Goal: Task Accomplishment & Management: Manage account settings

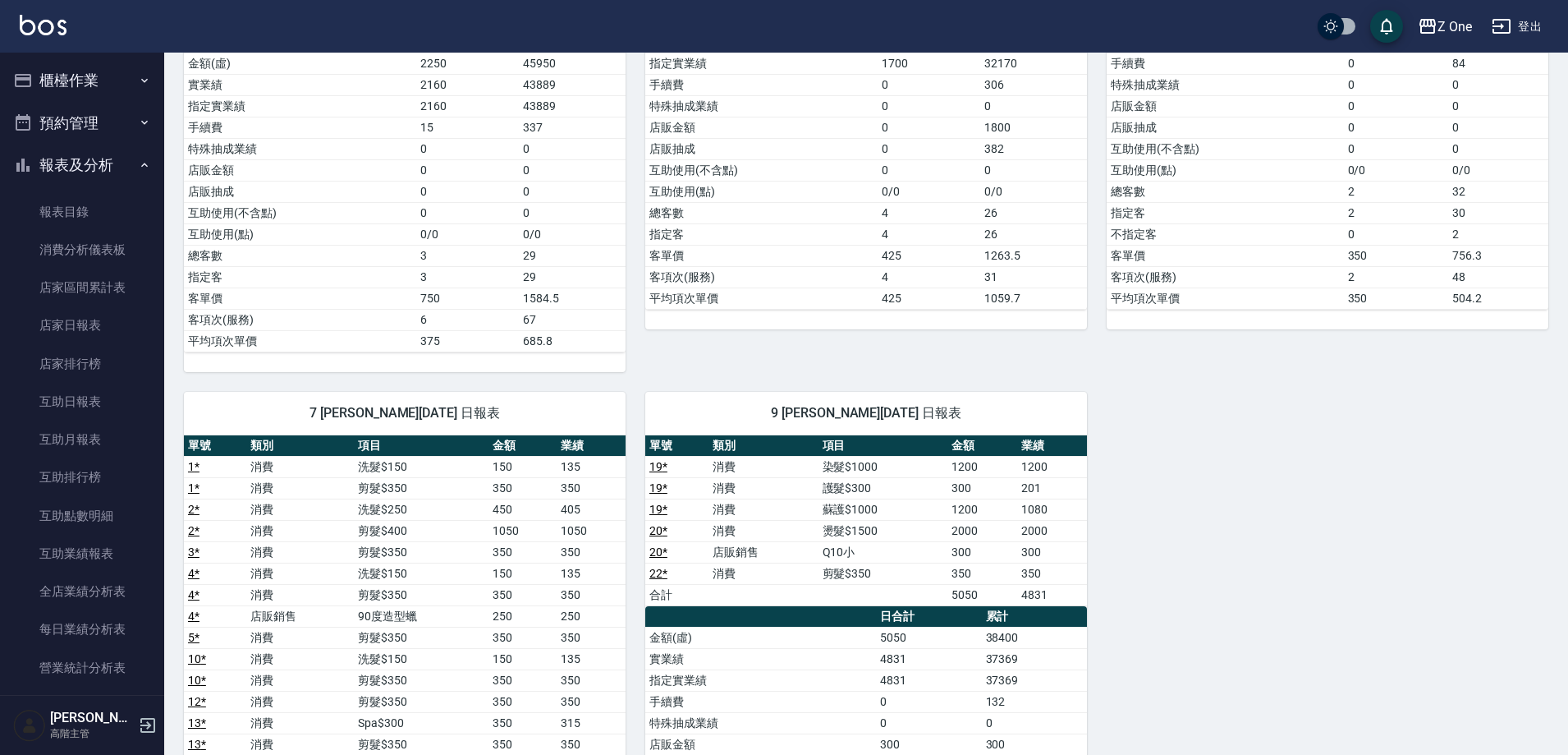
scroll to position [246, 0]
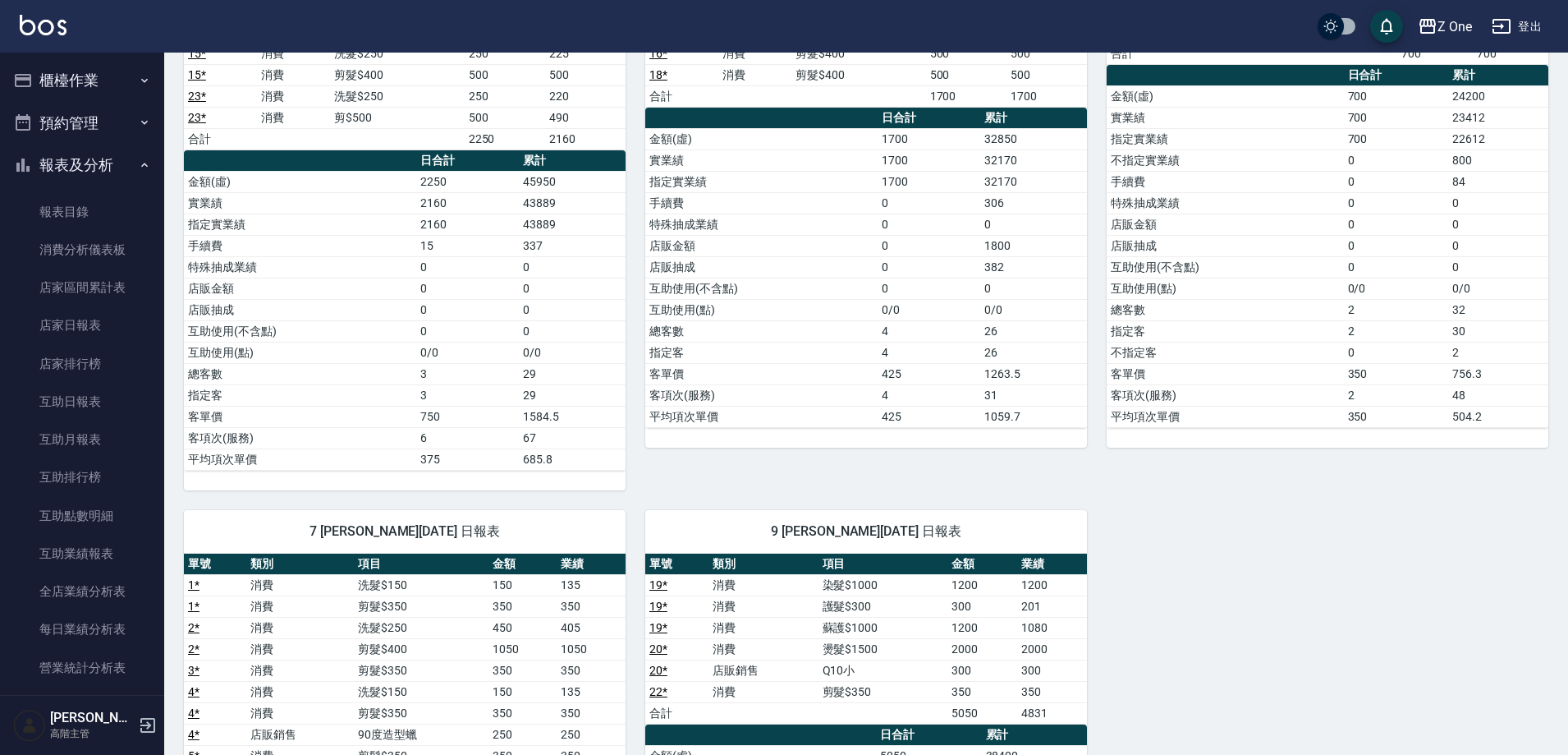
click at [138, 78] on icon "button" at bounding box center [145, 81] width 13 height 13
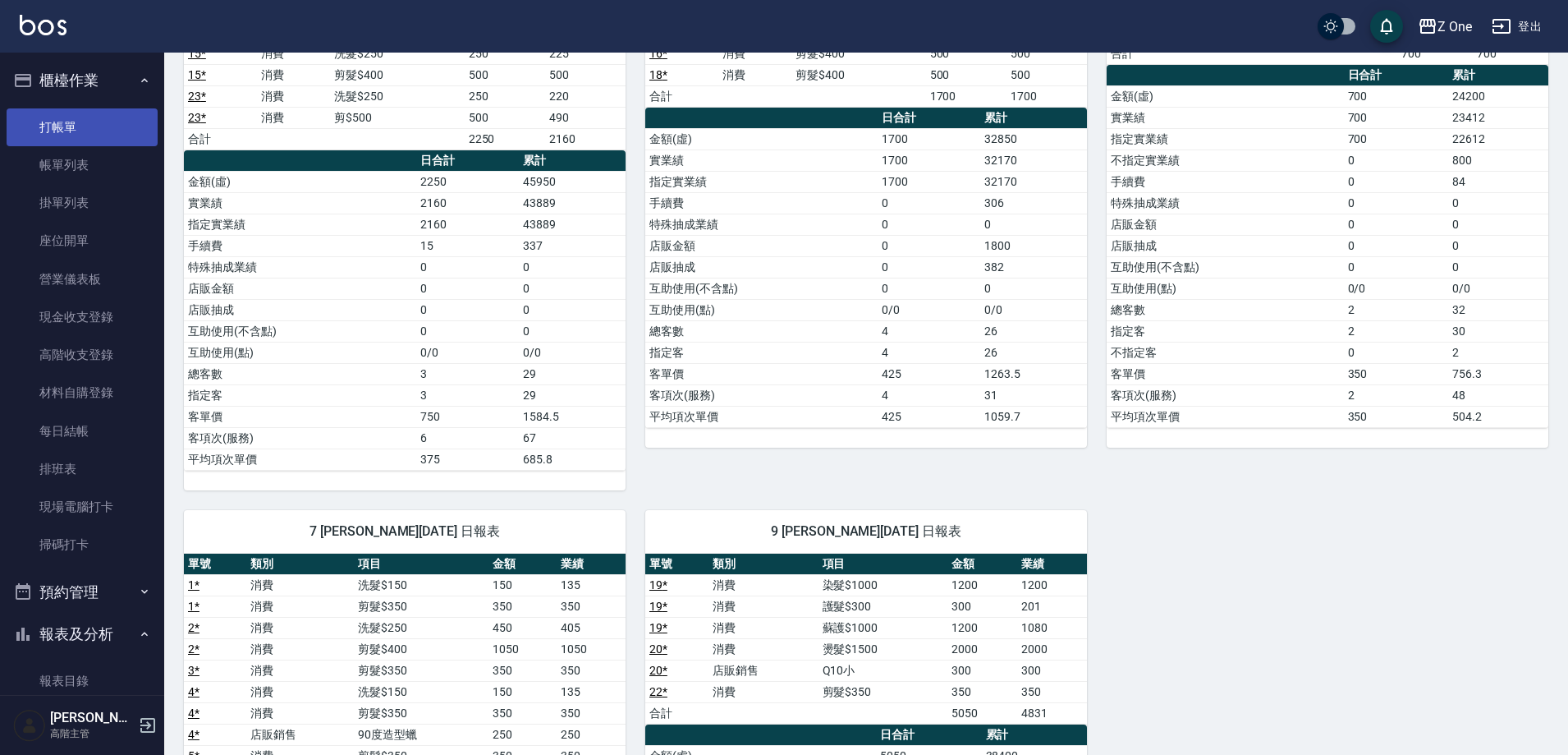
click at [76, 115] on link "打帳單" at bounding box center [82, 127] width 151 height 38
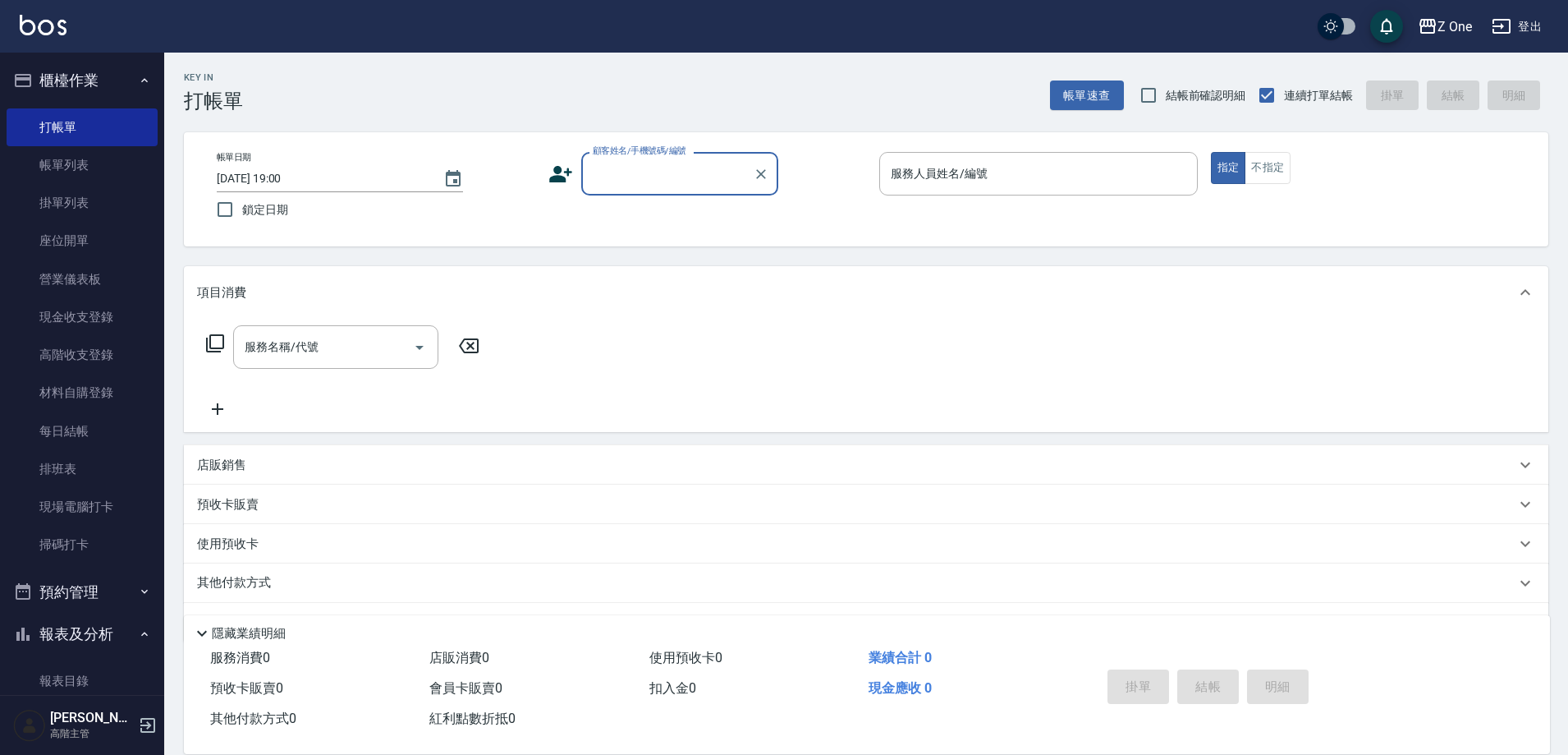
click at [658, 173] on input "顧客姓名/手機號碼/編號" at bounding box center [668, 173] width 157 height 28
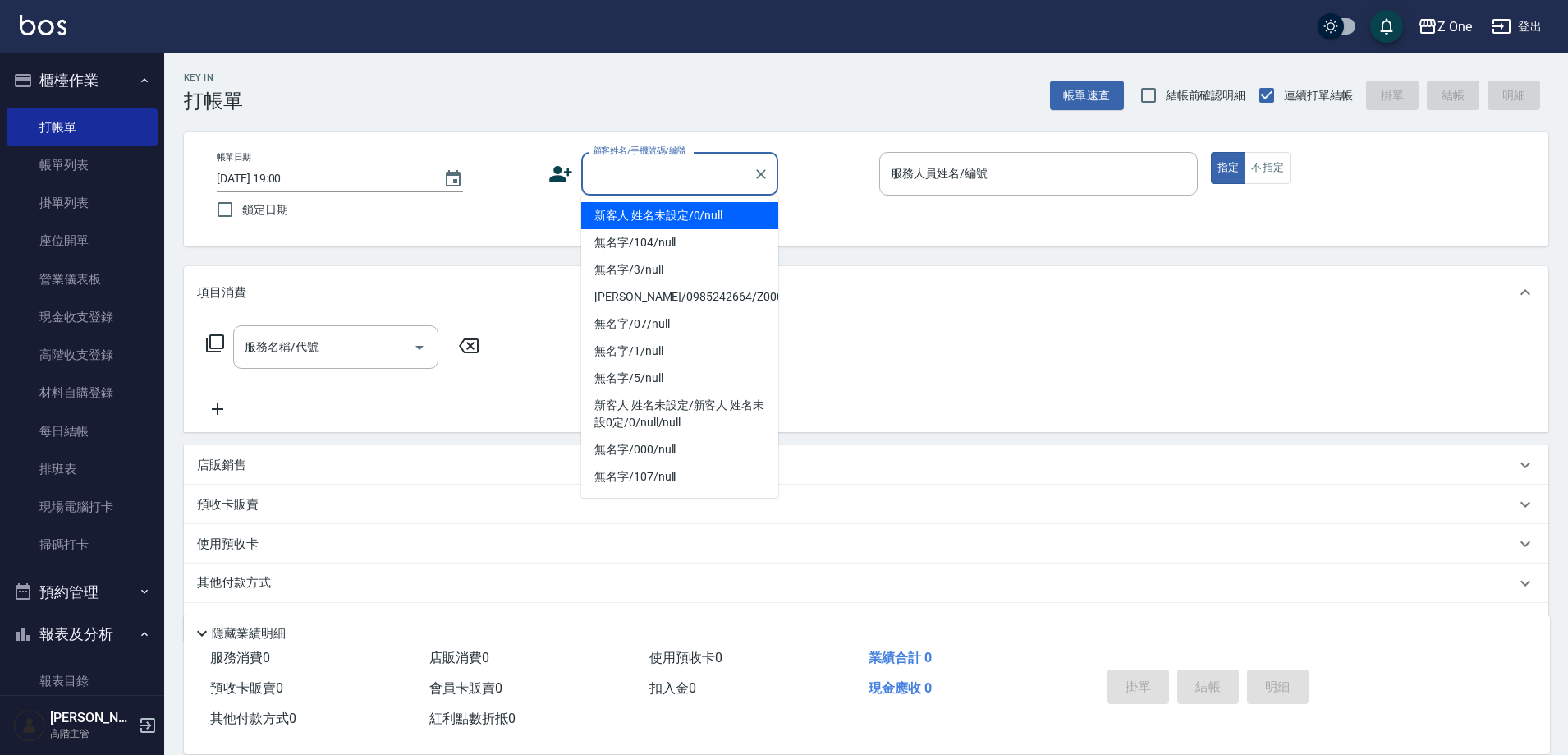
click at [639, 212] on li "新客人 姓名未設定/0/null" at bounding box center [680, 215] width 197 height 27
type input "新客人 姓名未設定/0/null"
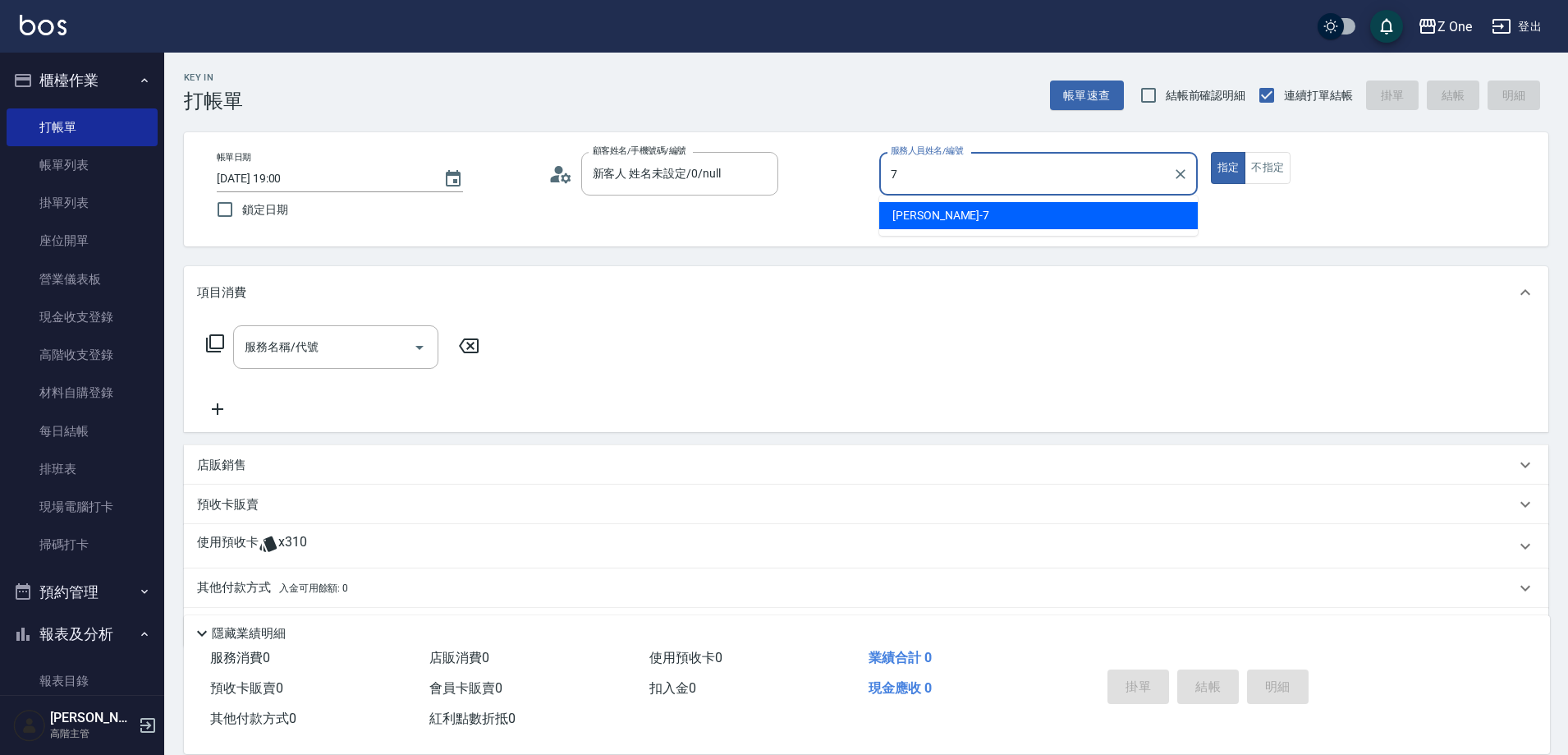
click at [965, 215] on div "[PERSON_NAME]-7" at bounding box center [1039, 215] width 318 height 27
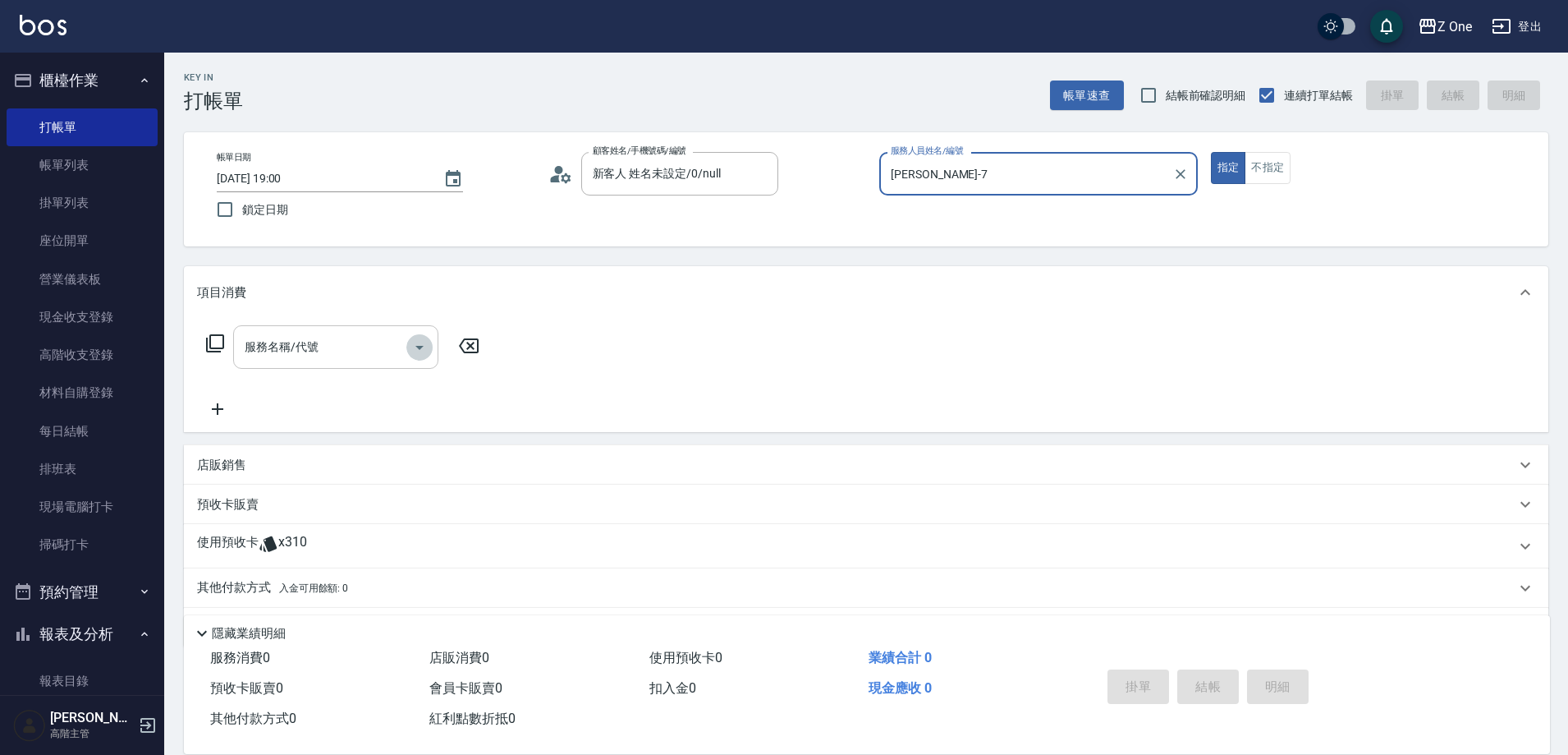
click at [419, 343] on icon "Open" at bounding box center [419, 347] width 20 height 20
type input "[PERSON_NAME]-7"
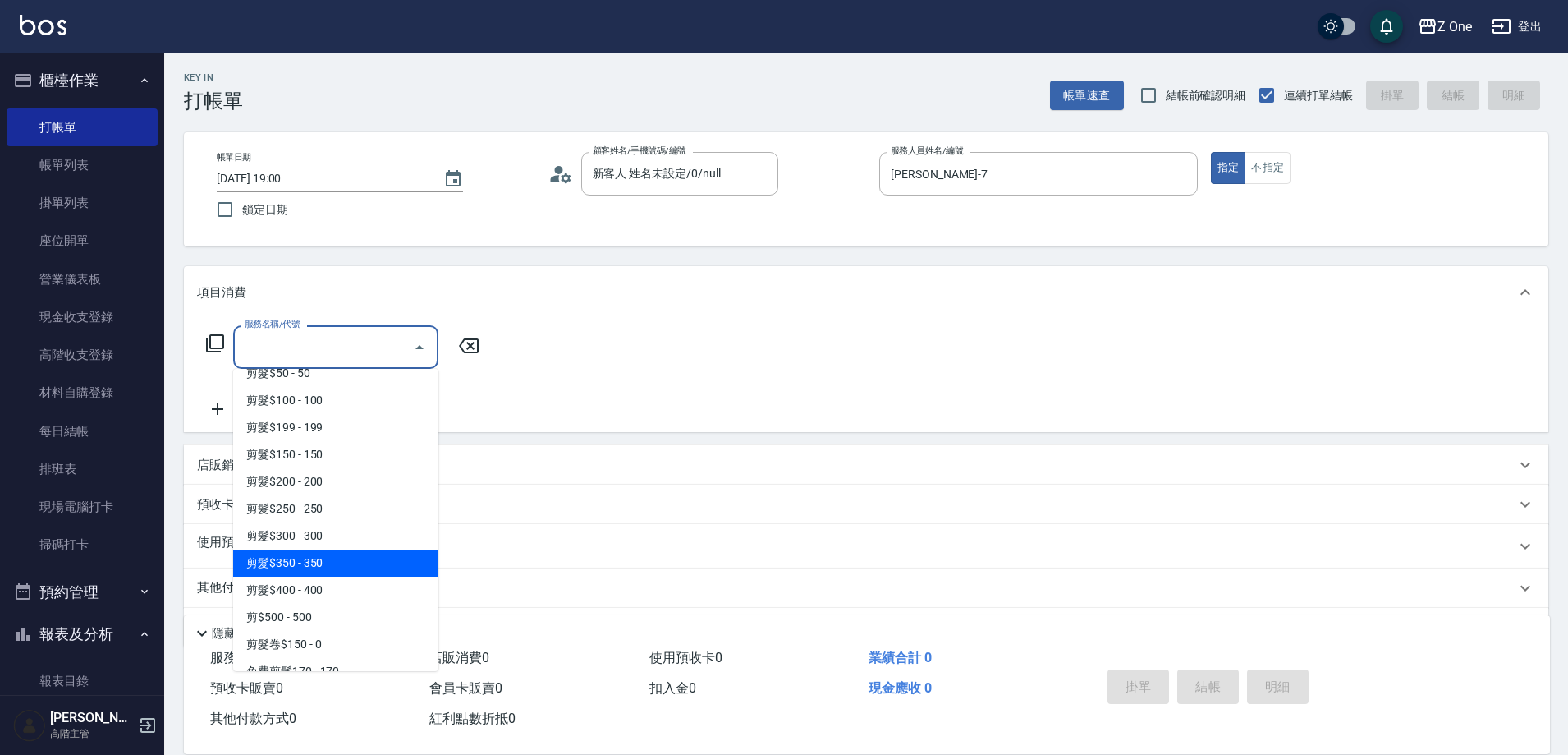
scroll to position [411, 0]
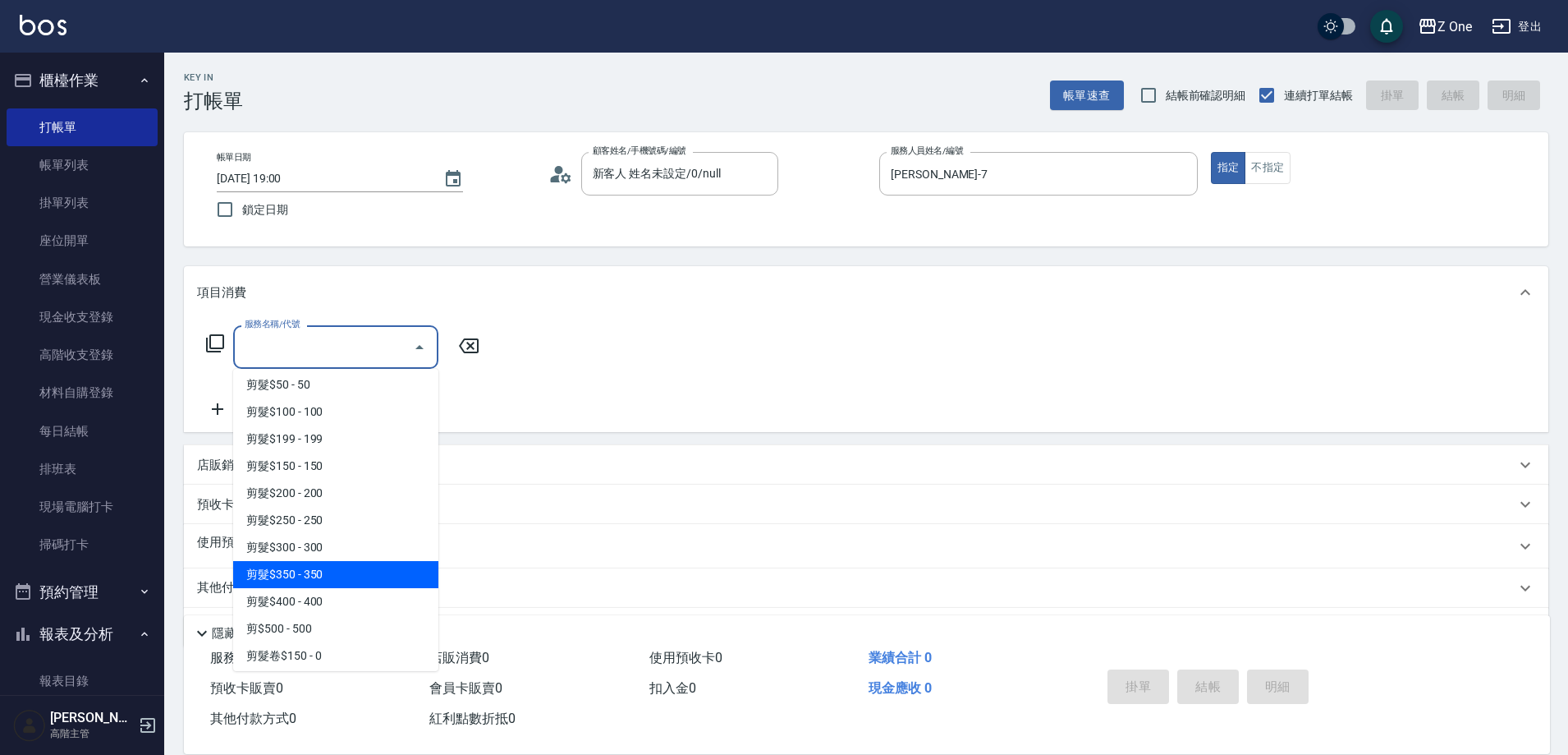
click at [337, 584] on span "剪髮$350 - 350" at bounding box center [335, 574] width 205 height 27
type input "剪髮$350(208)"
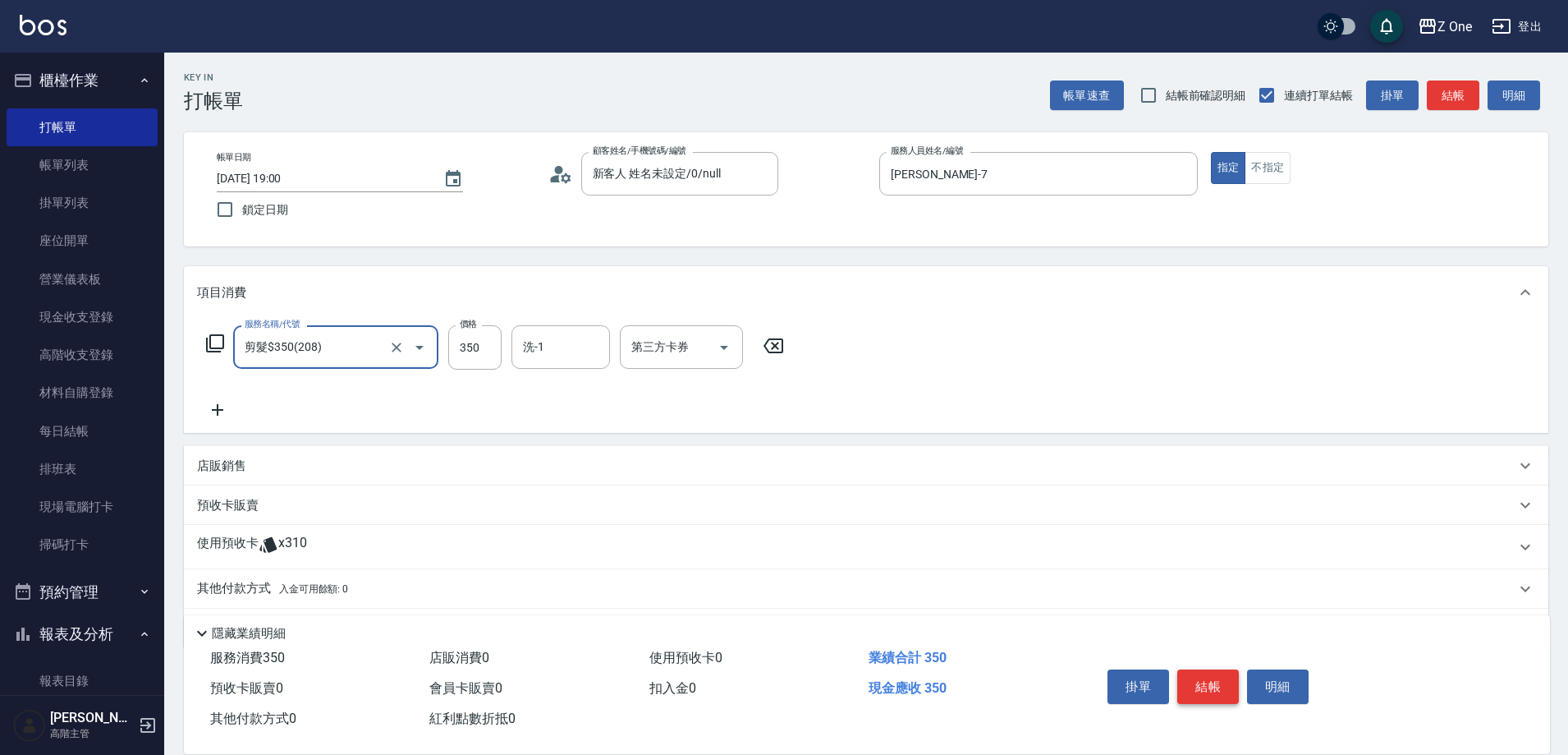
click at [1219, 671] on button "結帳" at bounding box center [1207, 687] width 62 height 34
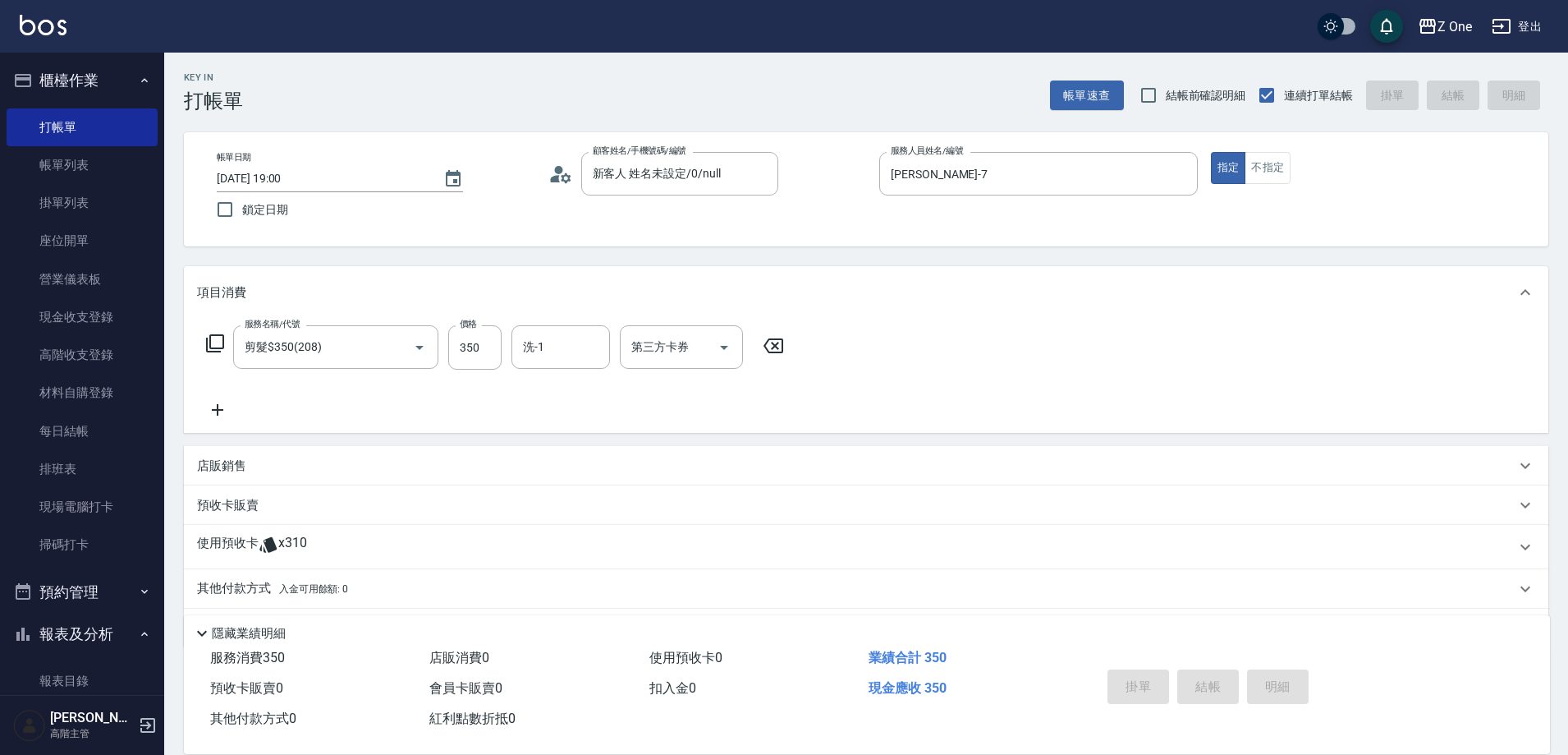
type input "[DATE] 19:01"
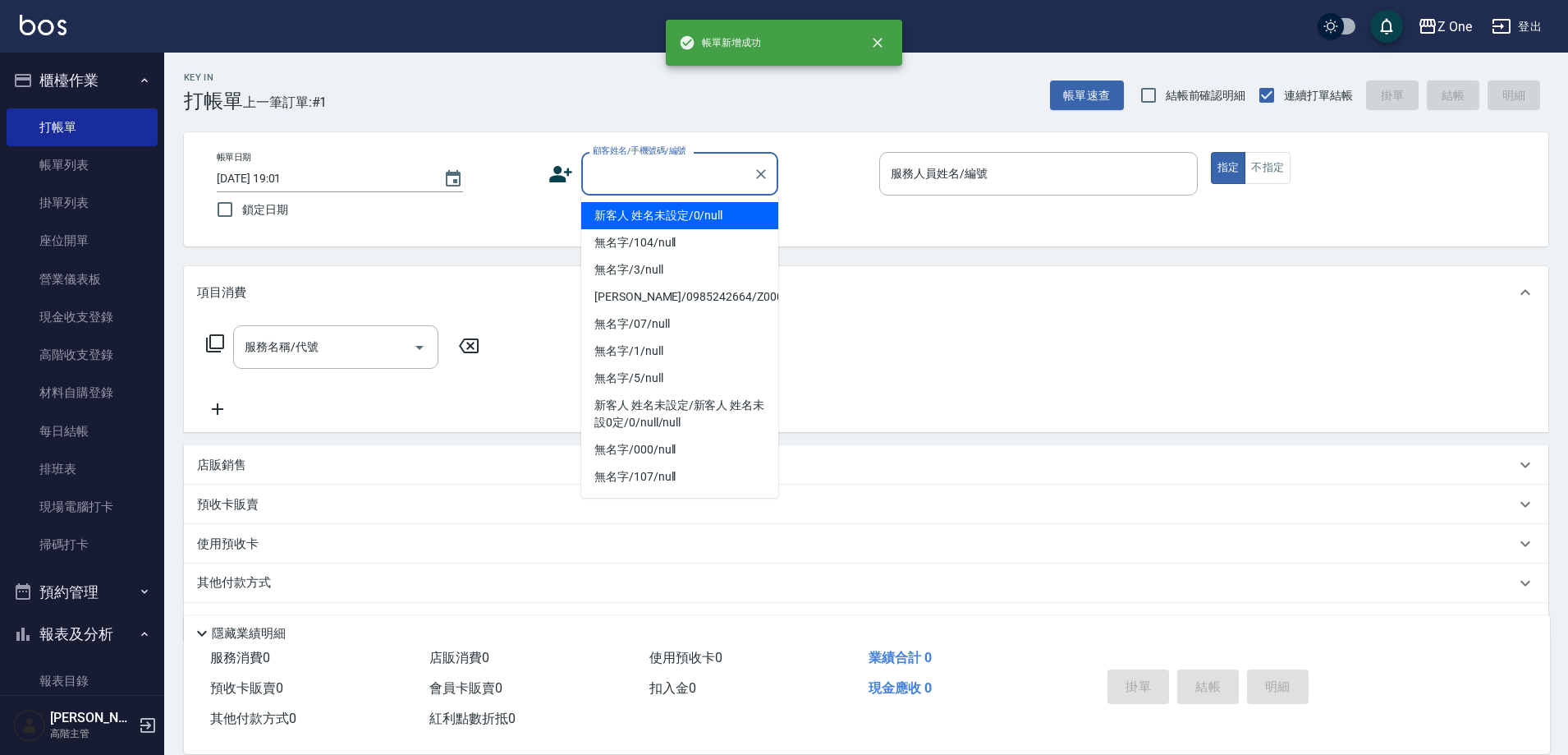
click at [636, 178] on input "顧客姓名/手機號碼/編號" at bounding box center [668, 173] width 157 height 28
click at [645, 222] on li "新客人 姓名未設定/0/null" at bounding box center [680, 215] width 197 height 27
type input "新客人 姓名未設定/0/null"
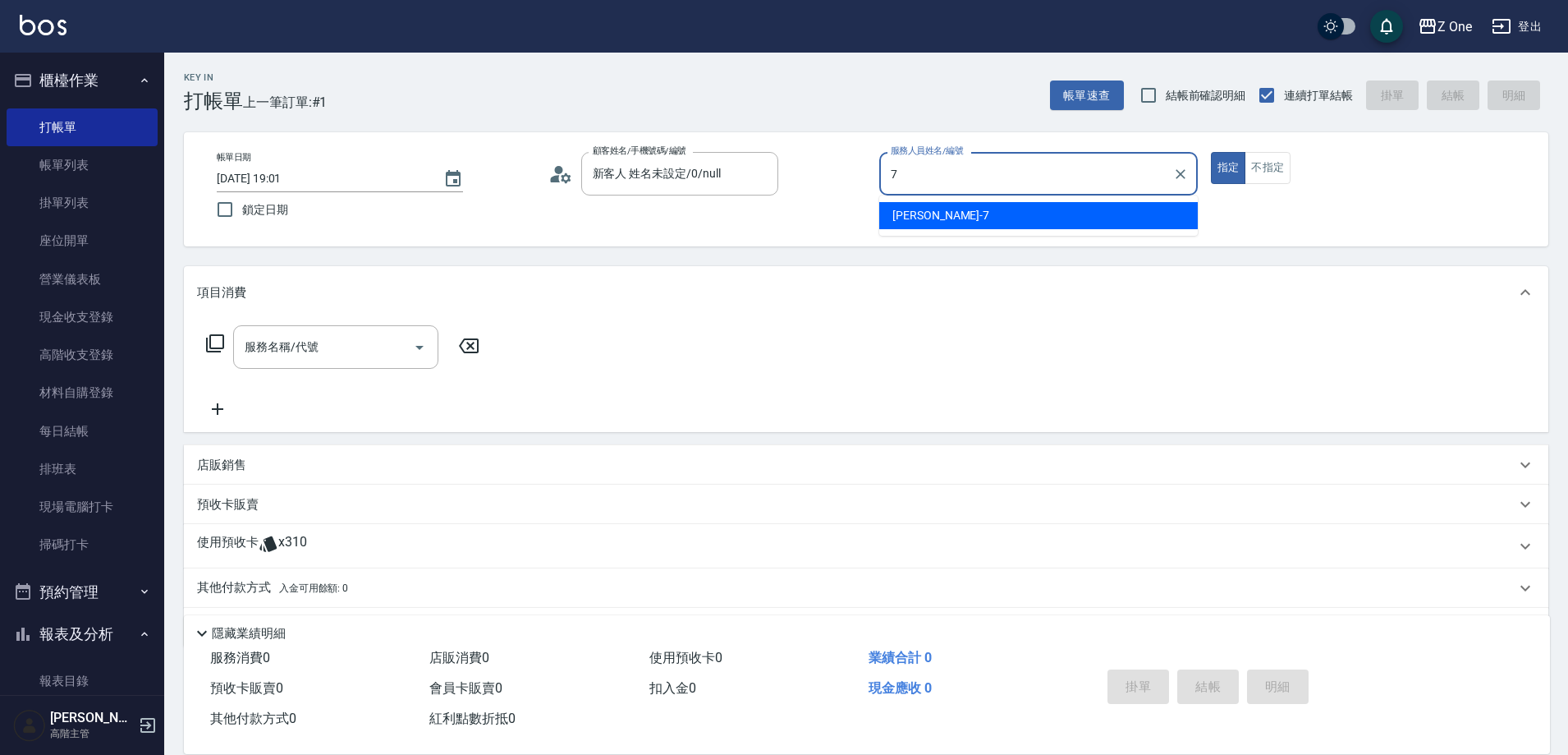
click at [931, 213] on span "[PERSON_NAME]-7" at bounding box center [941, 216] width 97 height 17
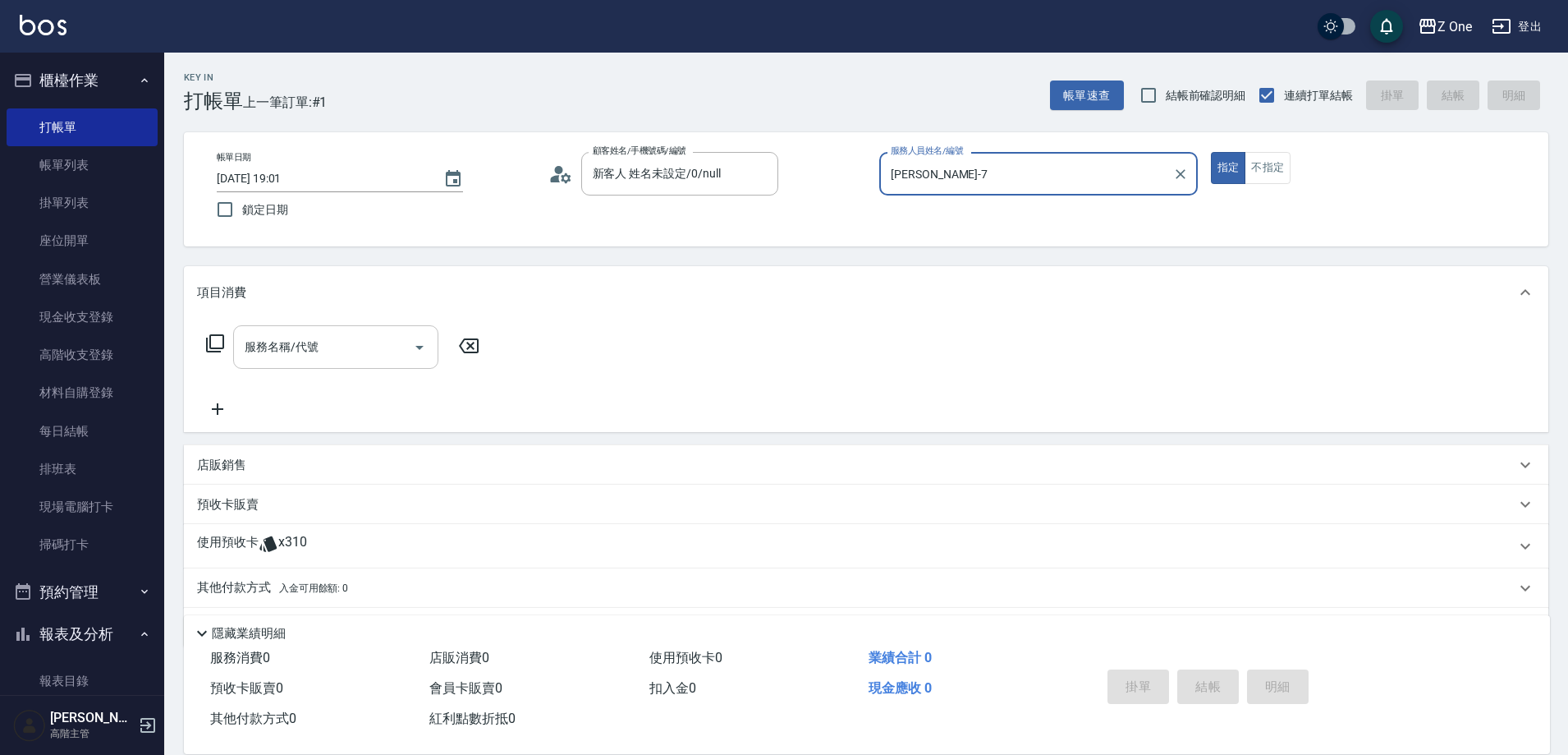
click at [425, 345] on icon "Open" at bounding box center [419, 347] width 20 height 20
type input "[PERSON_NAME]-7"
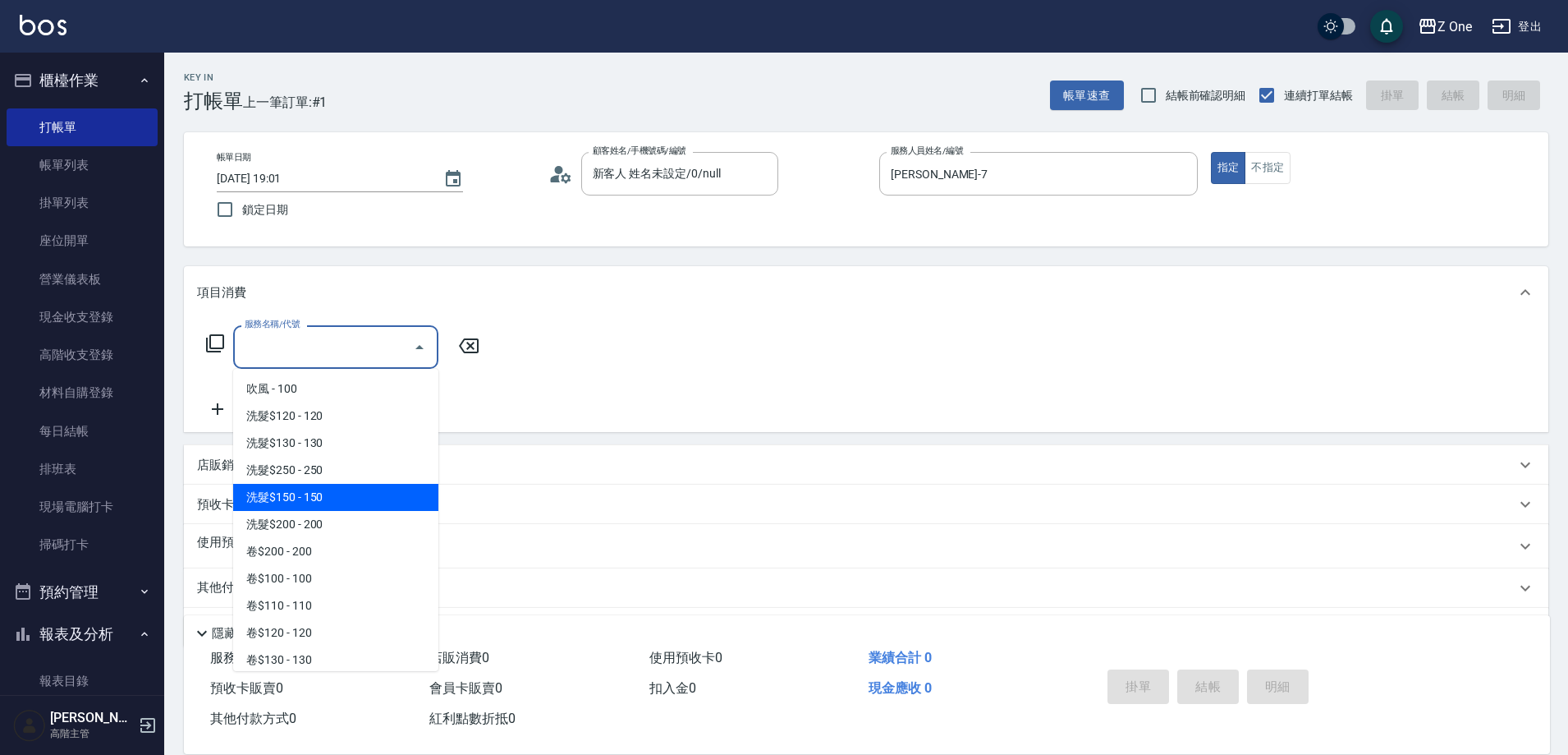
click at [327, 492] on span "洗髮$150 - 150" at bounding box center [335, 497] width 205 height 27
type input "洗髮$150(105)"
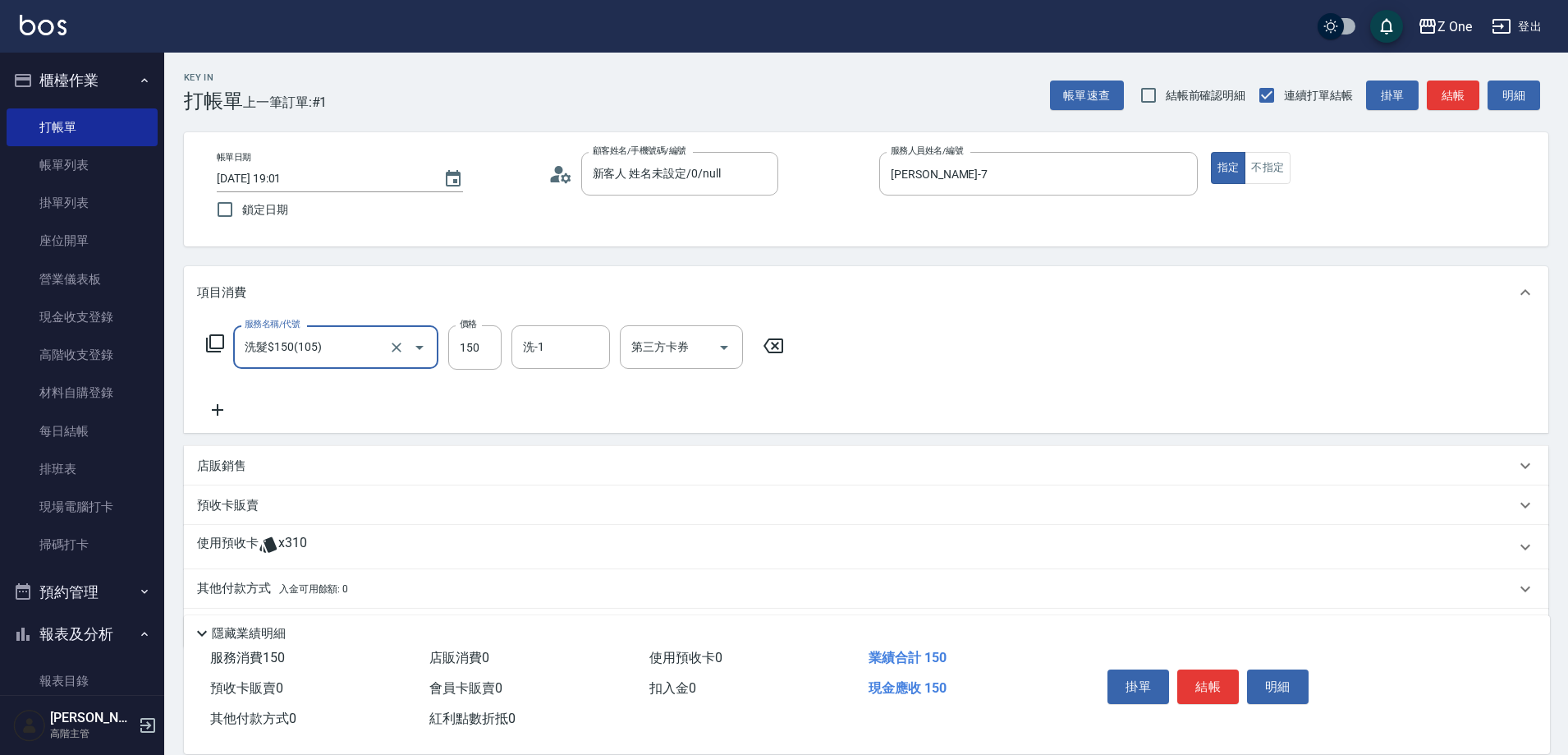
click at [226, 412] on icon at bounding box center [217, 409] width 41 height 20
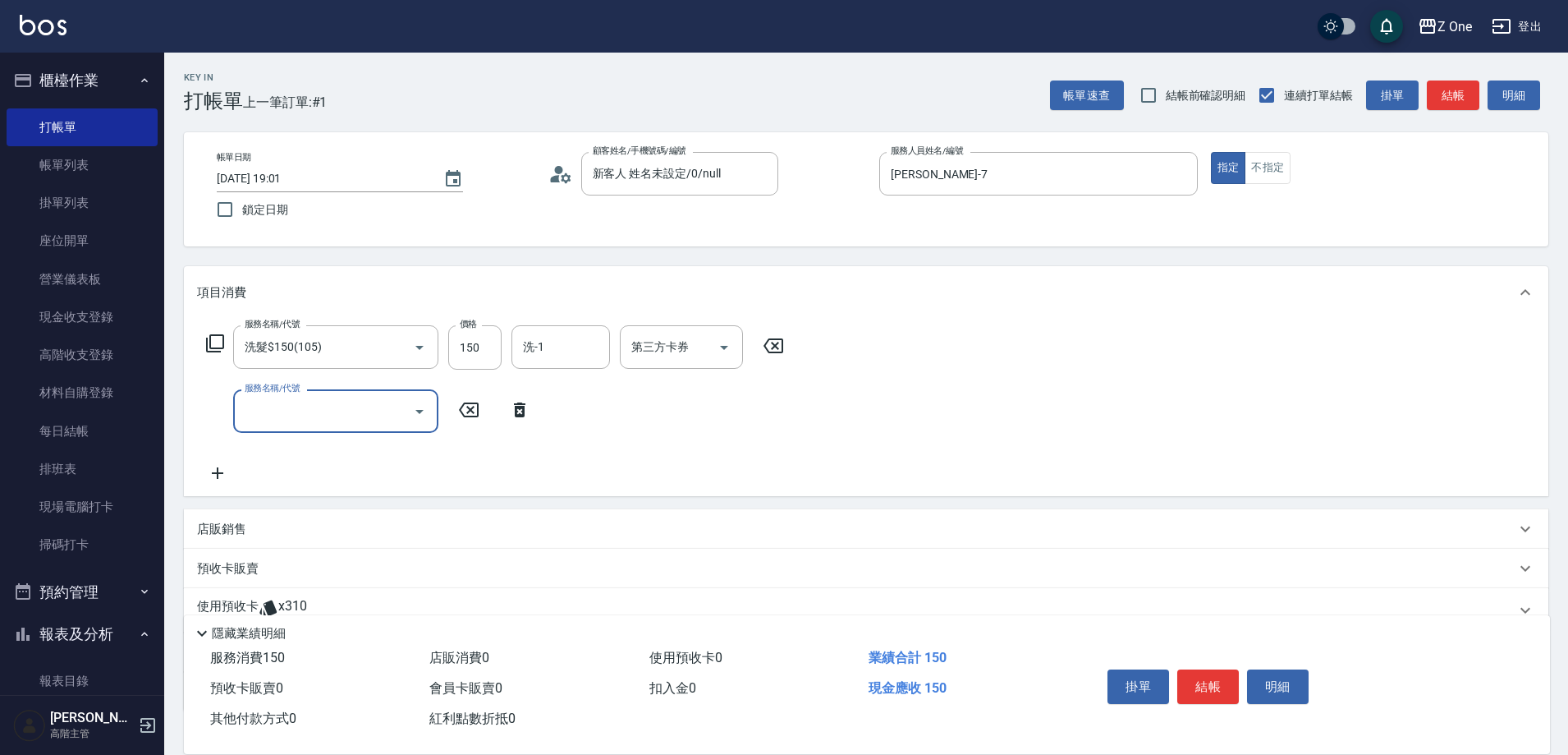
click at [420, 412] on icon "Open" at bounding box center [419, 412] width 9 height 4
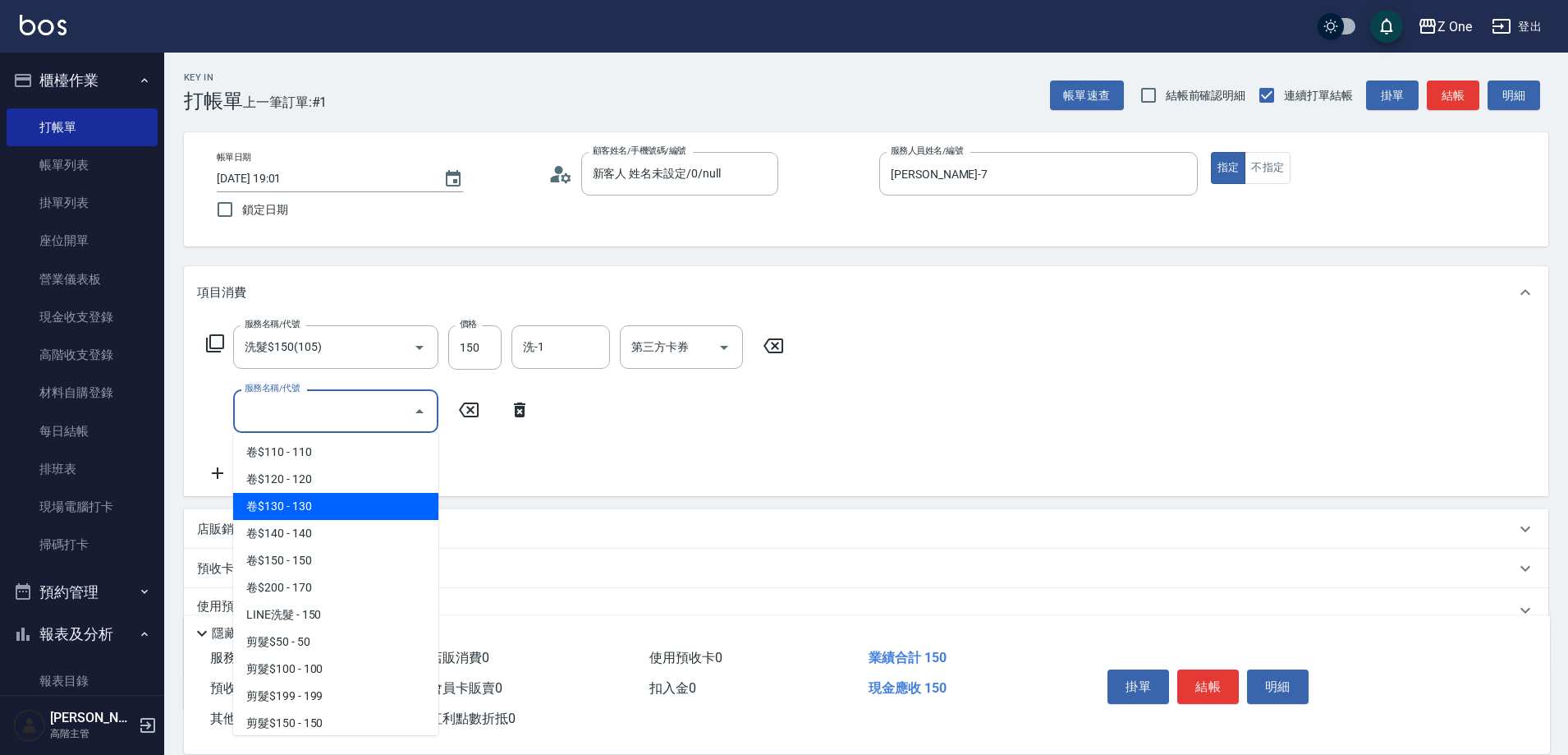
scroll to position [329, 0]
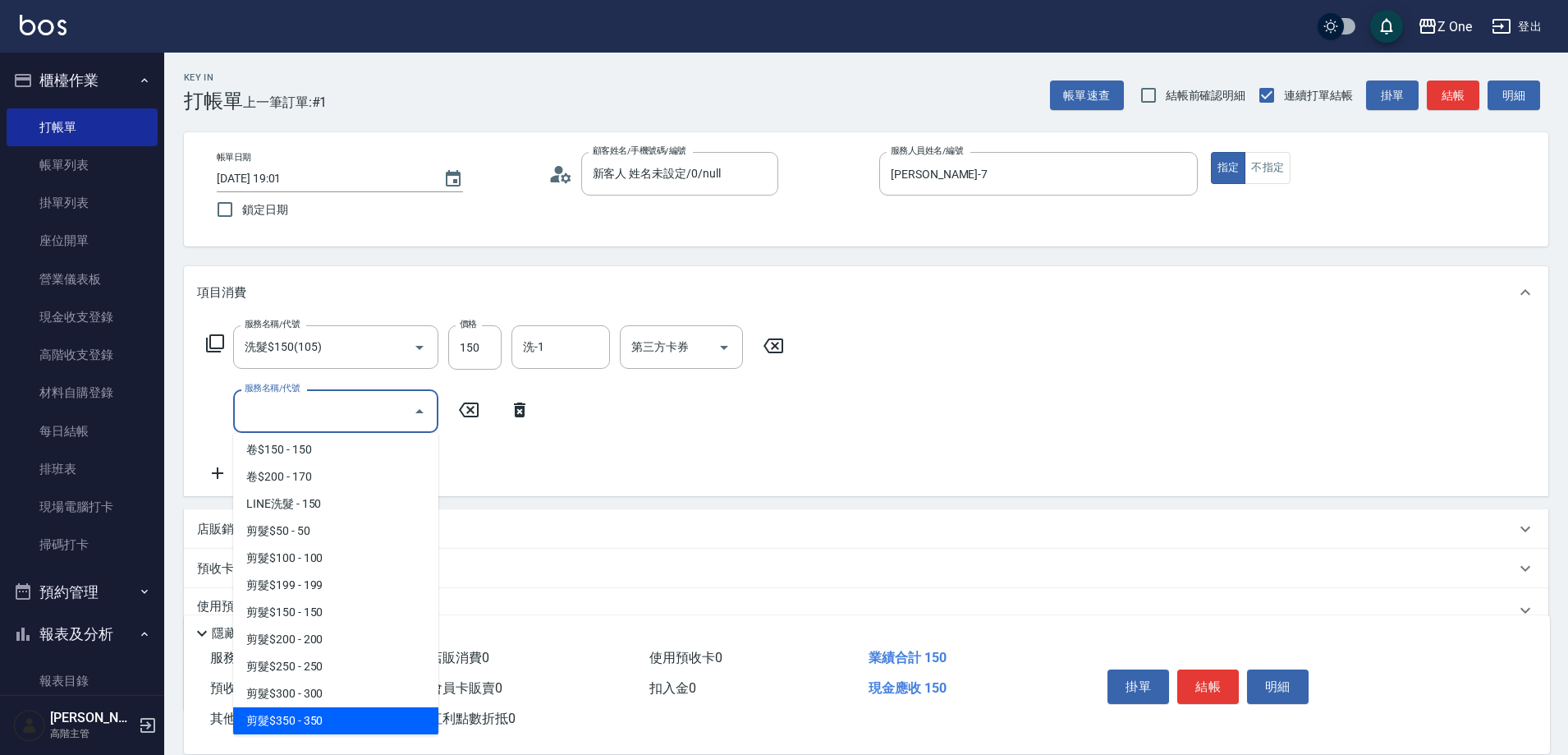
click at [345, 720] on span "剪髮$350 - 350" at bounding box center [335, 721] width 205 height 27
type input "剪髮$350(208)"
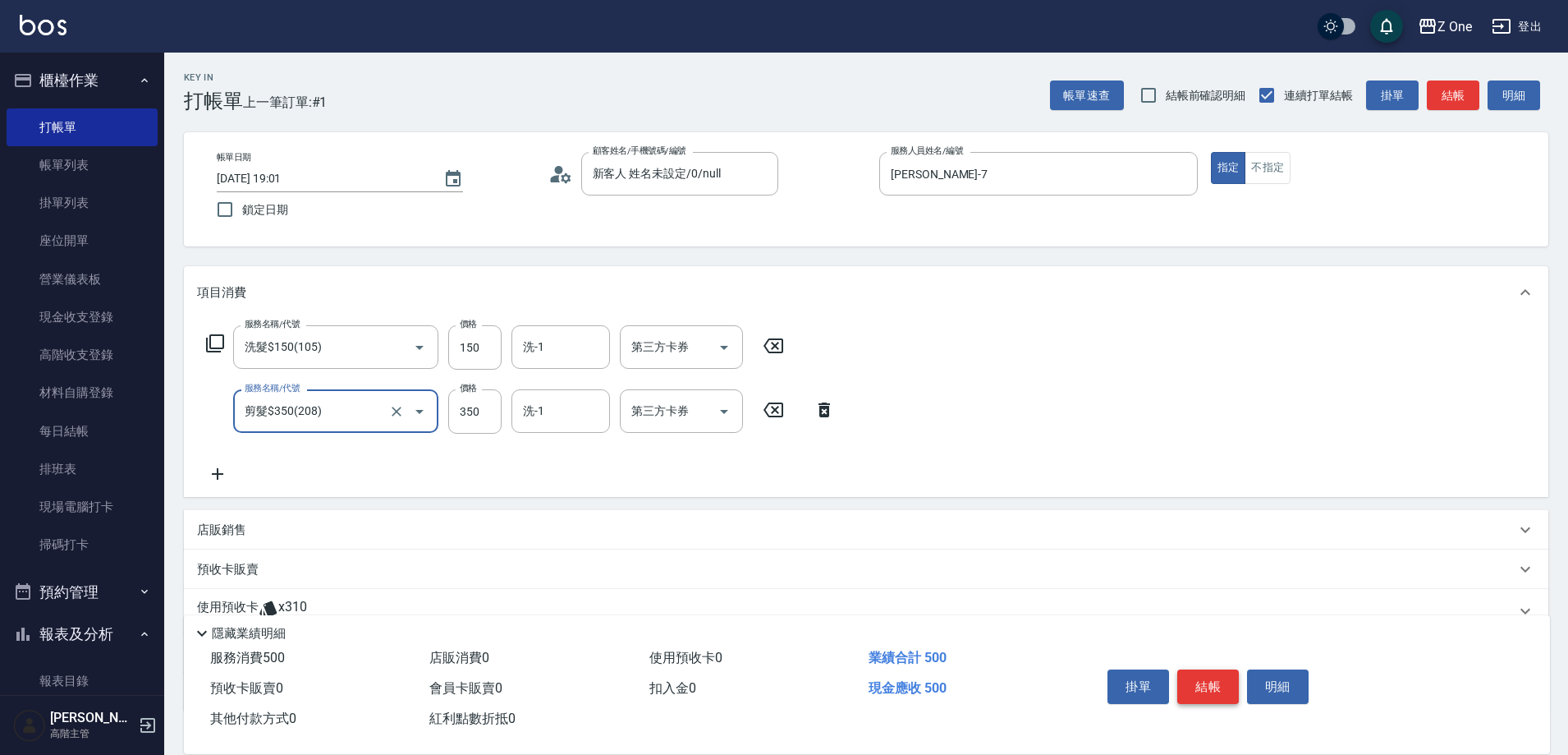
click at [1196, 670] on button "結帳" at bounding box center [1207, 687] width 62 height 34
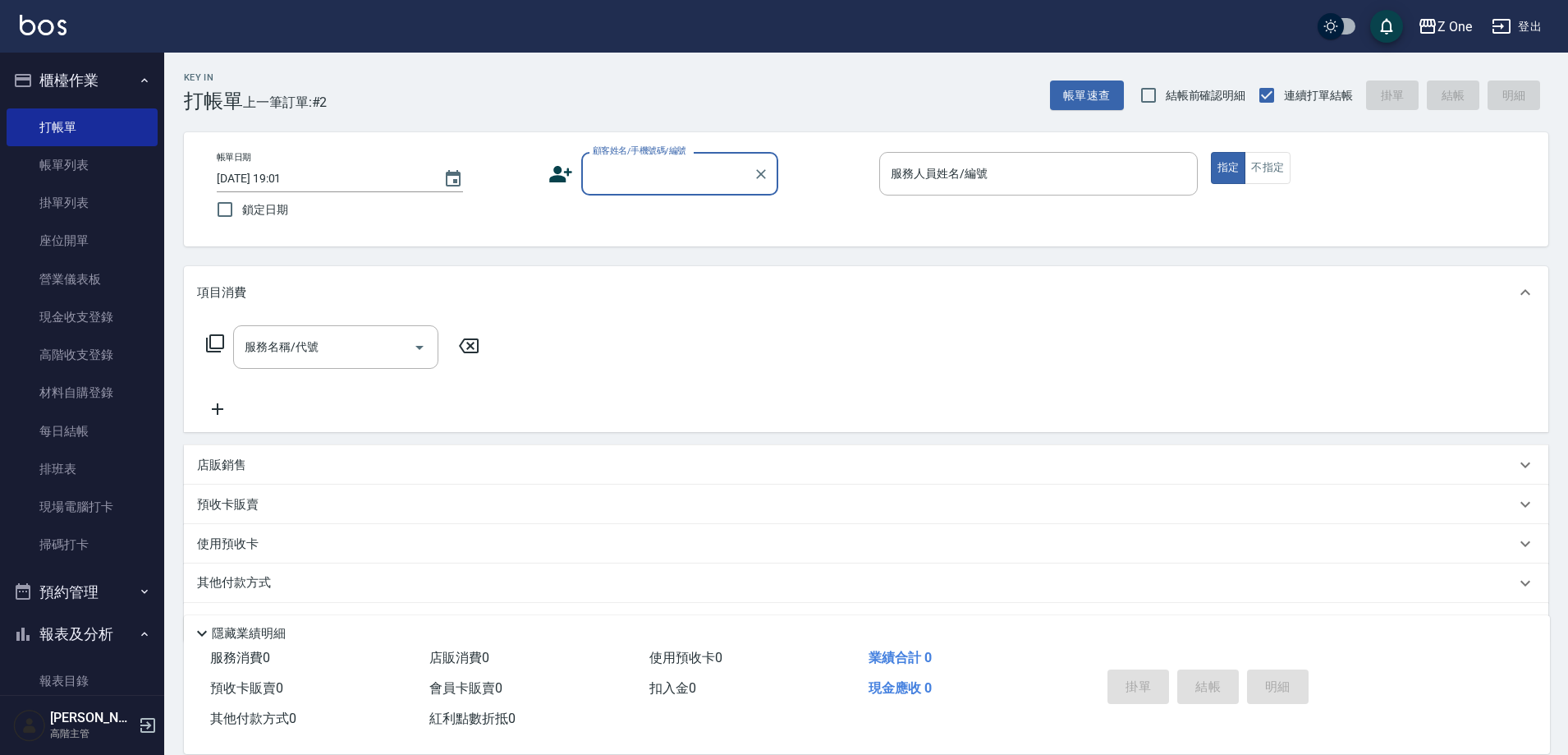
click at [627, 171] on input "顧客姓名/手機號碼/編號" at bounding box center [668, 173] width 157 height 28
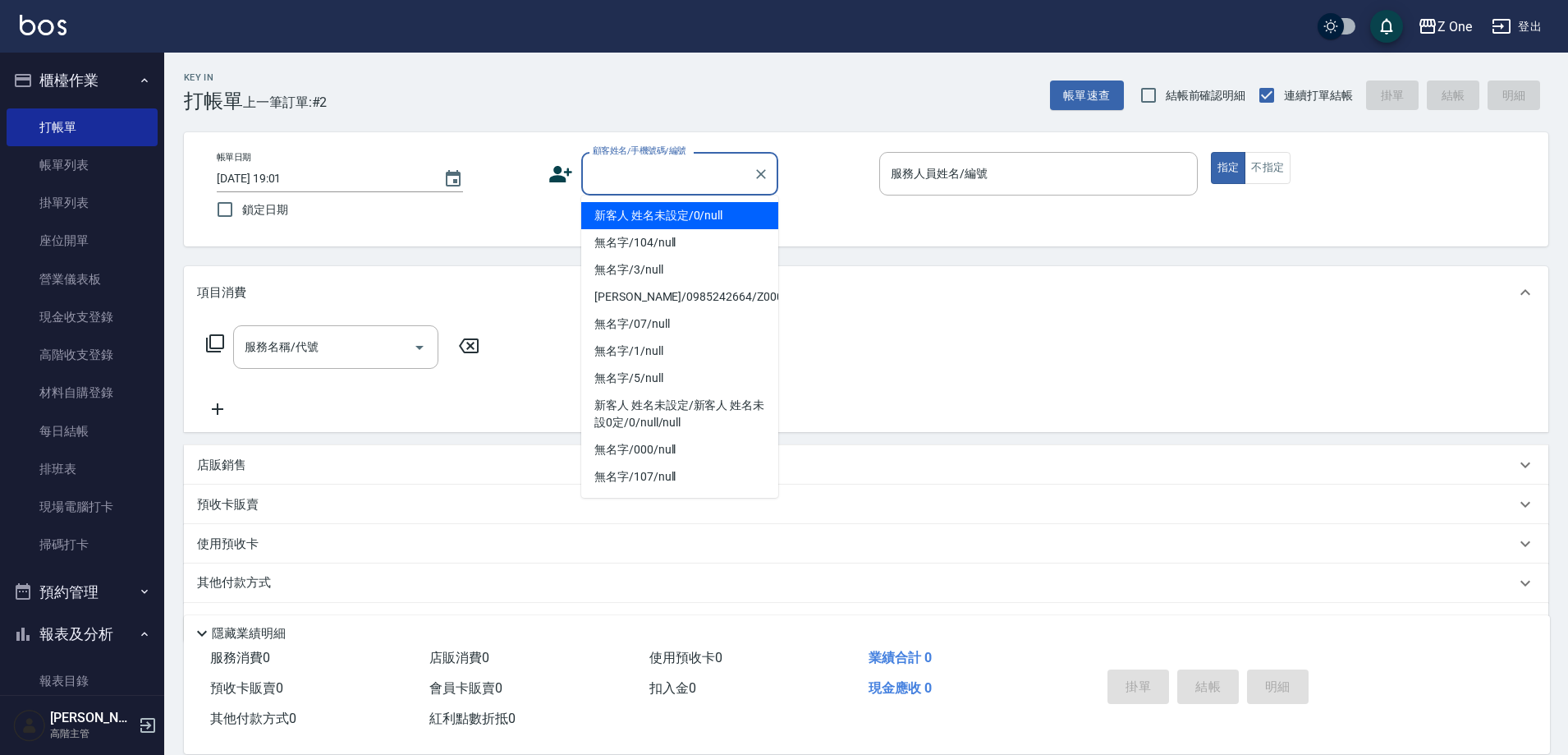
click at [631, 207] on li "新客人 姓名未設定/0/null" at bounding box center [680, 215] width 197 height 27
type input "新客人 姓名未設定/0/null"
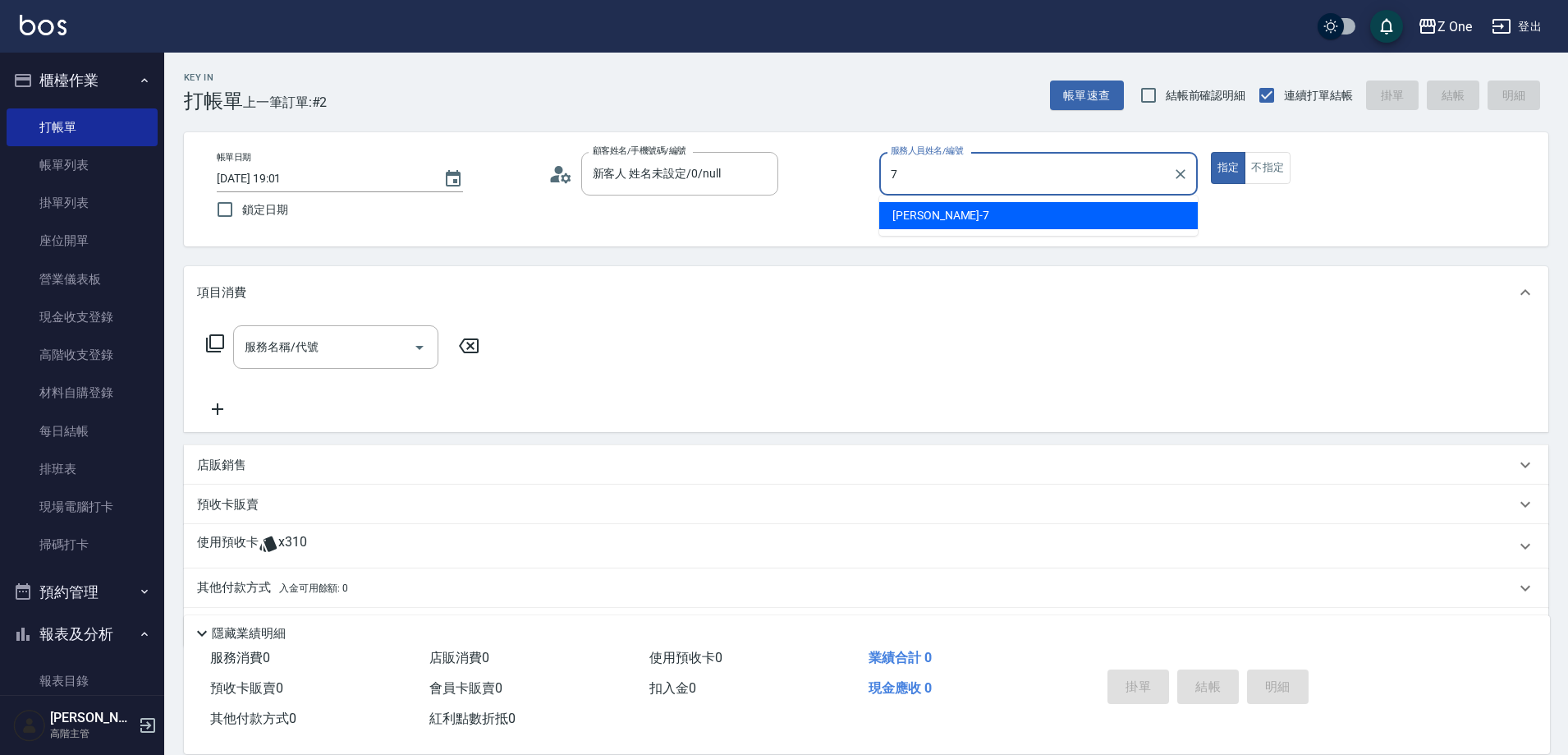
click at [1041, 213] on div "[PERSON_NAME]-7" at bounding box center [1039, 215] width 318 height 27
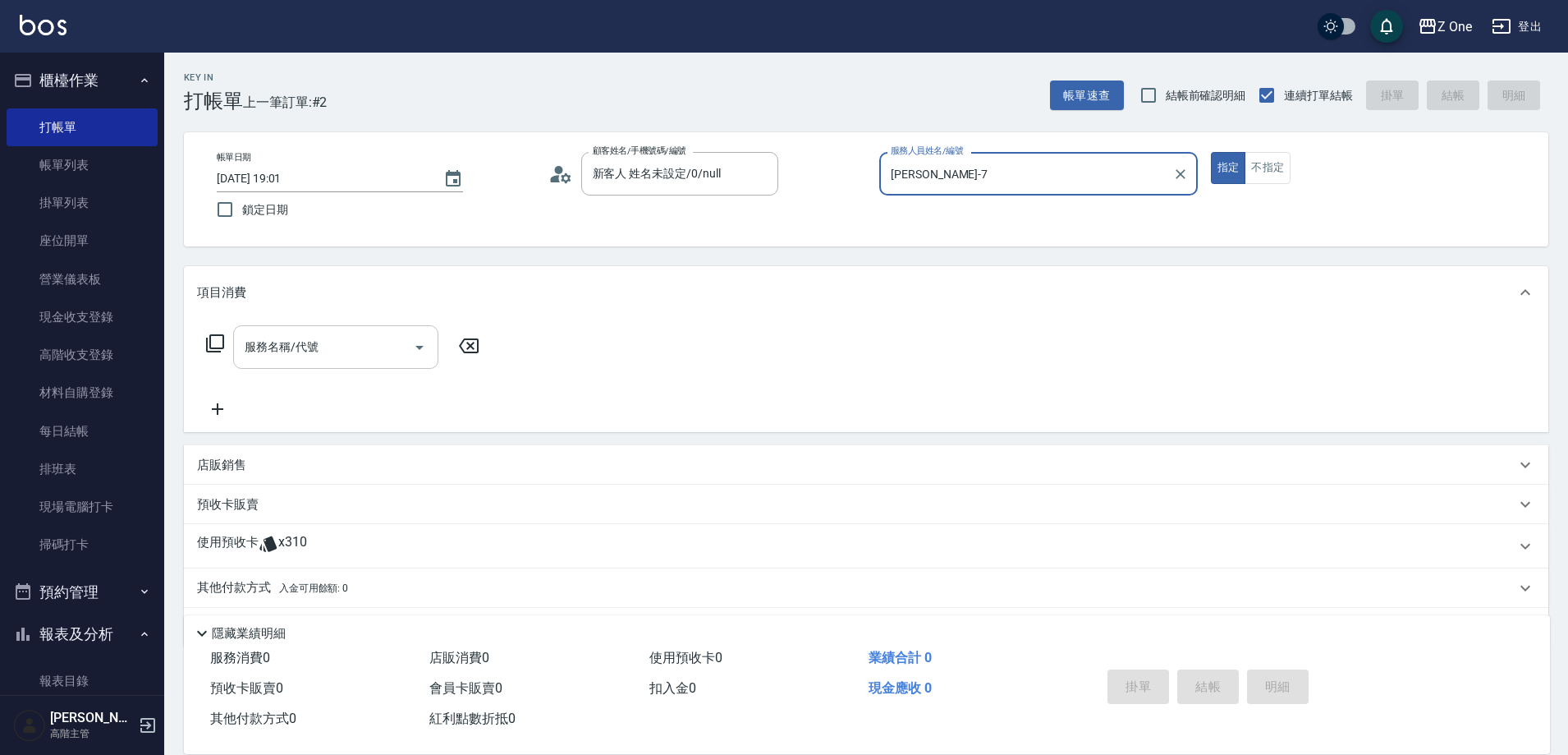
click at [408, 346] on button "Open" at bounding box center [419, 348] width 27 height 27
type input "[PERSON_NAME]-7"
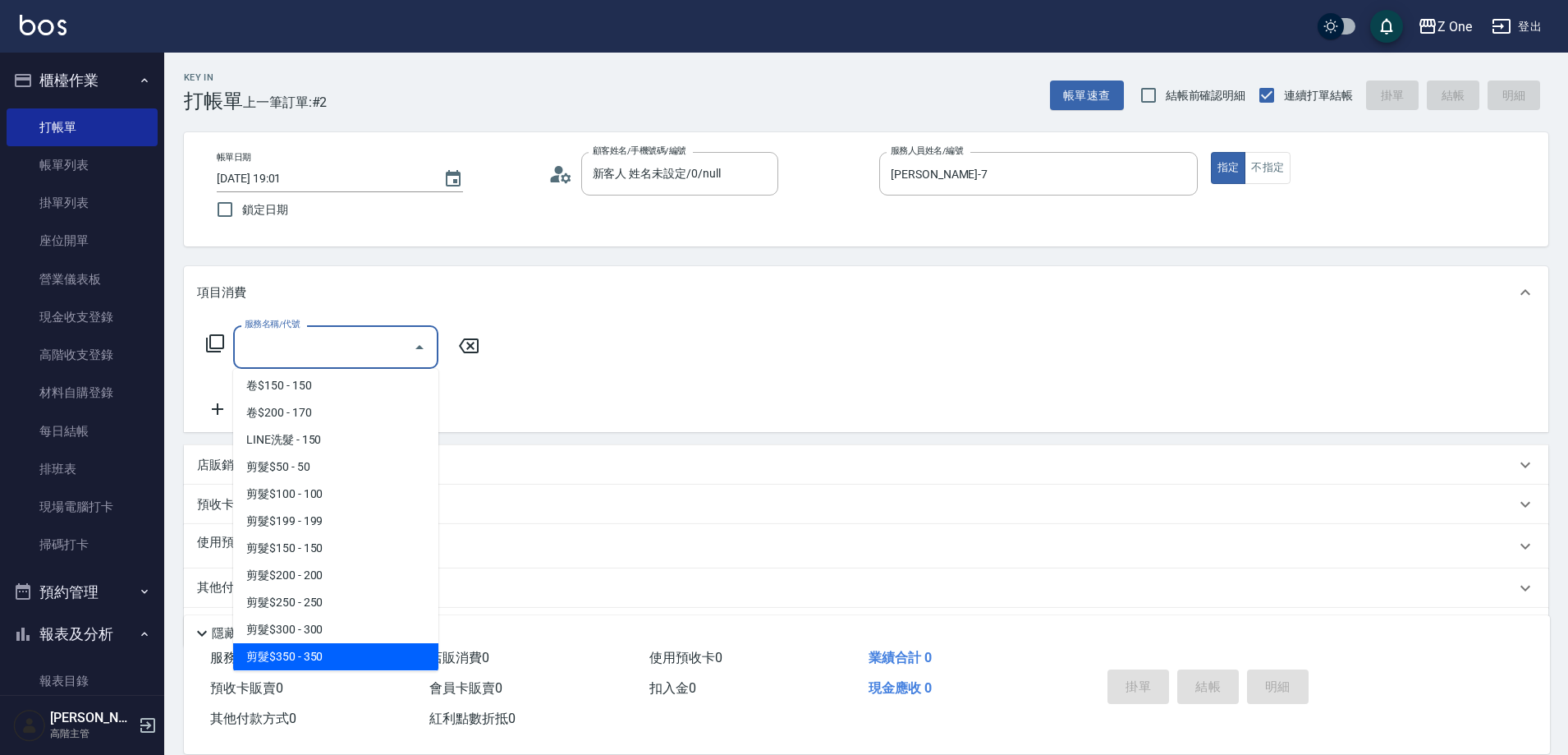
click at [338, 658] on span "剪髮$350 - 350" at bounding box center [335, 656] width 205 height 27
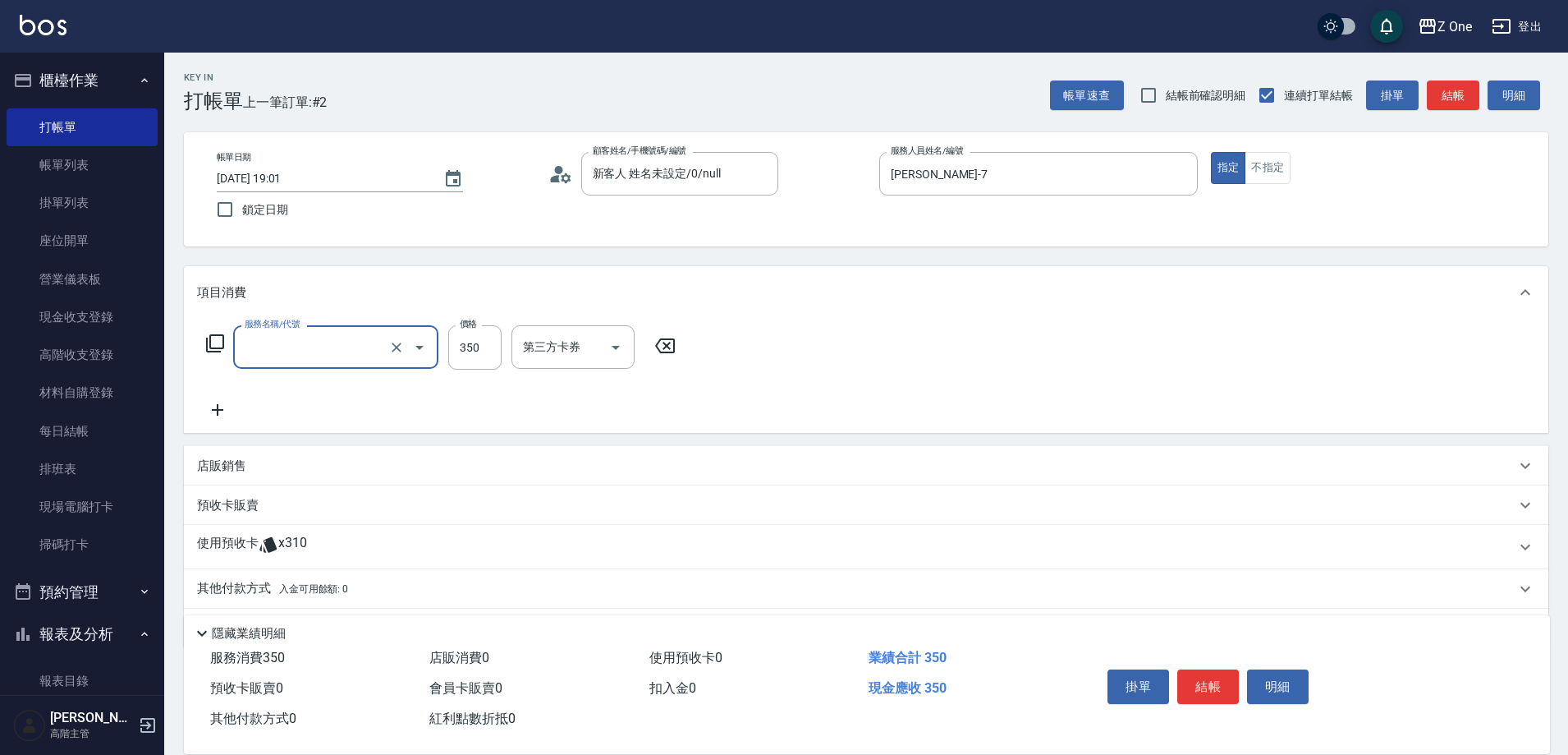
type input "剪髮$350(208)"
click at [1226, 675] on button "結帳" at bounding box center [1207, 687] width 62 height 34
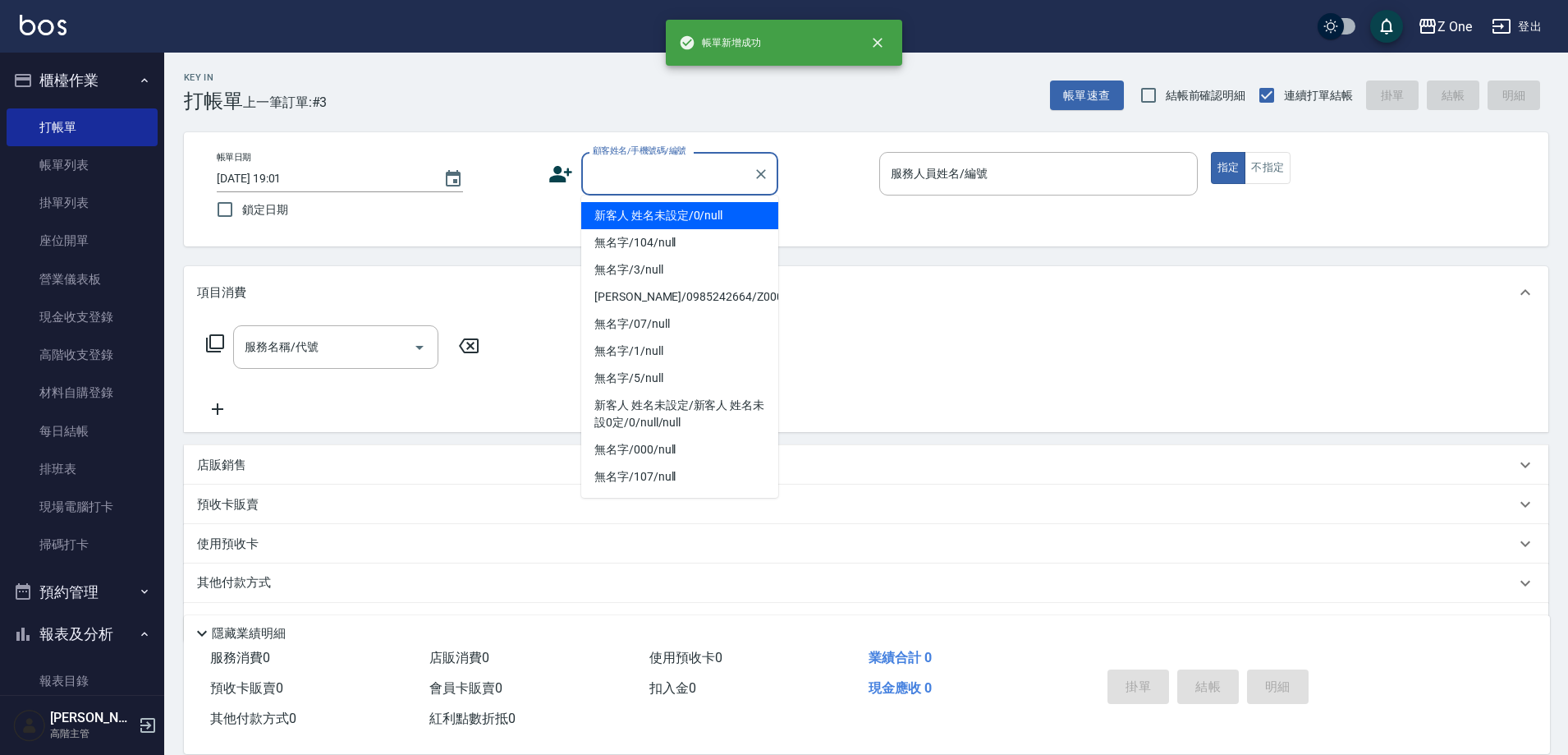
click at [632, 169] on input "顧客姓名/手機號碼/編號" at bounding box center [668, 173] width 157 height 28
click at [640, 216] on li "新客人 姓名未設定/0/null" at bounding box center [680, 215] width 197 height 27
type input "新客人 姓名未設定/0/null"
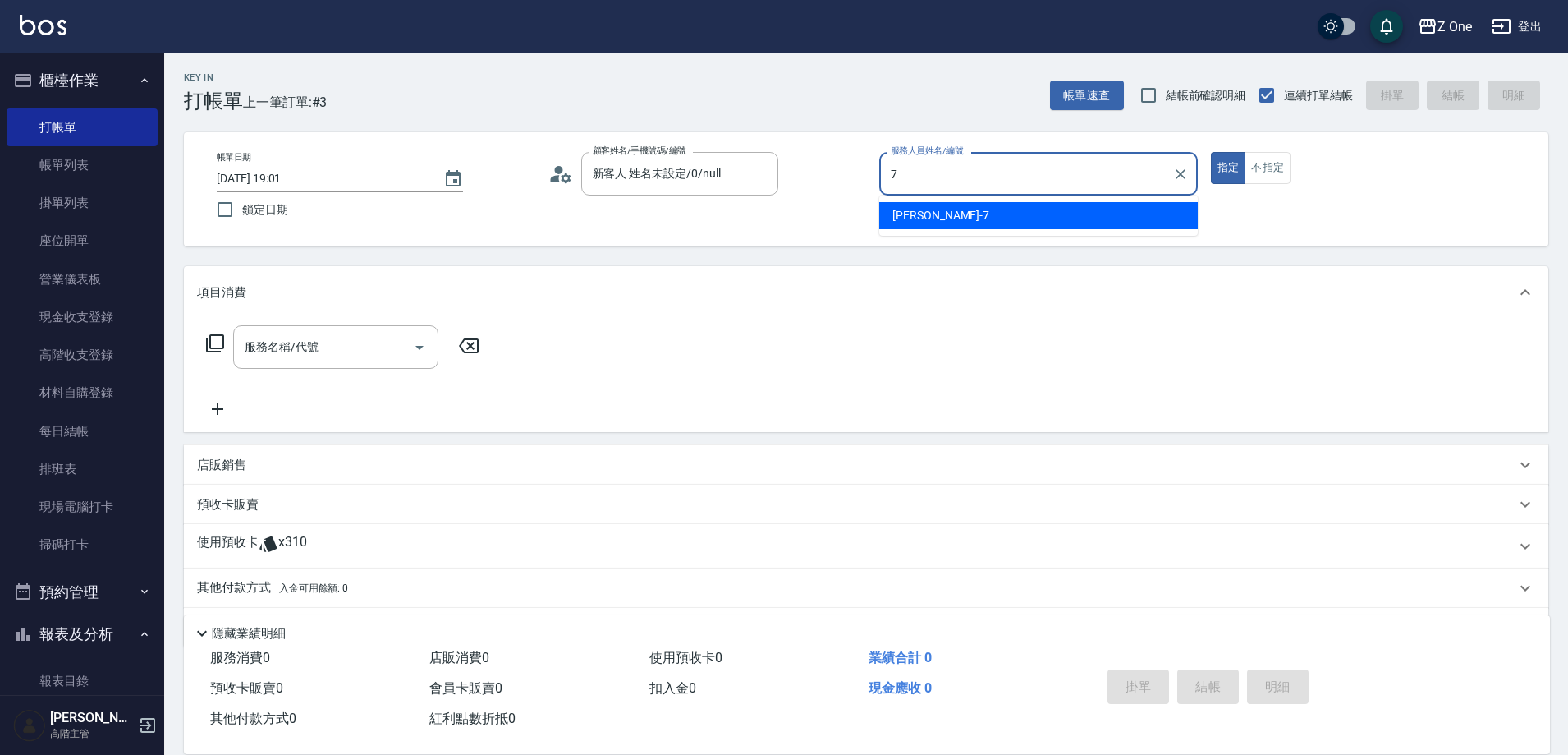
click at [918, 215] on span "[PERSON_NAME]-7" at bounding box center [941, 216] width 97 height 17
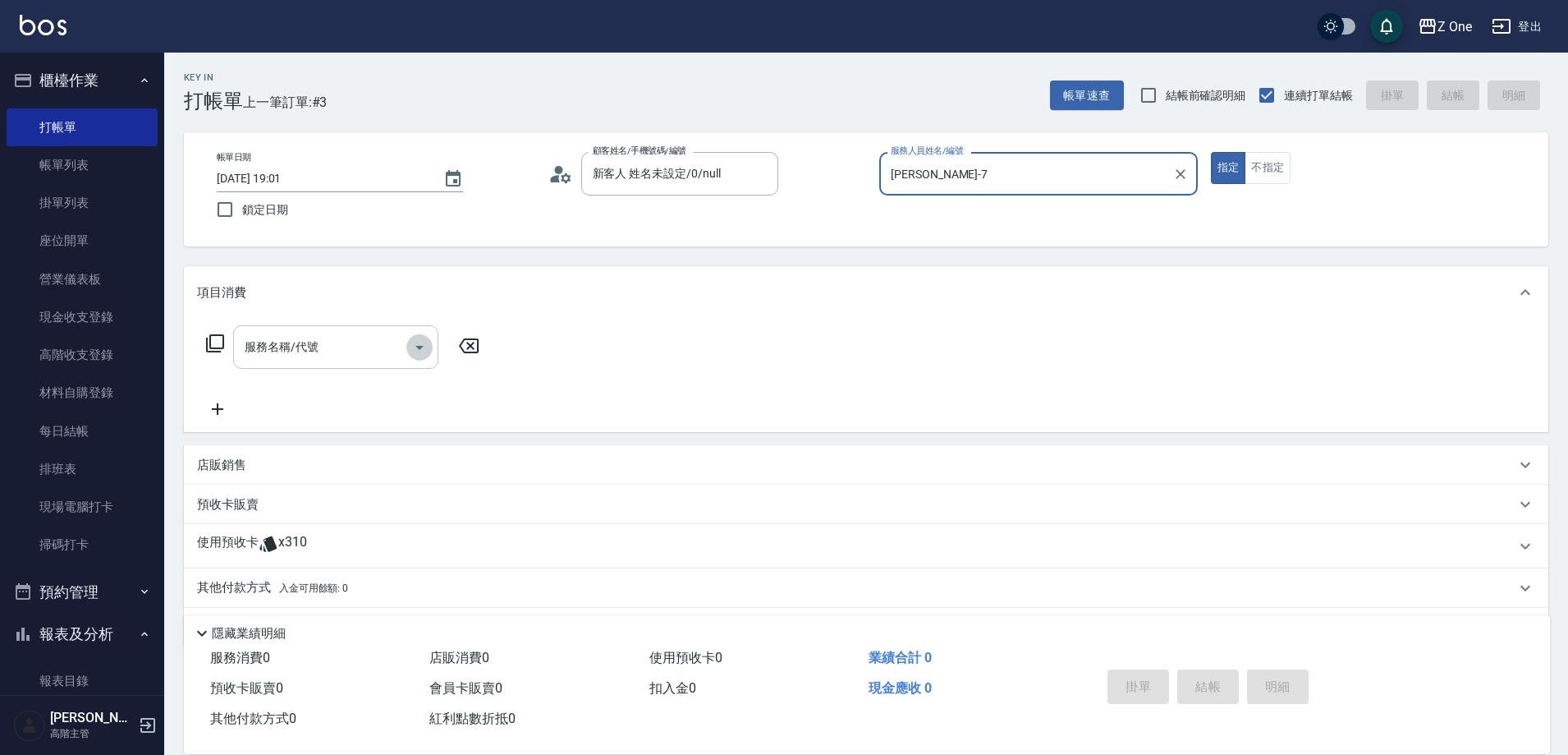
click at [419, 355] on icon "Open" at bounding box center [419, 347] width 20 height 20
type input "[PERSON_NAME]-7"
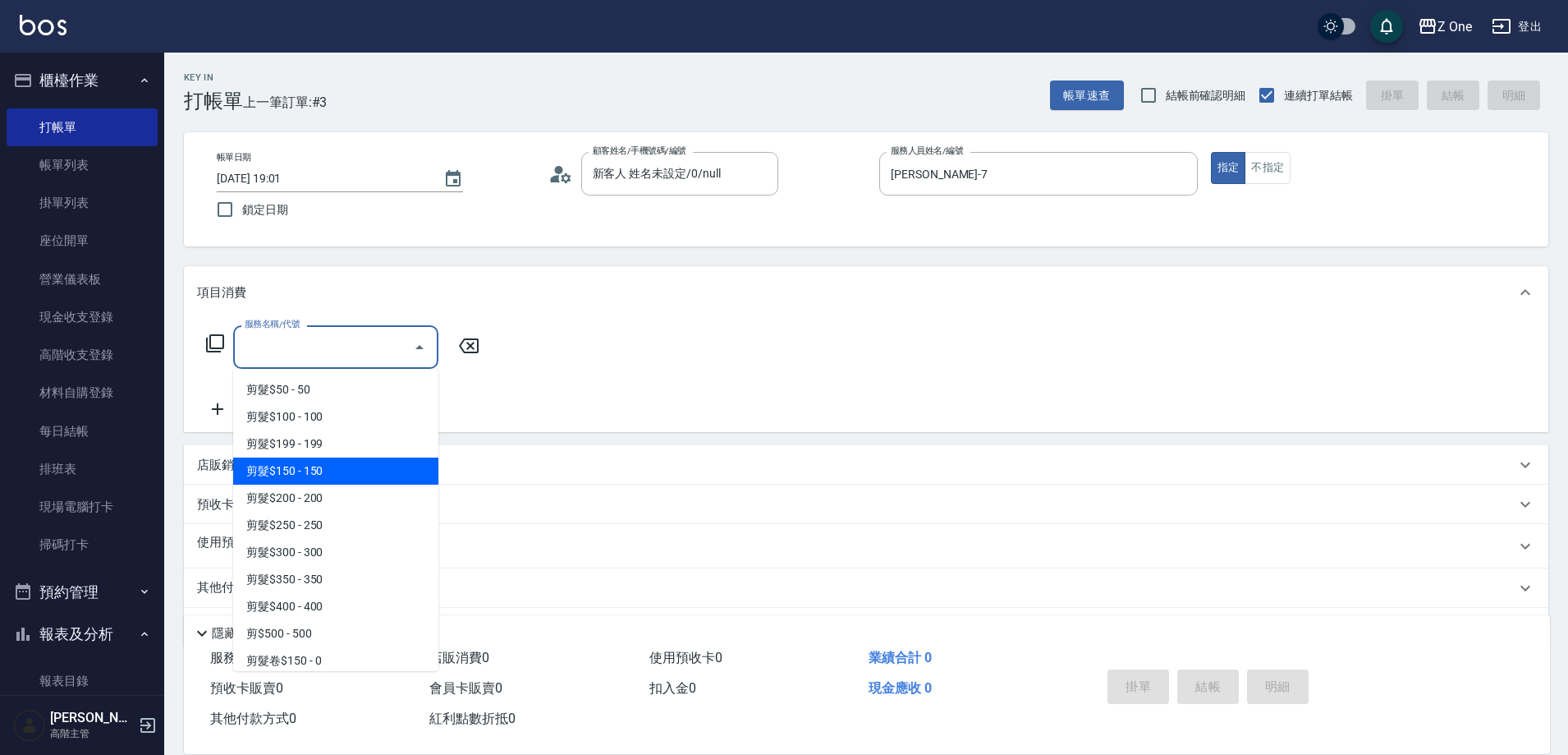
scroll to position [411, 0]
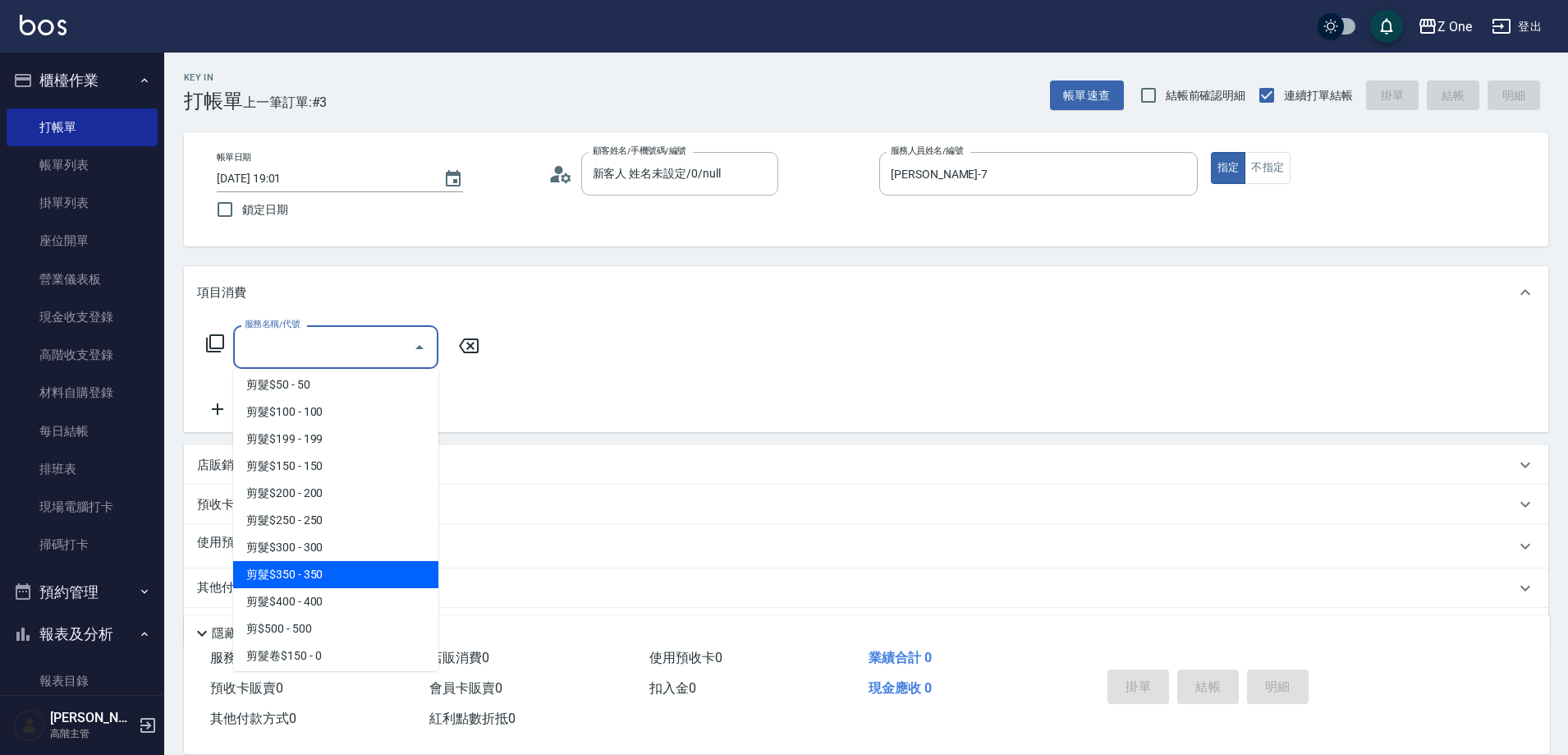
click at [341, 584] on span "剪髮$350 - 350" at bounding box center [335, 574] width 205 height 27
type input "剪髮$350(208)"
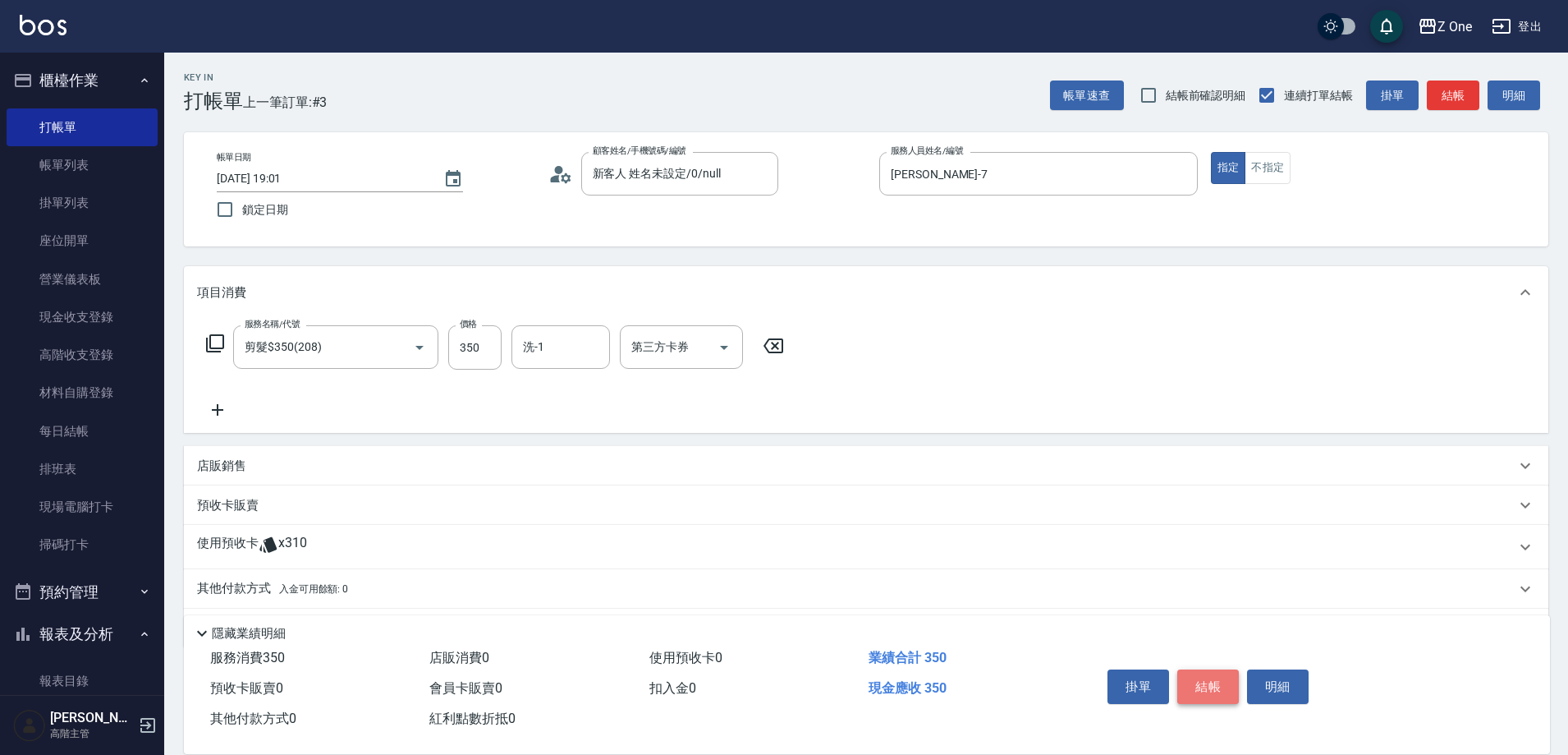
click at [1204, 672] on button "結帳" at bounding box center [1207, 687] width 62 height 34
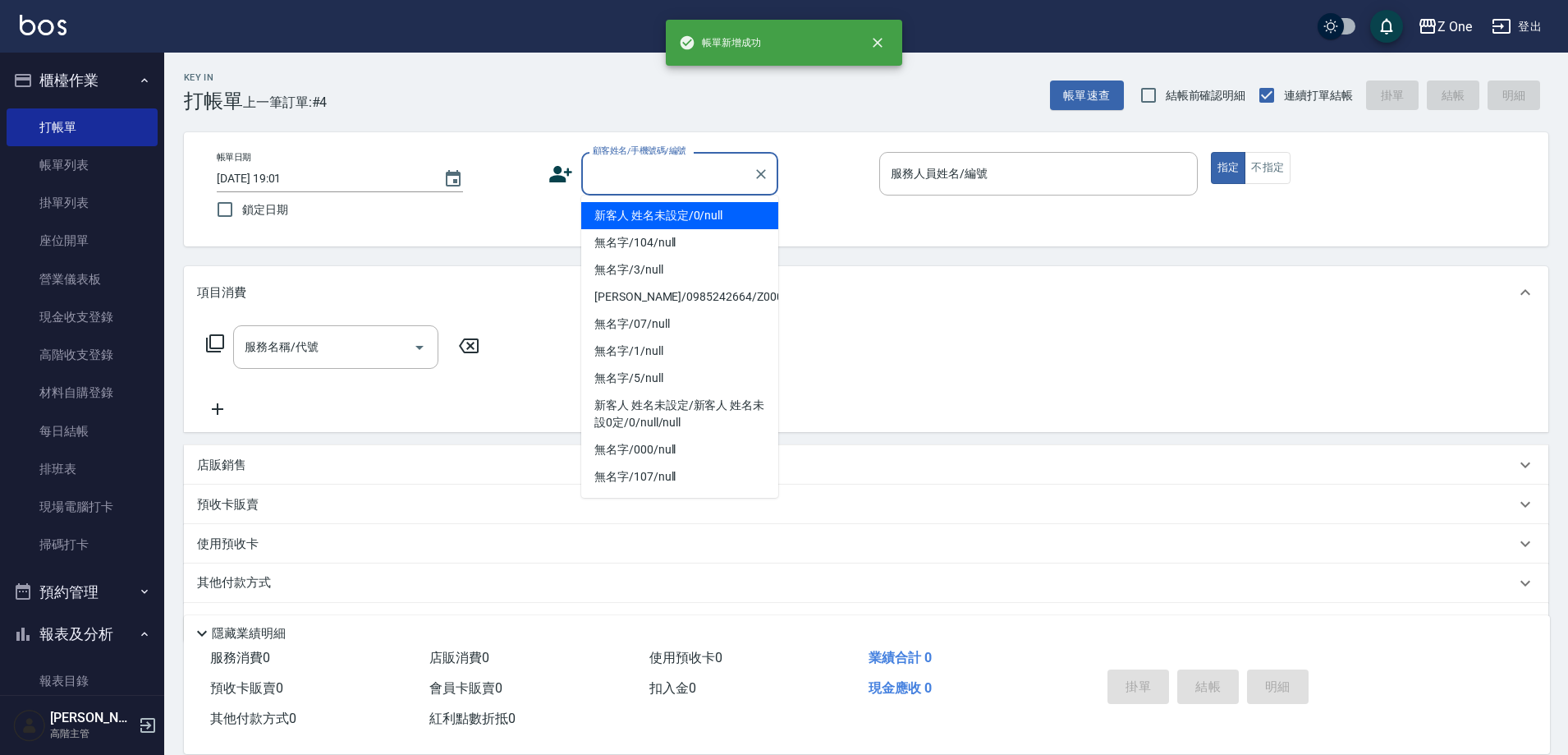
click at [664, 182] on input "顧客姓名/手機號碼/編號" at bounding box center [668, 173] width 157 height 28
click at [663, 206] on li "新客人 姓名未設定/0/null" at bounding box center [680, 215] width 197 height 27
type input "新客人 姓名未設定/0/null"
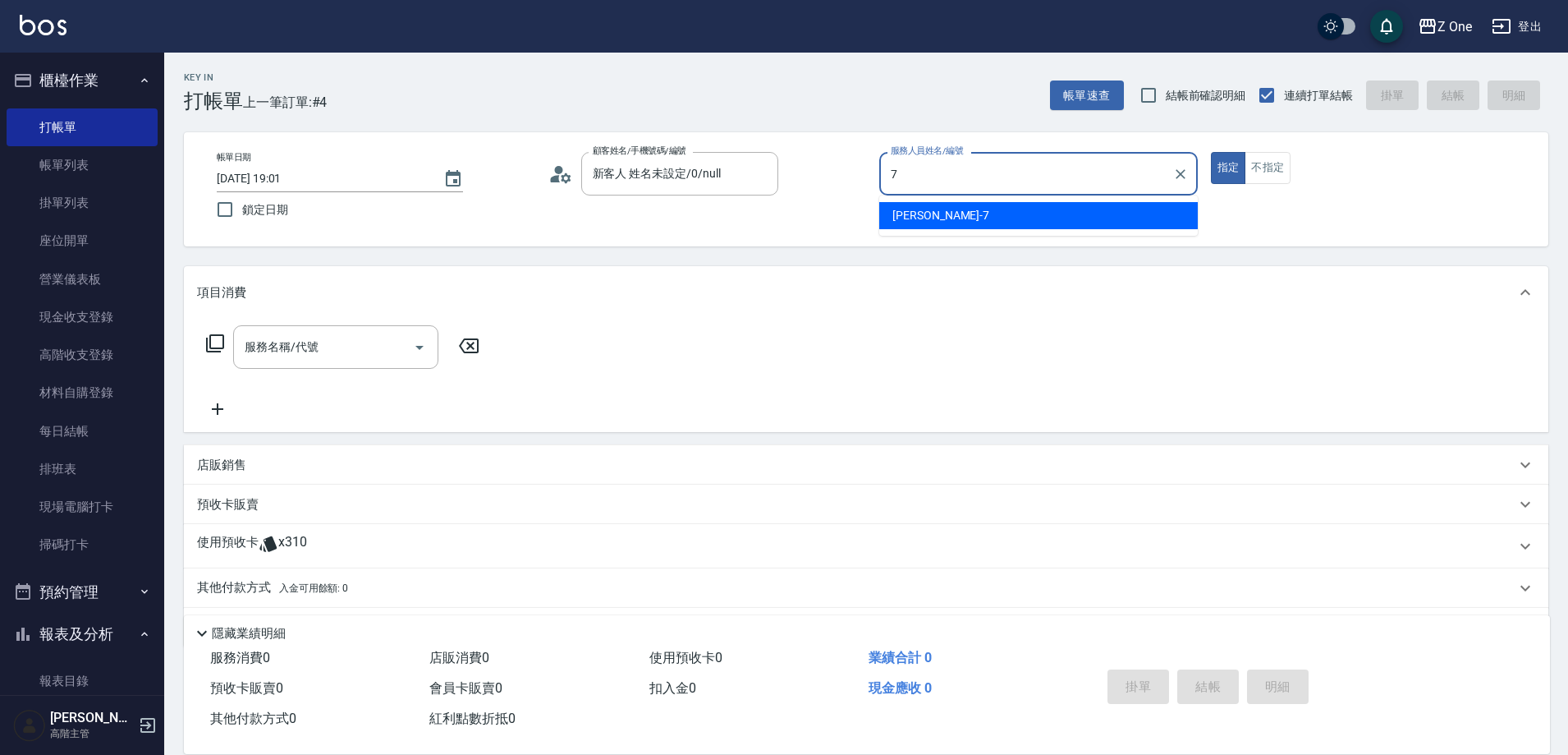
click at [918, 222] on span "[PERSON_NAME]-7" at bounding box center [941, 216] width 97 height 17
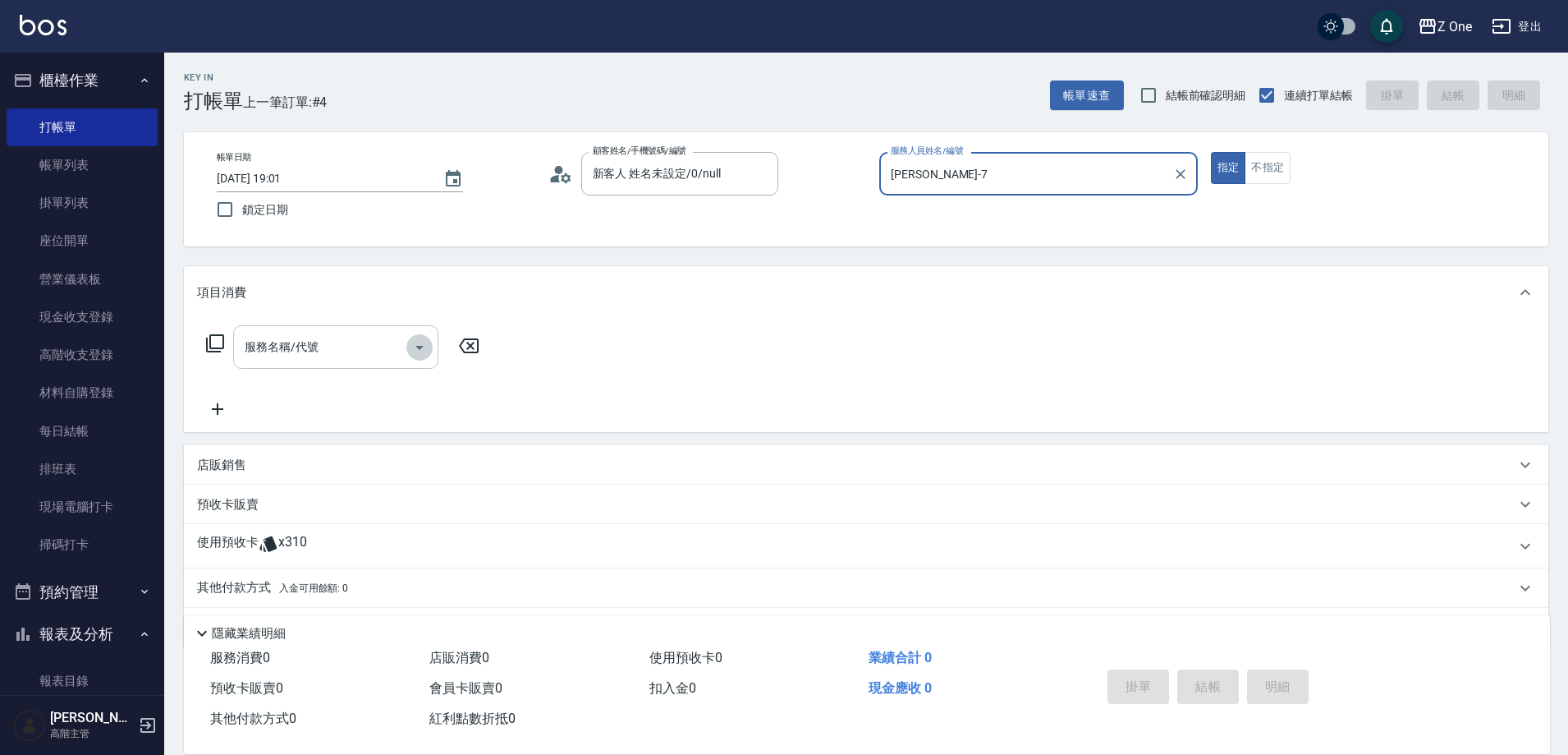
click at [421, 347] on icon "Open" at bounding box center [419, 348] width 9 height 4
type input "[PERSON_NAME]-7"
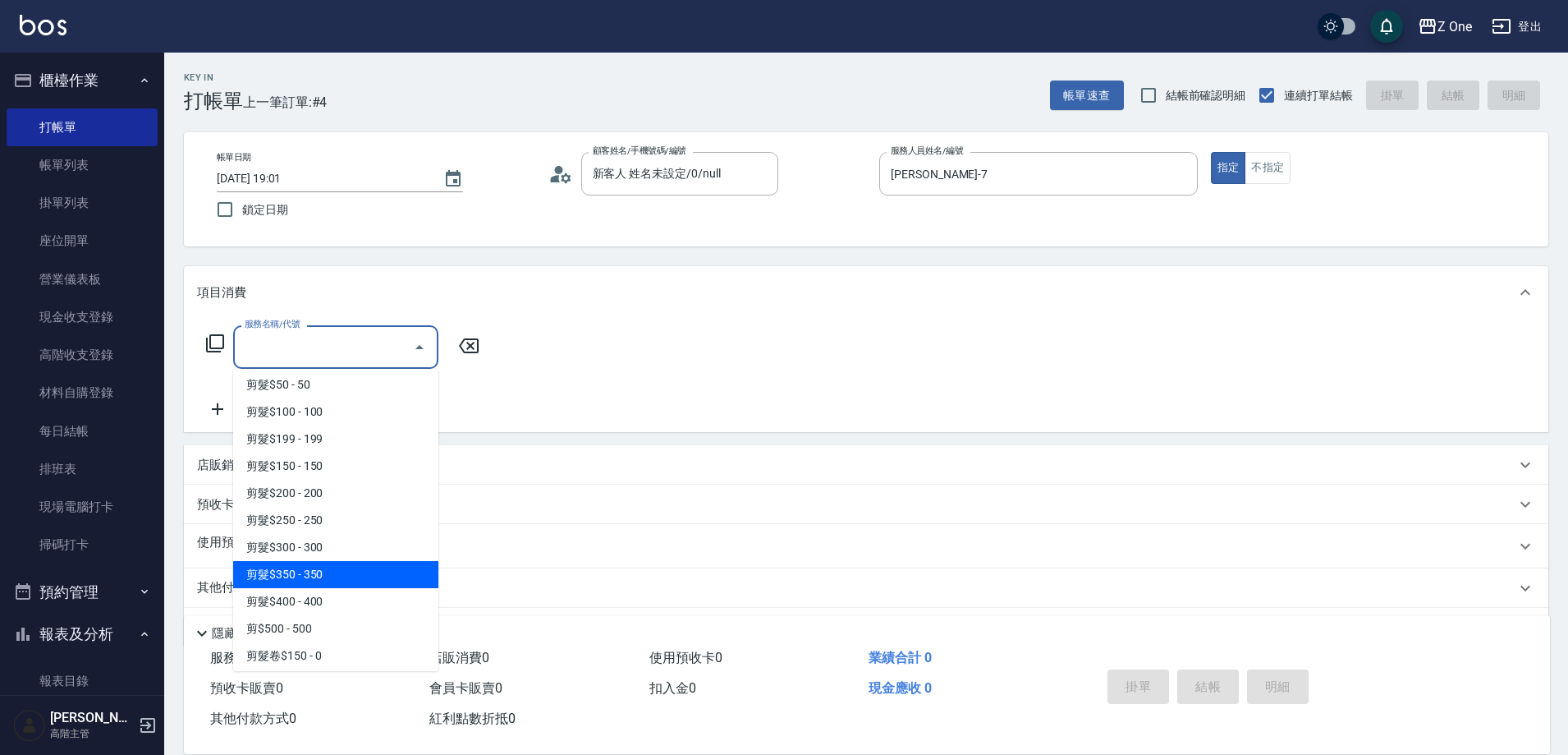
click at [361, 575] on span "剪髮$350 - 350" at bounding box center [335, 574] width 205 height 27
type input "剪髮$350(208)"
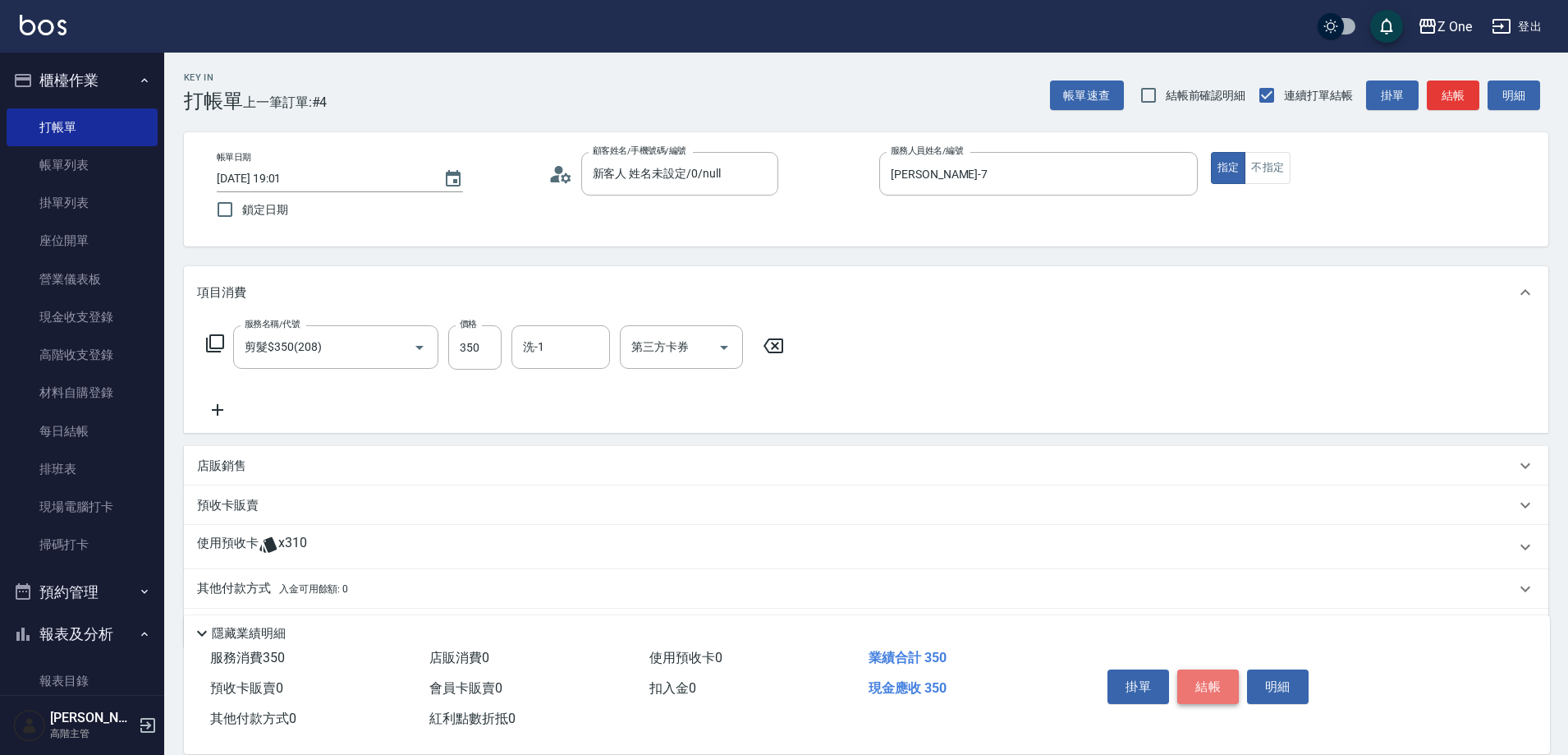
click at [1195, 678] on button "結帳" at bounding box center [1207, 687] width 62 height 34
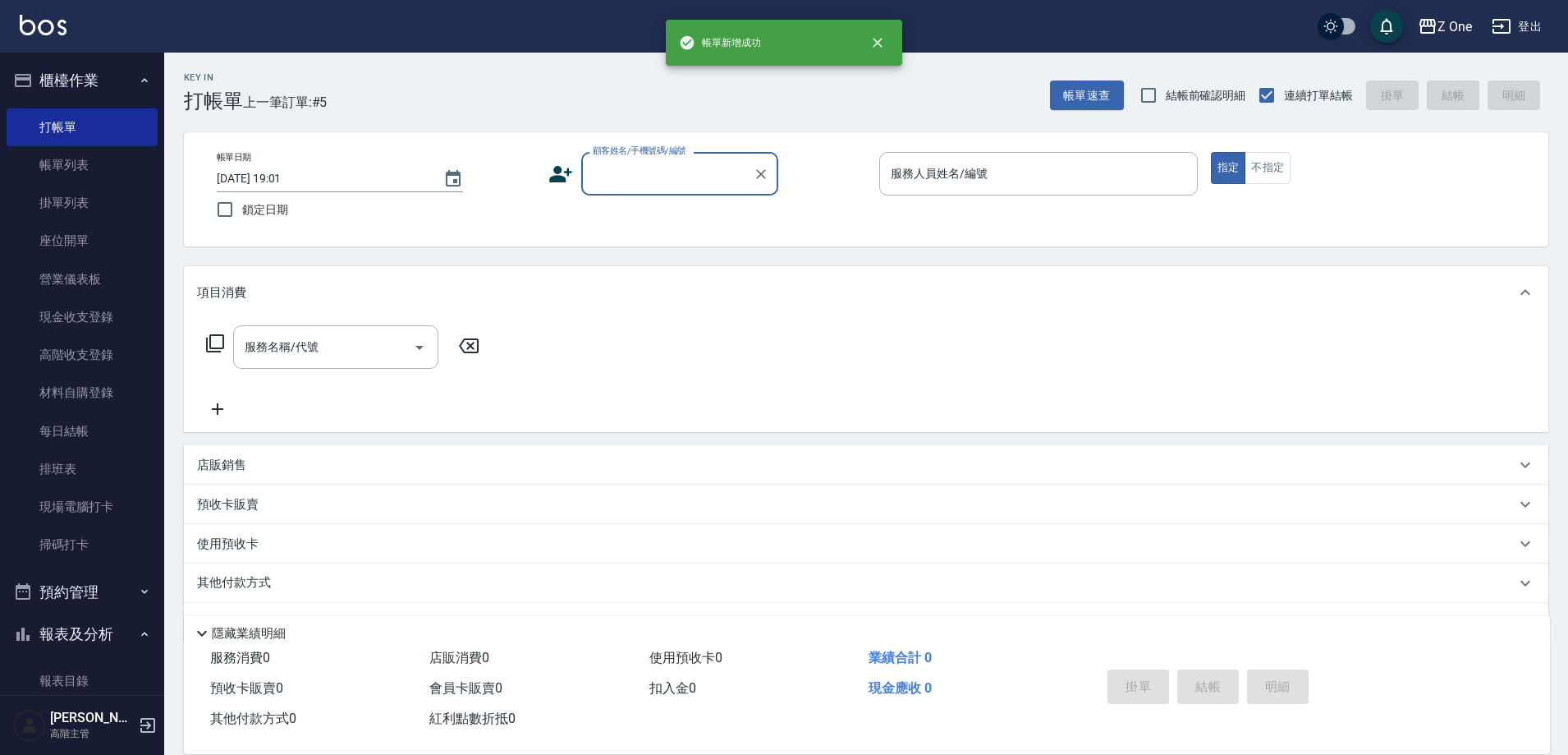
click at [646, 182] on input "顧客姓名/手機號碼/編號" at bounding box center [668, 173] width 157 height 28
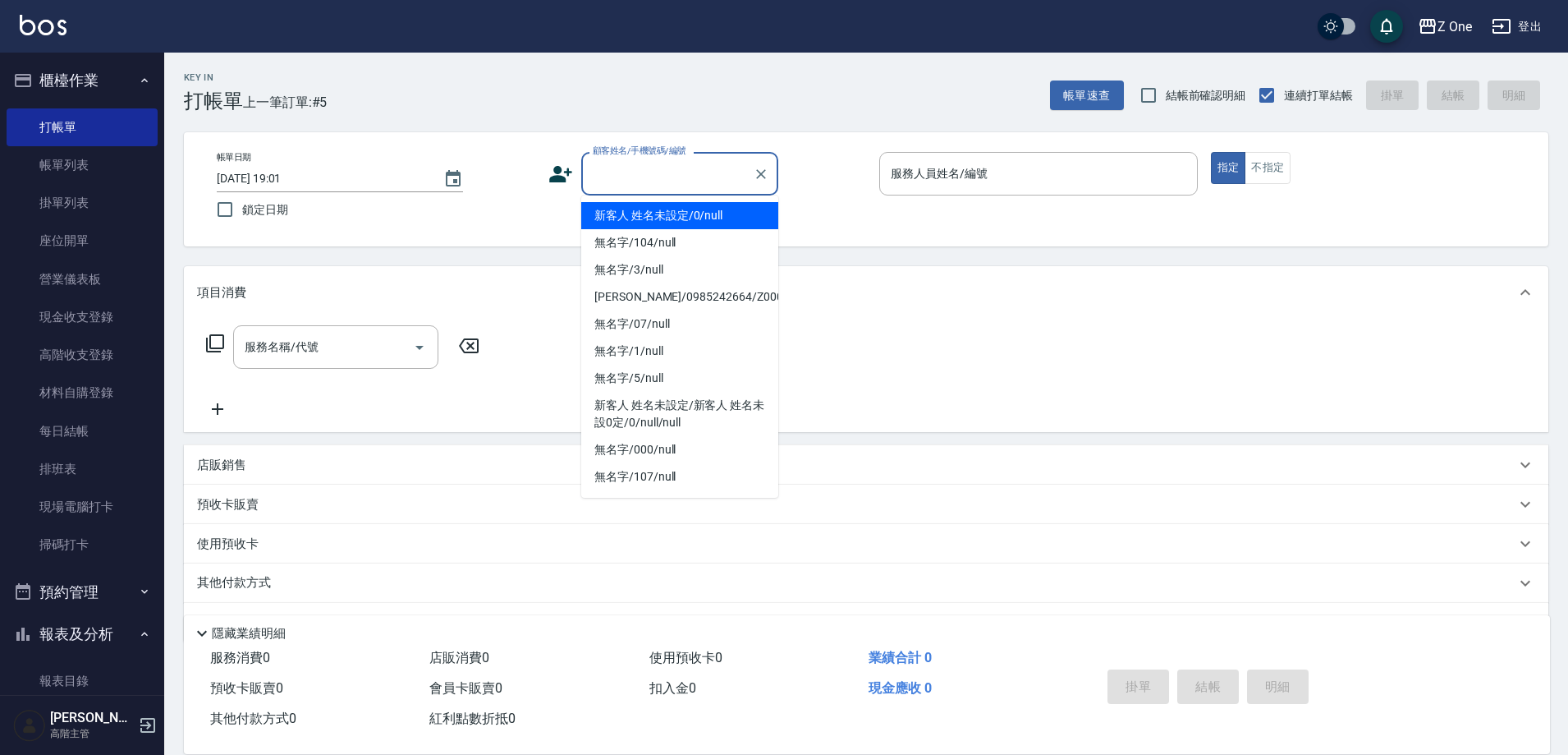
click at [646, 217] on li "新客人 姓名未設定/0/null" at bounding box center [680, 215] width 197 height 27
type input "新客人 姓名未設定/0/null"
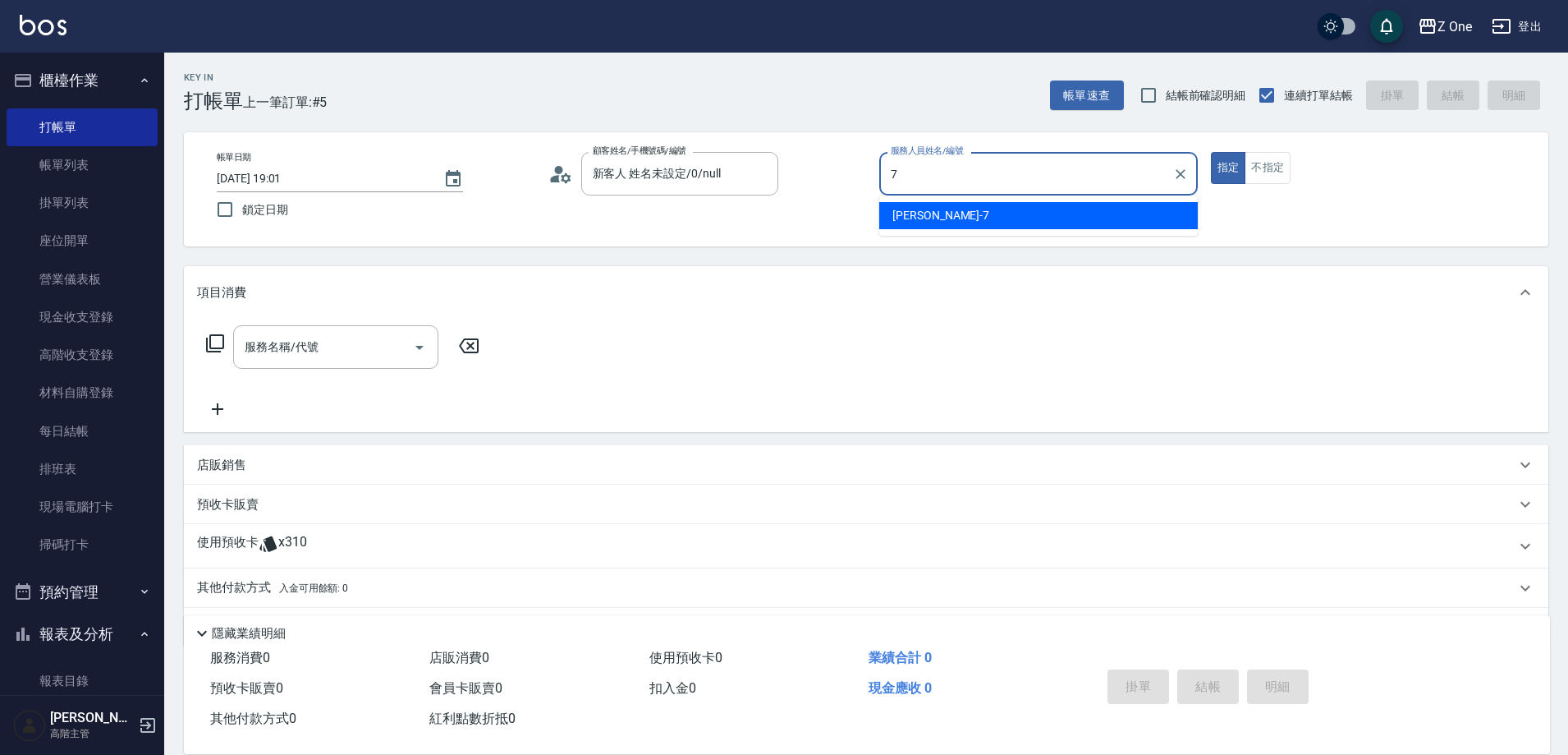
click at [954, 213] on div "[PERSON_NAME]-7" at bounding box center [1039, 215] width 318 height 27
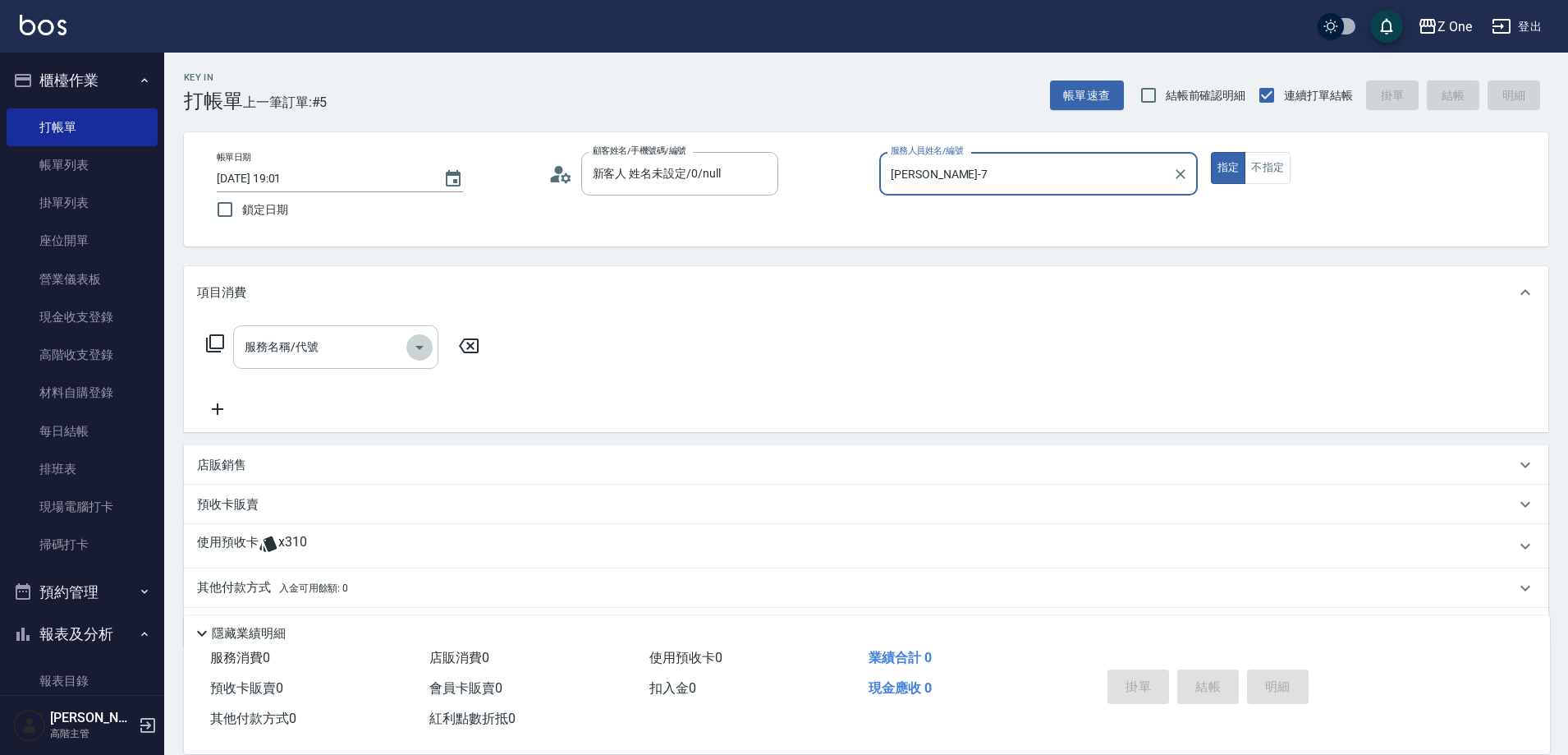
click at [411, 345] on icon "Open" at bounding box center [419, 347] width 20 height 20
type input "[PERSON_NAME]-7"
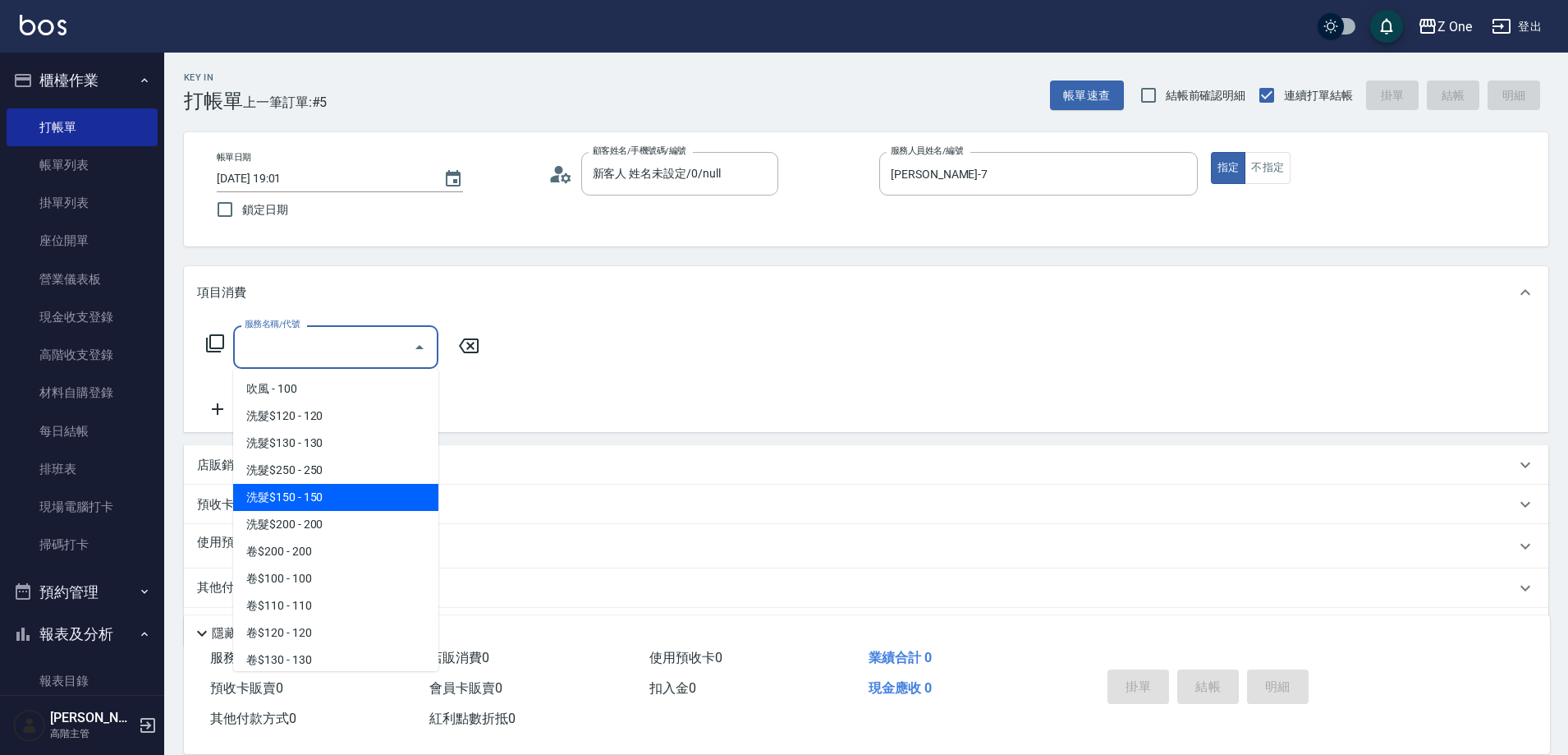
click at [320, 507] on span "洗髮$150 - 150" at bounding box center [335, 497] width 205 height 27
type input "洗髮$150(105)"
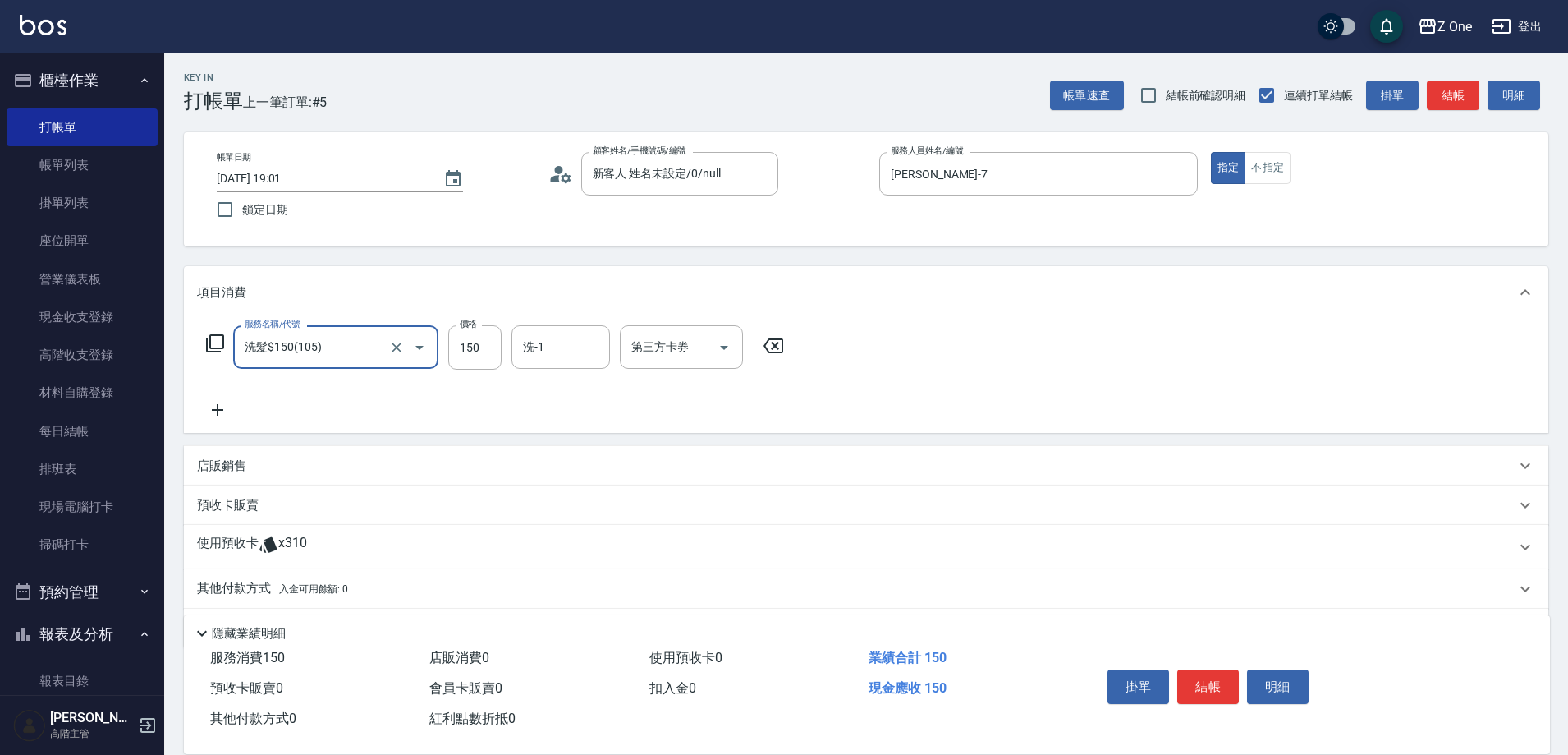
click at [227, 414] on icon at bounding box center [217, 409] width 41 height 20
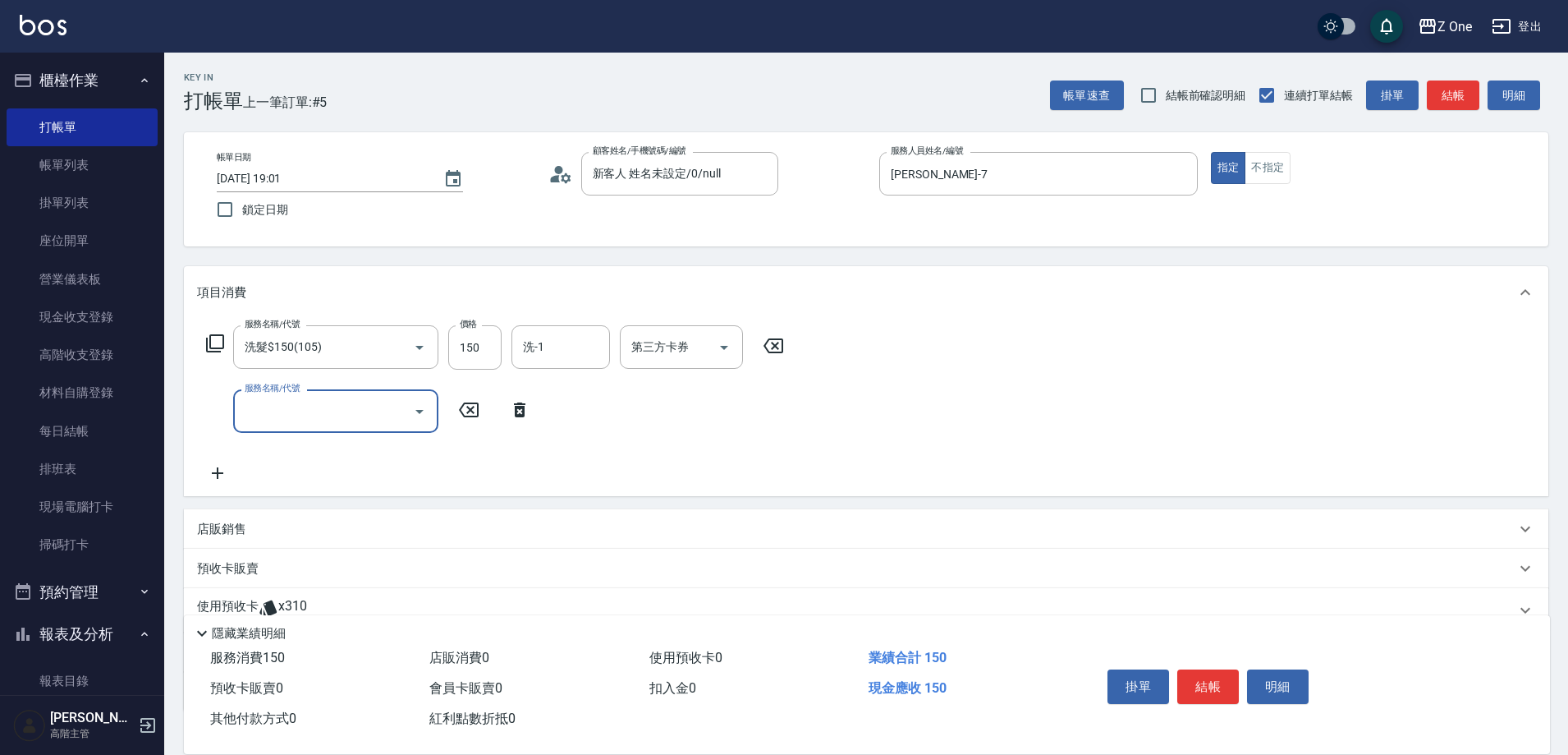
click at [418, 414] on icon "Open" at bounding box center [419, 411] width 20 height 20
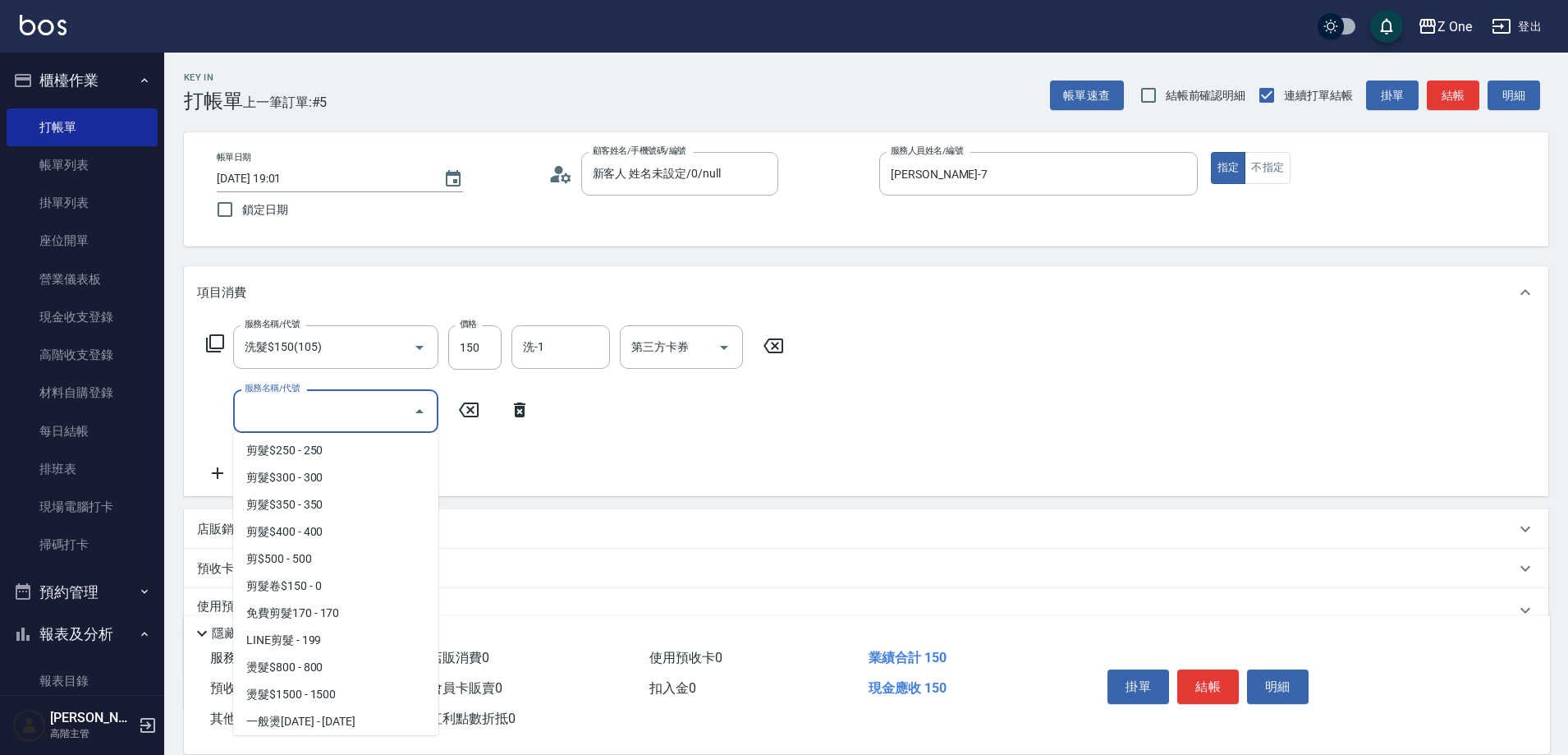
scroll to position [575, 0]
click at [353, 487] on span "剪髮$350 - 350" at bounding box center [335, 474] width 205 height 27
type input "剪髮$350(208)"
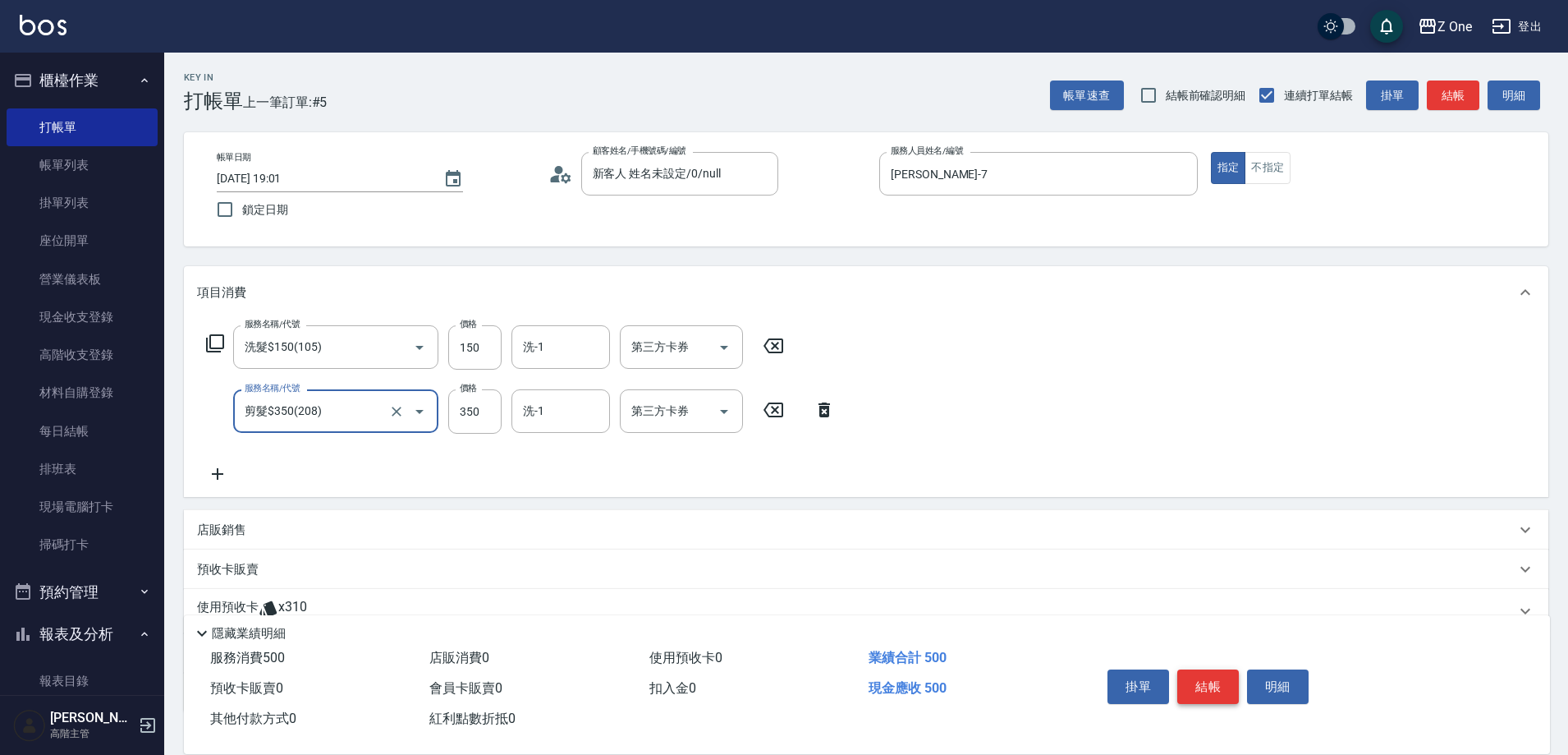
click at [1214, 671] on button "結帳" at bounding box center [1207, 687] width 62 height 34
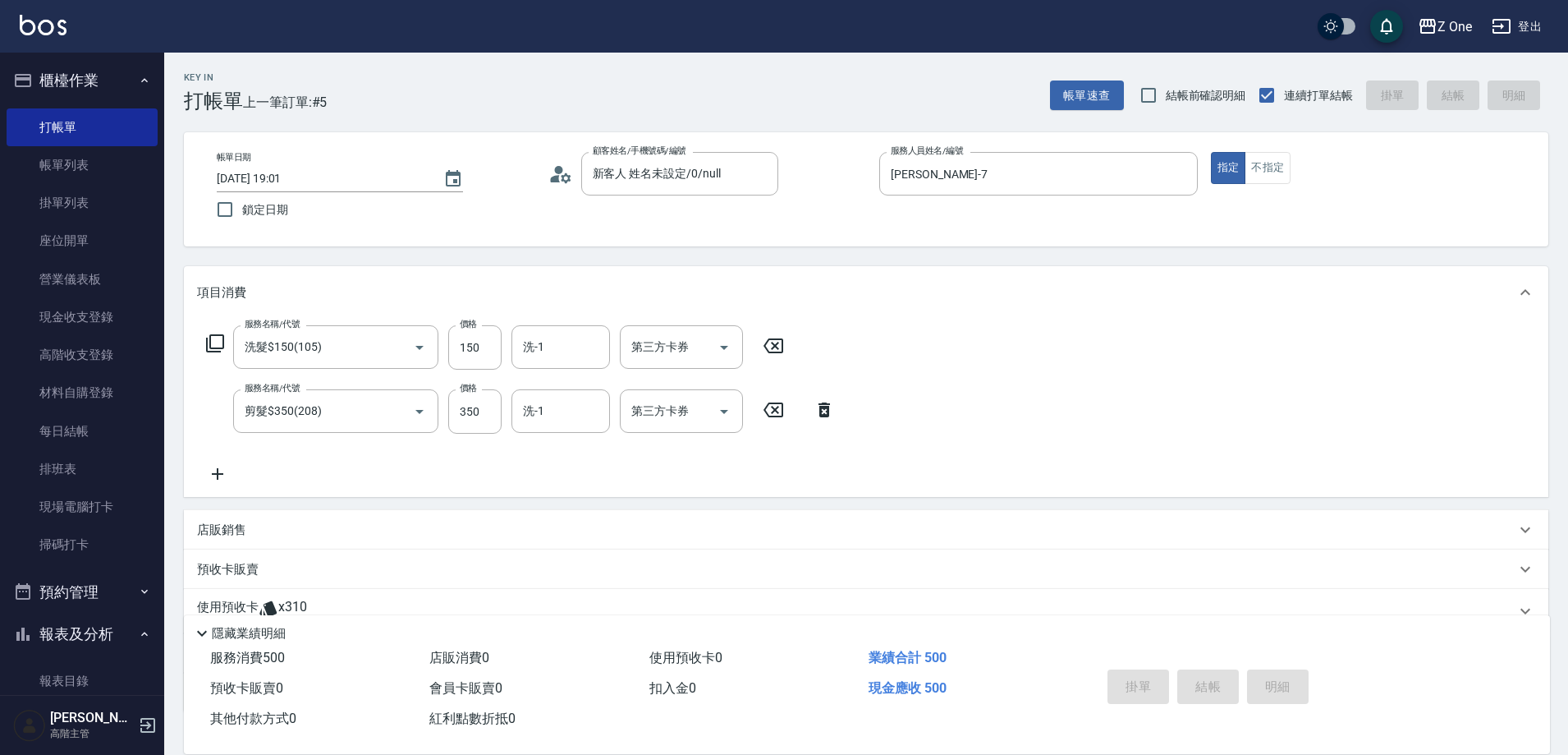
type input "[DATE] 19:02"
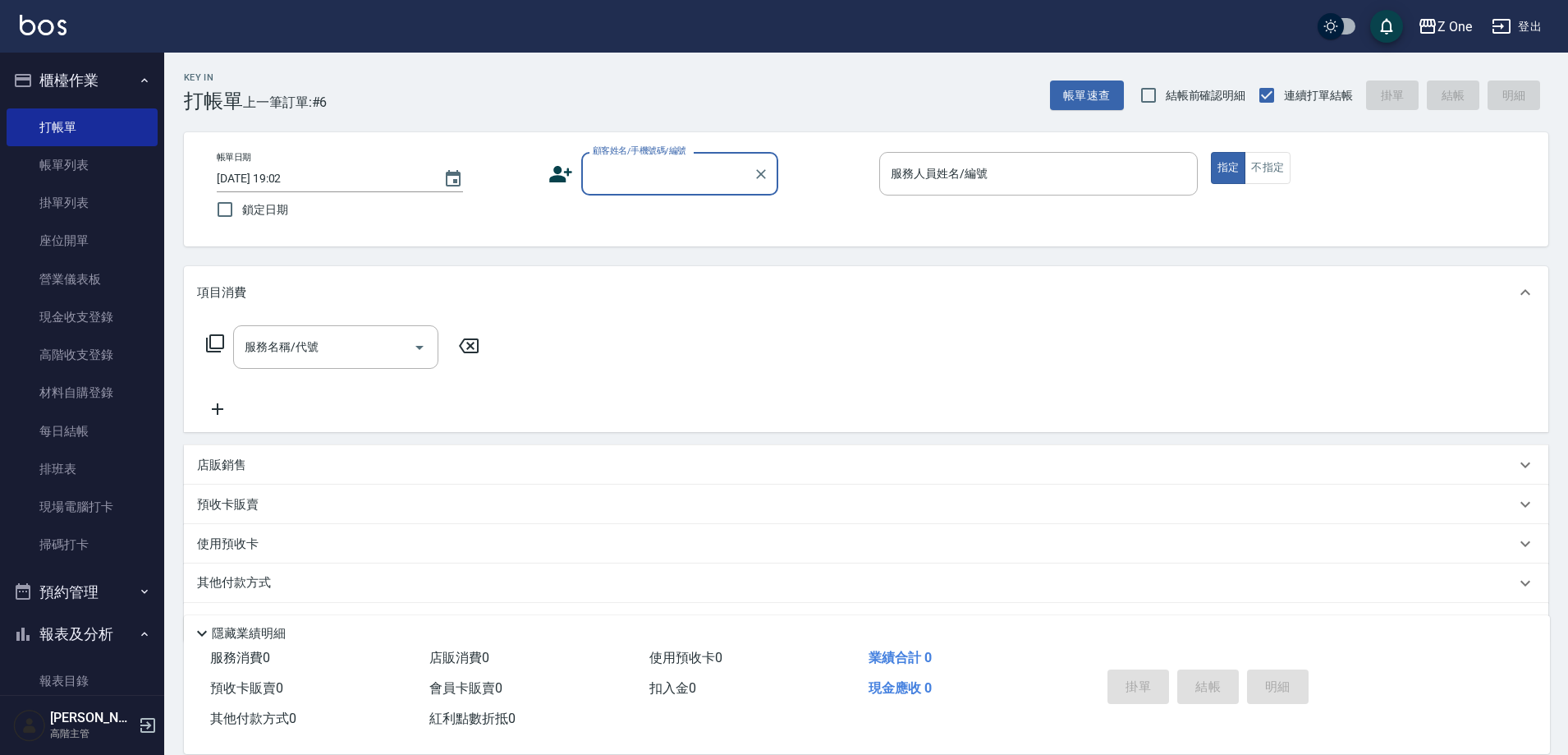
click at [662, 167] on input "顧客姓名/手機號碼/編號" at bounding box center [668, 173] width 157 height 28
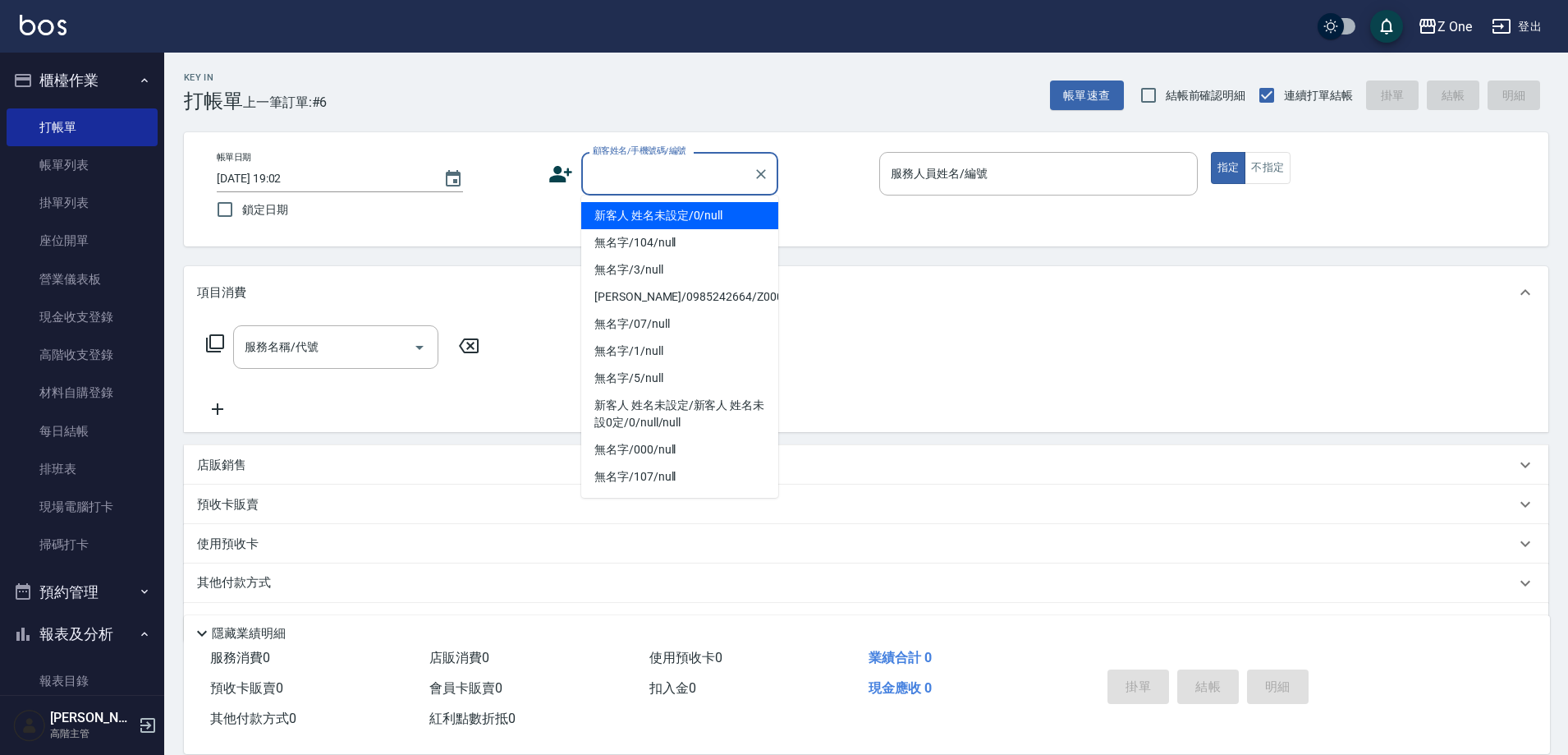
click at [659, 205] on li "新客人 姓名未設定/0/null" at bounding box center [680, 215] width 197 height 27
type input "新客人 姓名未設定/0/null"
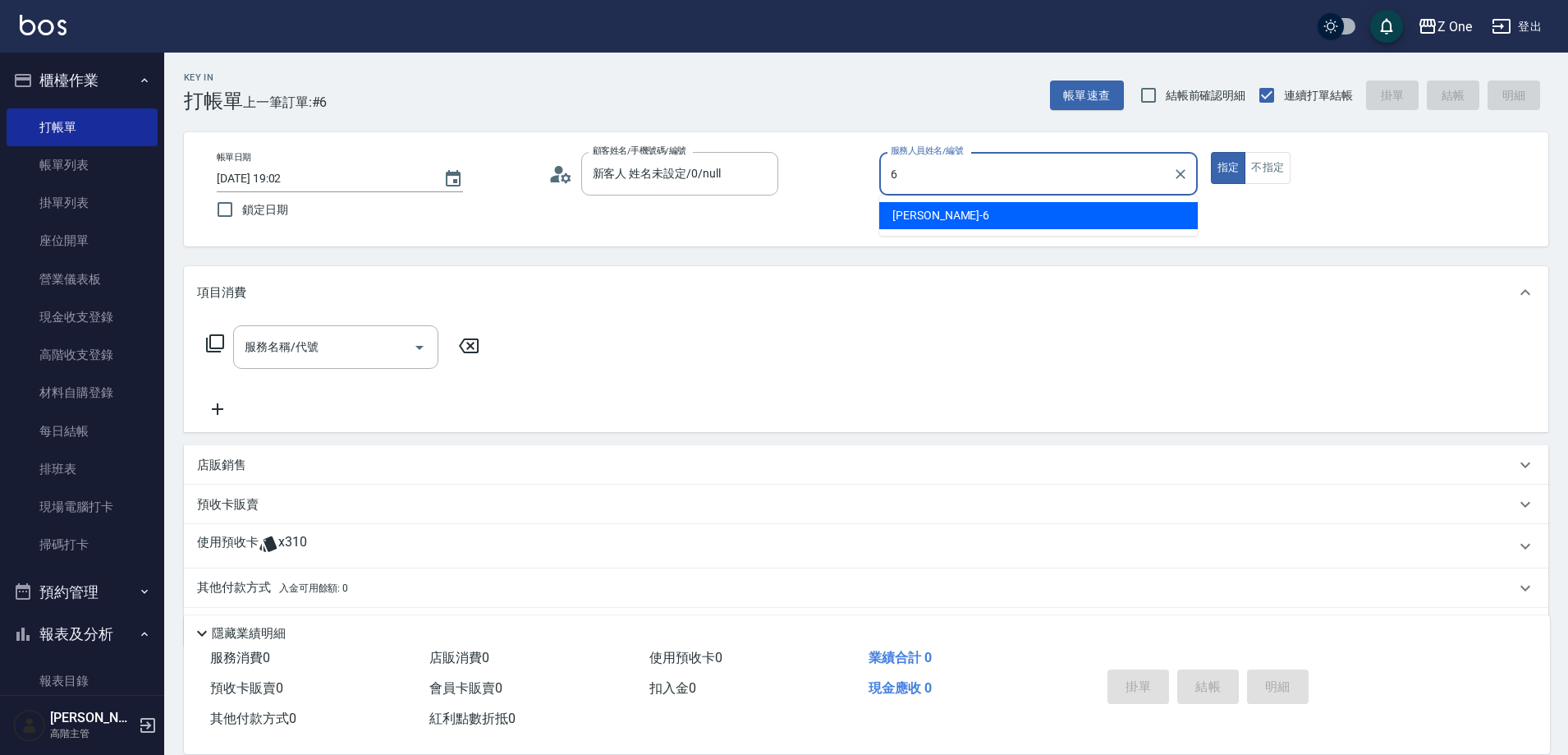
click at [941, 217] on div "[PERSON_NAME]-6" at bounding box center [1039, 215] width 318 height 27
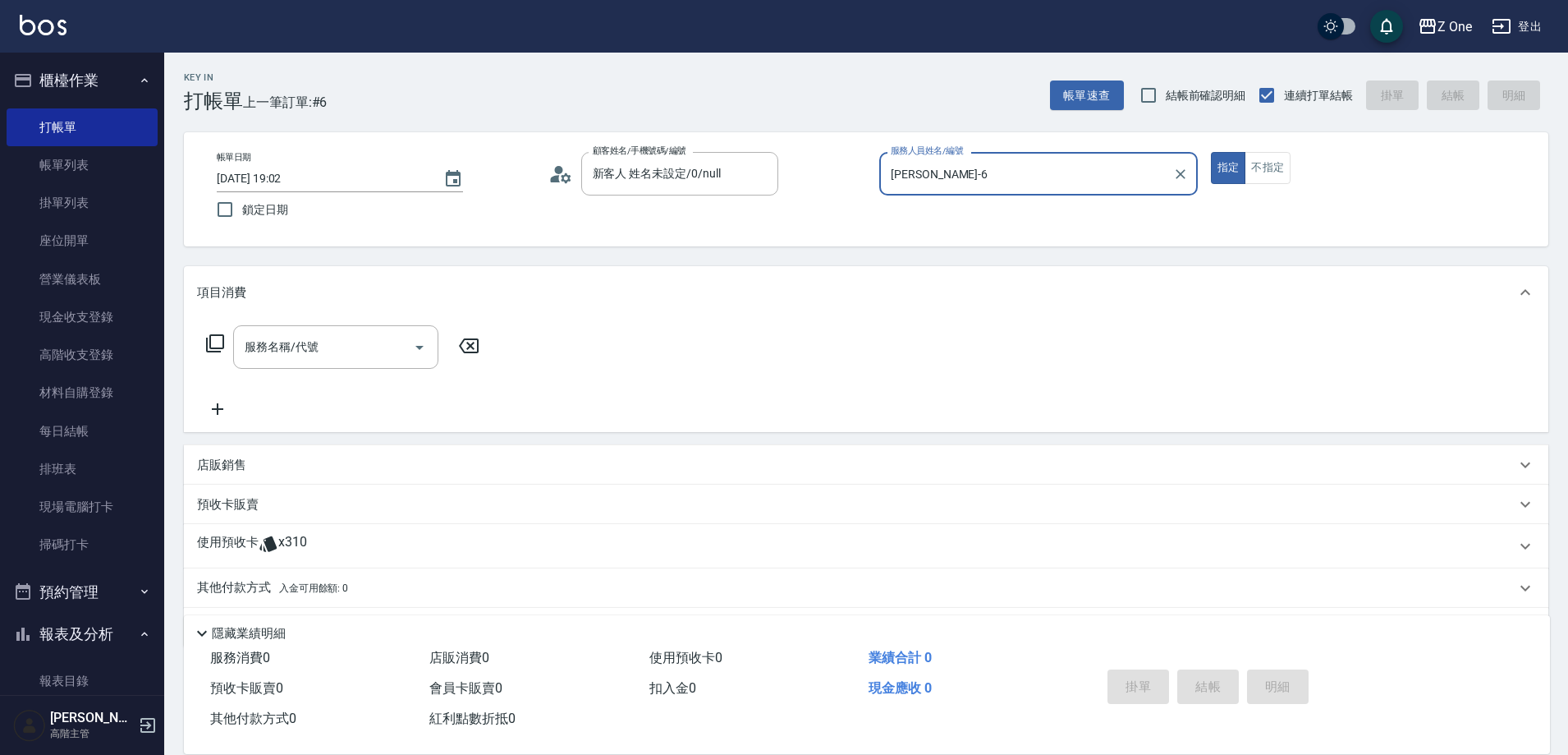
type input "[PERSON_NAME]-6"
click at [286, 474] on div "店販銷售" at bounding box center [865, 465] width 1364 height 40
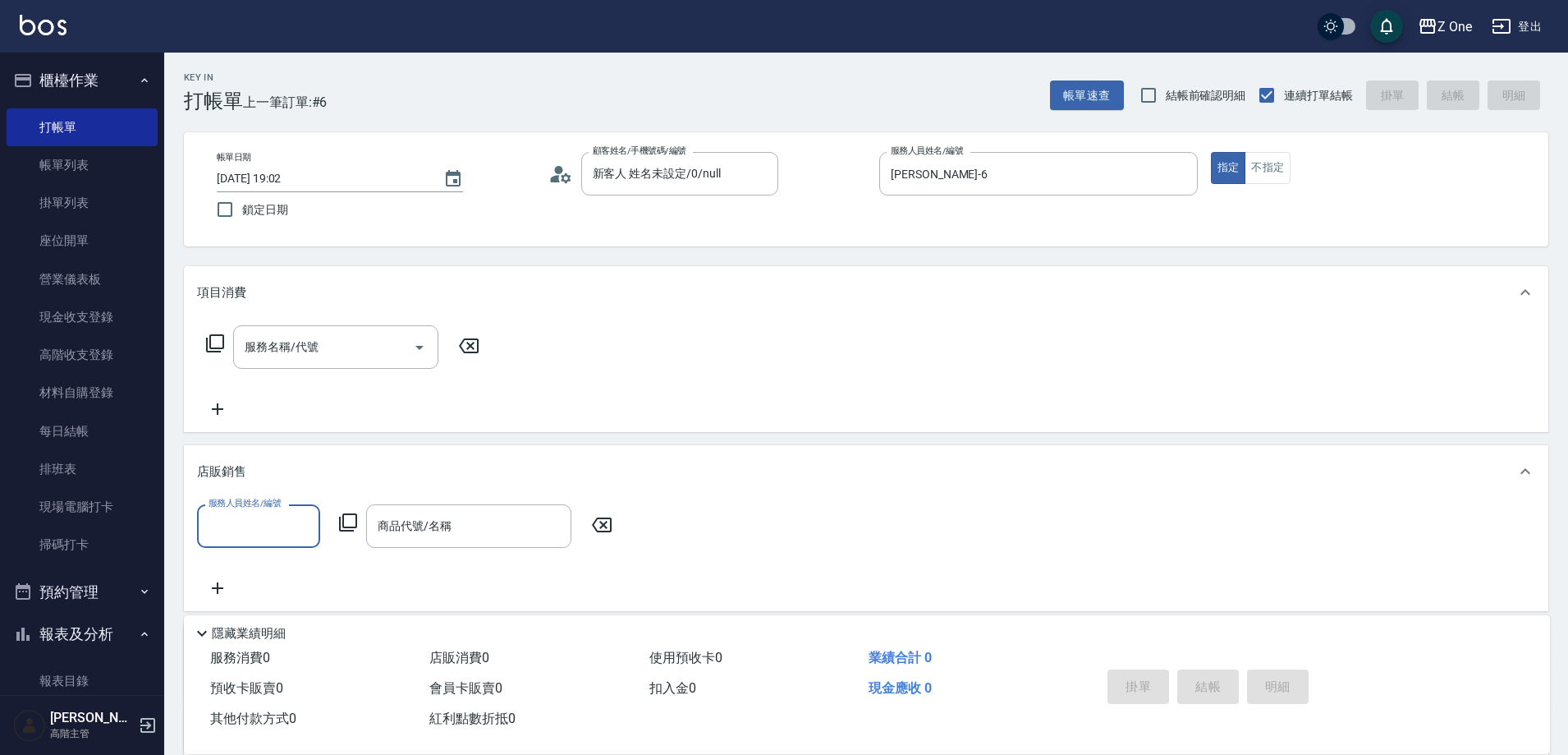
scroll to position [0, 0]
click at [277, 565] on div "[PERSON_NAME]-6" at bounding box center [258, 567] width 123 height 27
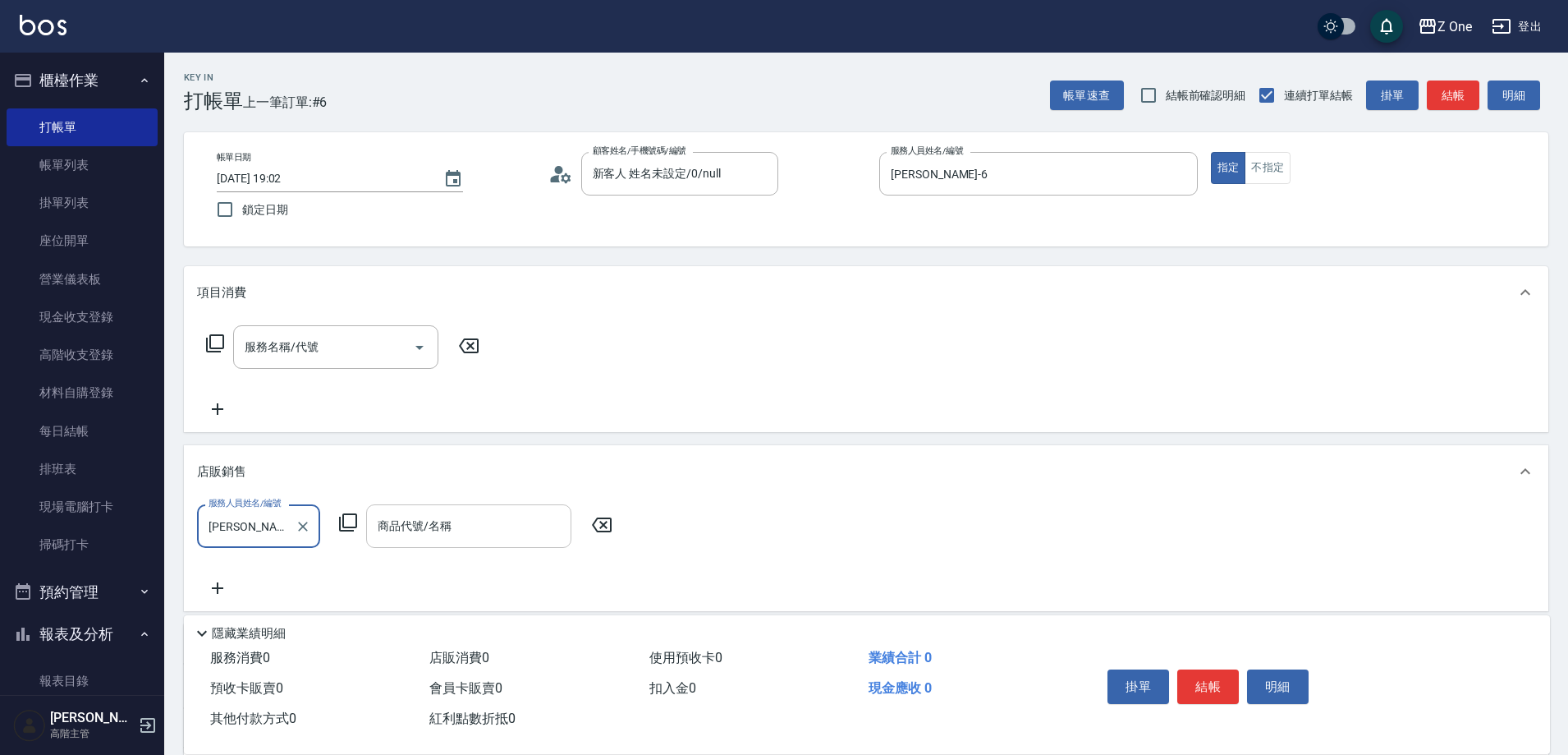
type input "[PERSON_NAME]-6"
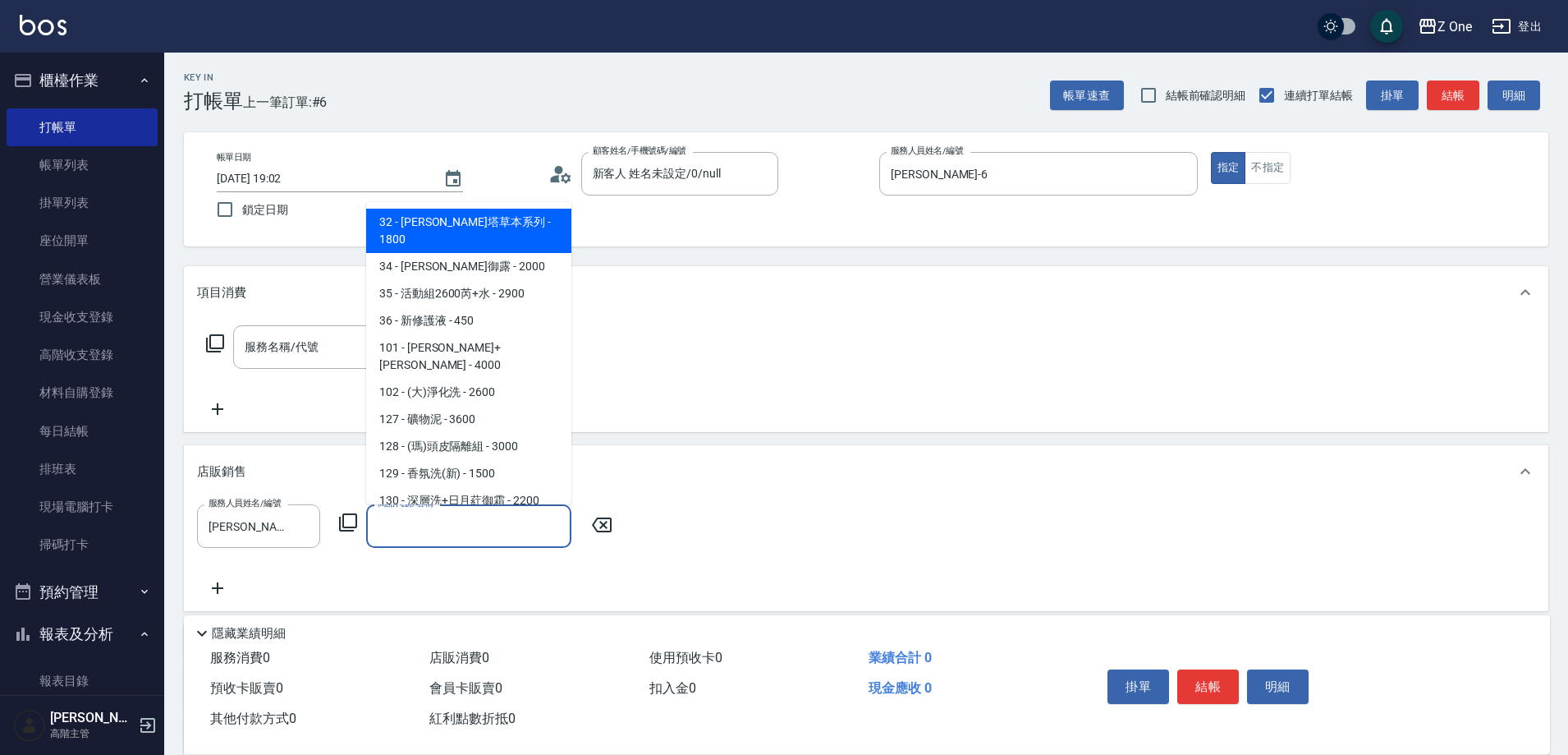
click at [484, 539] on input "商品代號/名稱" at bounding box center [469, 526] width 190 height 28
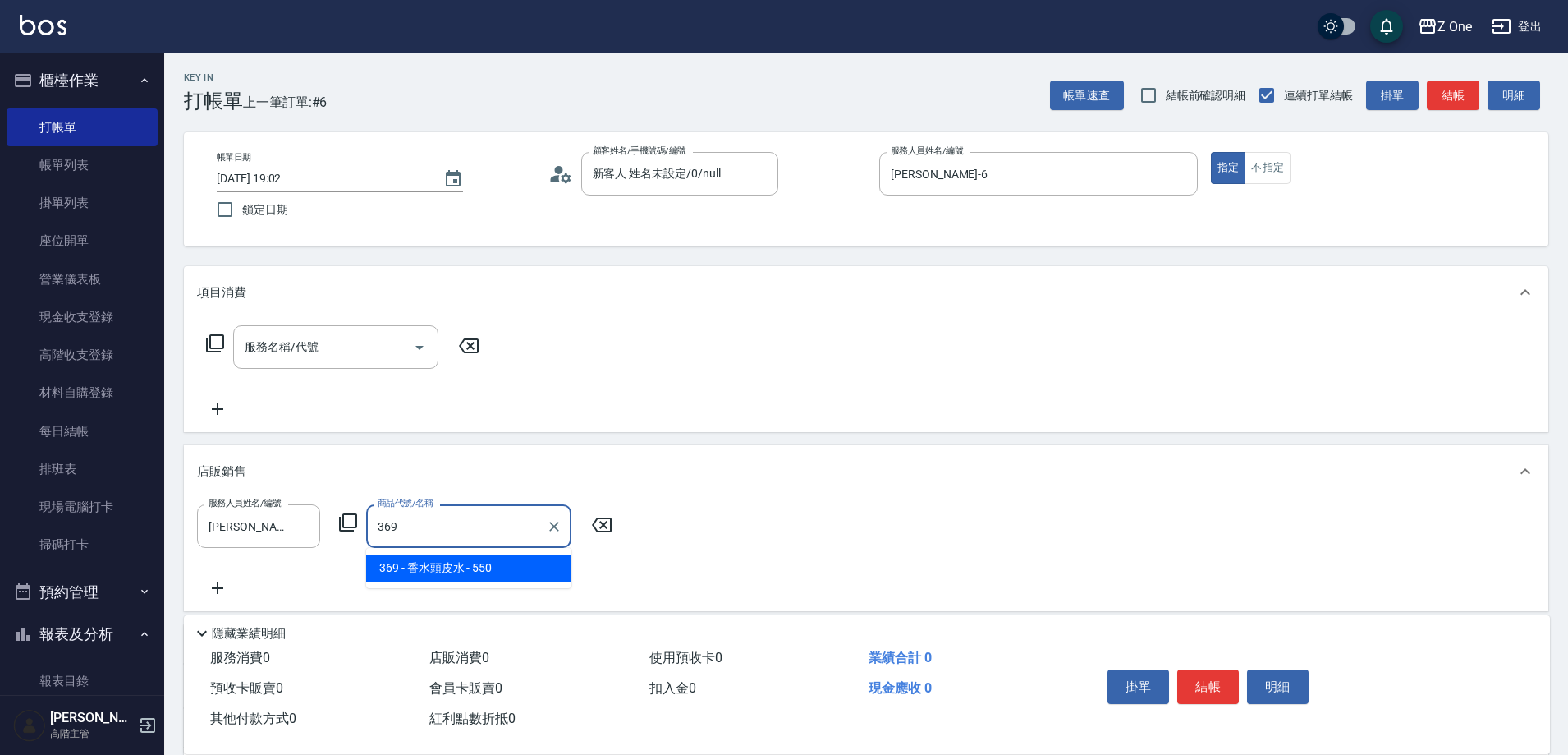
click at [497, 561] on span "369 - 香水頭皮水 - 550" at bounding box center [469, 567] width 205 height 27
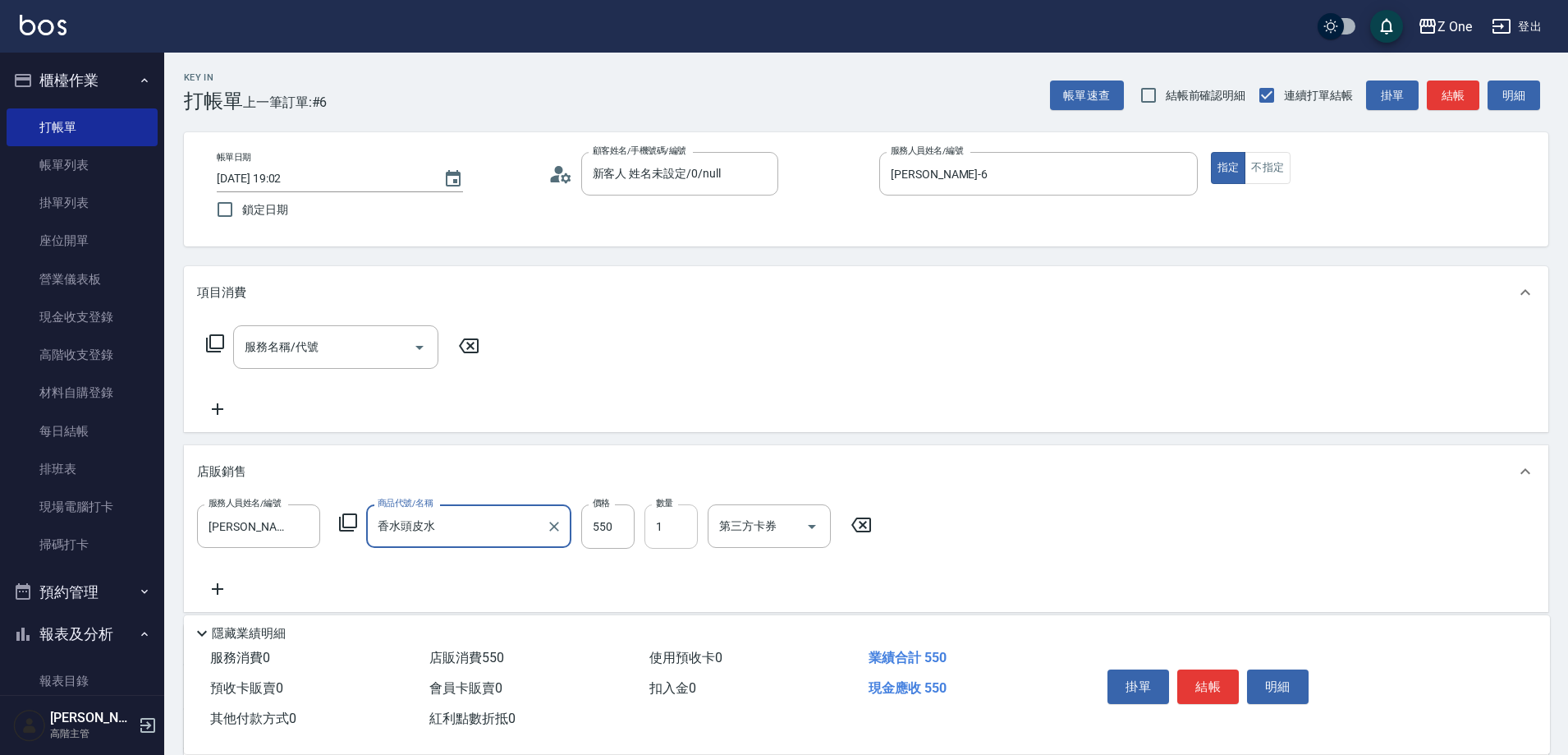
type input "香水頭皮水"
click at [680, 540] on input "1" at bounding box center [671, 526] width 53 height 45
type input "2"
click at [1208, 681] on button "結帳" at bounding box center [1207, 687] width 62 height 34
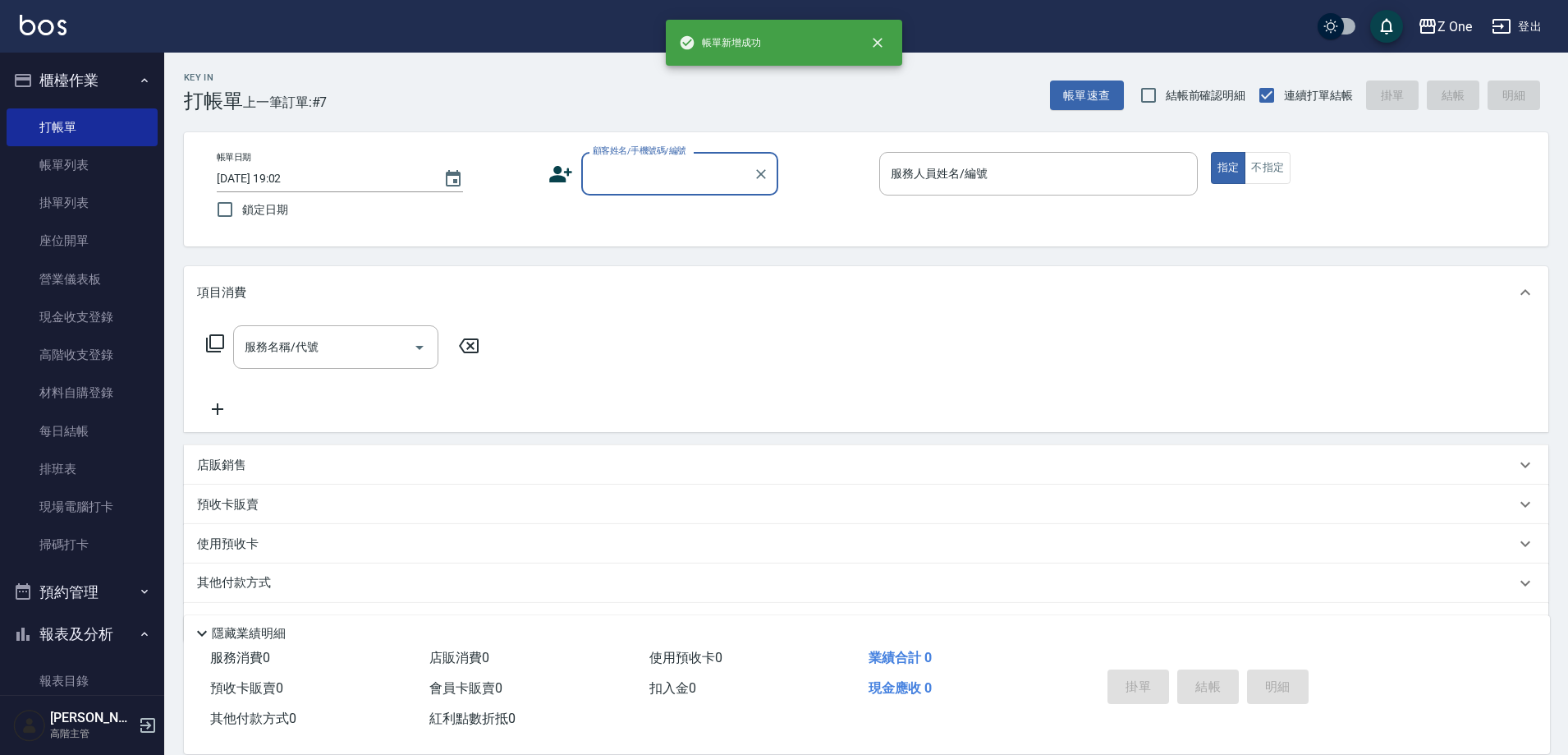
click at [630, 170] on input "顧客姓名/手機號碼/編號" at bounding box center [668, 173] width 157 height 28
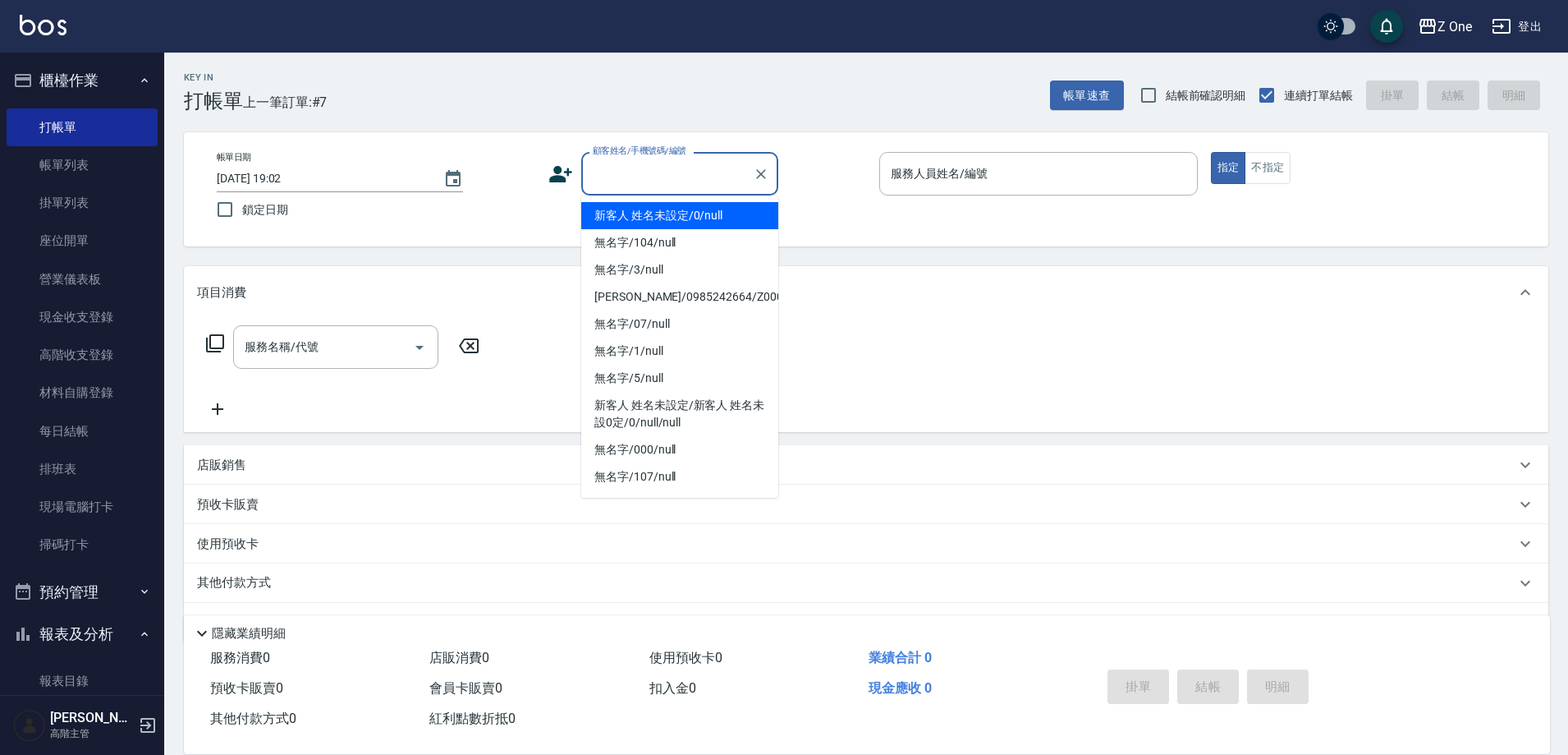
click at [638, 209] on li "新客人 姓名未設定/0/null" at bounding box center [680, 215] width 197 height 27
type input "新客人 姓名未設定/0/null"
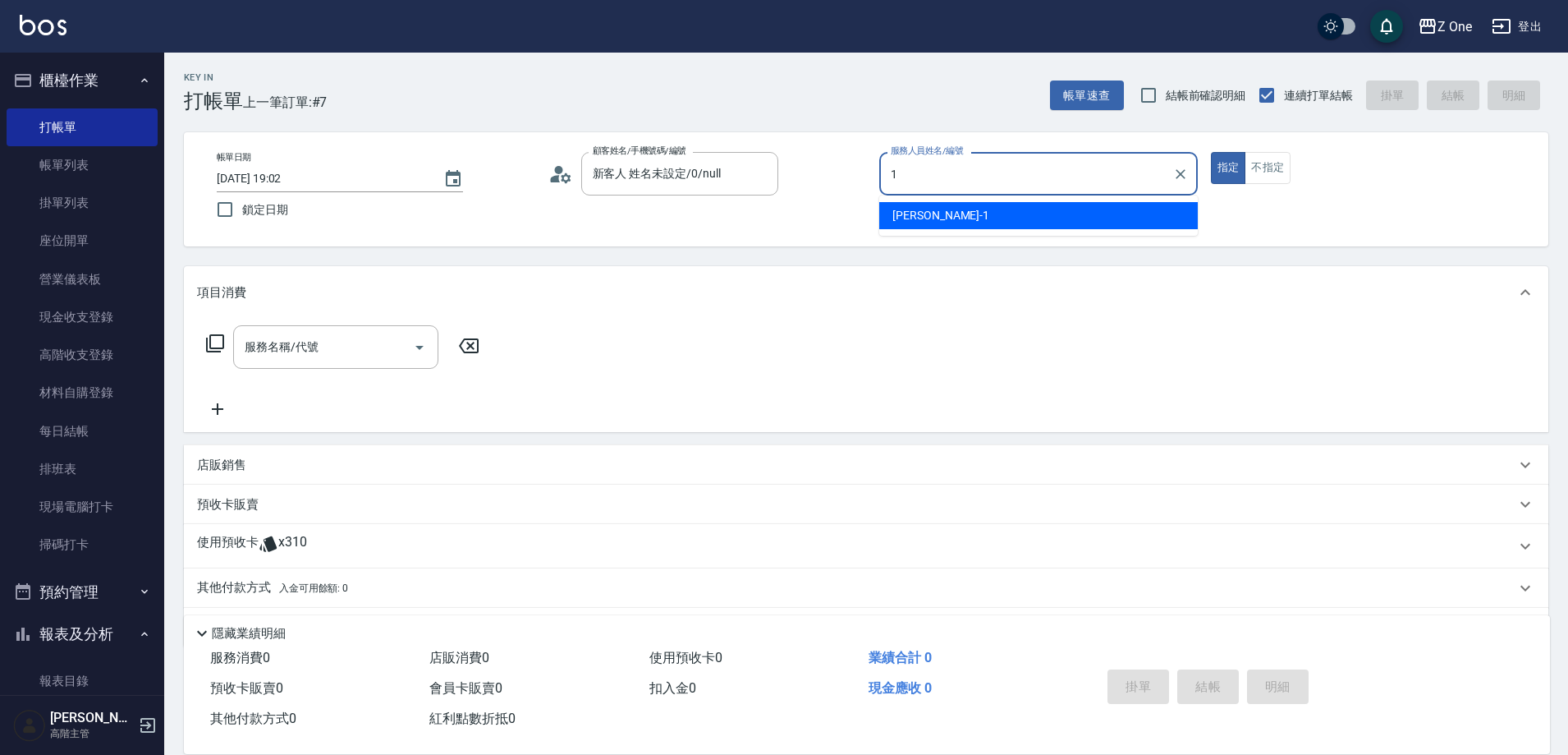
click at [919, 213] on span "[PERSON_NAME]-1" at bounding box center [941, 216] width 97 height 17
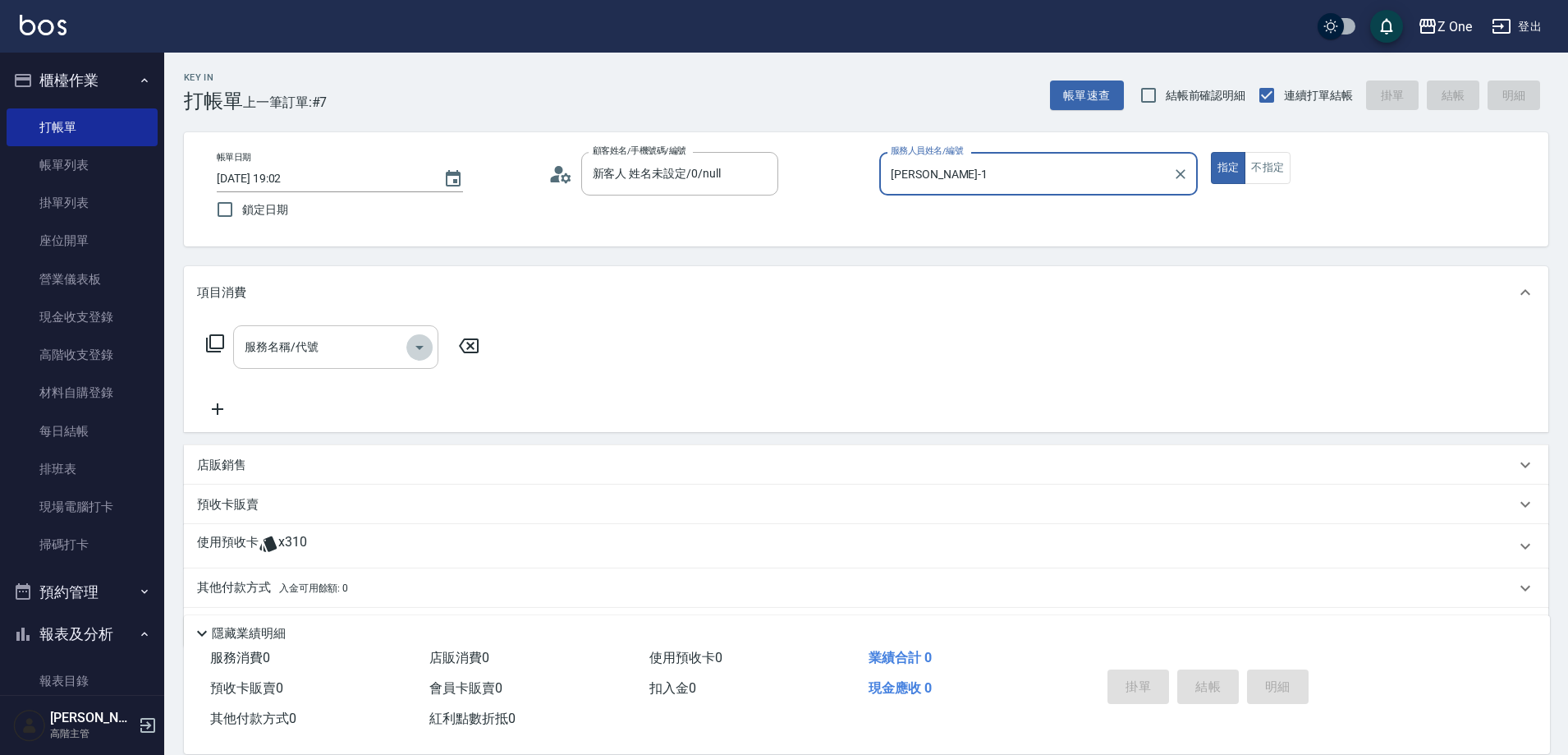
click at [421, 346] on icon "Open" at bounding box center [419, 348] width 9 height 4
type input "[PERSON_NAME]-1"
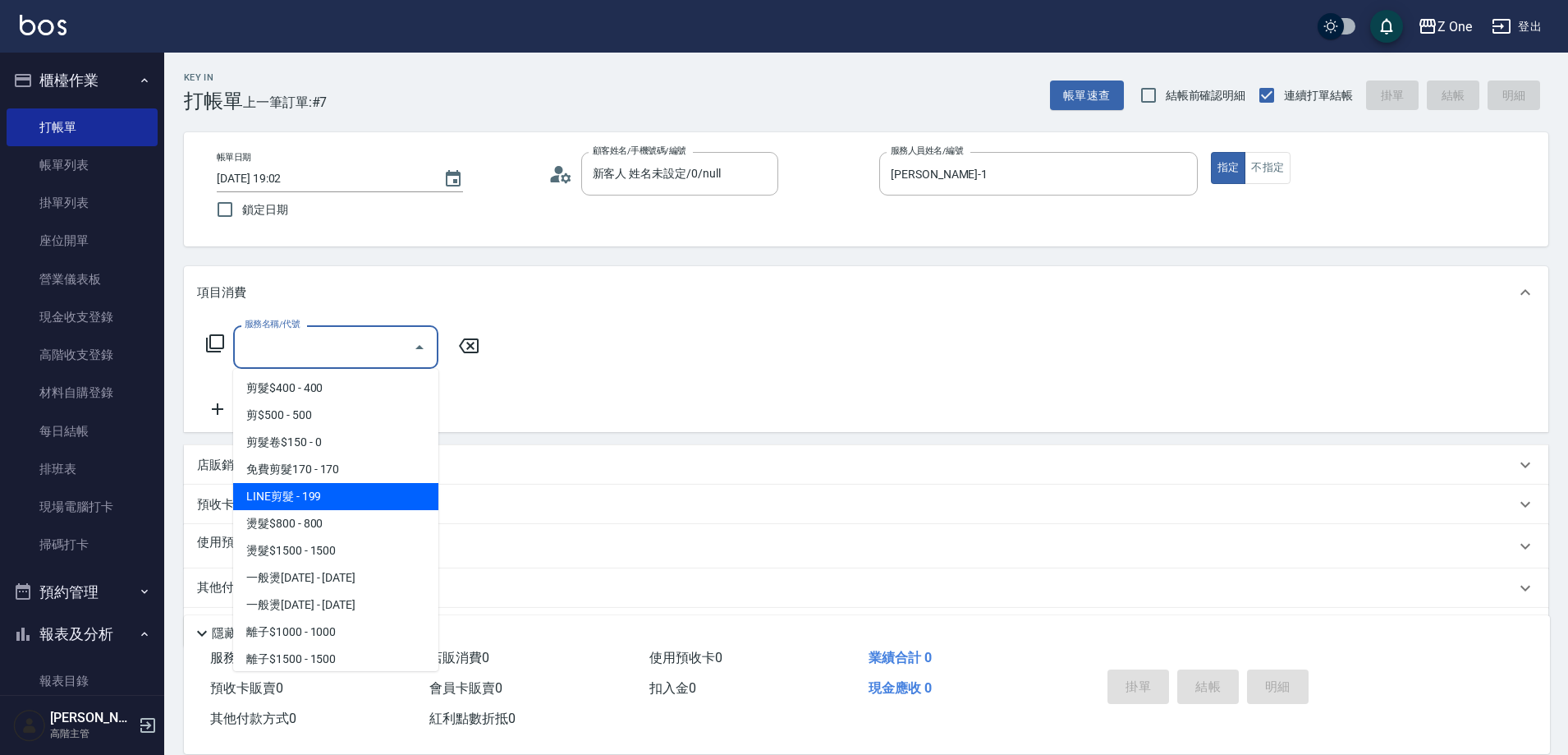
scroll to position [653, 0]
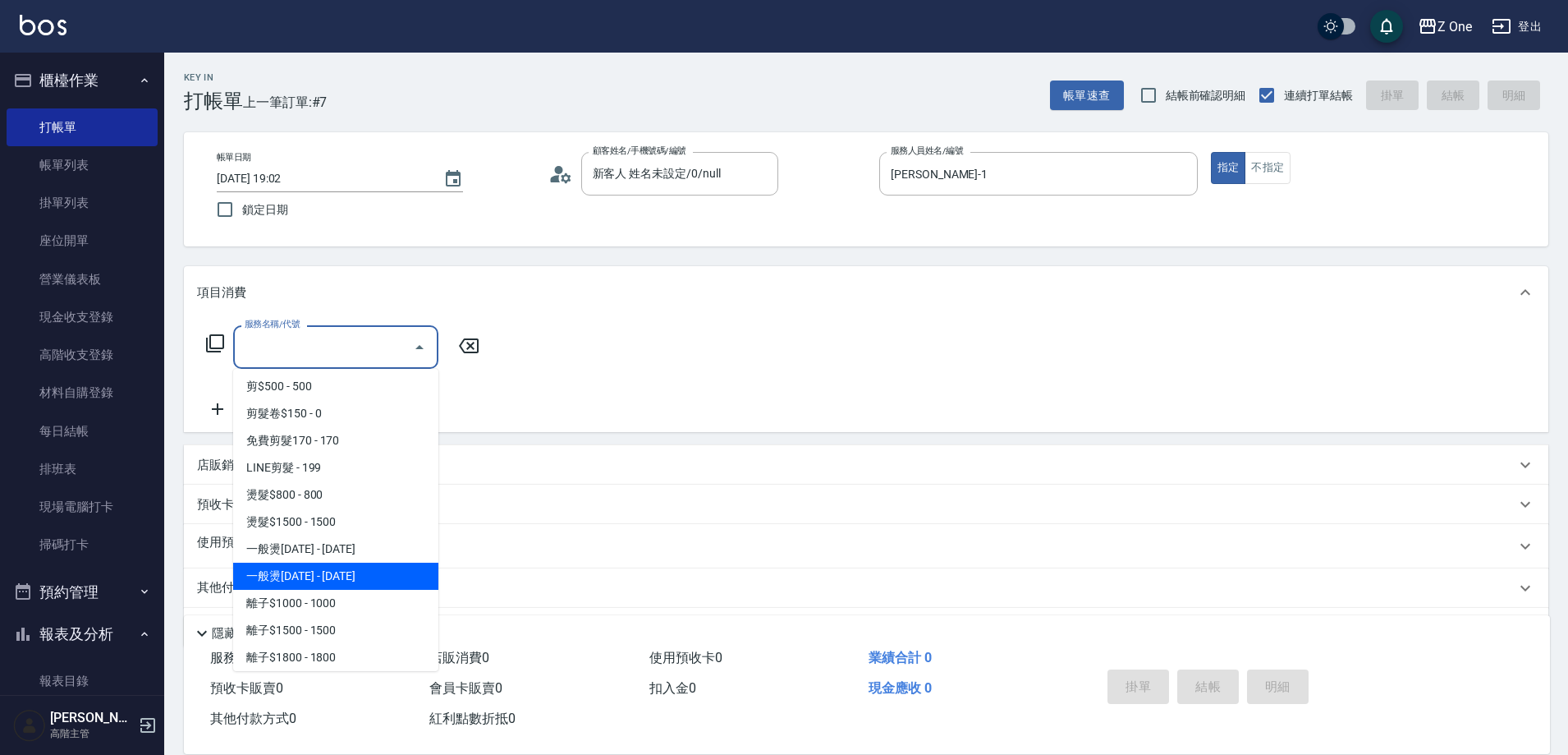
click at [362, 574] on span "一般燙[DATE] - [DATE]" at bounding box center [335, 576] width 205 height 27
type input "一般燙2000(304)"
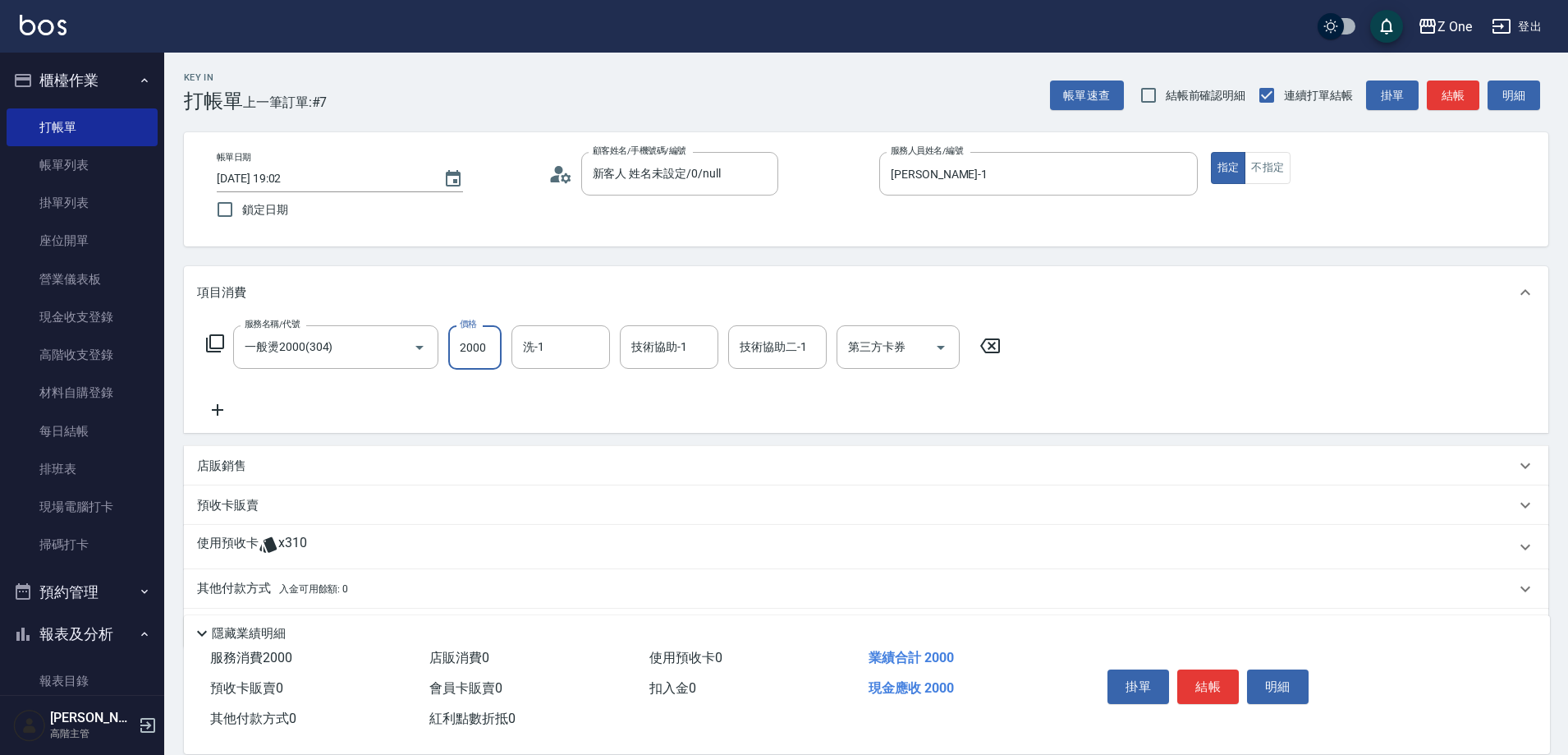
click at [488, 341] on input "2000" at bounding box center [474, 347] width 53 height 45
type input "2500"
click at [238, 411] on div "服務名稱/代號 一般燙2000(304) 服務名稱/代號 價格 2500 價格 洗-1 洗-1 技術協助-1 技術協助-1 技術協助二-1 技術協助二-1 第…" at bounding box center [603, 372] width 813 height 95
click at [336, 422] on div "服務名稱/代號 一般燙2000(304) 服務名稱/代號 價格 2500 價格 洗-1 洗-1 技術協助-1 技術協助-1 技術協助二-1 技術協助二-1 第…" at bounding box center [865, 375] width 1364 height 115
click at [227, 415] on icon at bounding box center [217, 409] width 41 height 20
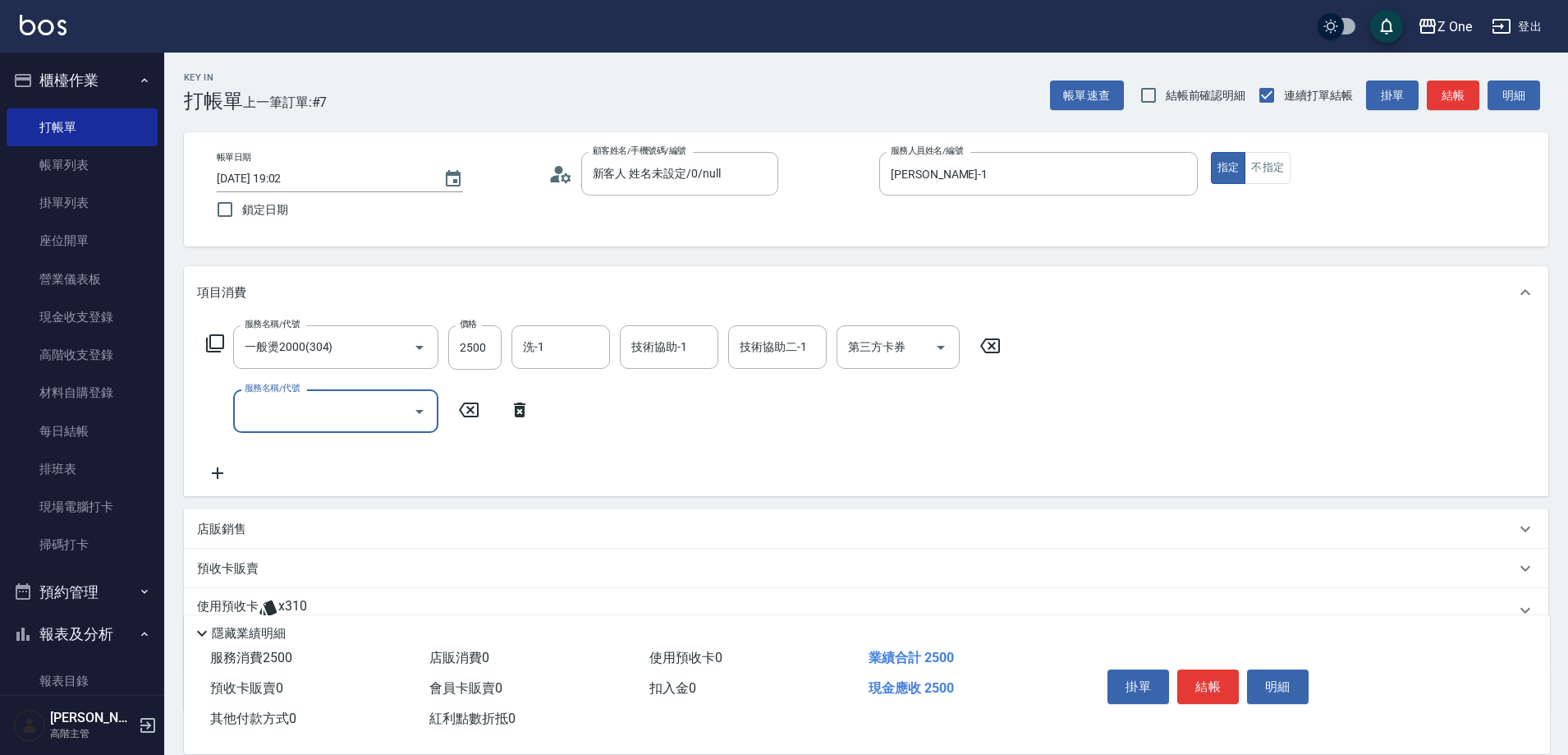
click at [407, 417] on button "Open" at bounding box center [419, 412] width 27 height 27
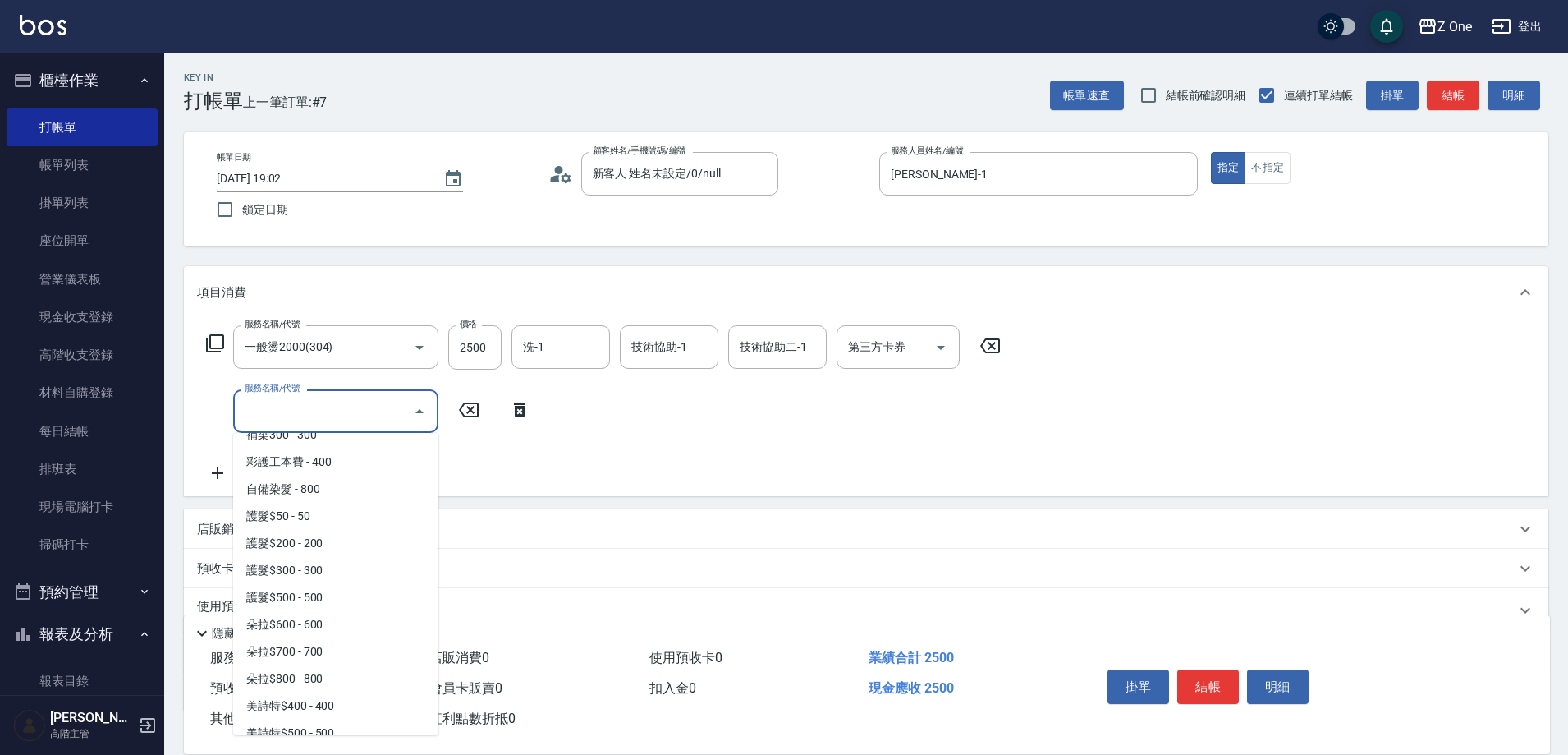
scroll to position [1971, 0]
click at [325, 682] on span "朵拉$800 - 800" at bounding box center [335, 677] width 205 height 27
type input "朵拉$800(507)"
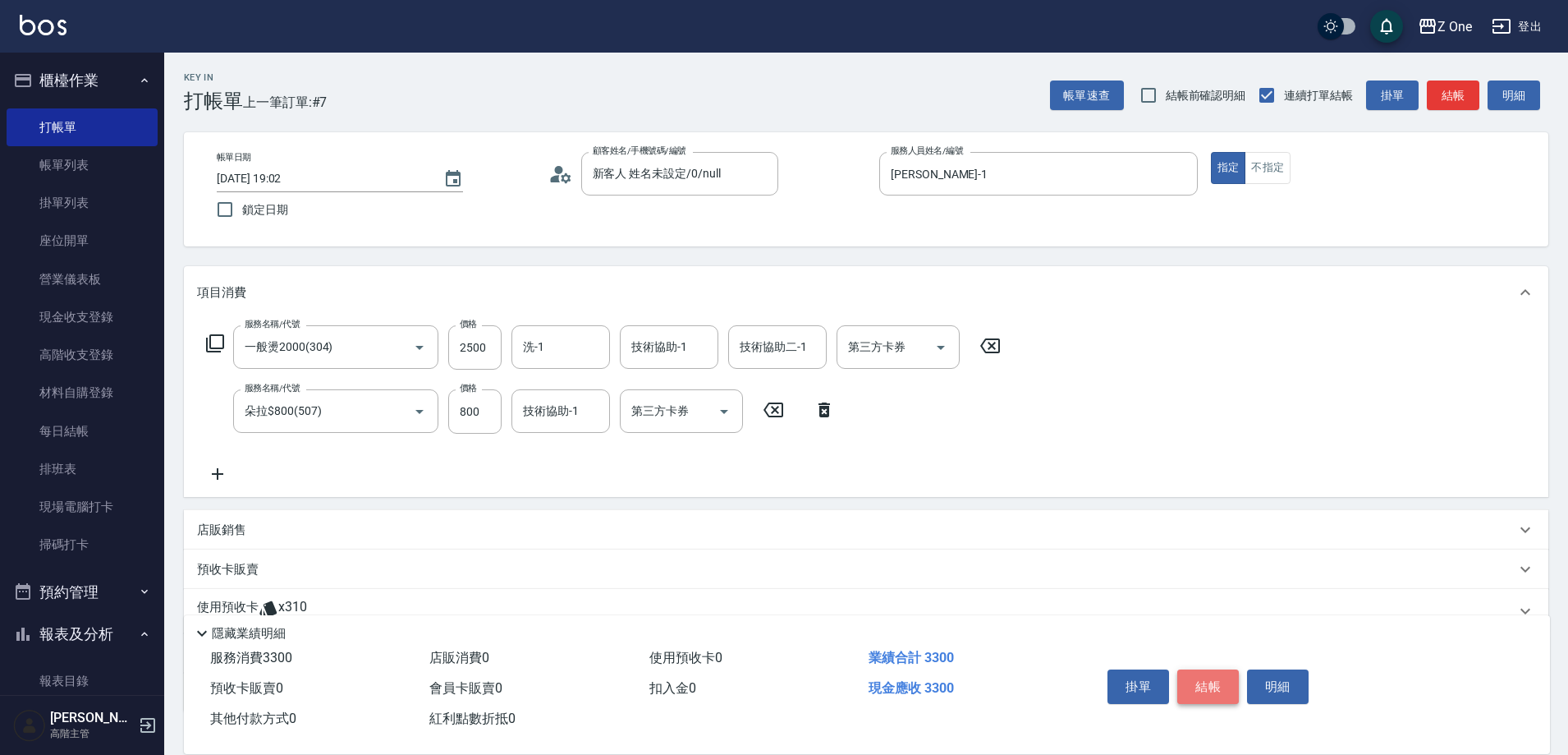
click at [1226, 670] on button "結帳" at bounding box center [1207, 687] width 62 height 34
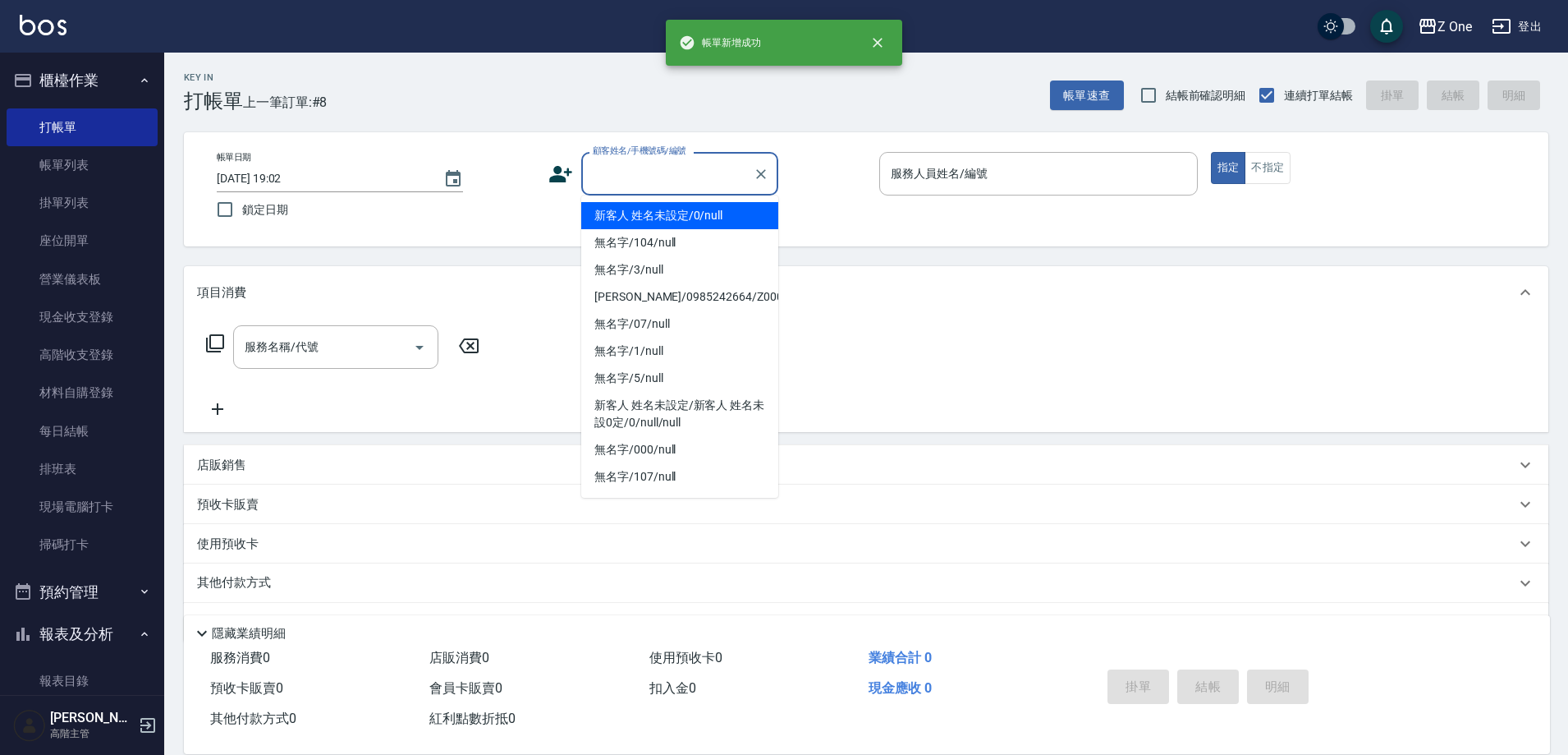
click at [648, 164] on input "顧客姓名/手機號碼/編號" at bounding box center [668, 173] width 157 height 28
click at [647, 209] on li "新客人 姓名未設定/0/null" at bounding box center [680, 215] width 197 height 27
type input "新客人 姓名未設定/0/null"
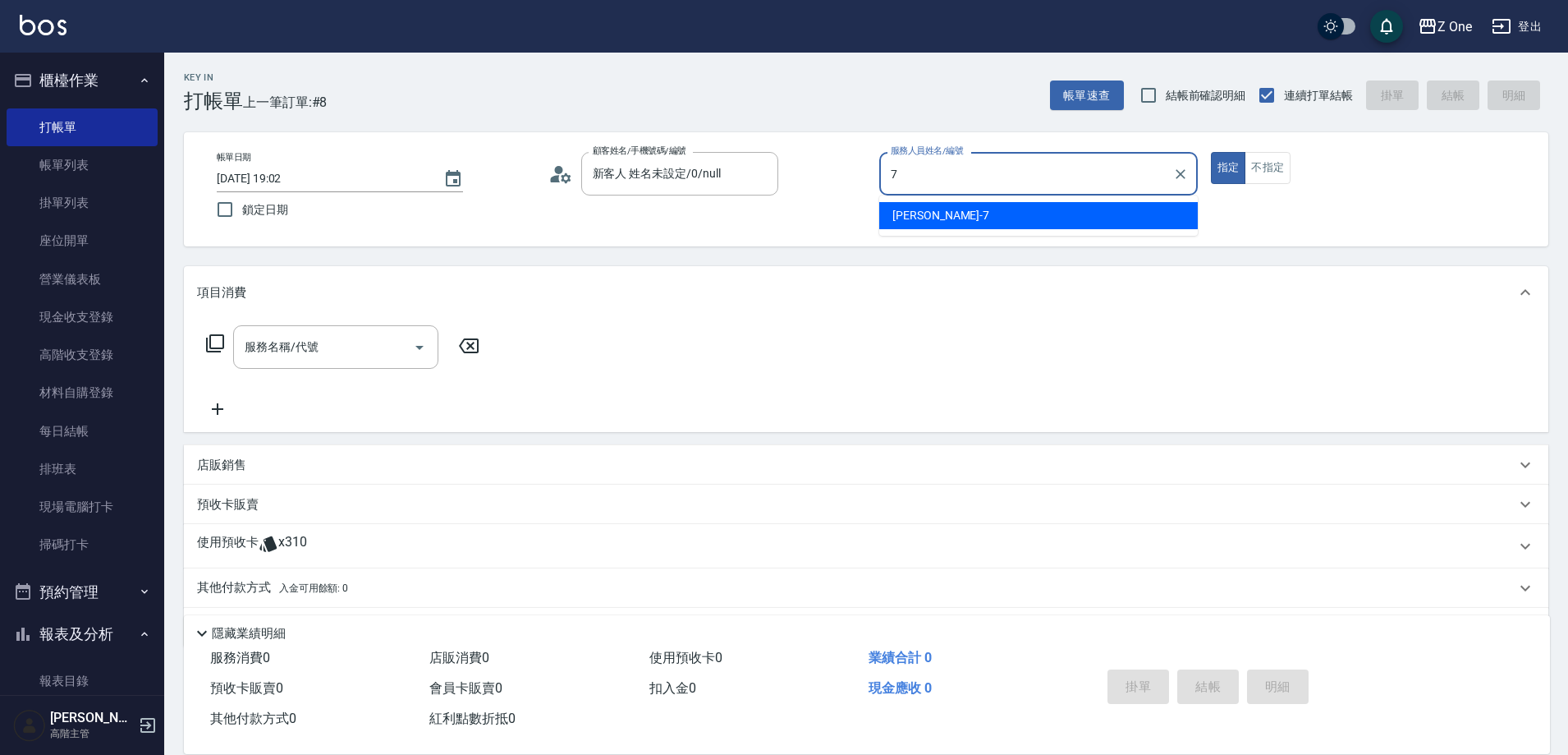
click at [935, 210] on span "[PERSON_NAME]-7" at bounding box center [941, 216] width 97 height 17
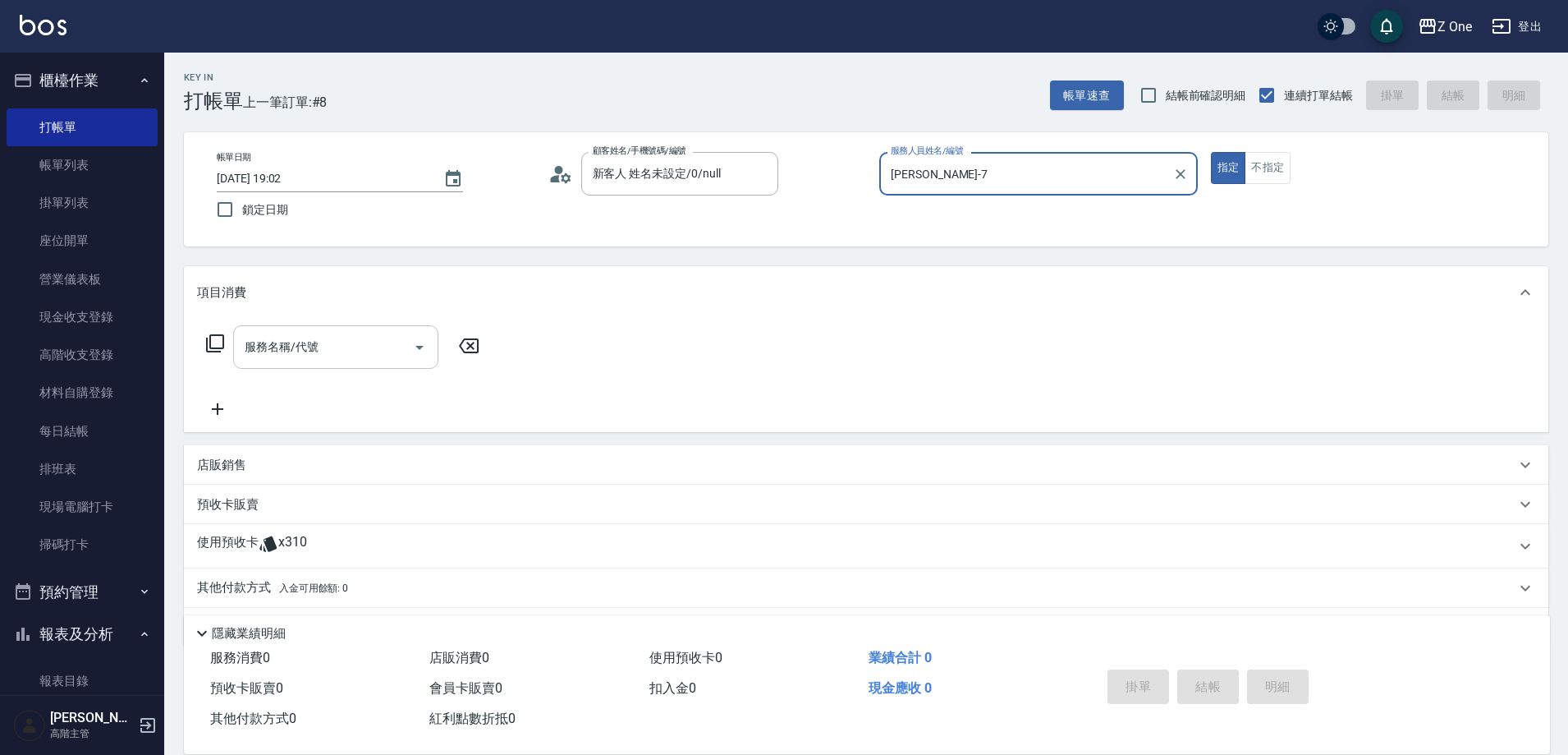
click at [423, 350] on icon "Open" at bounding box center [419, 347] width 20 height 20
type input "[PERSON_NAME]-7"
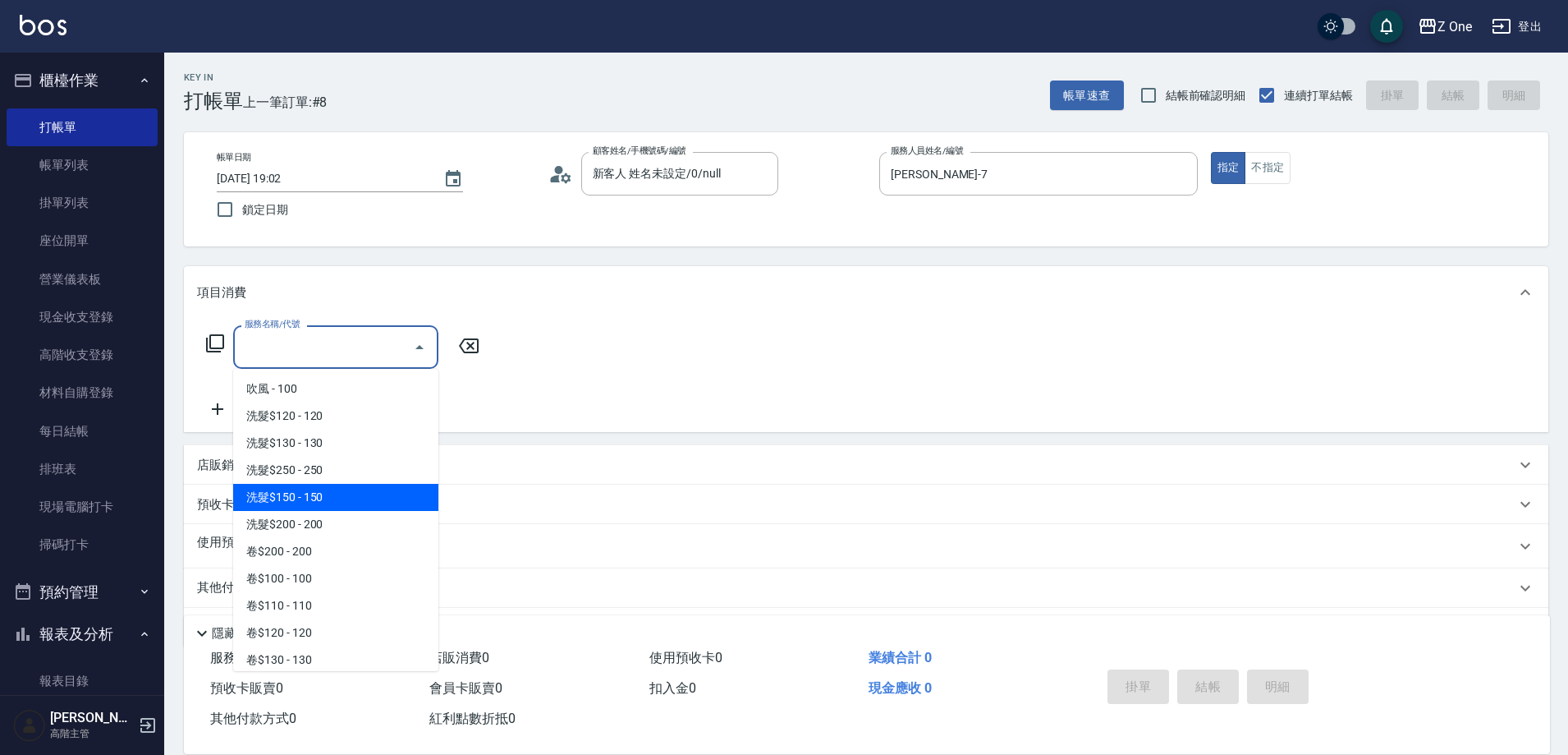
click at [338, 498] on span "洗髮$150 - 150" at bounding box center [335, 497] width 205 height 27
type input "洗髮$150(105)"
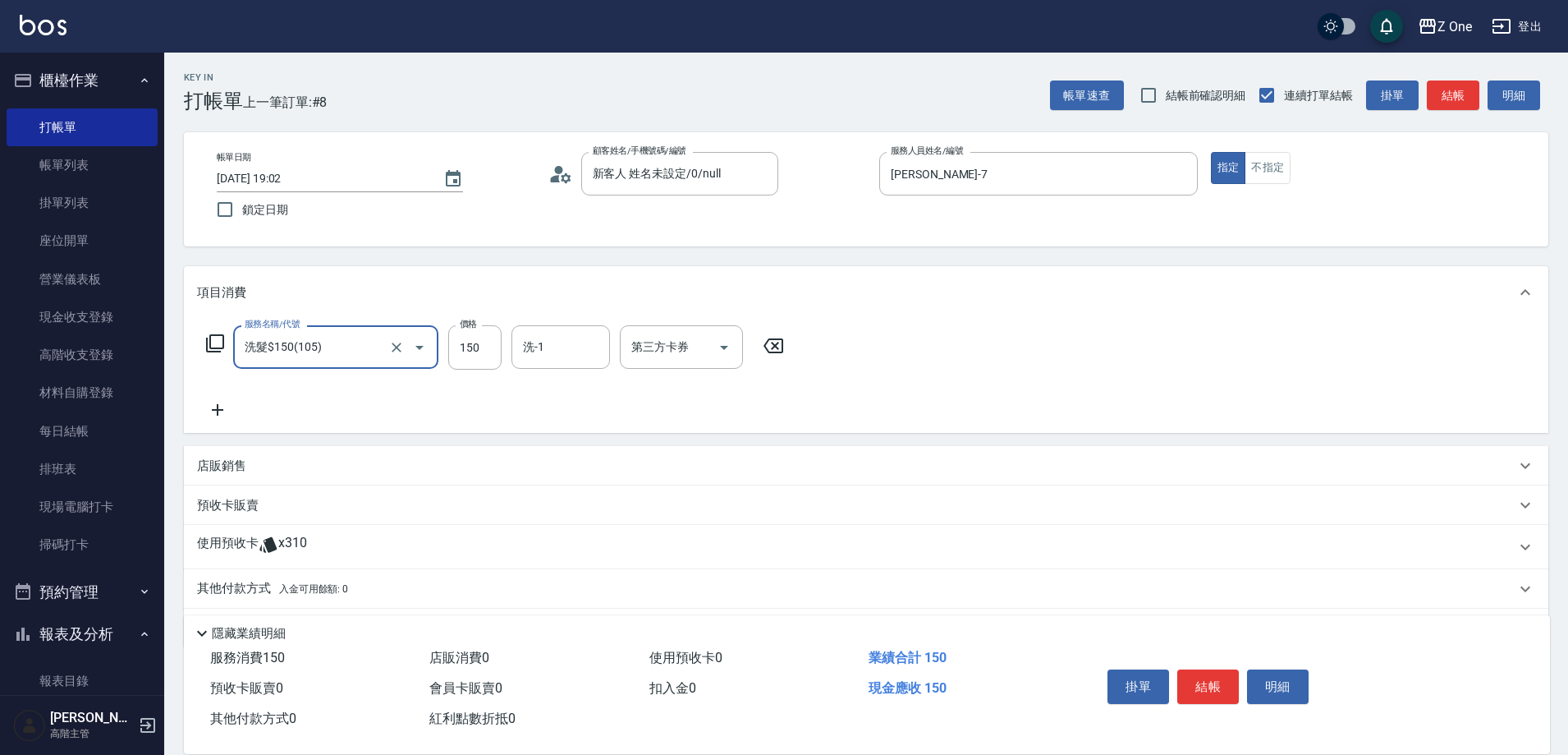
click at [218, 411] on icon at bounding box center [218, 410] width 11 height 11
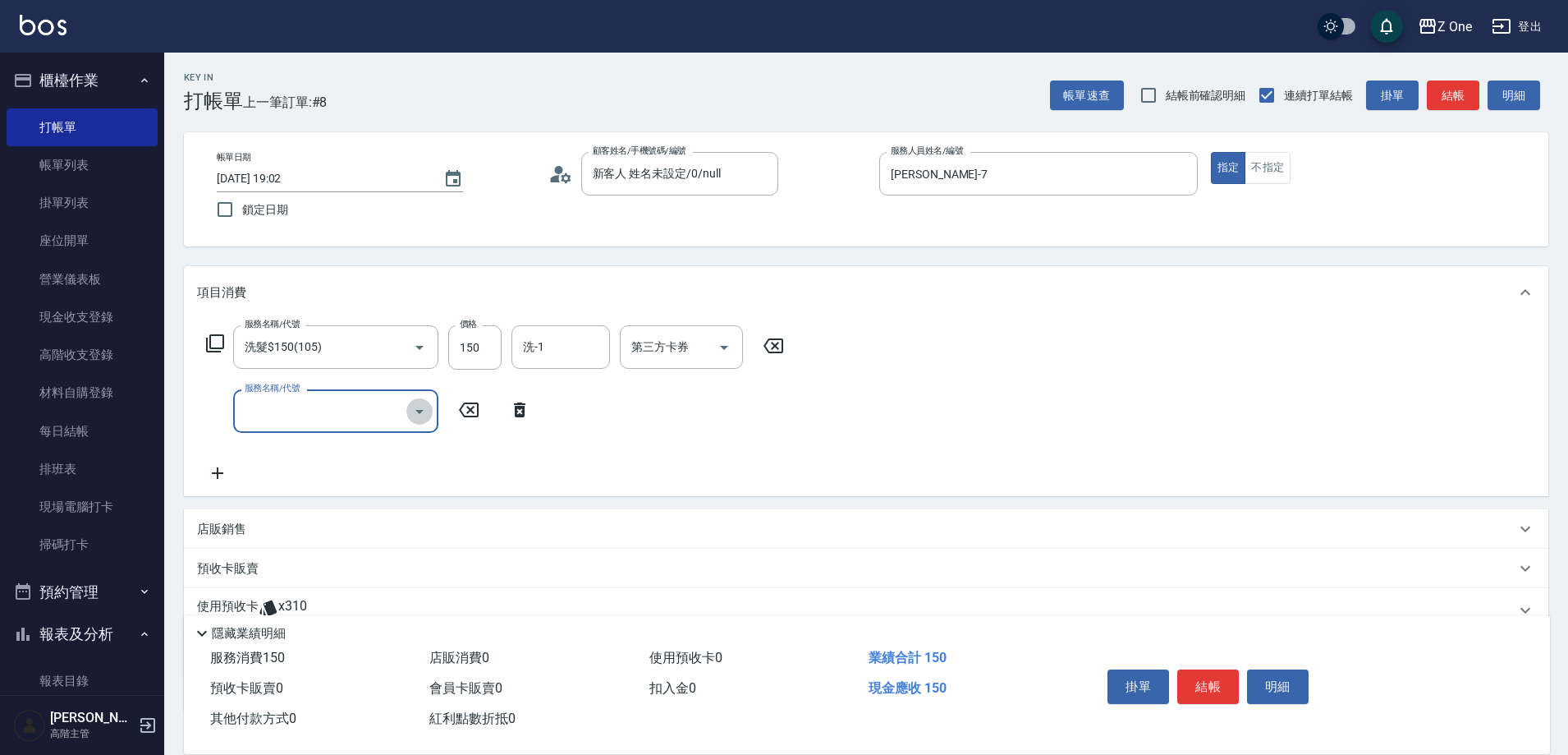
click at [427, 407] on icon "Open" at bounding box center [419, 411] width 20 height 20
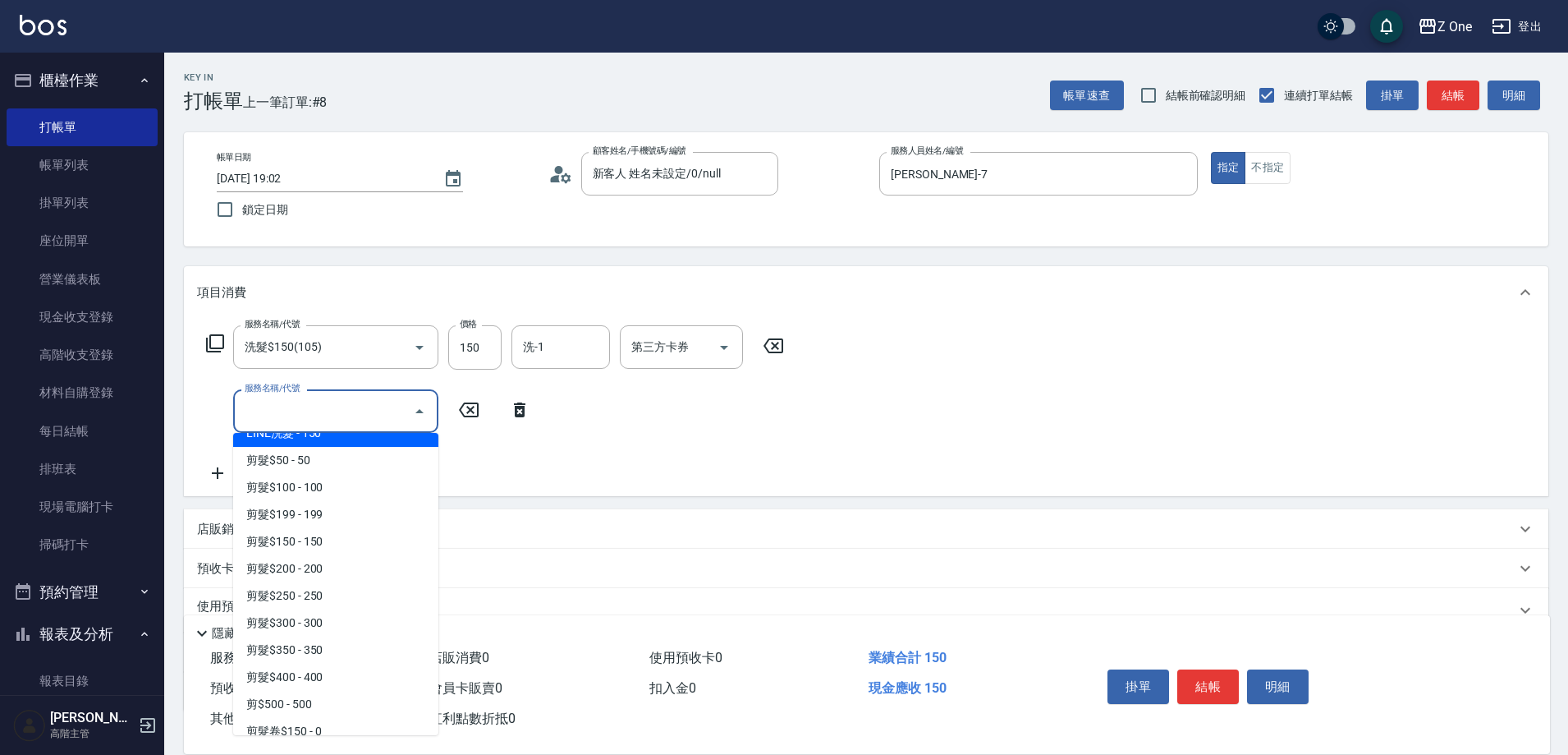
scroll to position [411, 0]
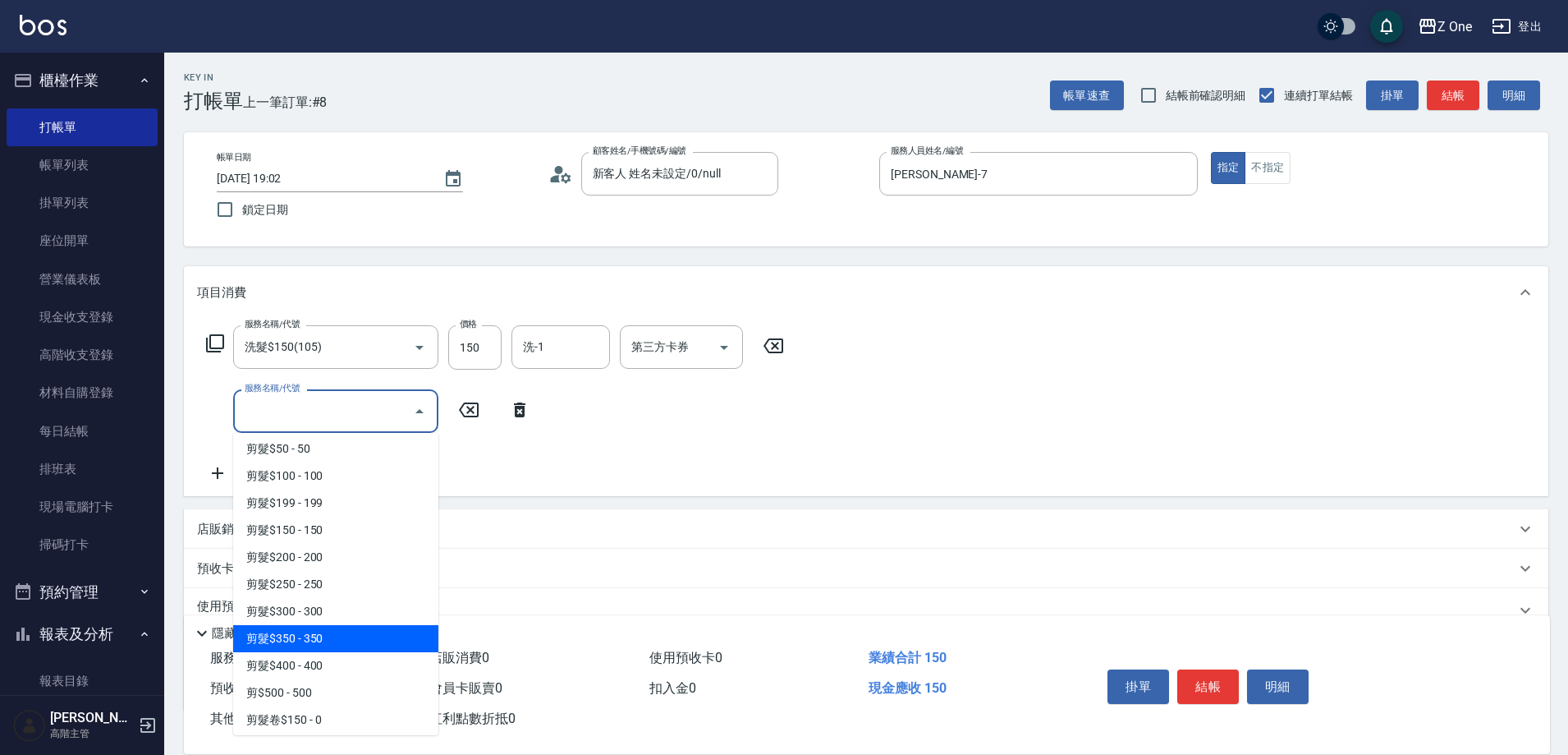
click at [362, 640] on span "剪髮$350 - 350" at bounding box center [335, 638] width 205 height 27
type input "剪髮$350(208)"
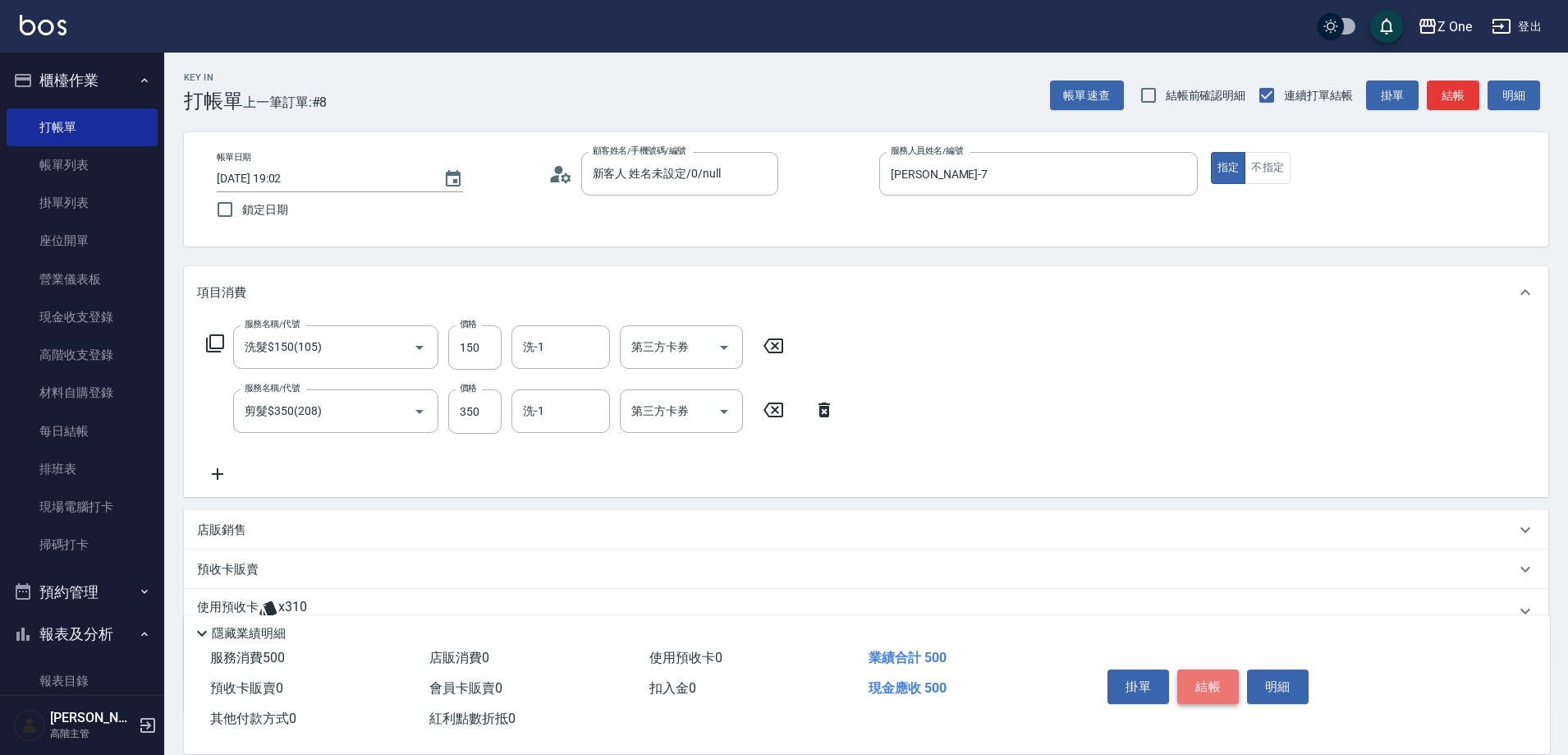
click at [1205, 674] on button "結帳" at bounding box center [1207, 687] width 62 height 34
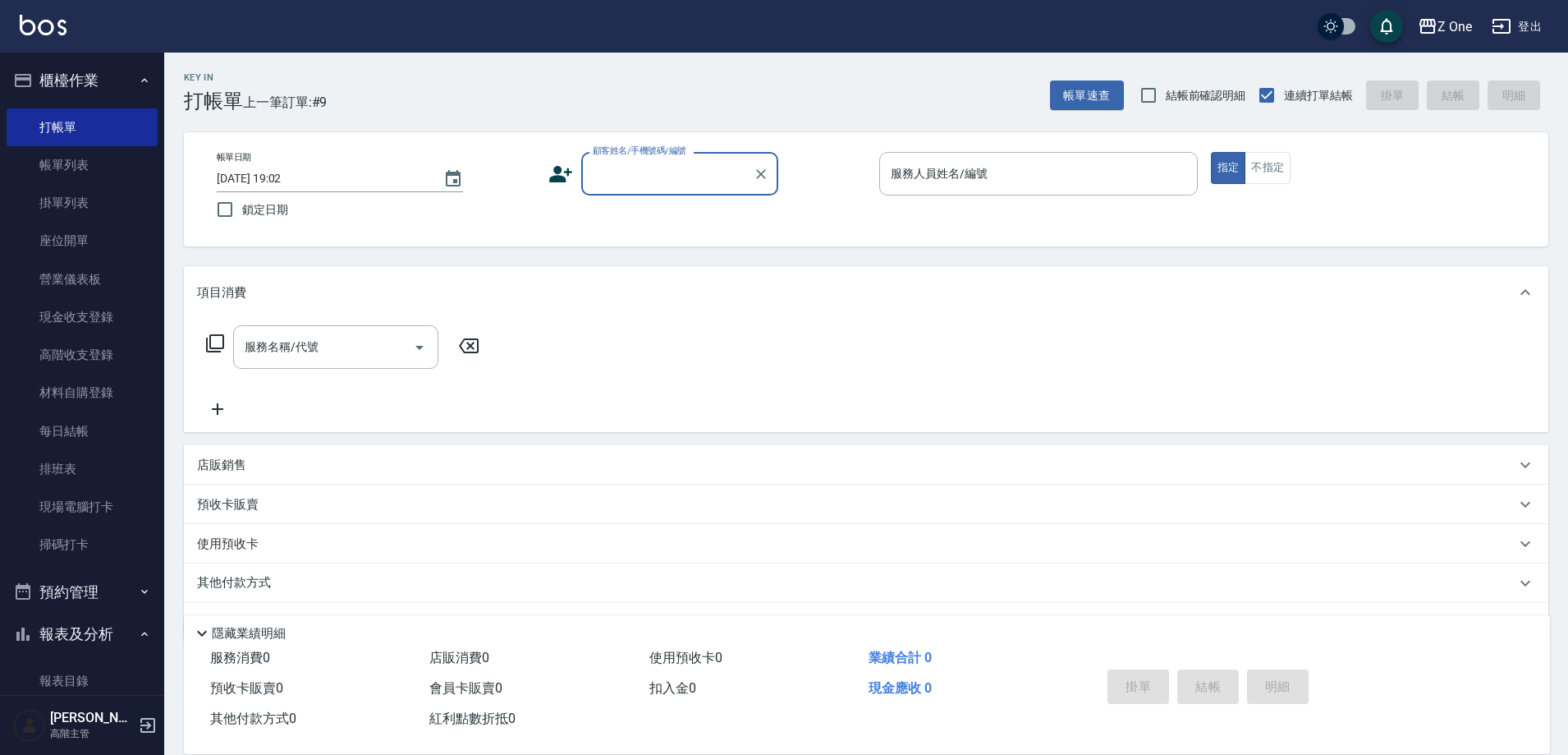
click at [658, 171] on input "顧客姓名/手機號碼/編號" at bounding box center [668, 173] width 157 height 28
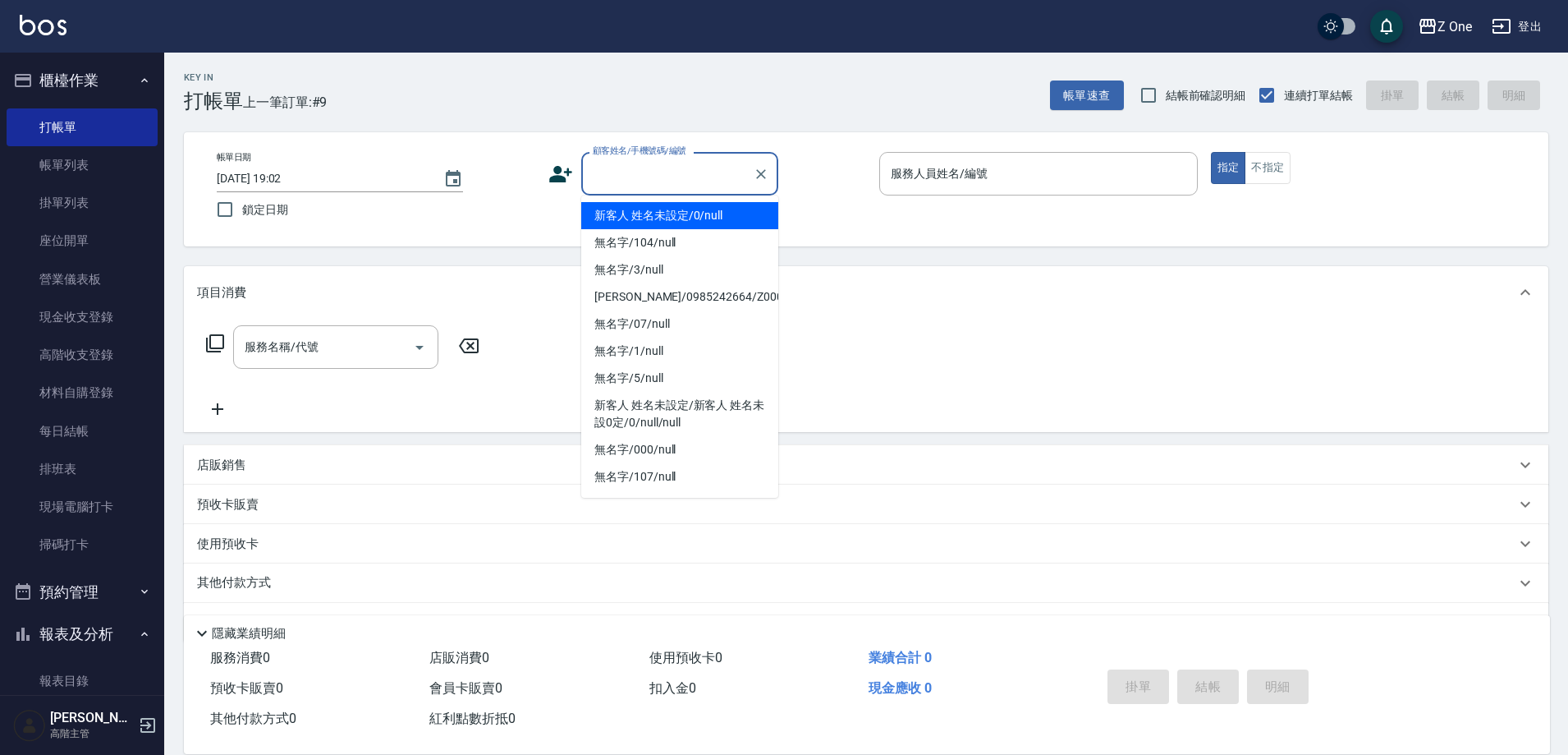
click at [658, 217] on li "新客人 姓名未設定/0/null" at bounding box center [680, 215] width 197 height 27
type input "新客人 姓名未設定/0/null"
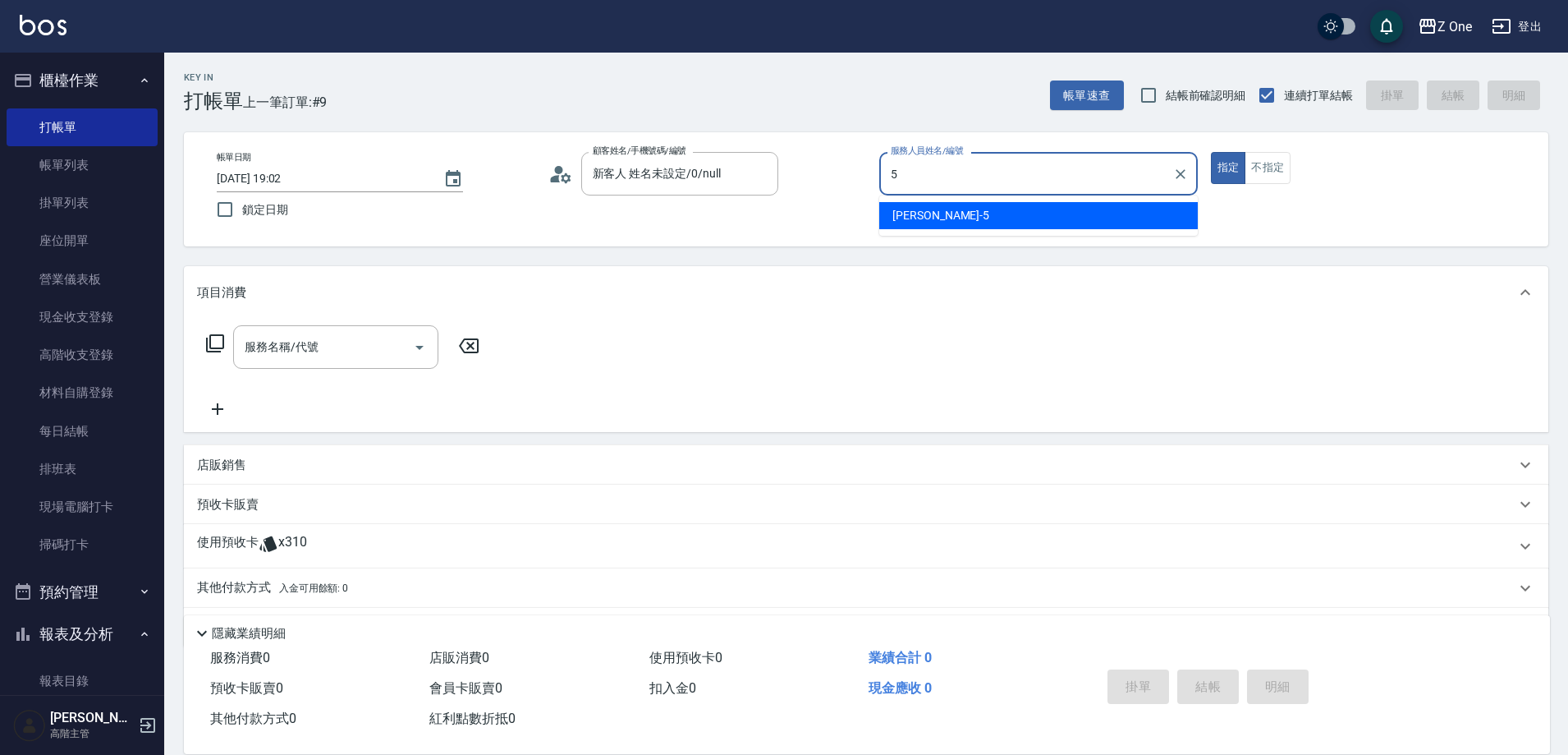
click at [1004, 216] on div "[PERSON_NAME]-5" at bounding box center [1039, 215] width 318 height 27
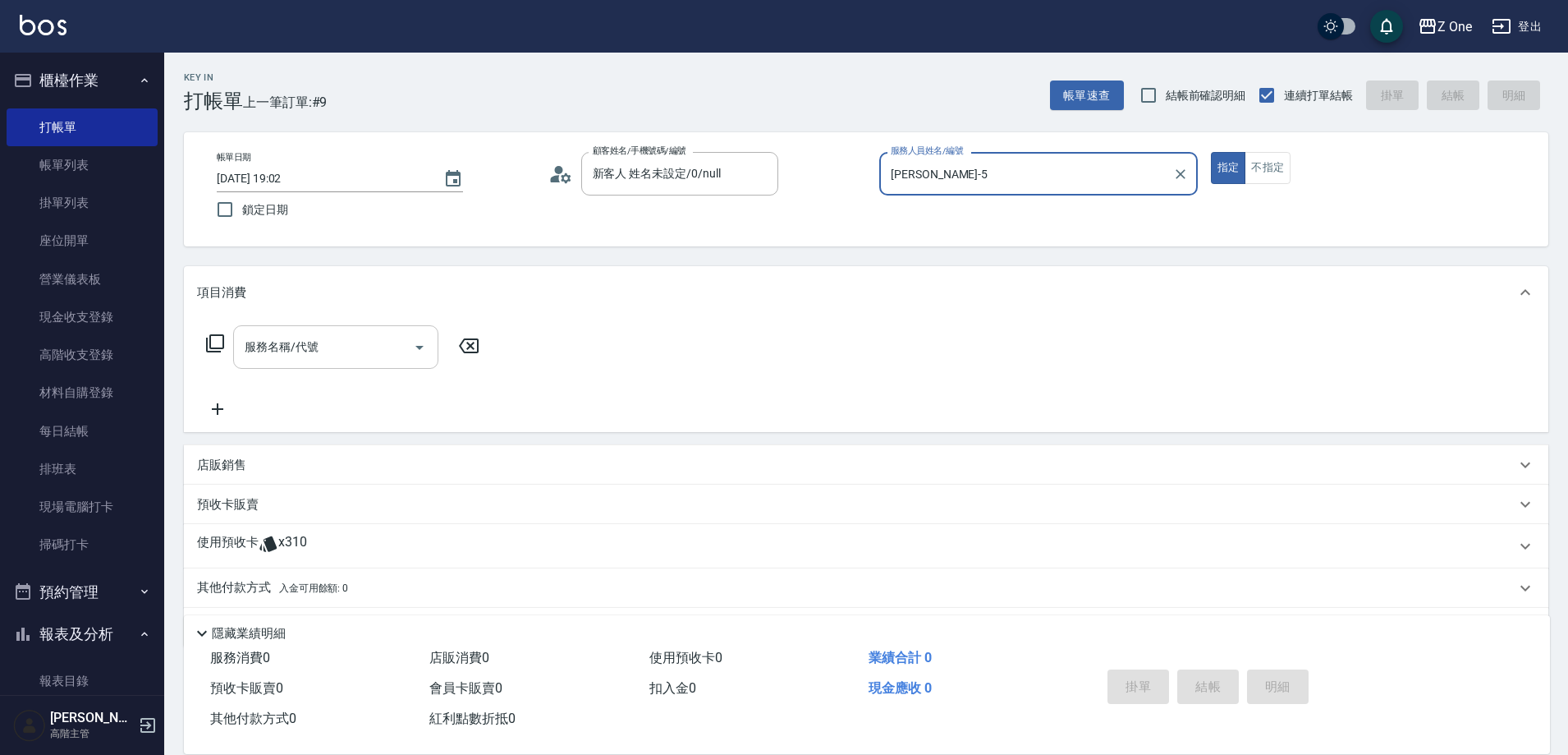
click at [415, 346] on icon "Open" at bounding box center [419, 347] width 20 height 20
type input "[PERSON_NAME]-5"
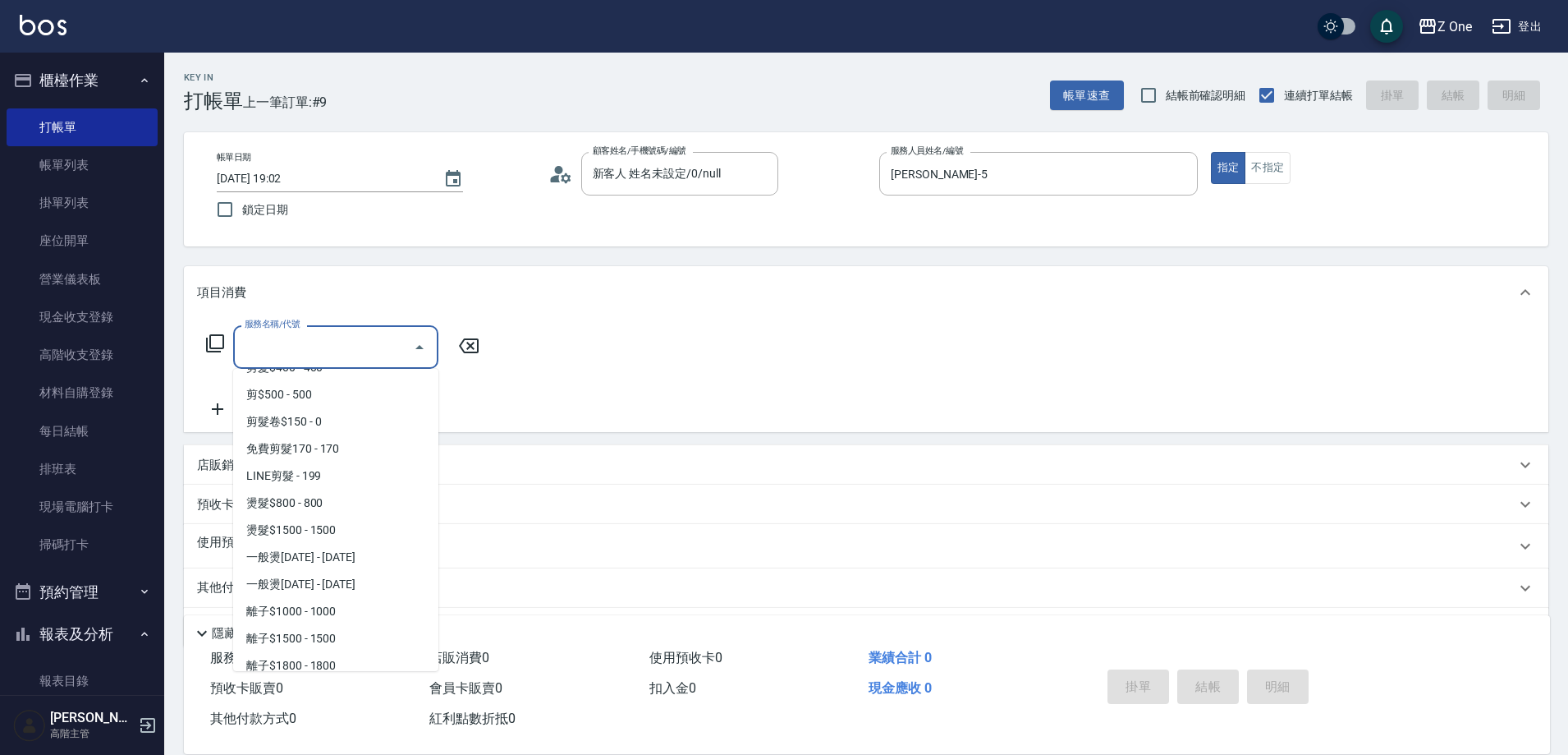
scroll to position [739, 0]
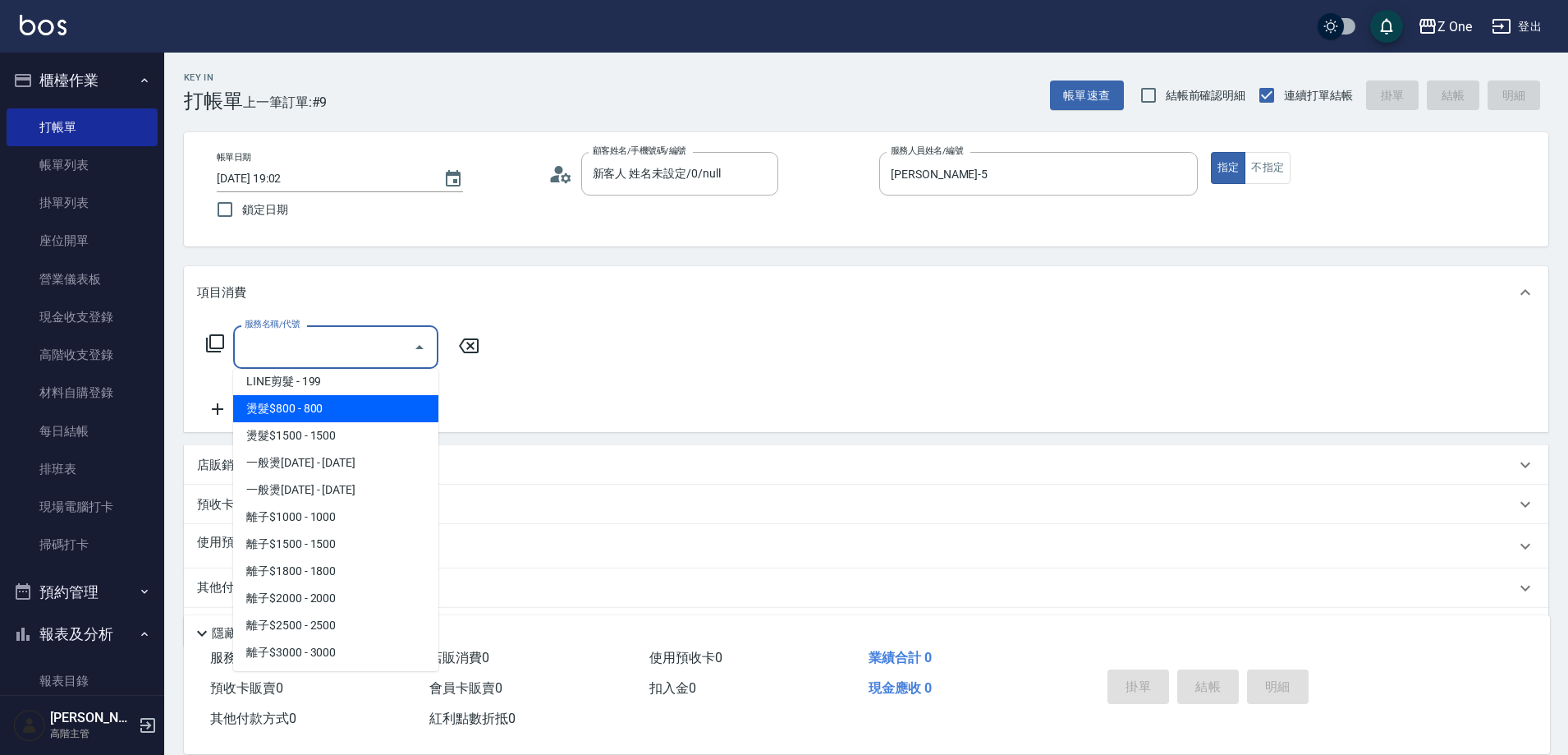
click at [365, 414] on span "燙髮$800 - 800" at bounding box center [335, 408] width 205 height 27
type input "燙髮$800(301)"
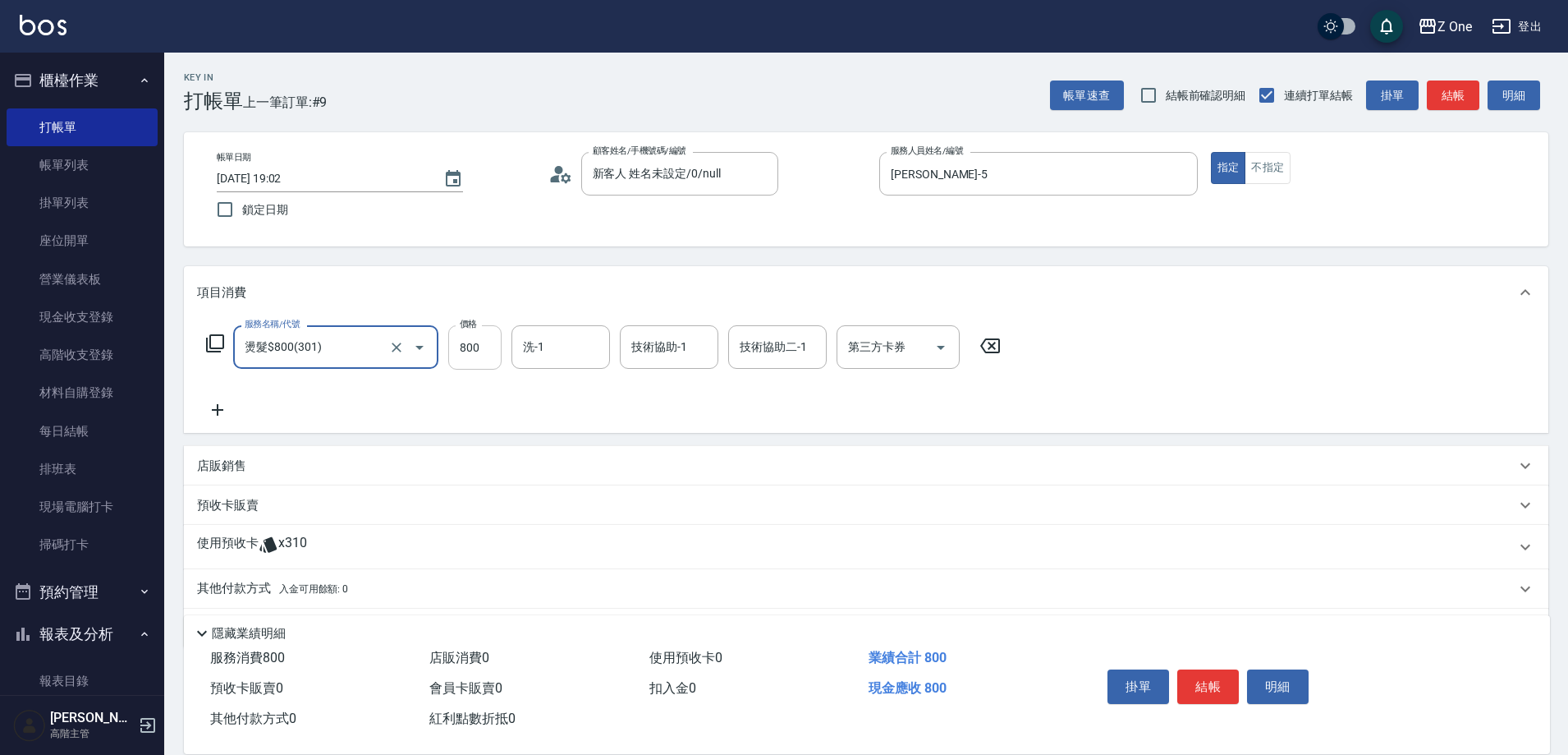
click at [474, 345] on input "800" at bounding box center [474, 347] width 53 height 45
type input "500"
click at [1208, 673] on button "結帳" at bounding box center [1207, 687] width 62 height 34
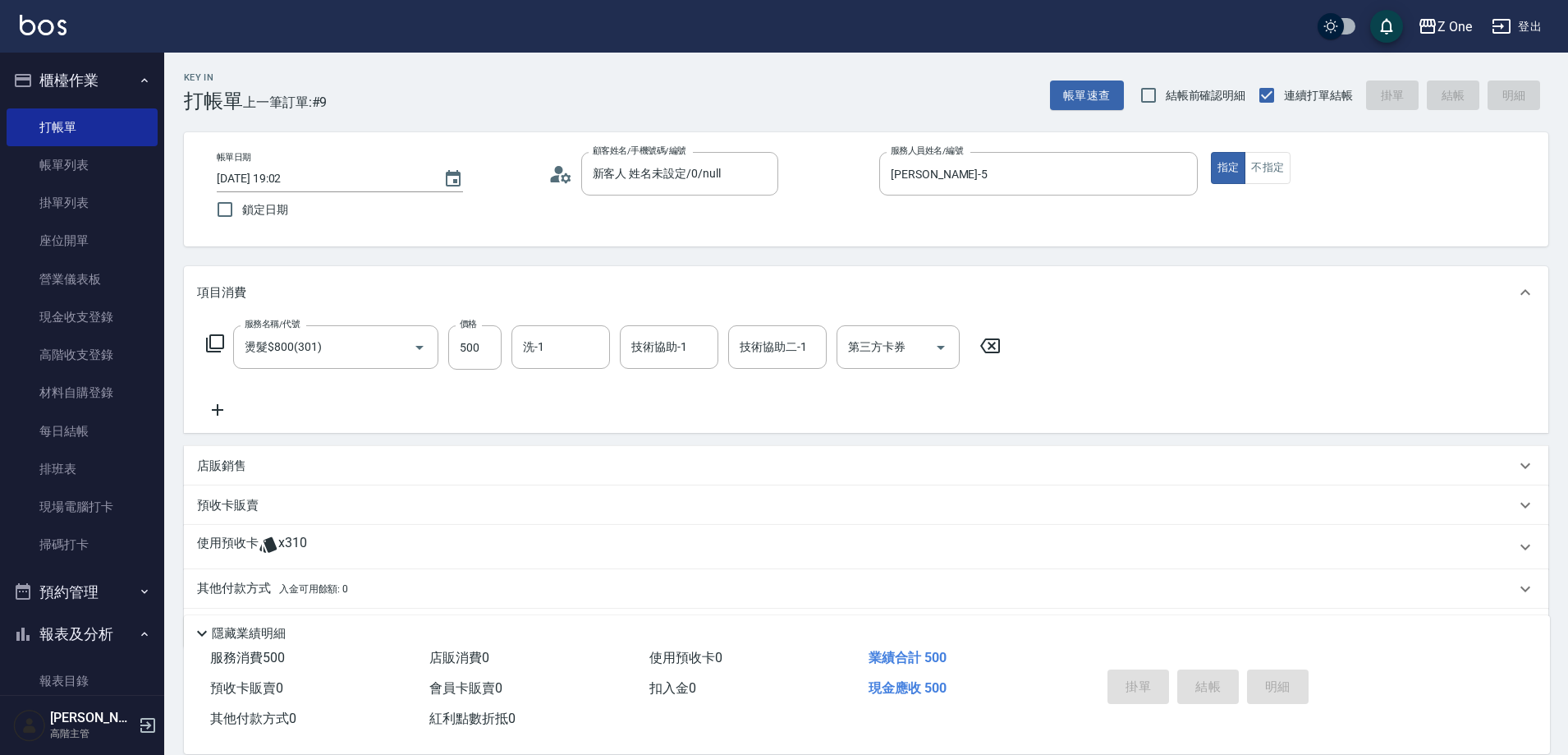
type input "[DATE] 19:03"
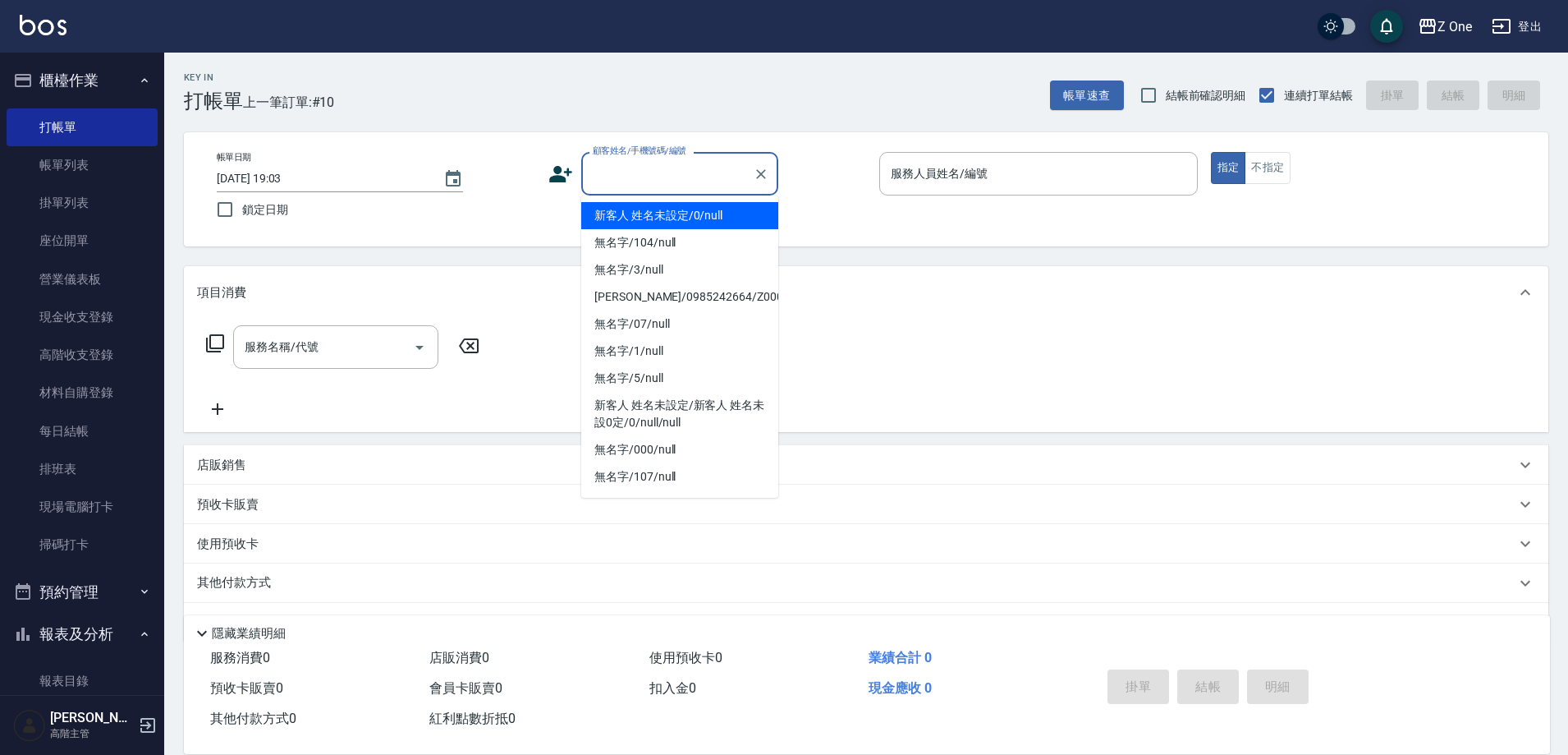
click at [695, 181] on input "顧客姓名/手機號碼/編號" at bounding box center [668, 173] width 157 height 28
click at [688, 215] on li "新客人 姓名未設定/0/null" at bounding box center [680, 215] width 197 height 27
type input "新客人 姓名未設定/0/null"
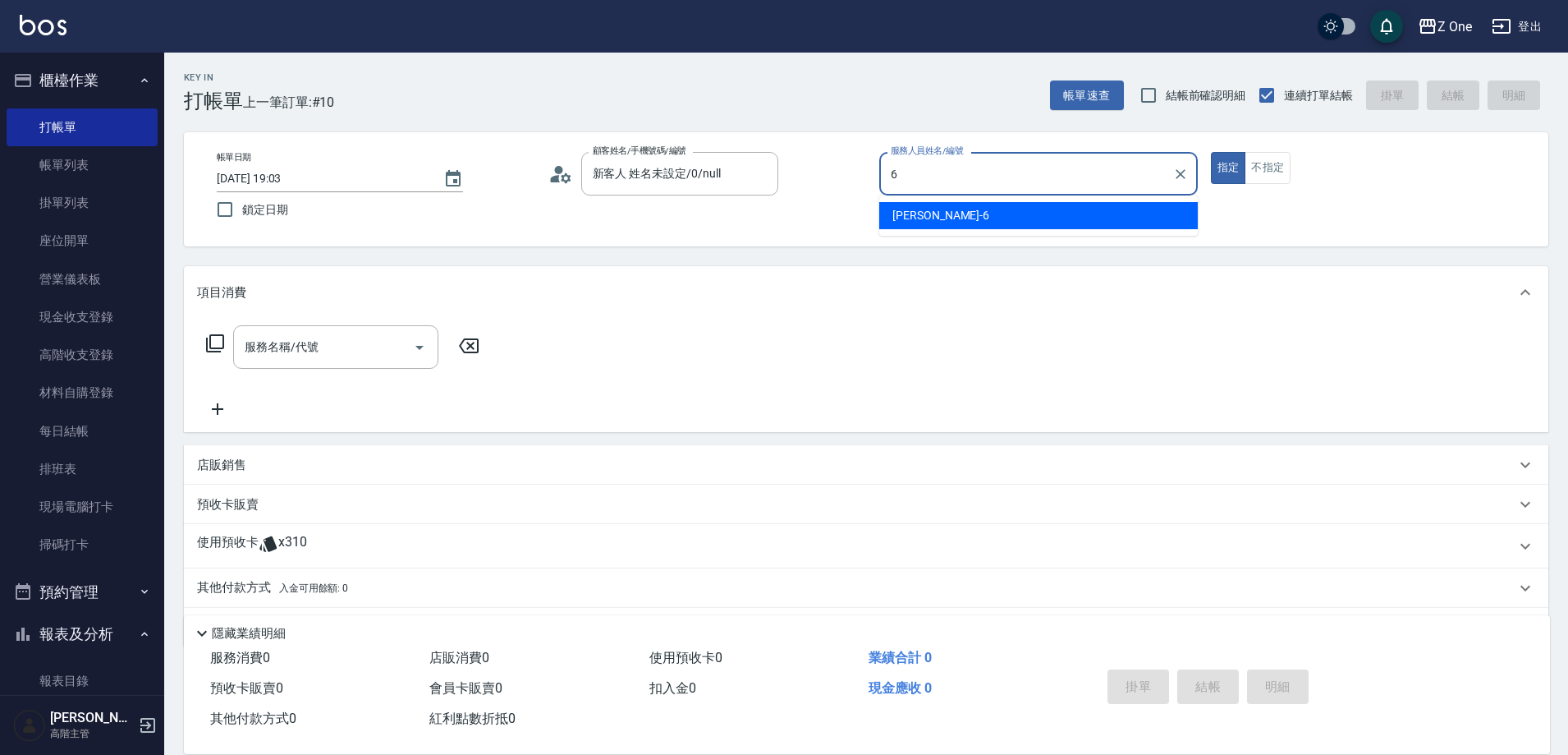
click at [909, 225] on div "[PERSON_NAME]-6" at bounding box center [1039, 215] width 318 height 27
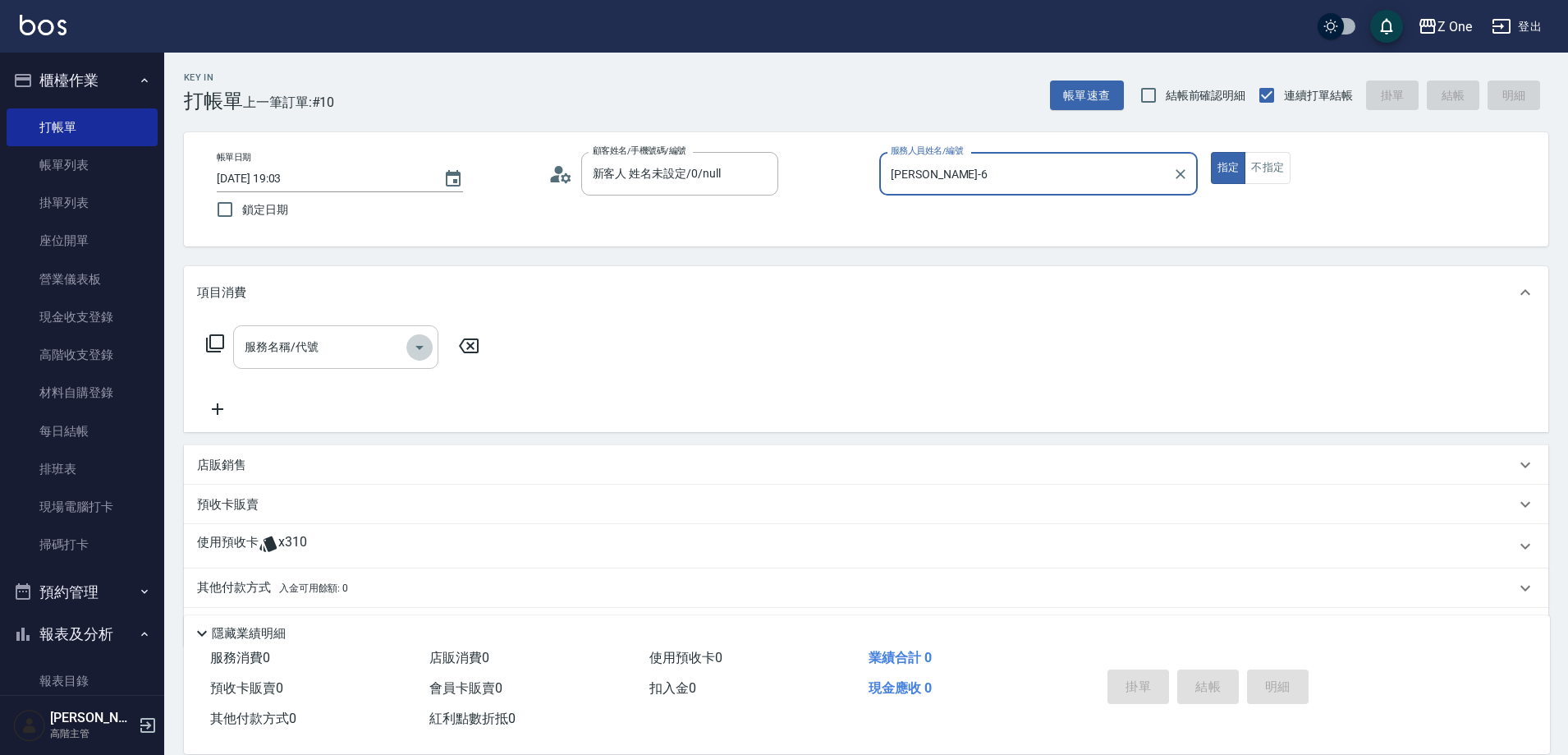
click at [418, 349] on icon "Open" at bounding box center [419, 347] width 20 height 20
type input "[PERSON_NAME]-6"
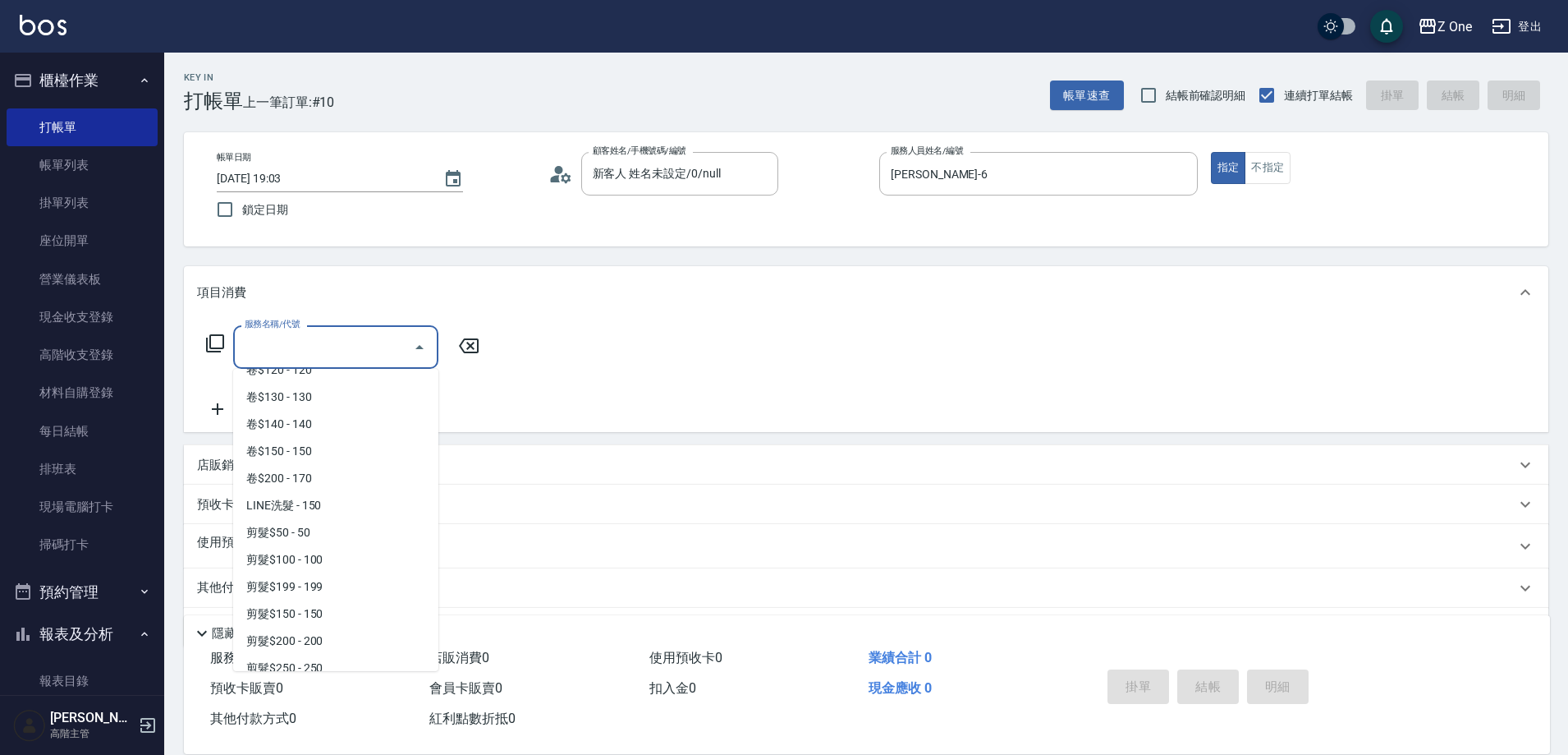
scroll to position [493, 0]
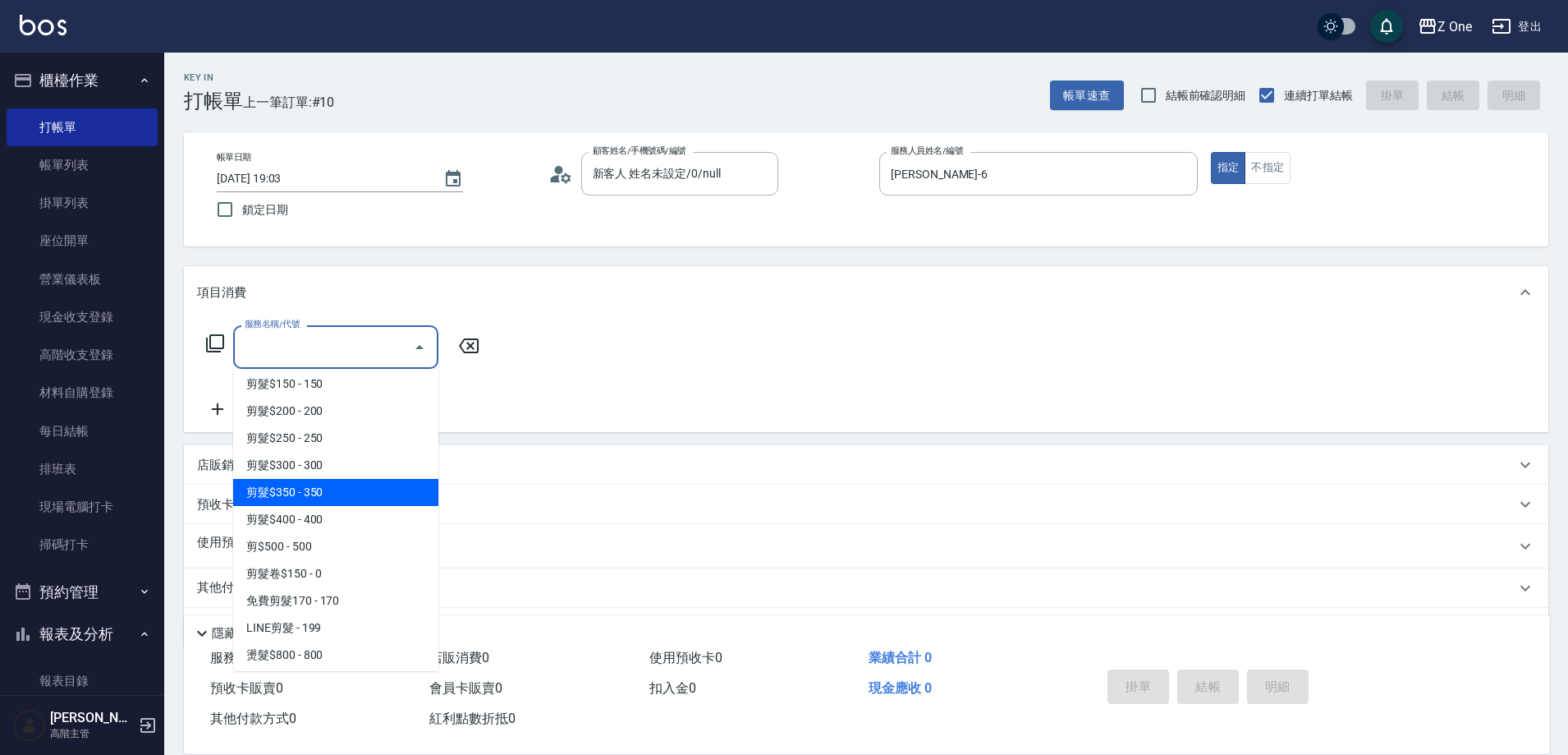
click at [362, 501] on span "剪髮$350 - 350" at bounding box center [335, 493] width 205 height 27
type input "剪髮$350(208)"
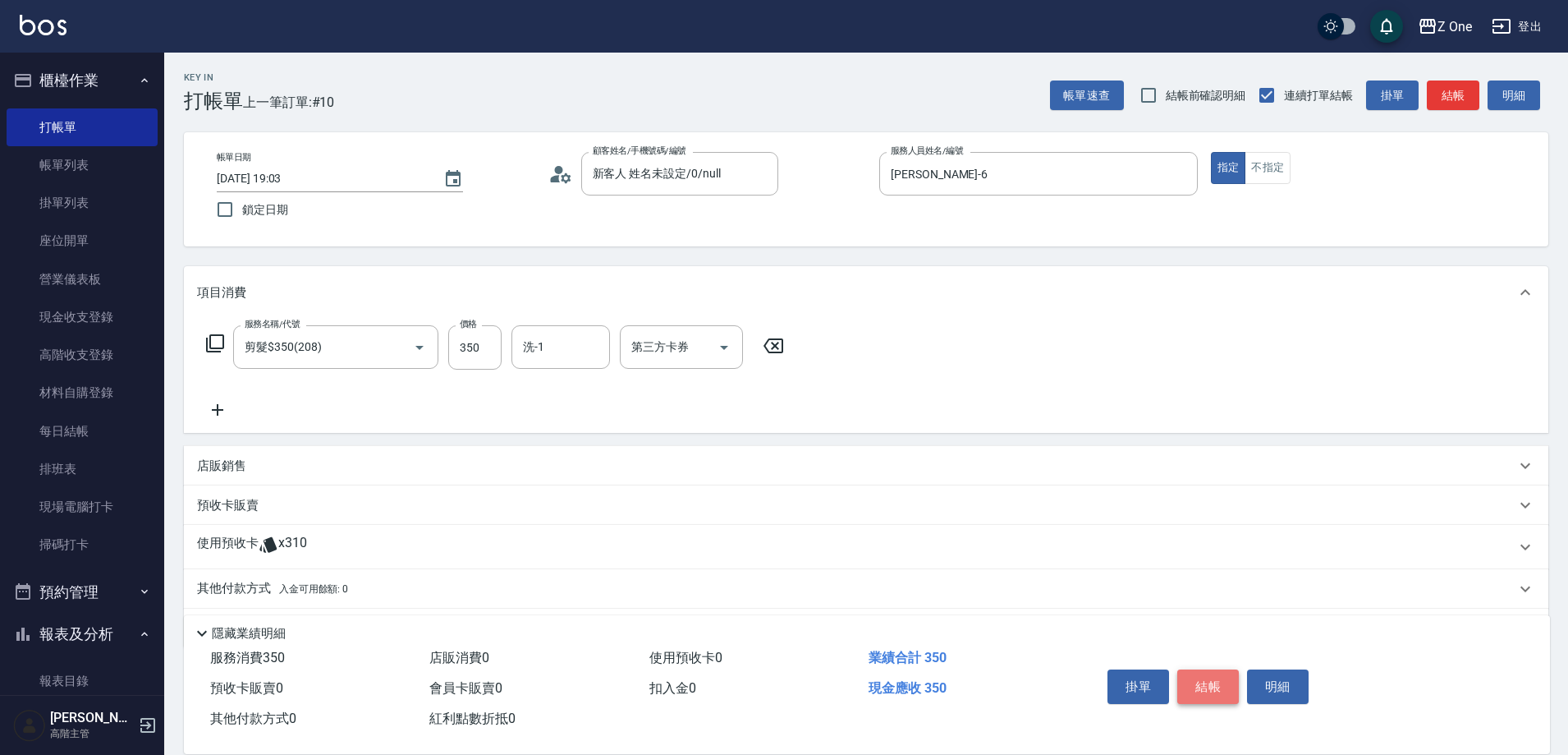
click at [1189, 675] on button "結帳" at bounding box center [1207, 687] width 62 height 34
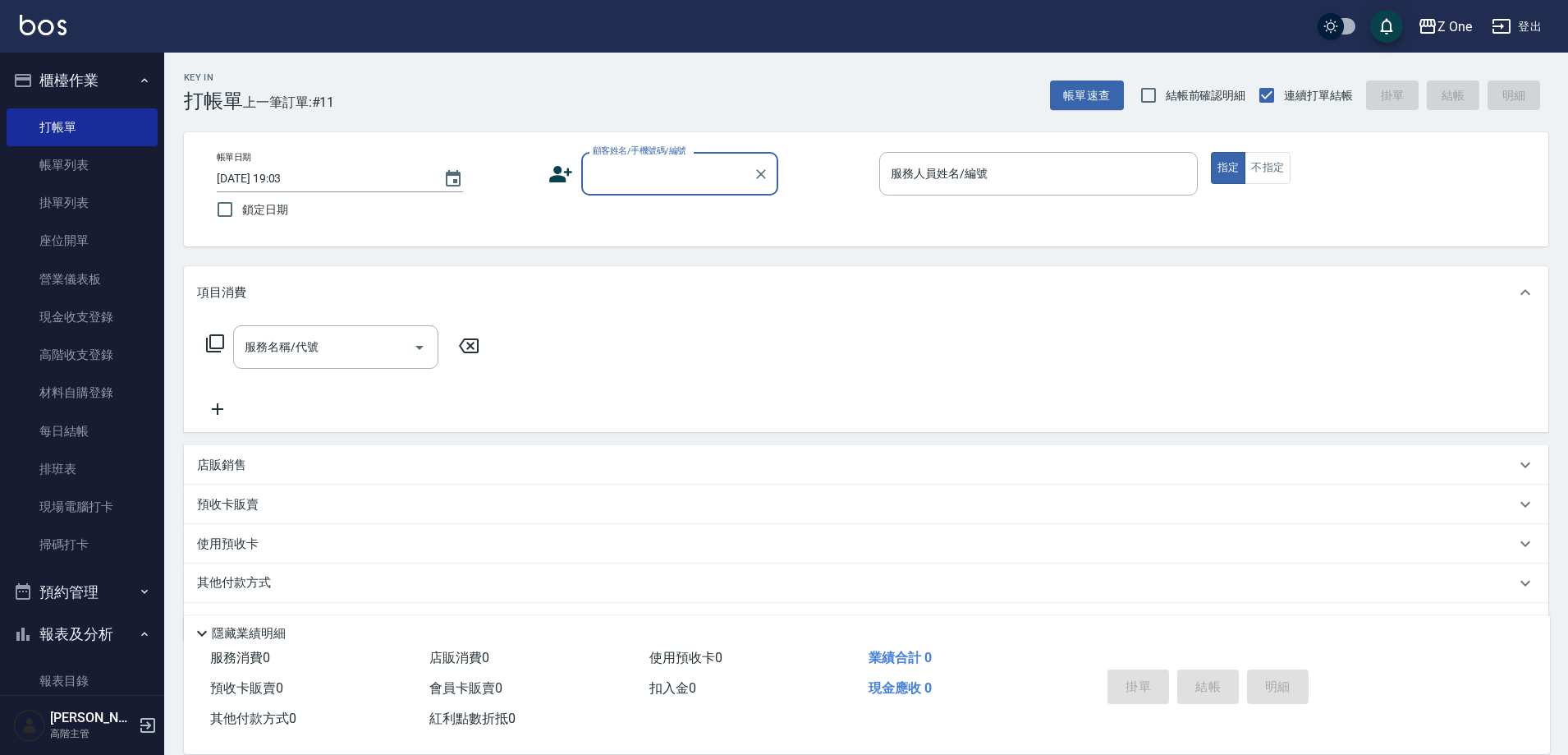
click at [653, 193] on div "顧客姓名/手機號碼/編號" at bounding box center [680, 173] width 197 height 44
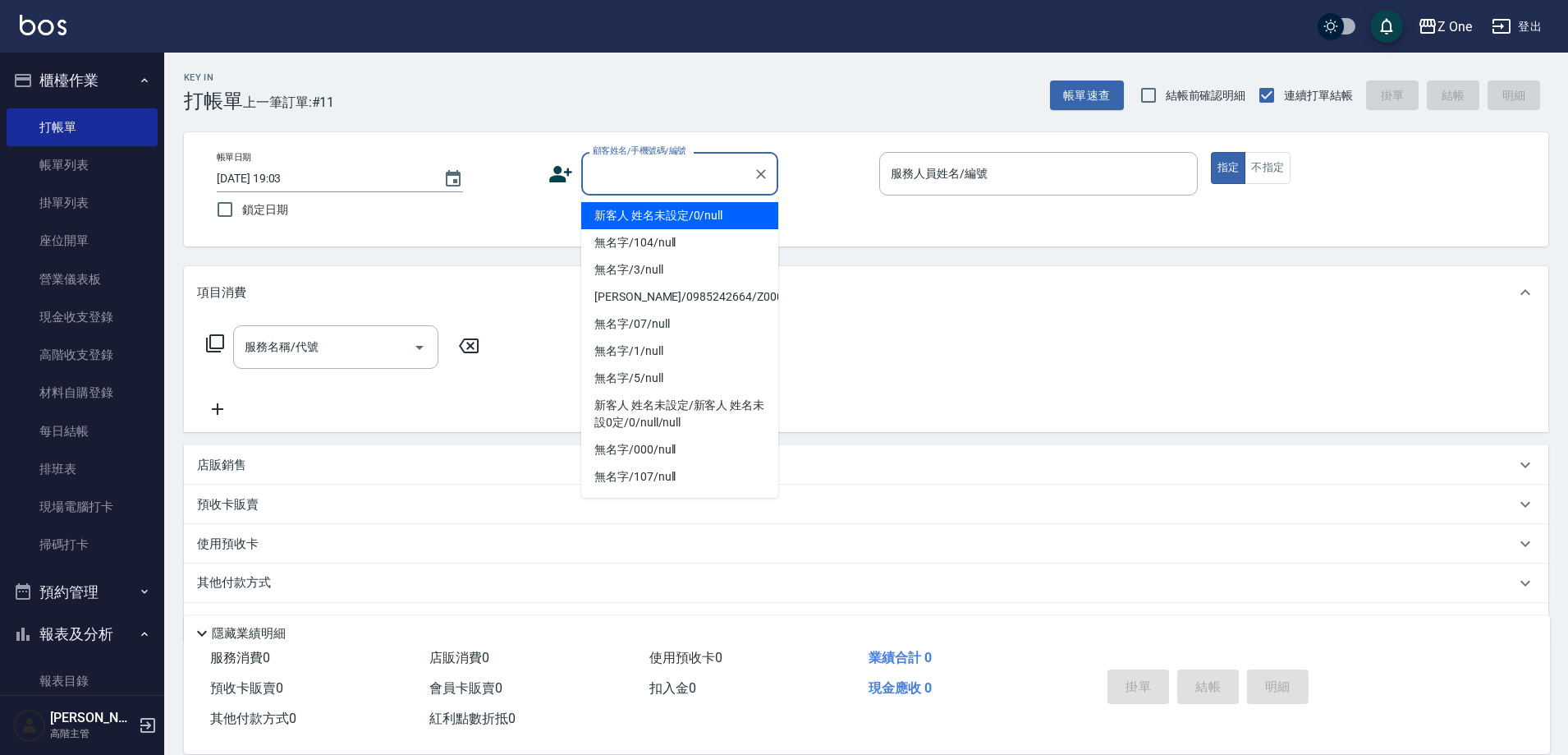
click at [660, 217] on li "新客人 姓名未設定/0/null" at bounding box center [680, 215] width 197 height 27
type input "新客人 姓名未設定/0/null"
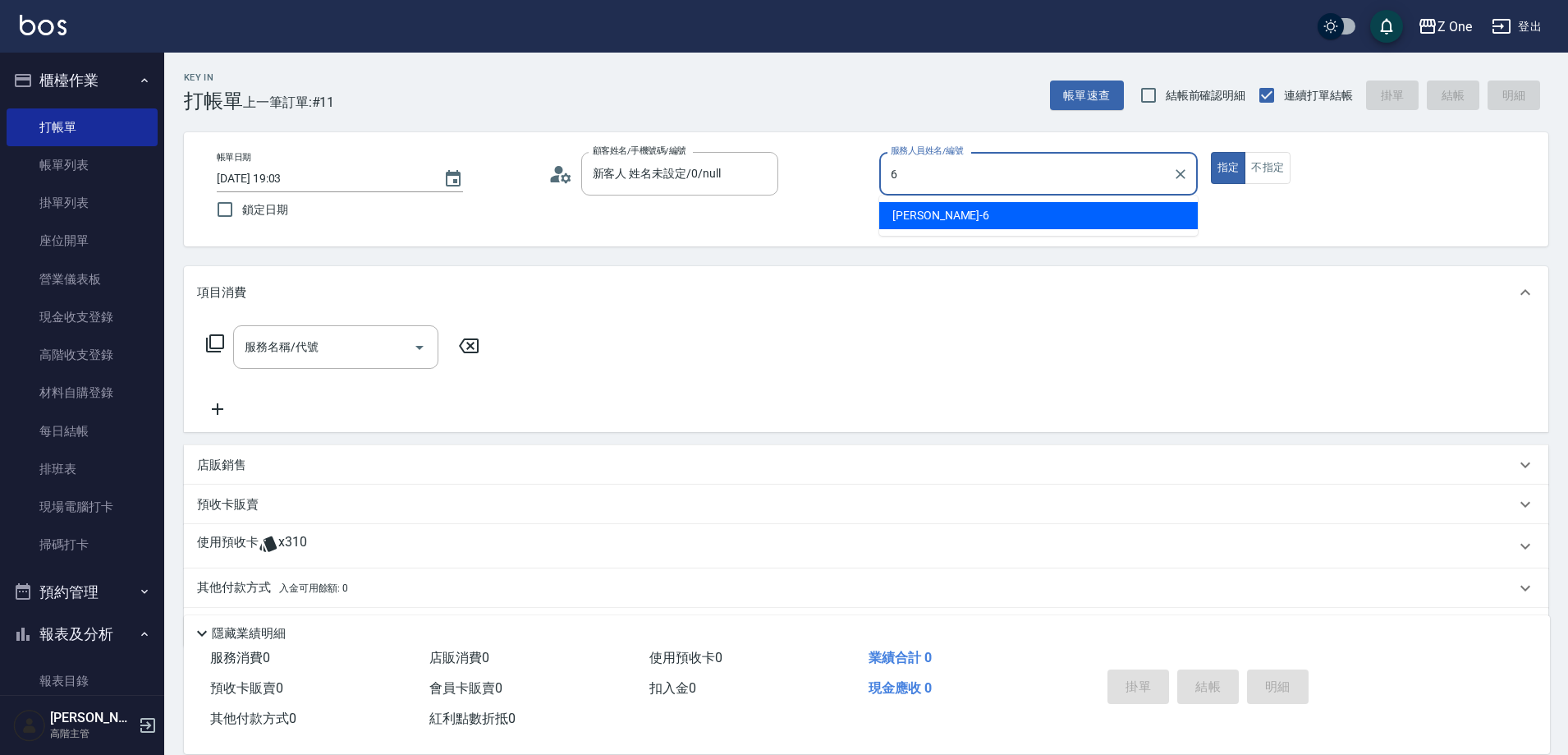
click at [1078, 210] on div "[PERSON_NAME]-6" at bounding box center [1039, 215] width 318 height 27
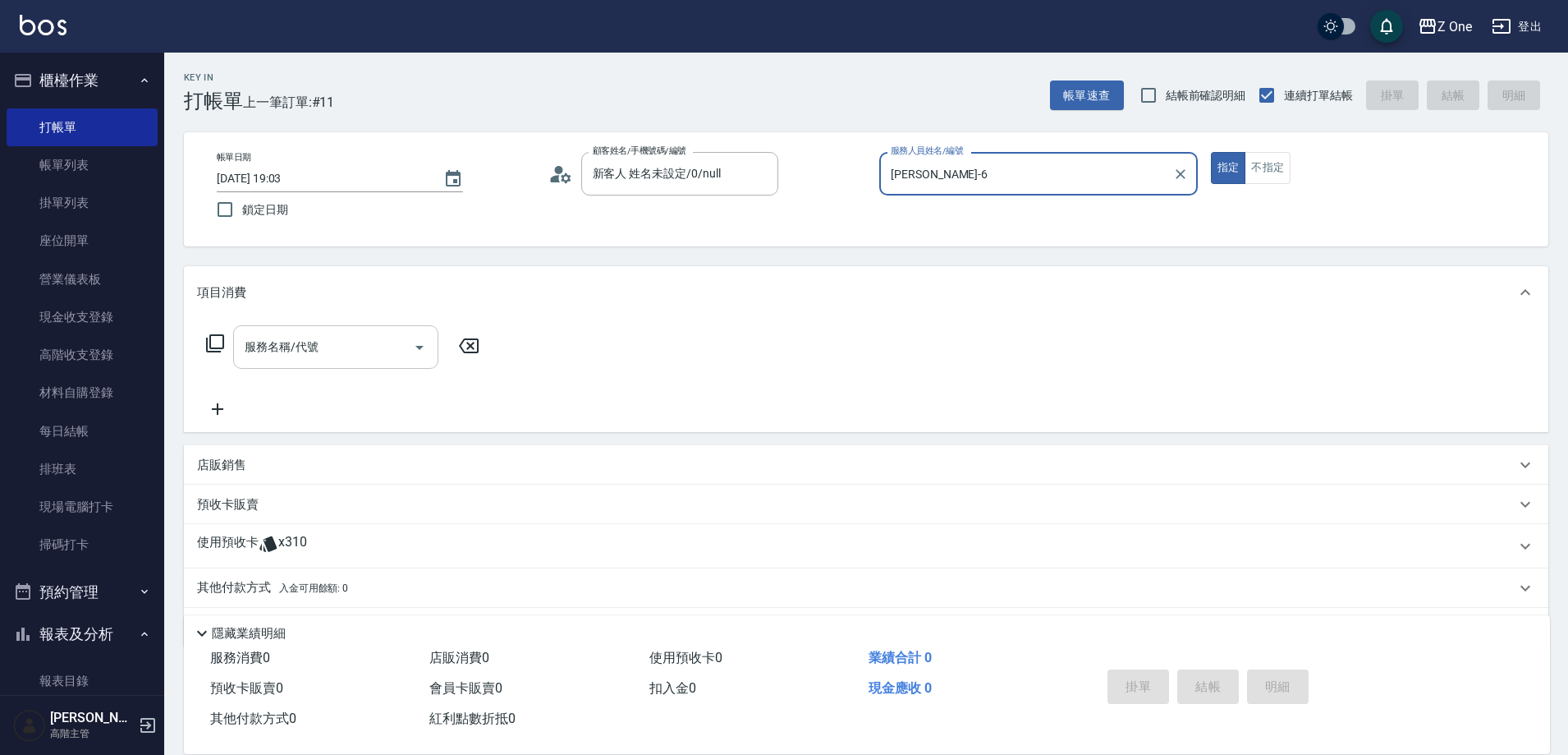
click at [419, 350] on icon "Open" at bounding box center [419, 348] width 9 height 4
type input "[PERSON_NAME]-6"
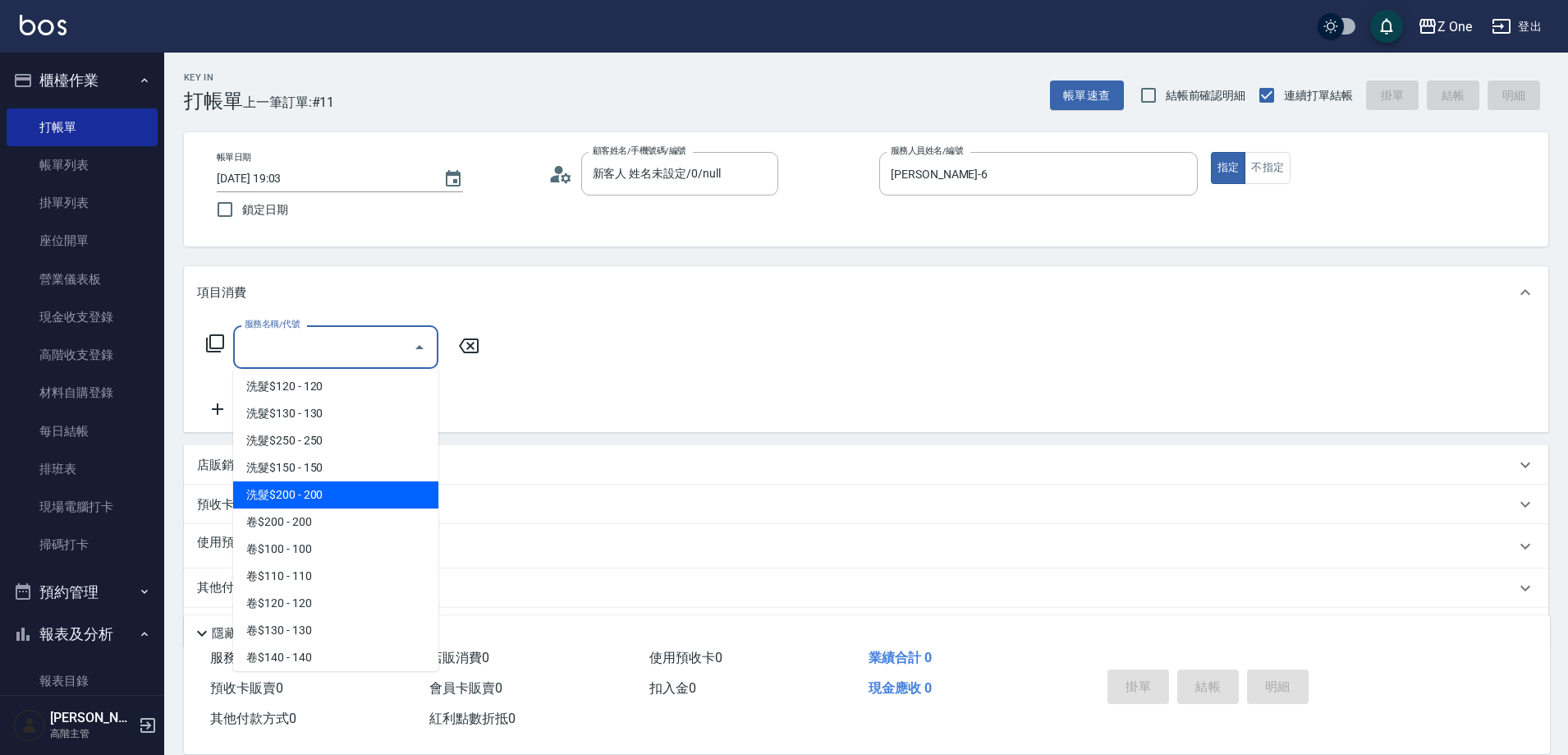
scroll to position [411, 0]
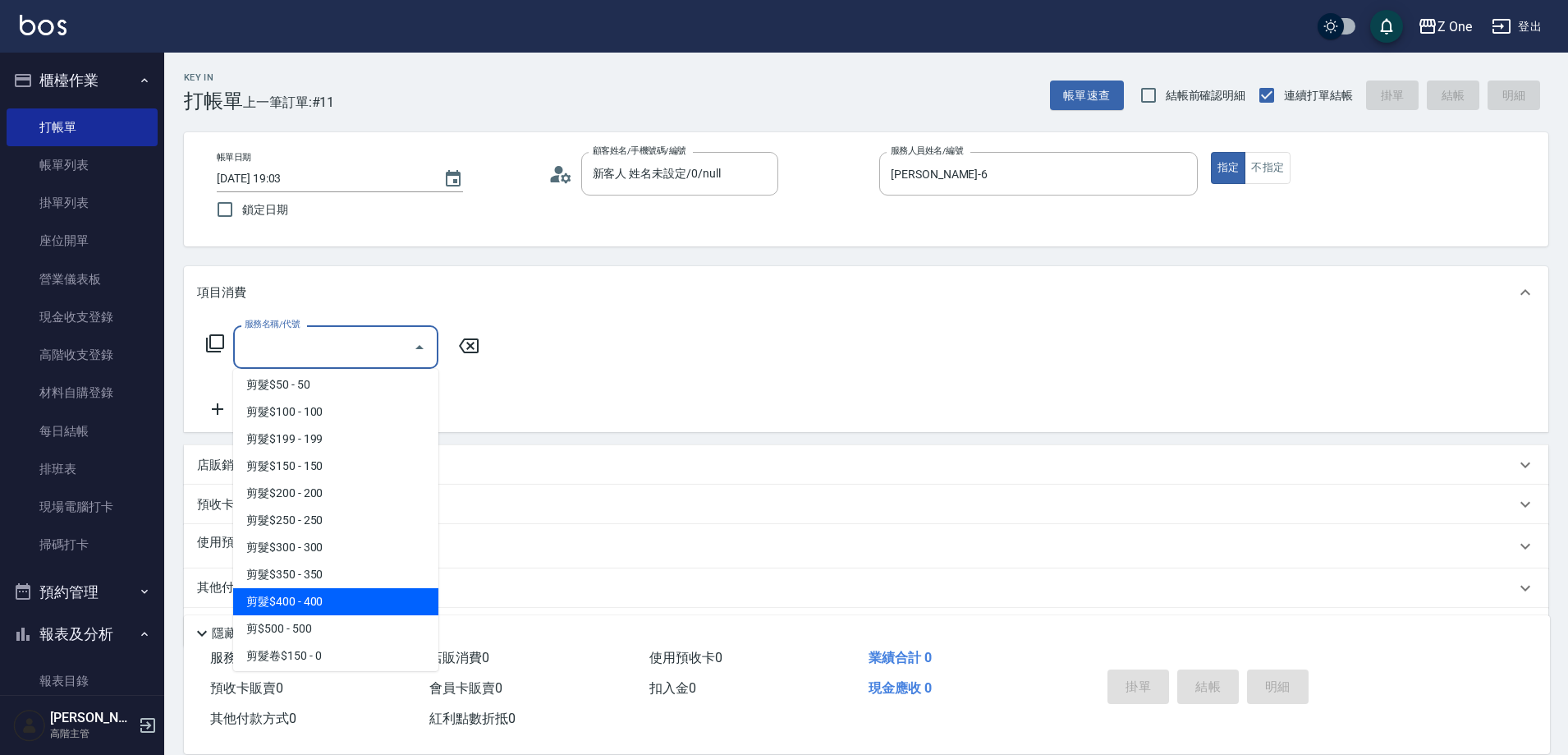
click at [349, 591] on span "剪髮$400 - 400" at bounding box center [335, 602] width 205 height 27
type input "剪髮$400(209)"
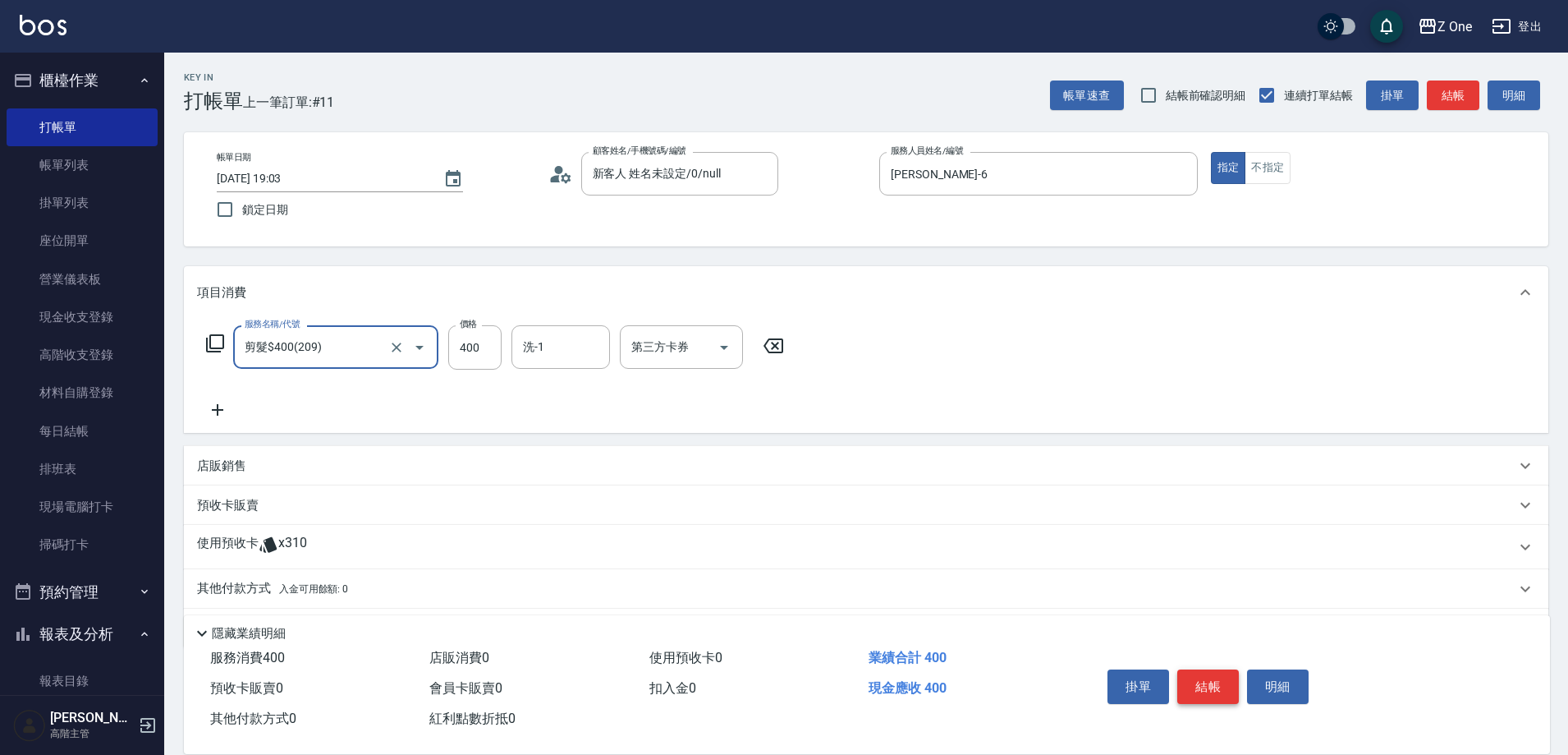
click at [1236, 674] on button "結帳" at bounding box center [1207, 687] width 62 height 34
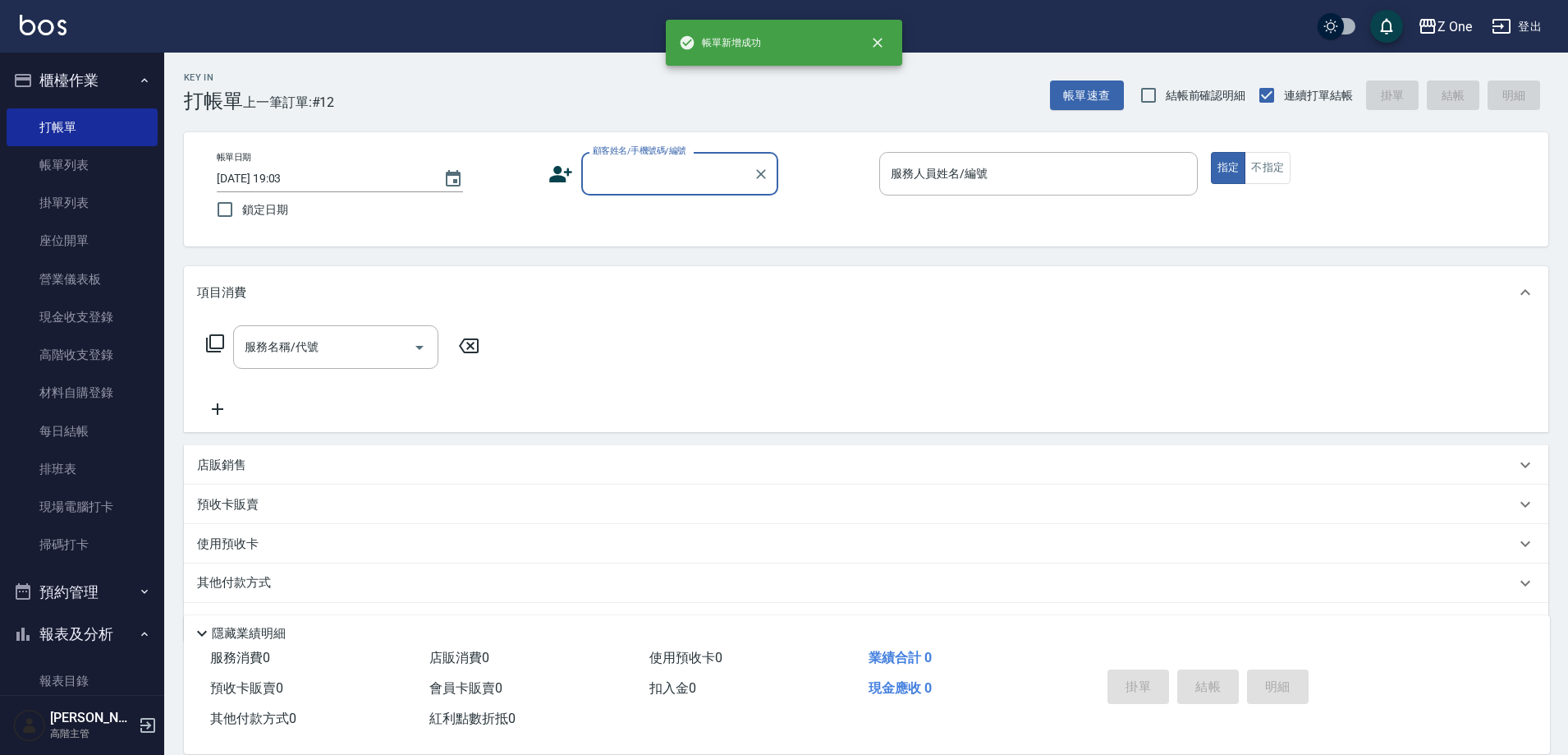
click at [645, 170] on input "顧客姓名/手機號碼/編號" at bounding box center [668, 173] width 157 height 28
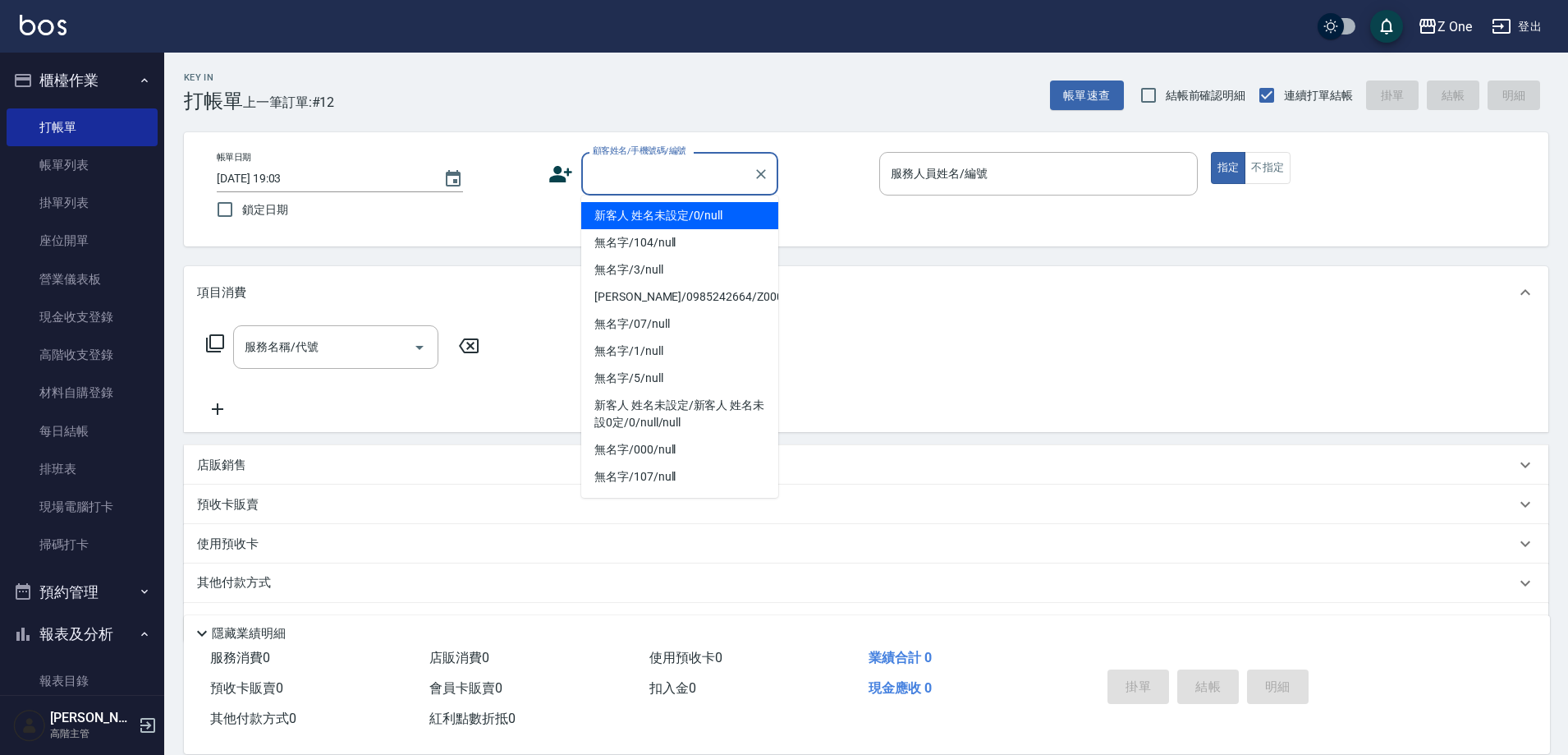
click at [640, 214] on li "新客人 姓名未設定/0/null" at bounding box center [680, 215] width 197 height 27
type input "新客人 姓名未設定/0/null"
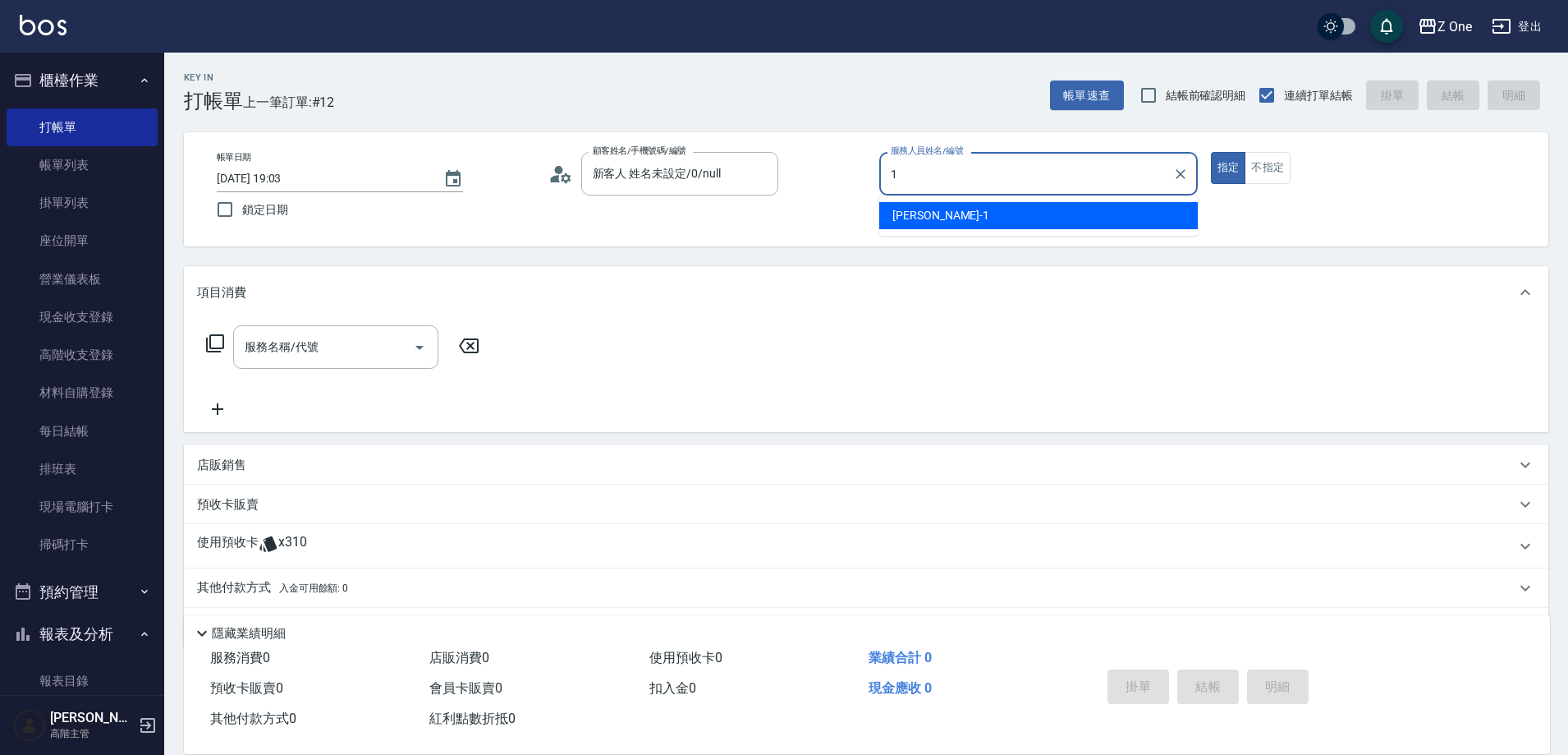
click at [922, 207] on span "[PERSON_NAME]-1" at bounding box center [941, 216] width 97 height 17
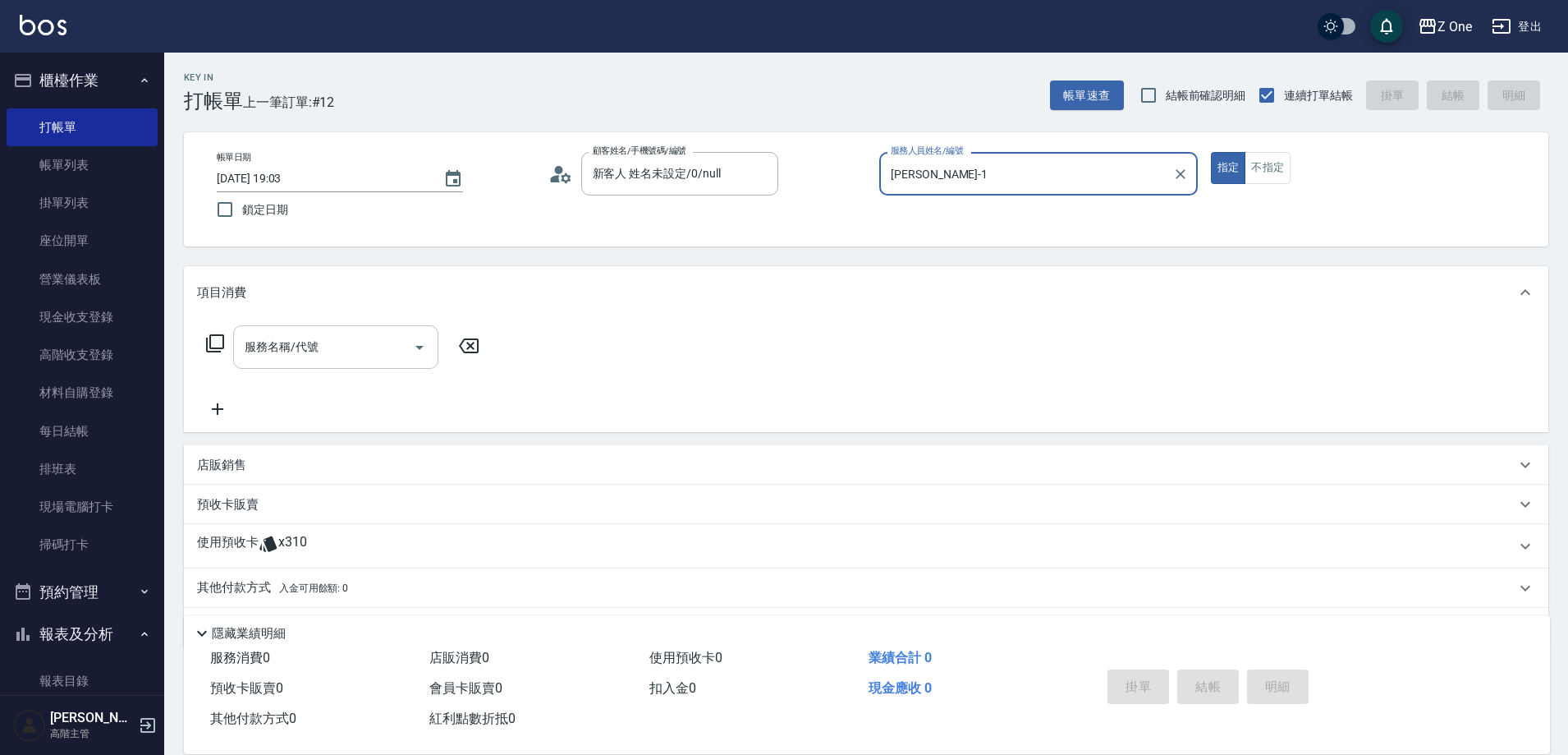
click at [406, 351] on button "Open" at bounding box center [419, 348] width 27 height 27
type input "[PERSON_NAME]-1"
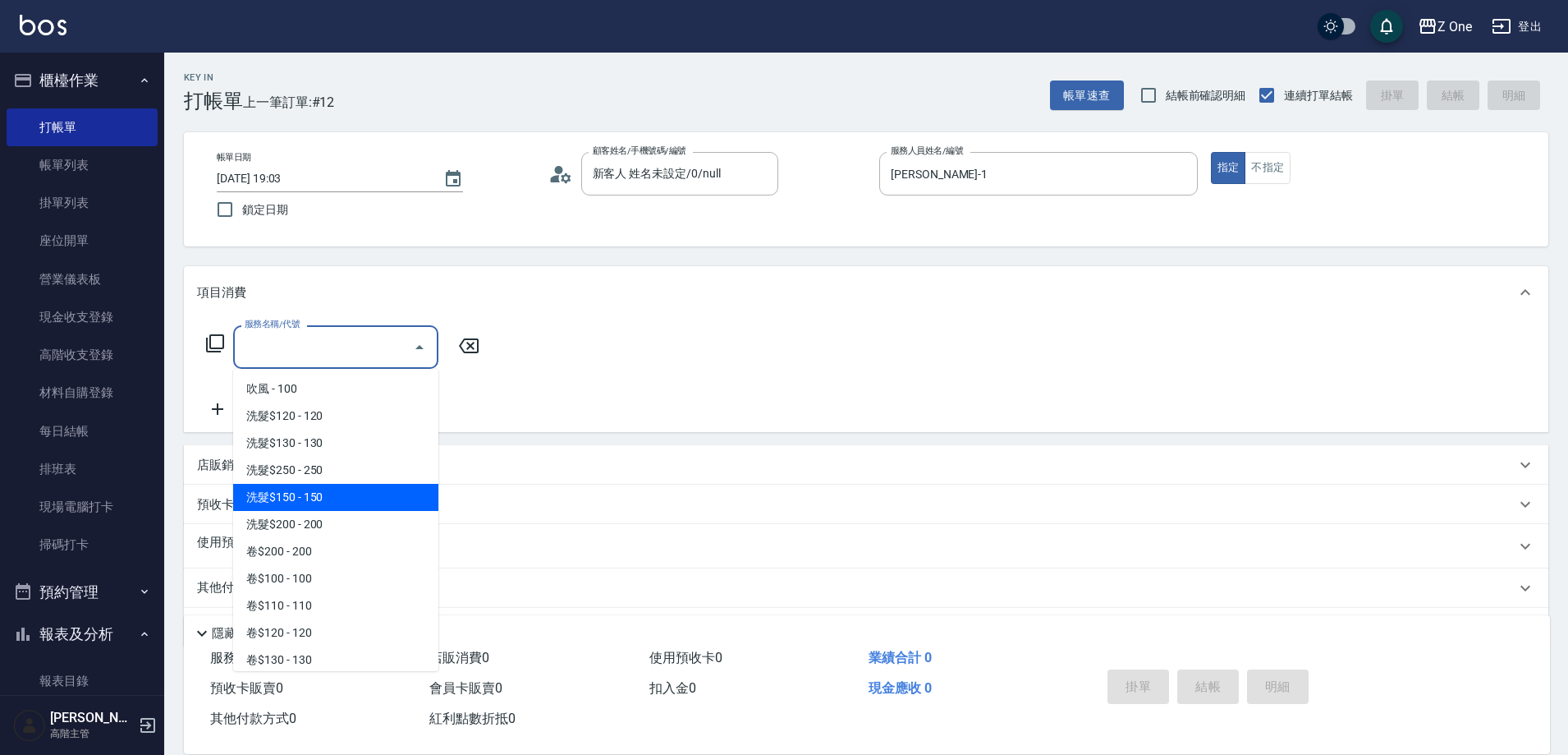
click at [318, 481] on span "洗髮$250 - 250" at bounding box center [335, 470] width 205 height 27
type input "洗髮$250(104)"
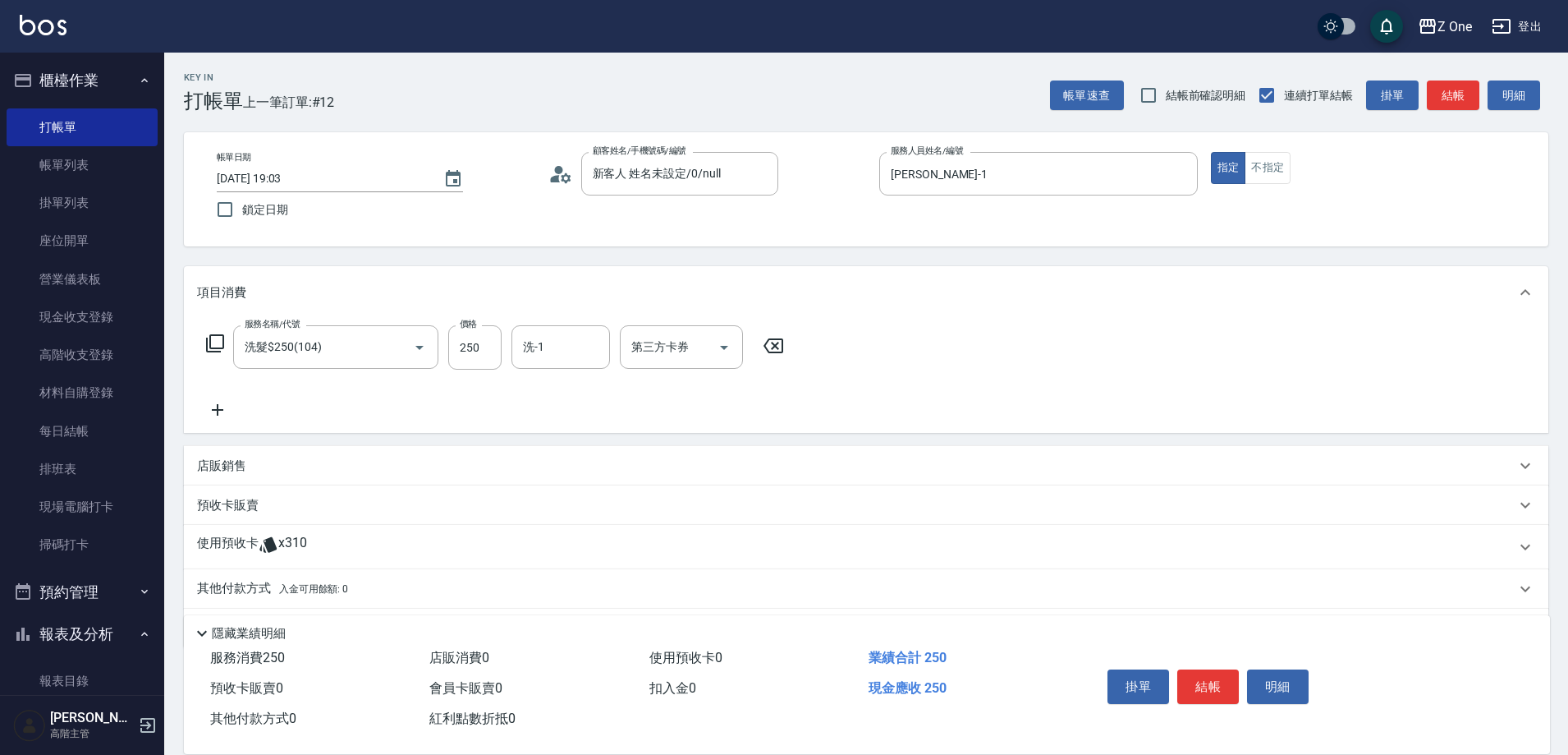
click at [213, 409] on icon at bounding box center [217, 409] width 41 height 20
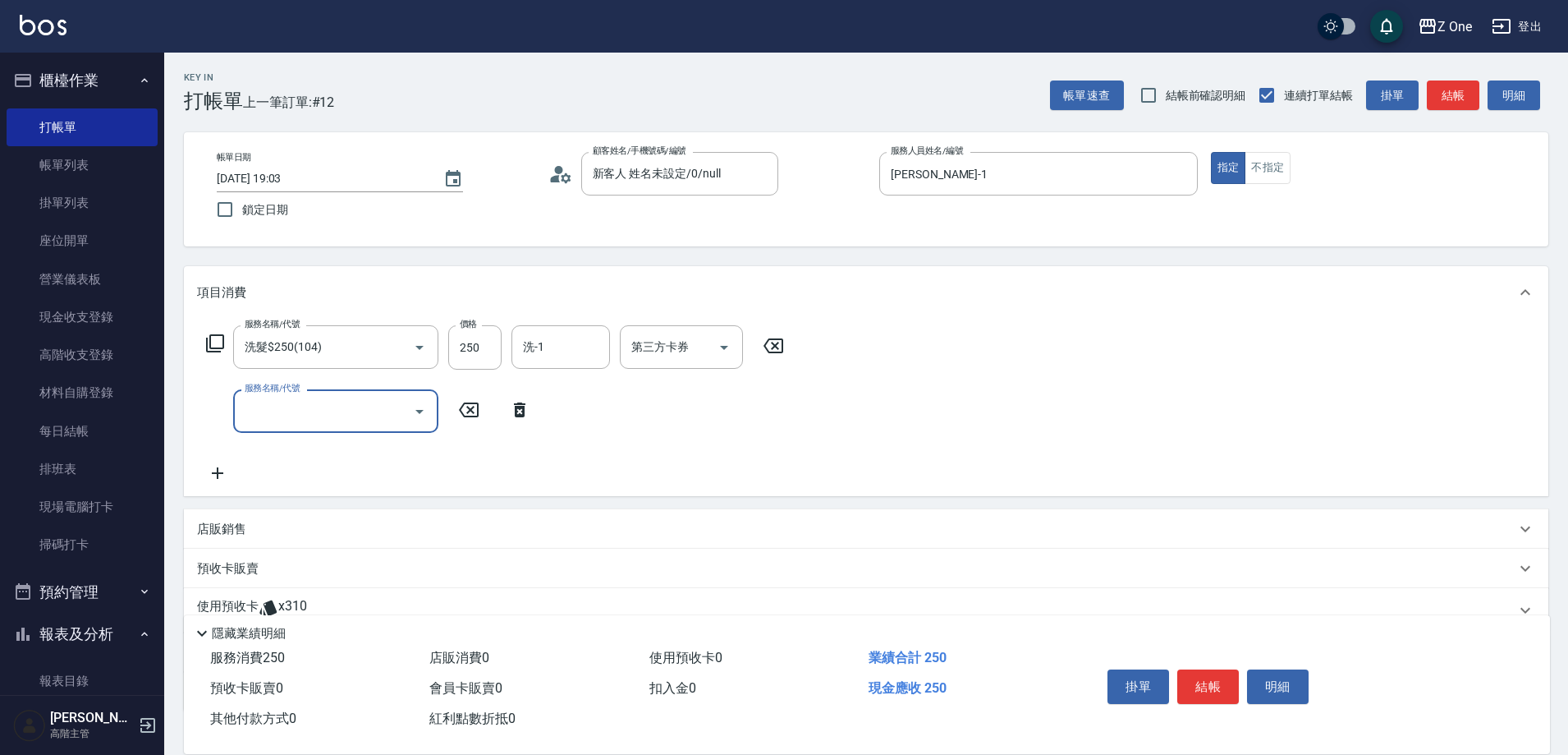
click at [421, 419] on icon "Open" at bounding box center [419, 411] width 20 height 20
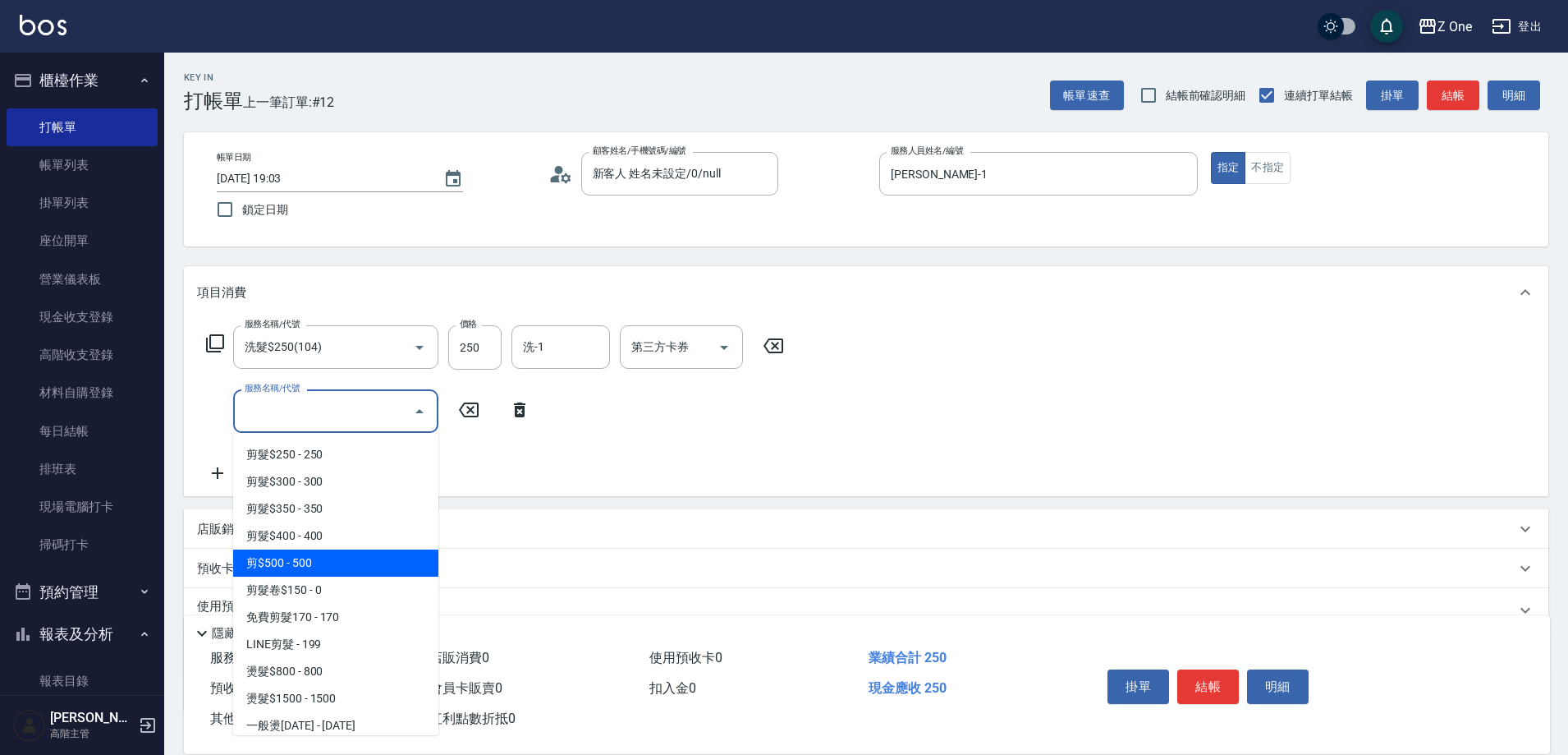
scroll to position [493, 0]
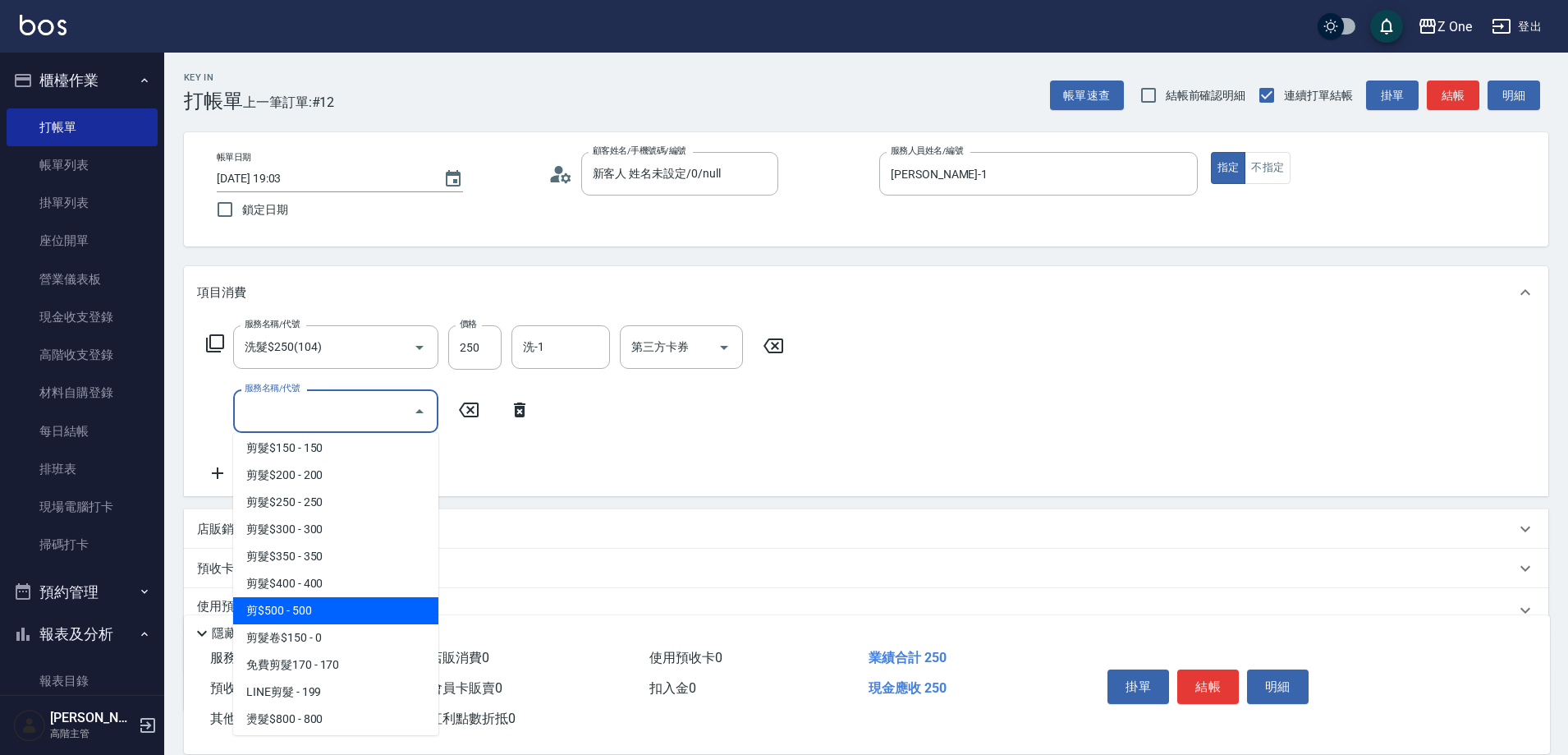
click at [347, 598] on span "剪$500 - 500" at bounding box center [335, 610] width 205 height 27
type input "剪$500(211)"
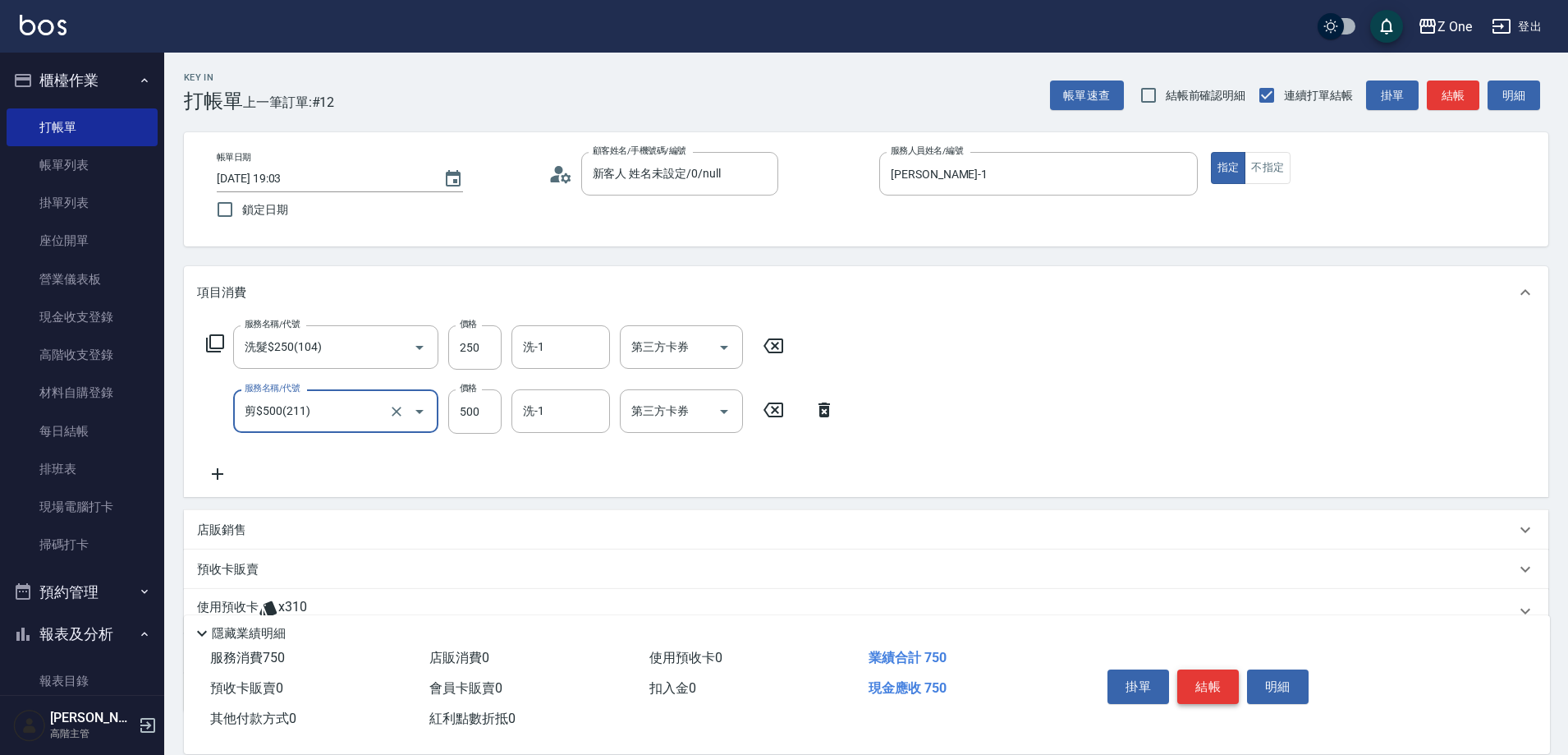
click at [1204, 673] on button "結帳" at bounding box center [1207, 687] width 62 height 34
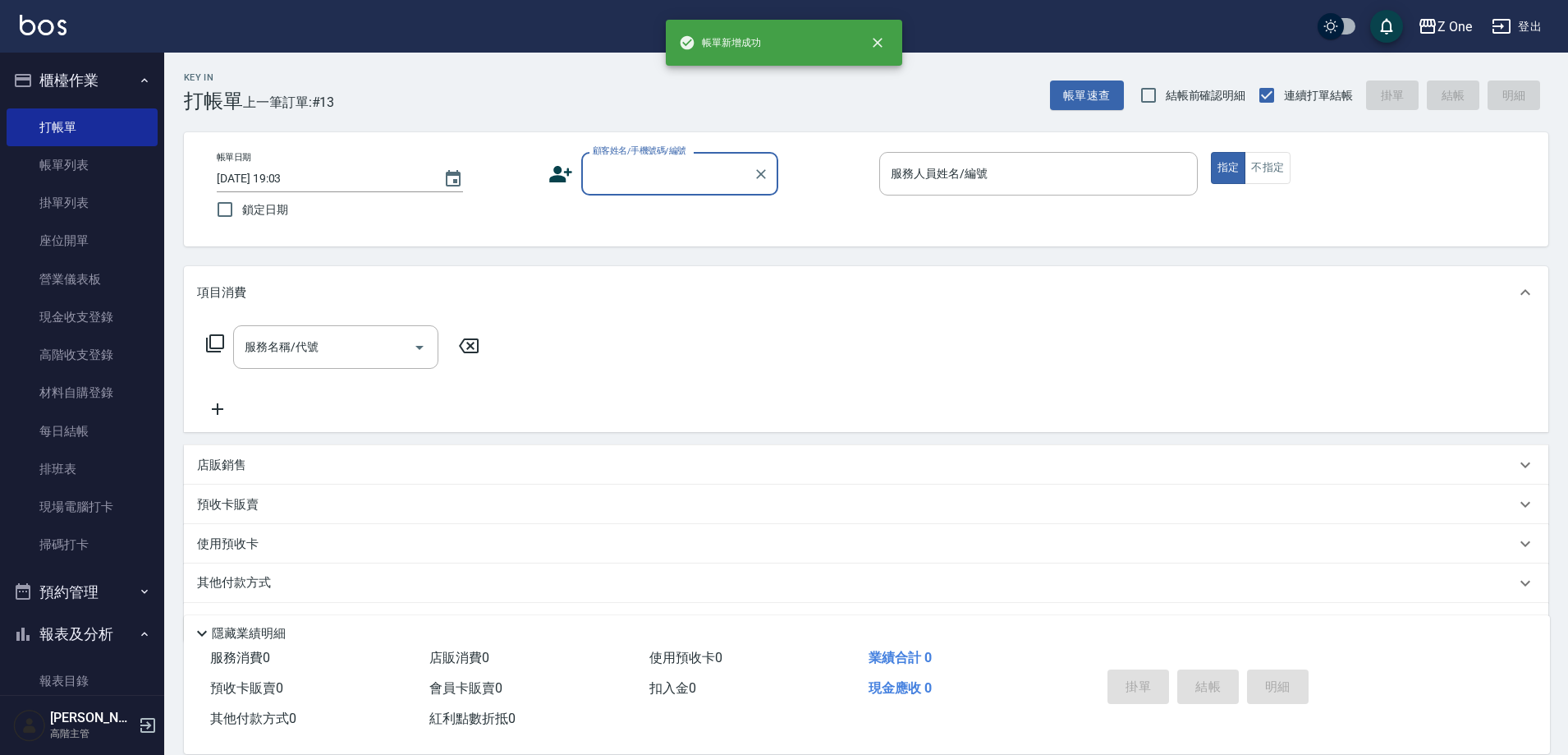
click at [673, 175] on input "顧客姓名/手機號碼/編號" at bounding box center [668, 173] width 157 height 28
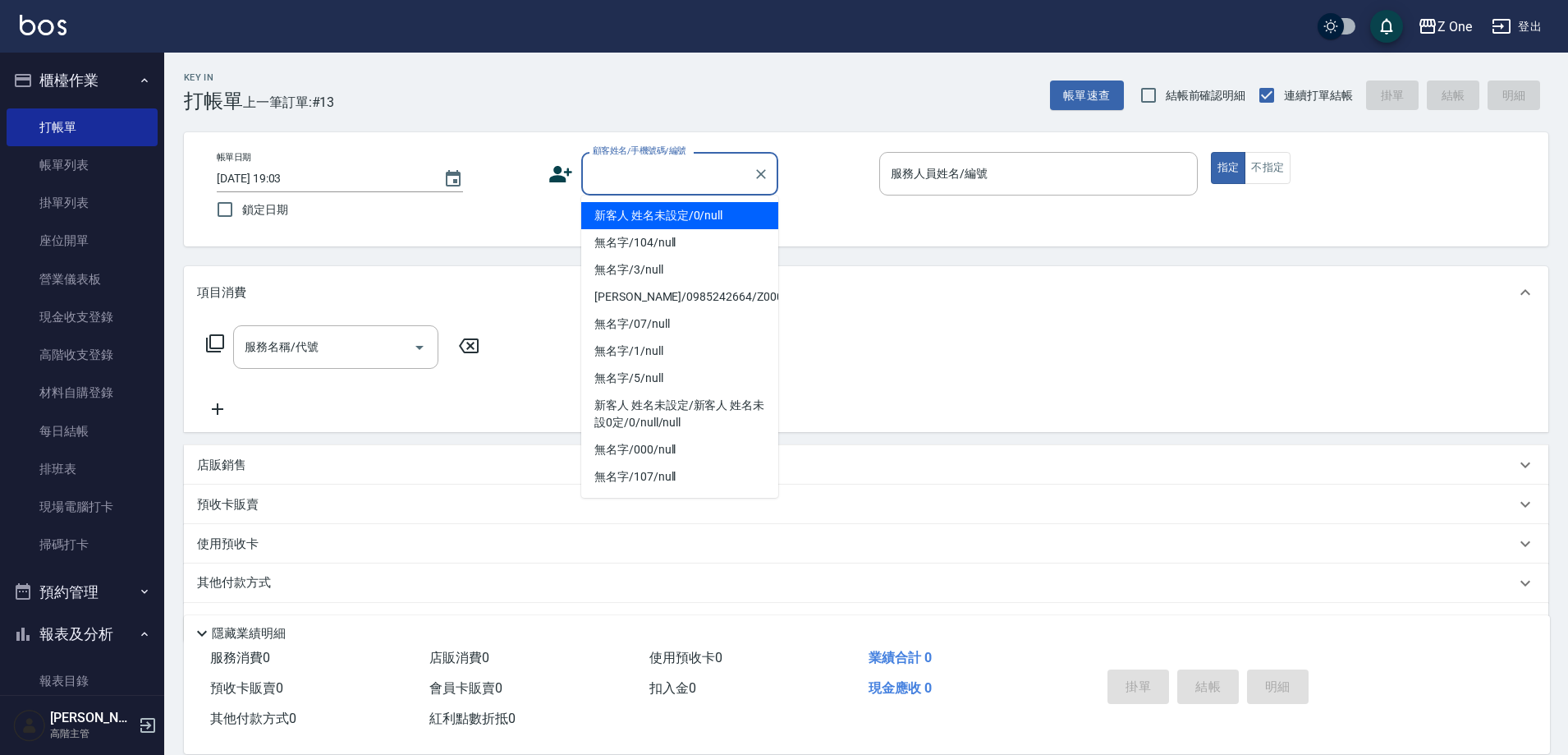
click at [669, 216] on li "新客人 姓名未設定/0/null" at bounding box center [680, 215] width 197 height 27
type input "新客人 姓名未設定/0/null"
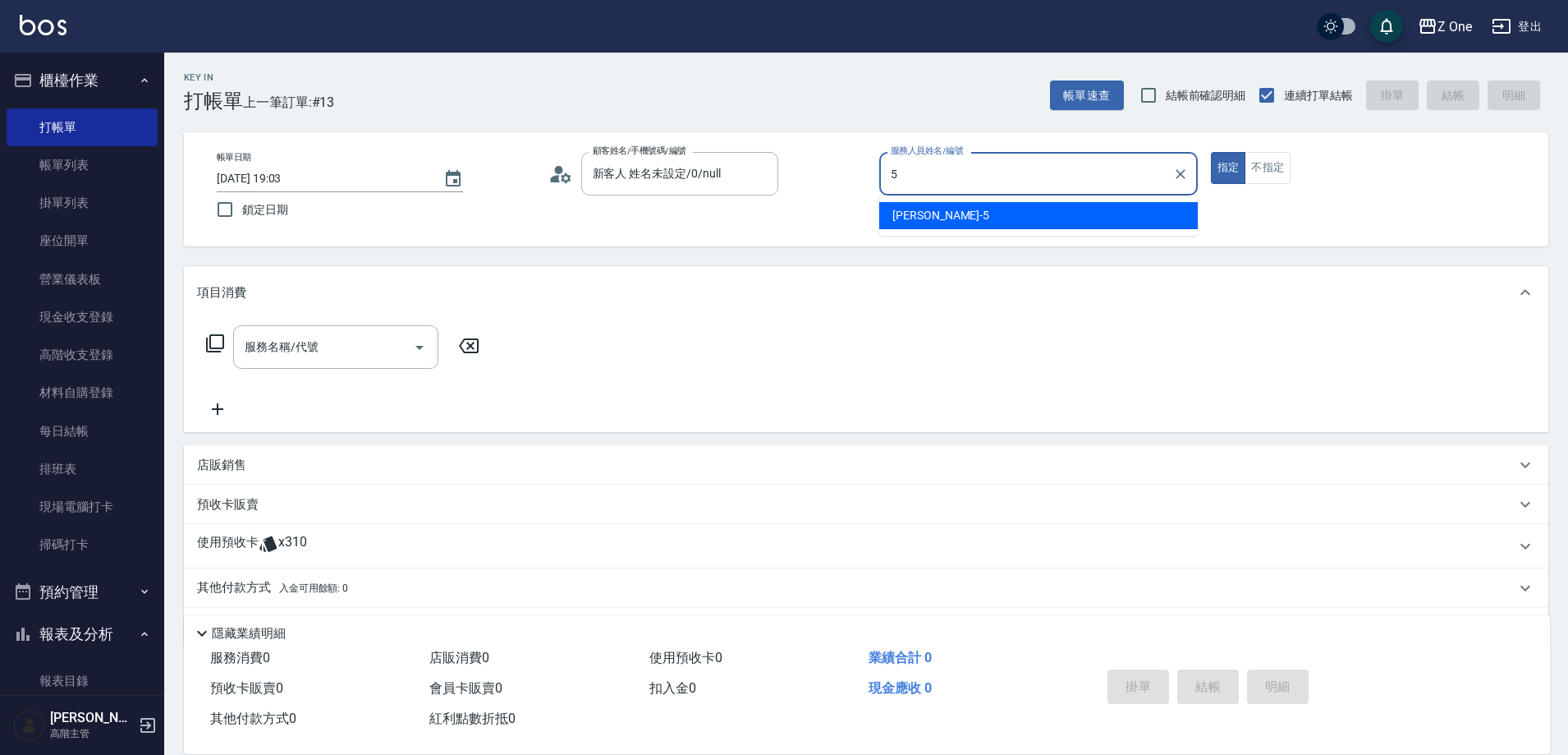
click at [918, 223] on span "[PERSON_NAME]-5" at bounding box center [941, 216] width 97 height 17
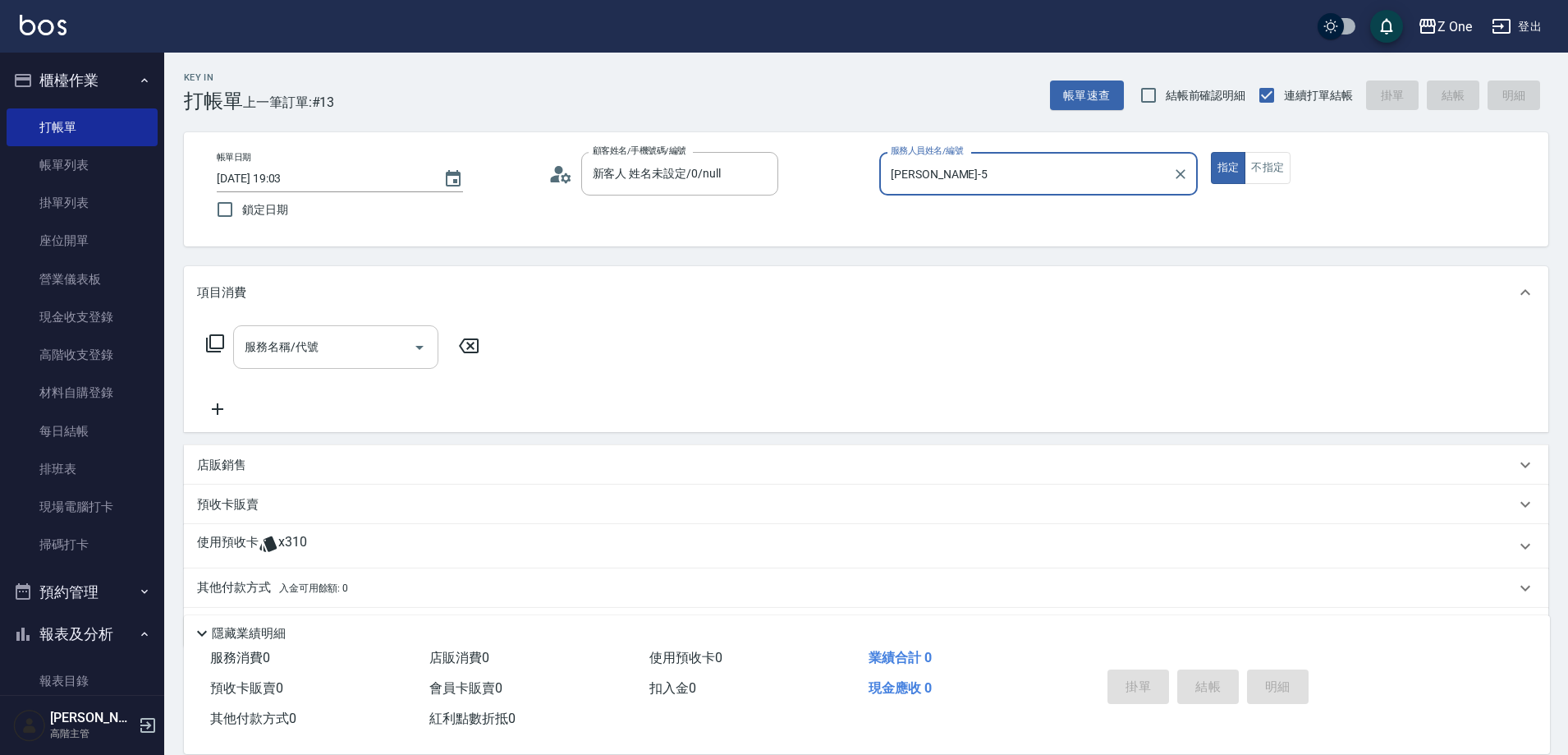
click at [419, 349] on icon "Open" at bounding box center [419, 348] width 9 height 4
type input "[PERSON_NAME]-5"
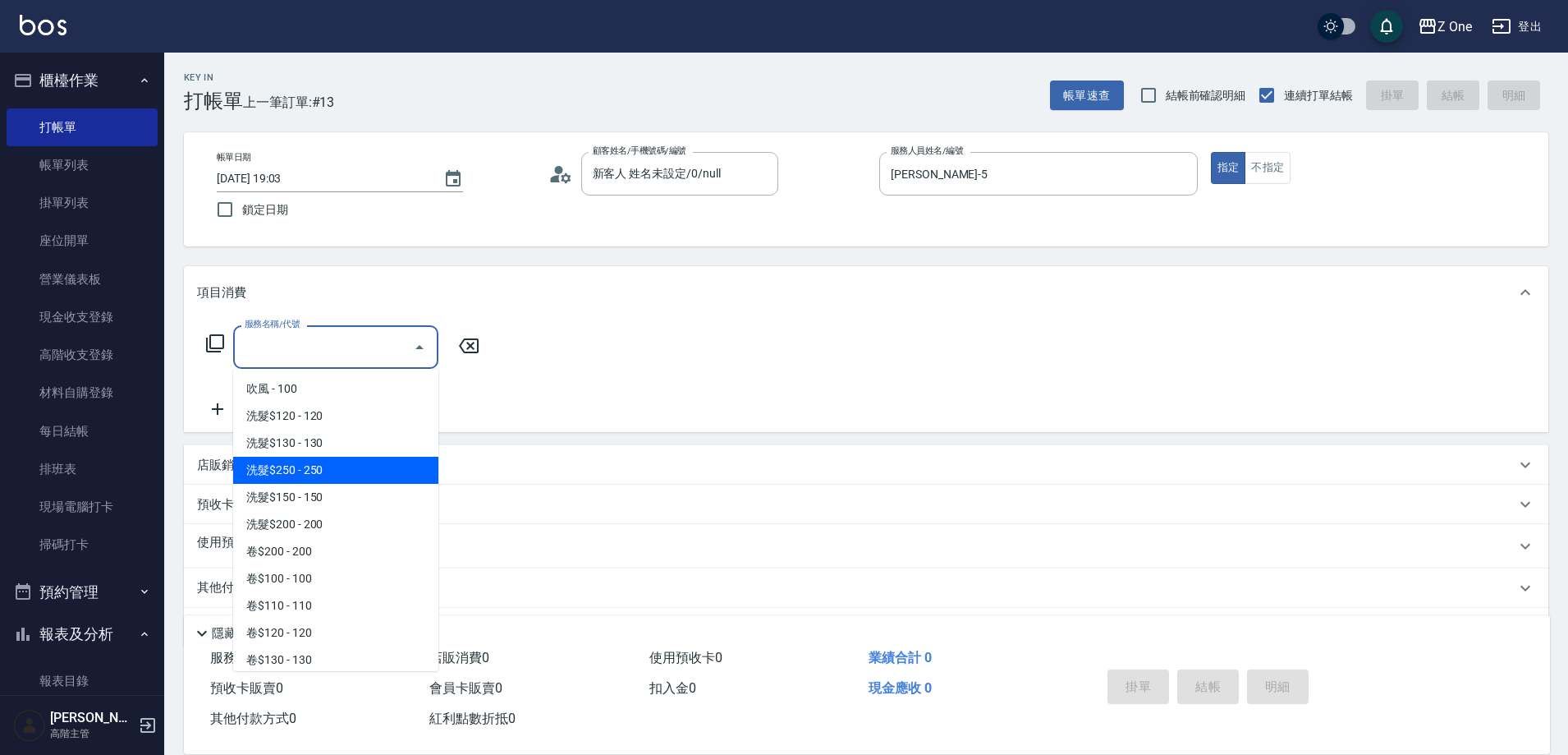
click at [326, 465] on span "洗髮$250 - 250" at bounding box center [335, 470] width 205 height 27
type input "洗髮$250(104)"
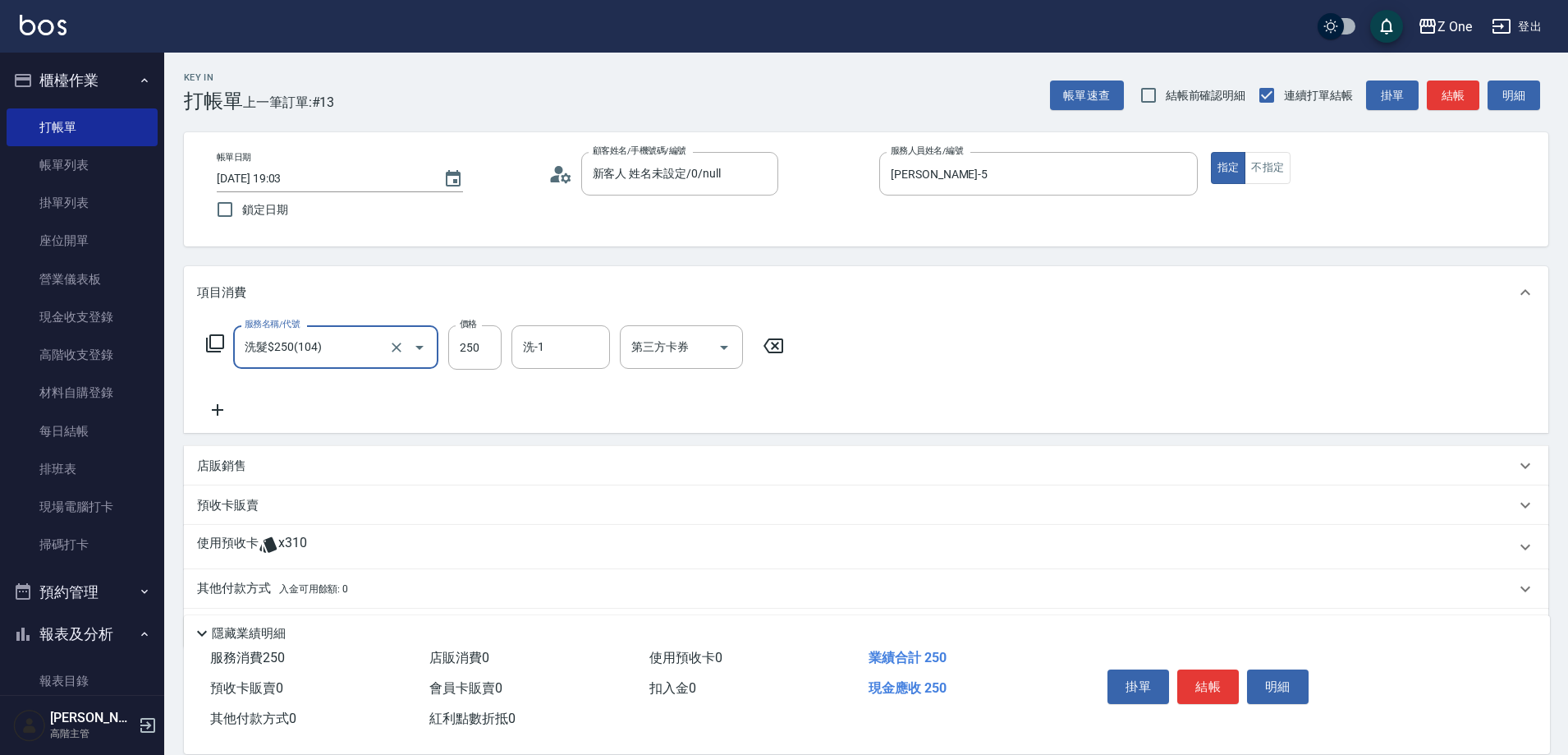
click at [212, 411] on icon at bounding box center [218, 410] width 11 height 11
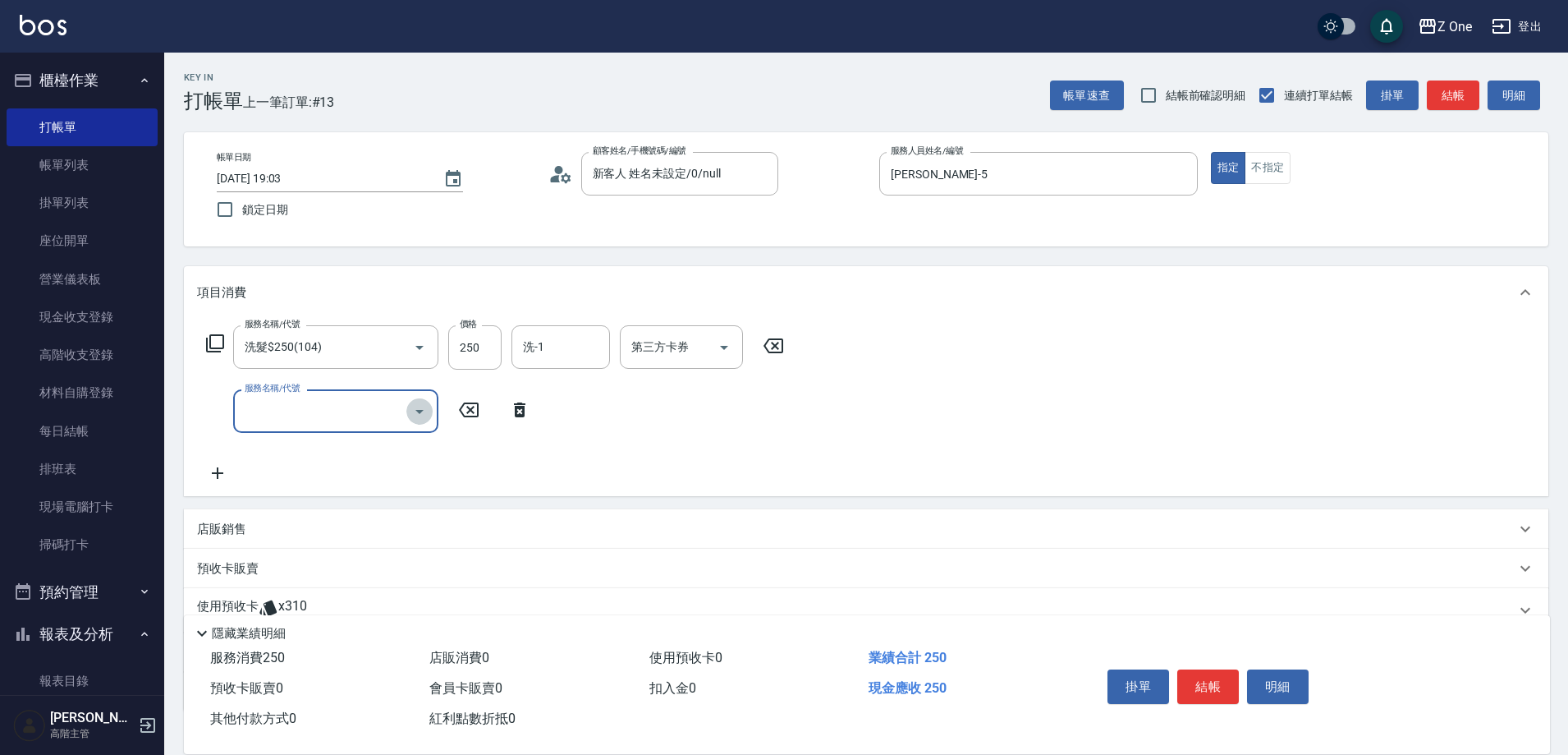
click at [421, 411] on icon "Open" at bounding box center [419, 412] width 9 height 4
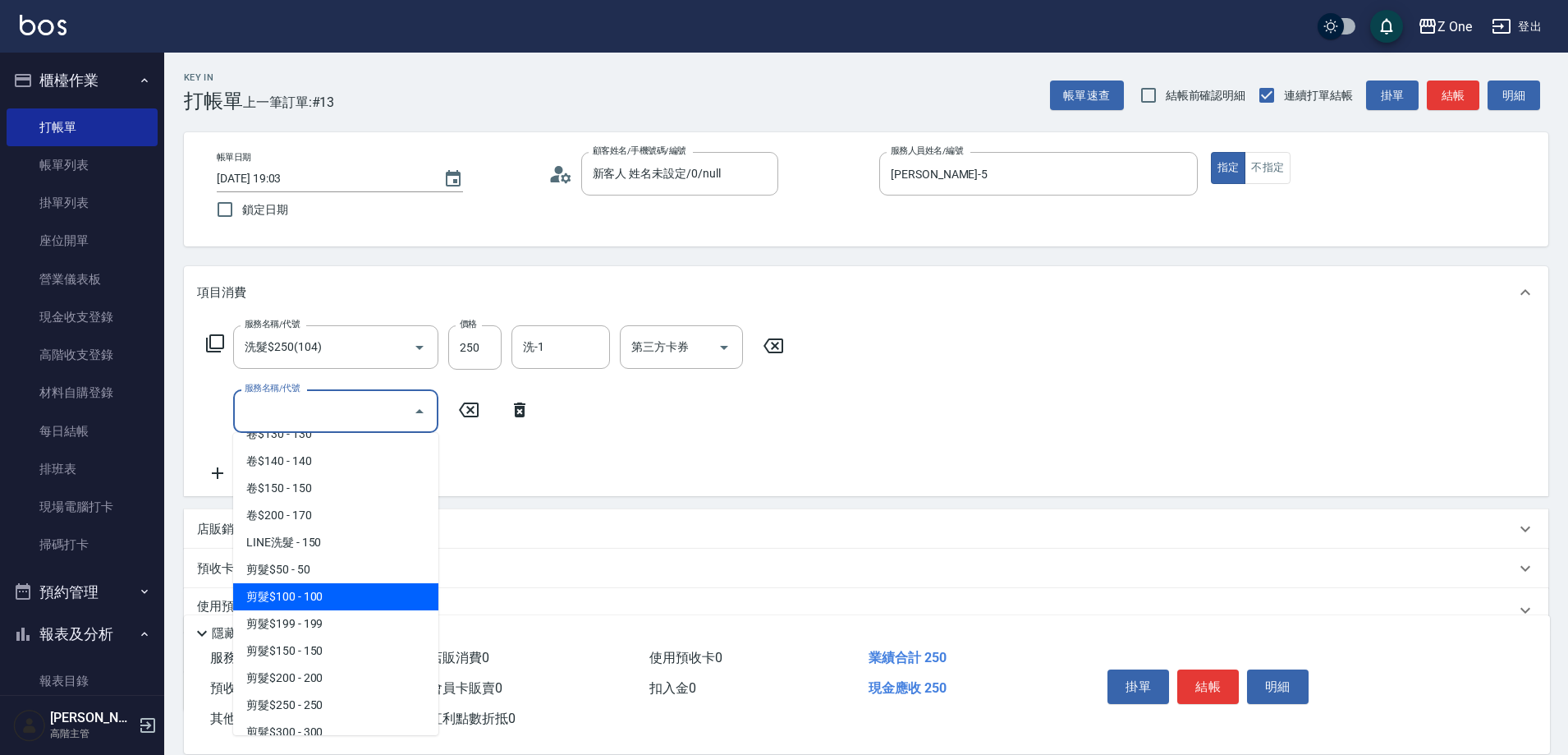
scroll to position [329, 0]
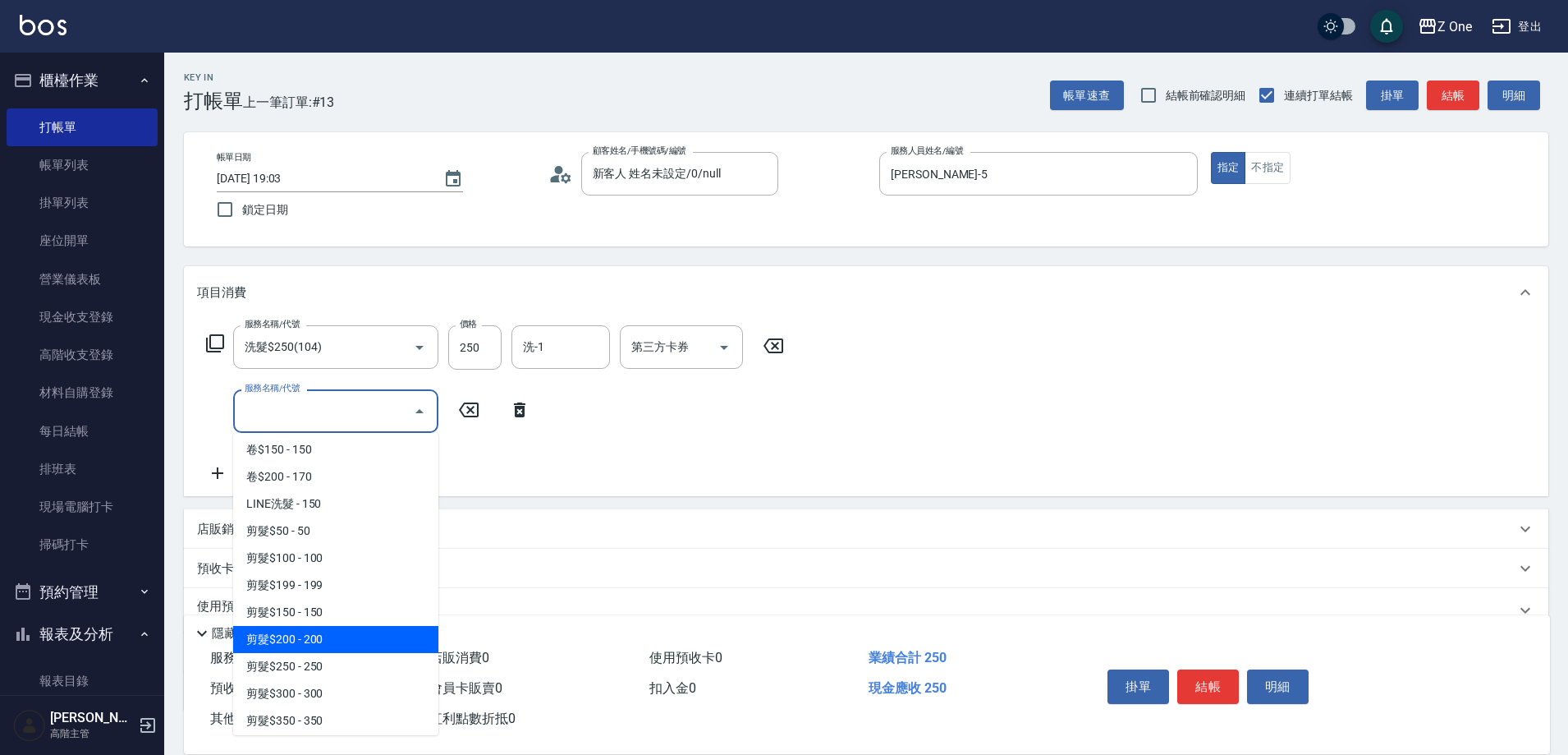
click at [340, 637] on span "剪髮$200 - 200" at bounding box center [335, 639] width 205 height 27
type input "剪髮$200(205)"
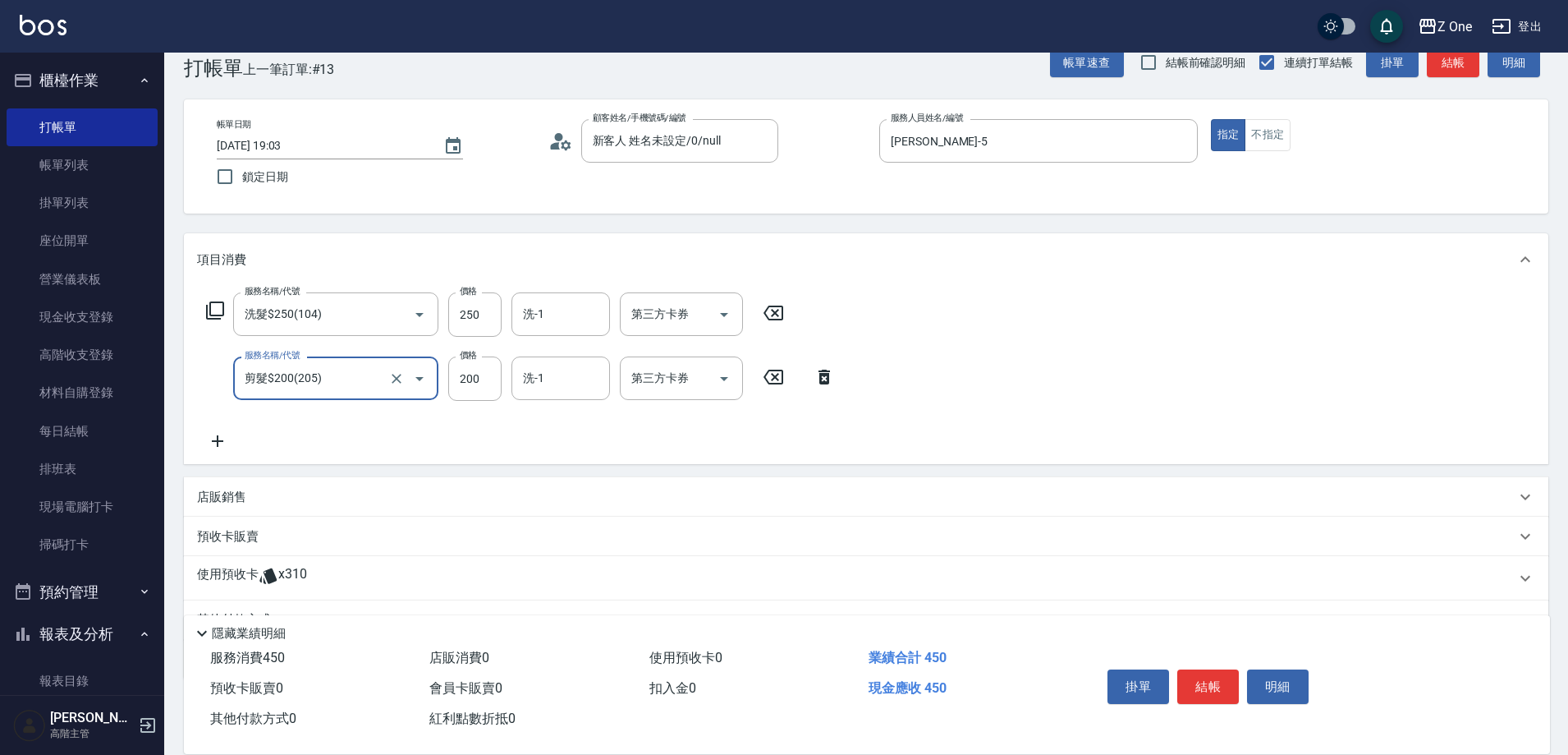
scroll to position [115, 0]
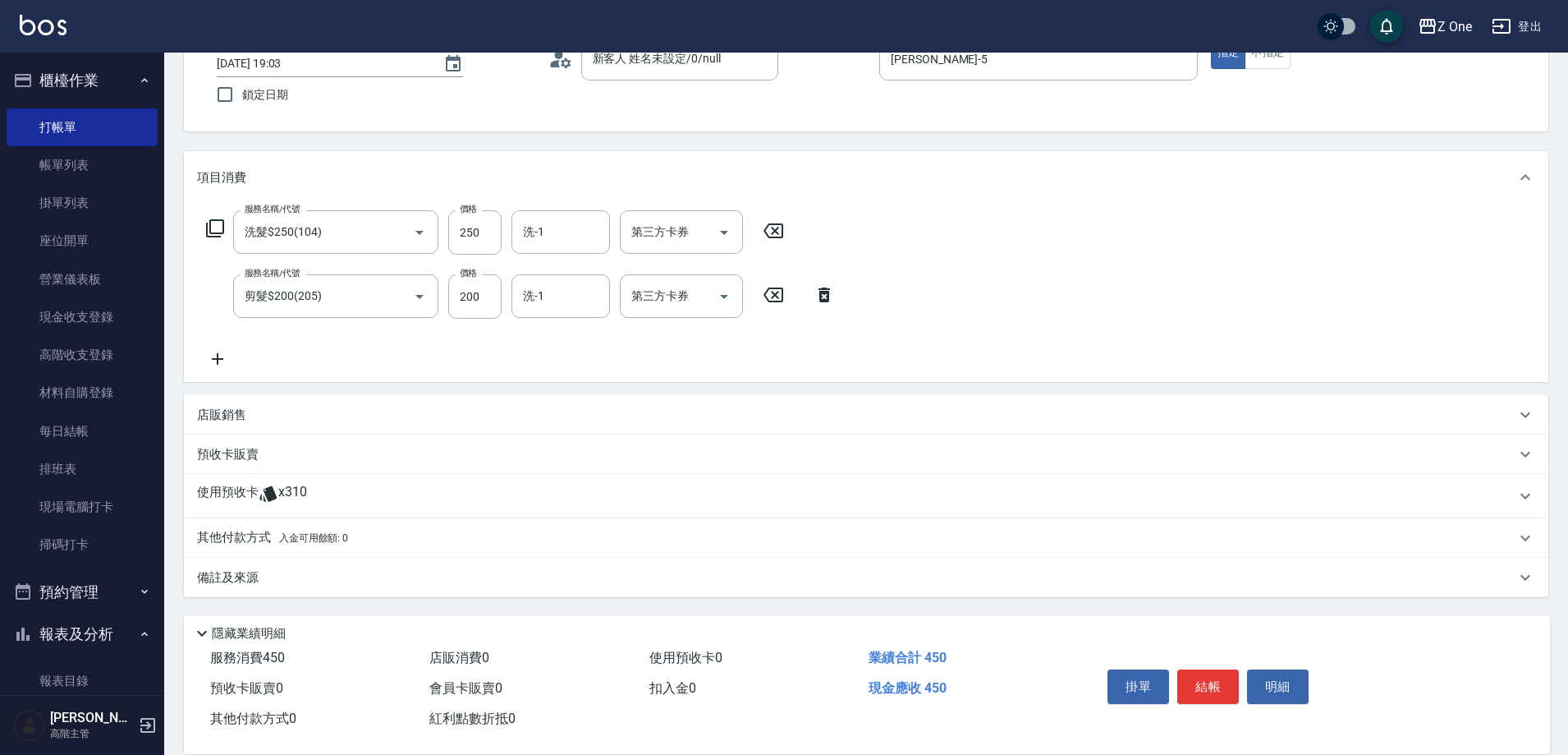
click at [372, 535] on div "其他付款方式 入金可用餘額: 0" at bounding box center [856, 537] width 1319 height 18
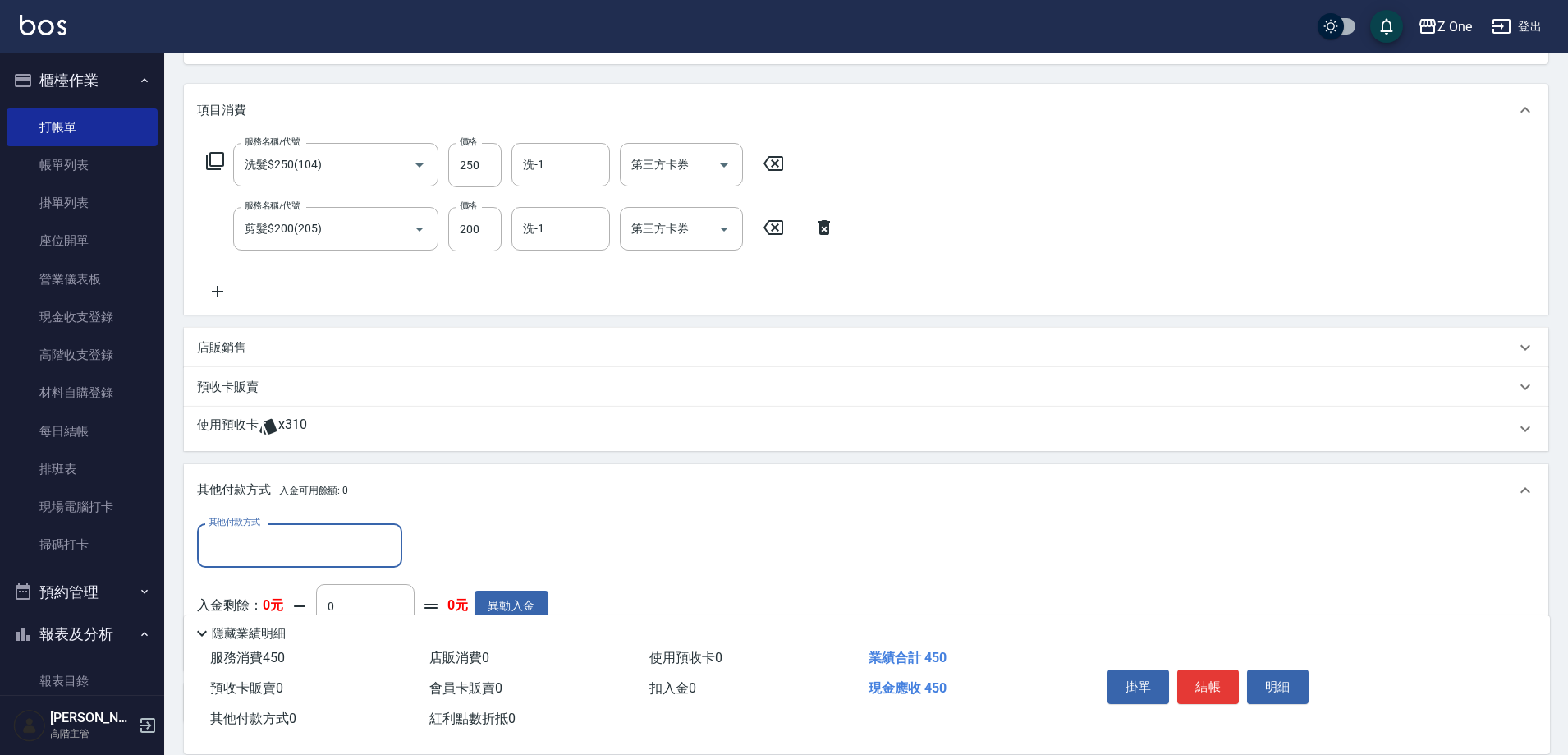
scroll to position [0, 0]
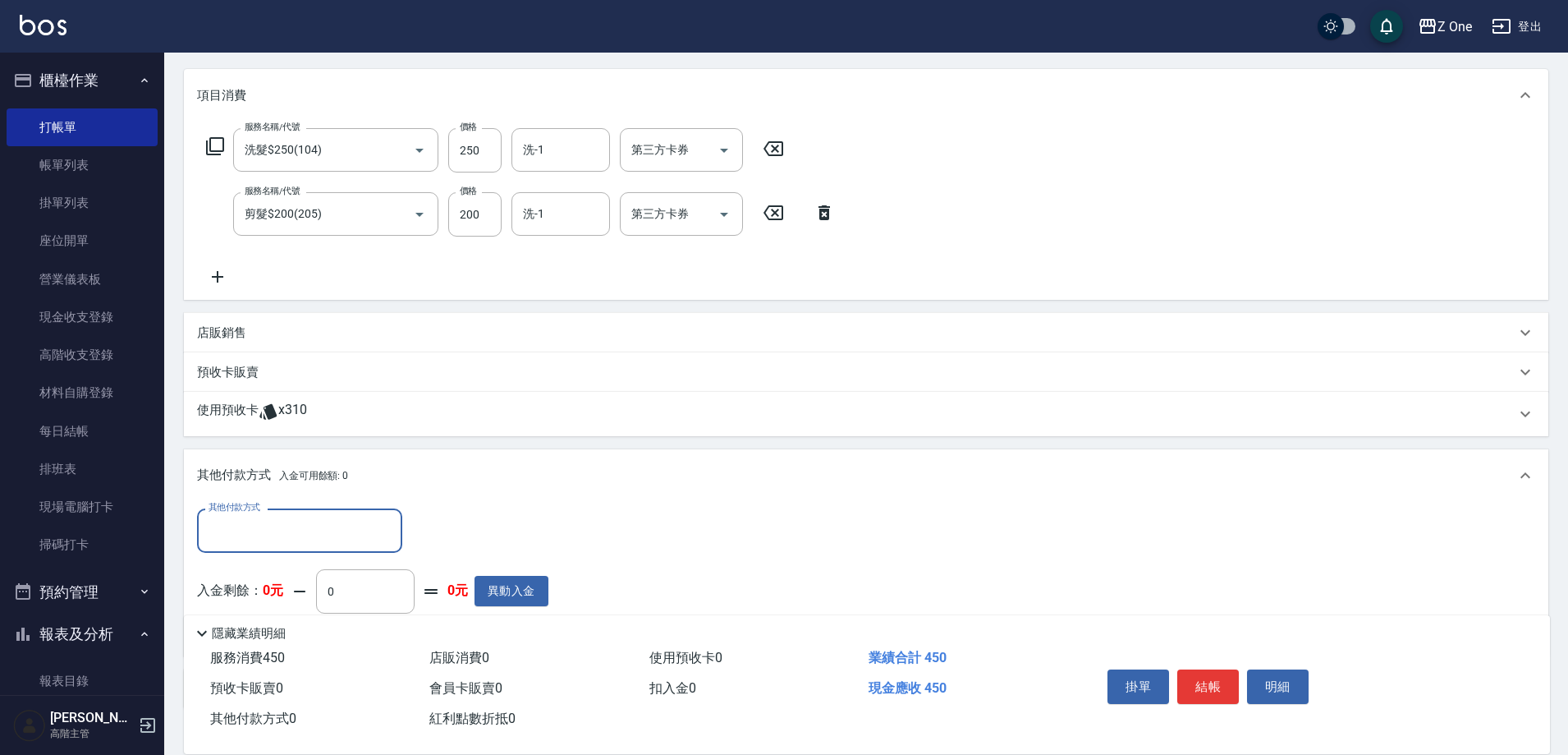
click at [354, 535] on input "其他付款方式" at bounding box center [299, 530] width 190 height 28
click at [284, 633] on span "信用卡" at bounding box center [299, 627] width 205 height 27
type input "信用卡"
type input "450"
click at [1209, 671] on button "結帳" at bounding box center [1207, 687] width 62 height 34
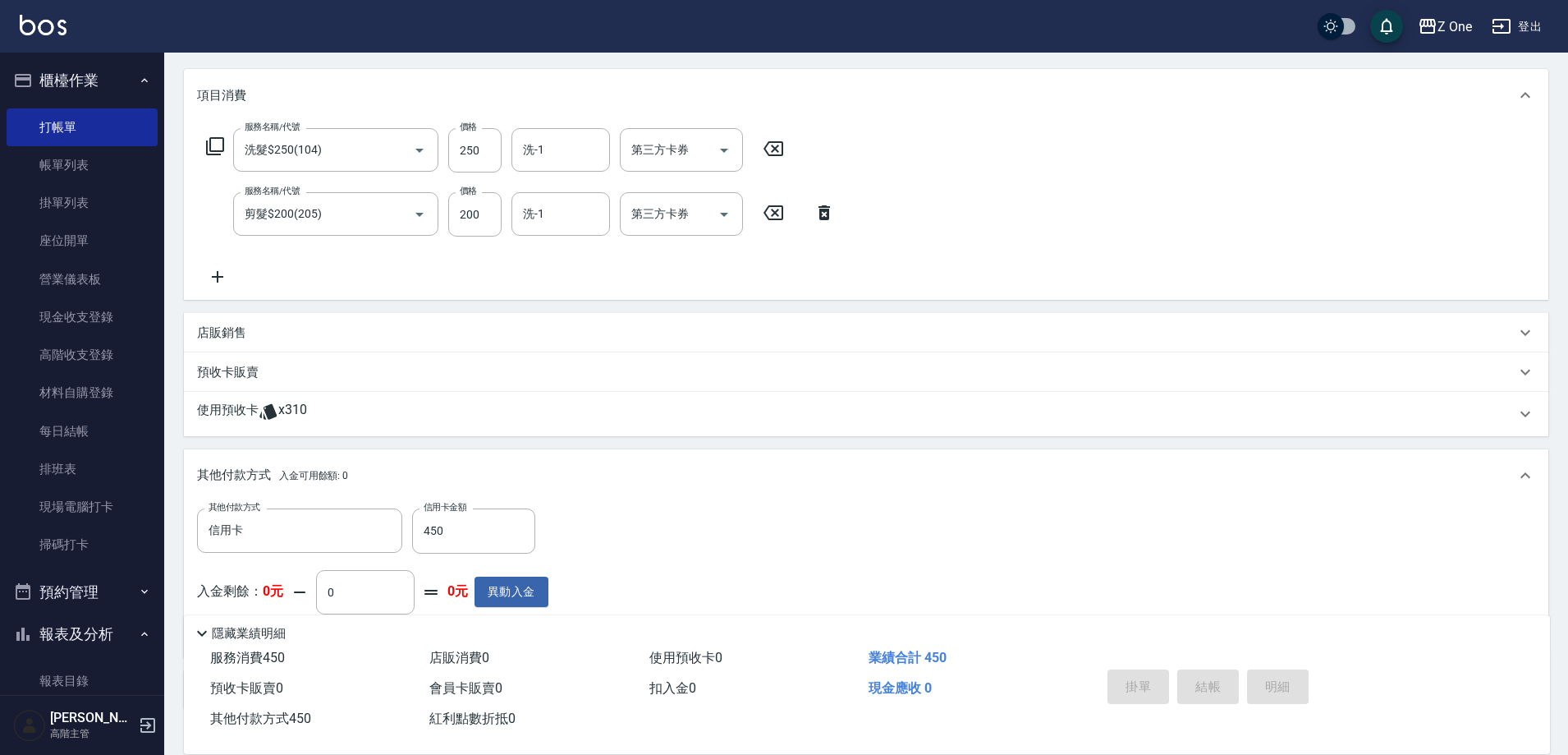
type input "[DATE] 19:04"
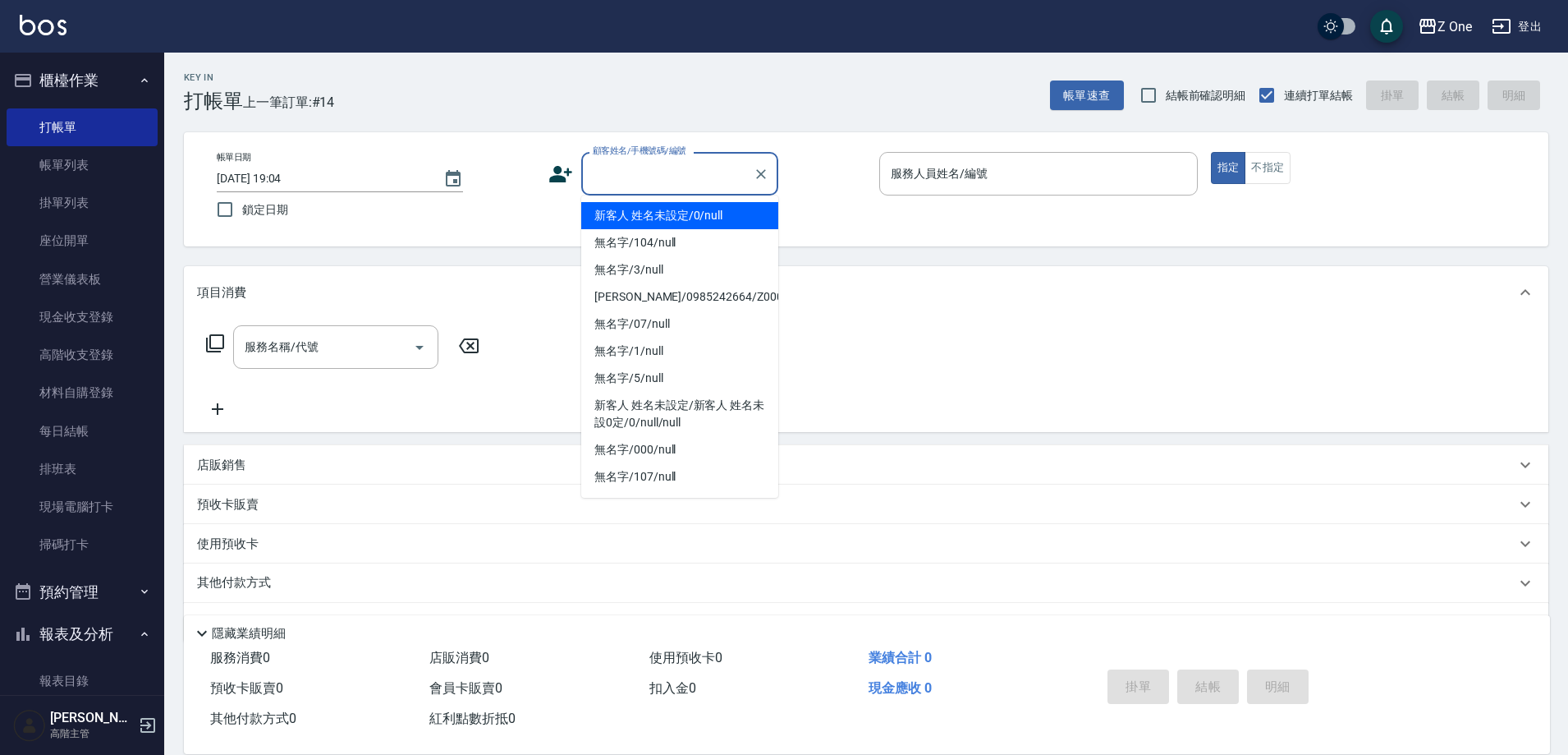
click at [676, 170] on input "顧客姓名/手機號碼/編號" at bounding box center [668, 173] width 157 height 28
click at [668, 218] on li "新客人 姓名未設定/0/null" at bounding box center [680, 215] width 197 height 27
type input "新客人 姓名未設定/0/null"
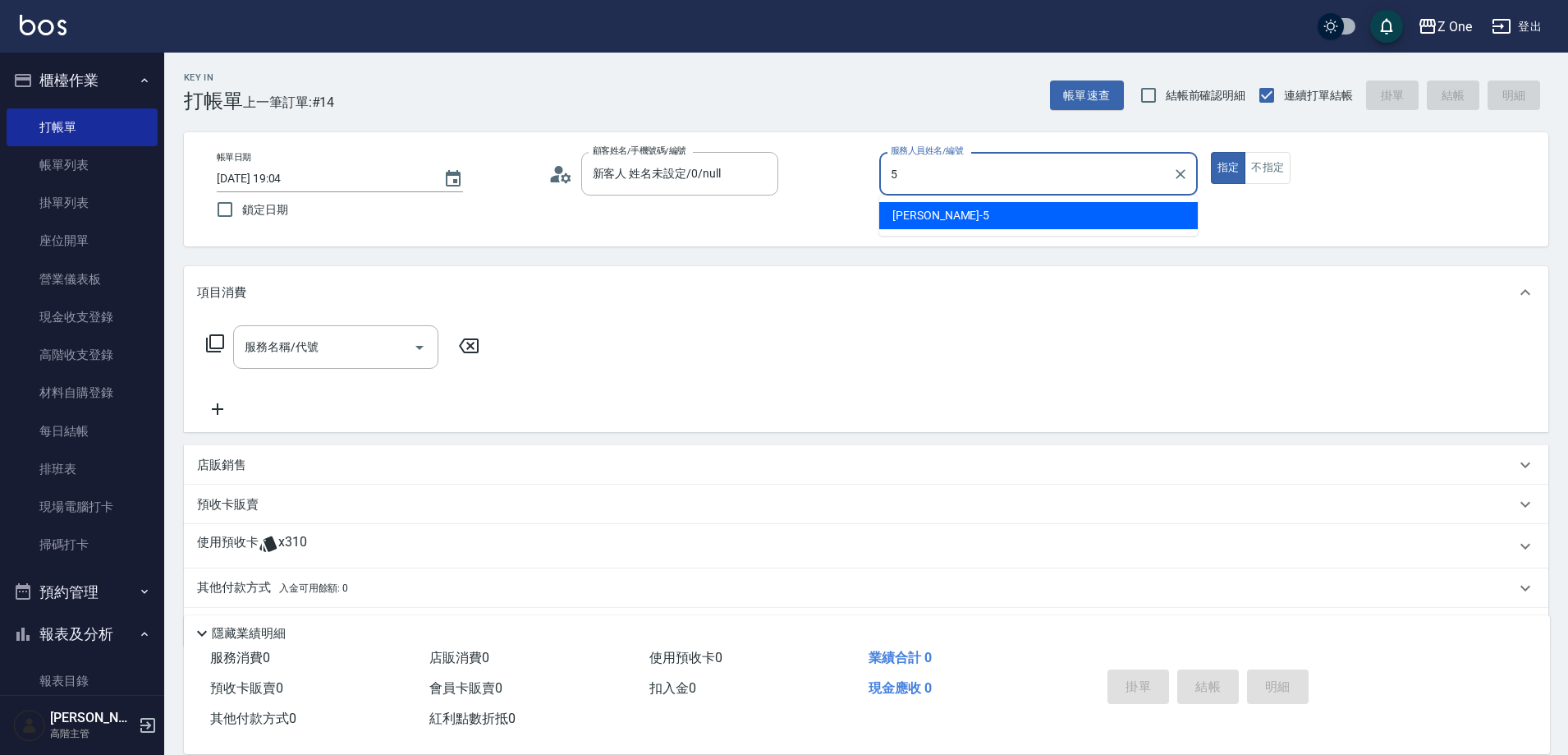
click at [921, 201] on ul "[PERSON_NAME]-5" at bounding box center [1039, 215] width 318 height 40
click at [917, 220] on span "[PERSON_NAME]-5" at bounding box center [941, 216] width 97 height 17
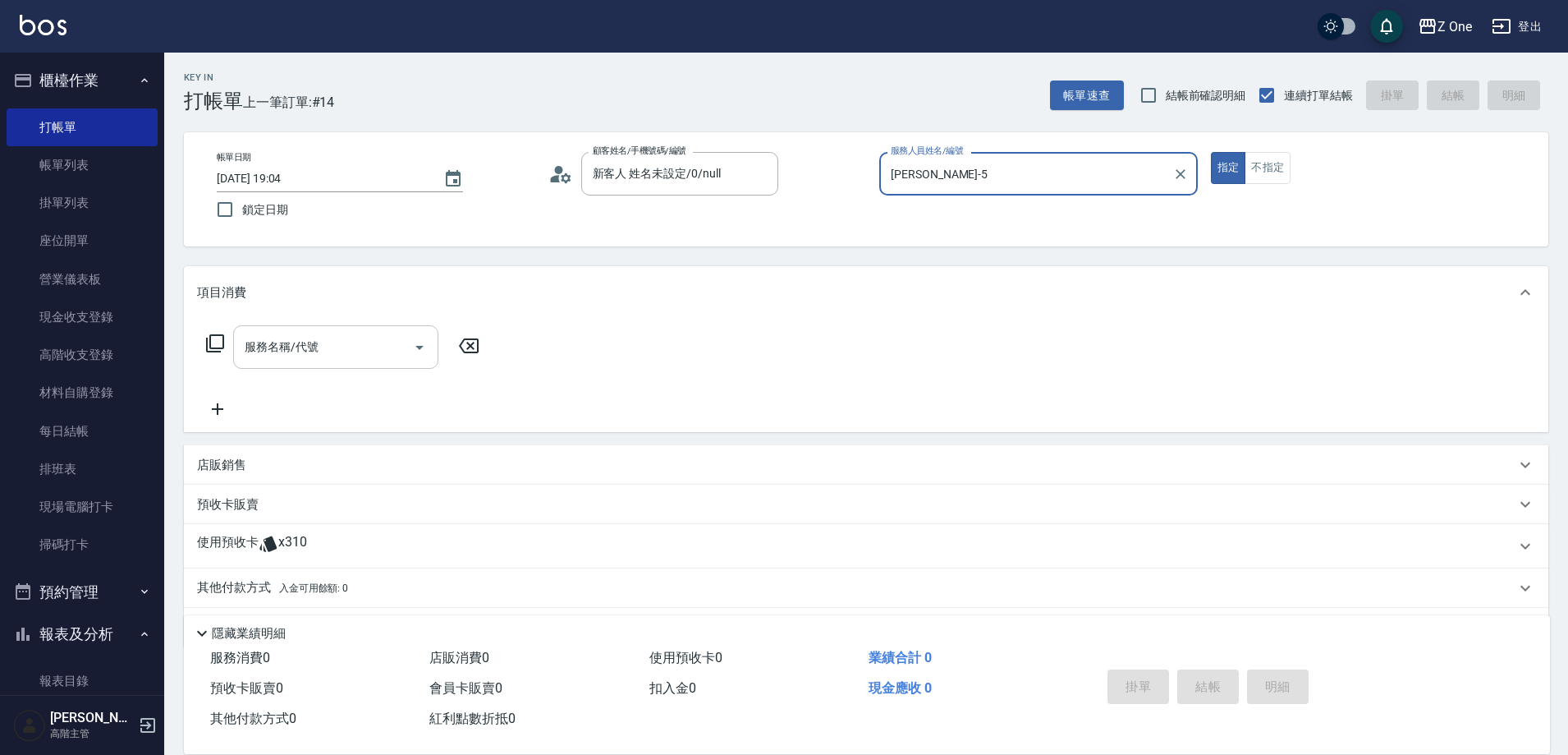
click at [420, 350] on icon "Open" at bounding box center [419, 347] width 20 height 20
type input "[PERSON_NAME]-5"
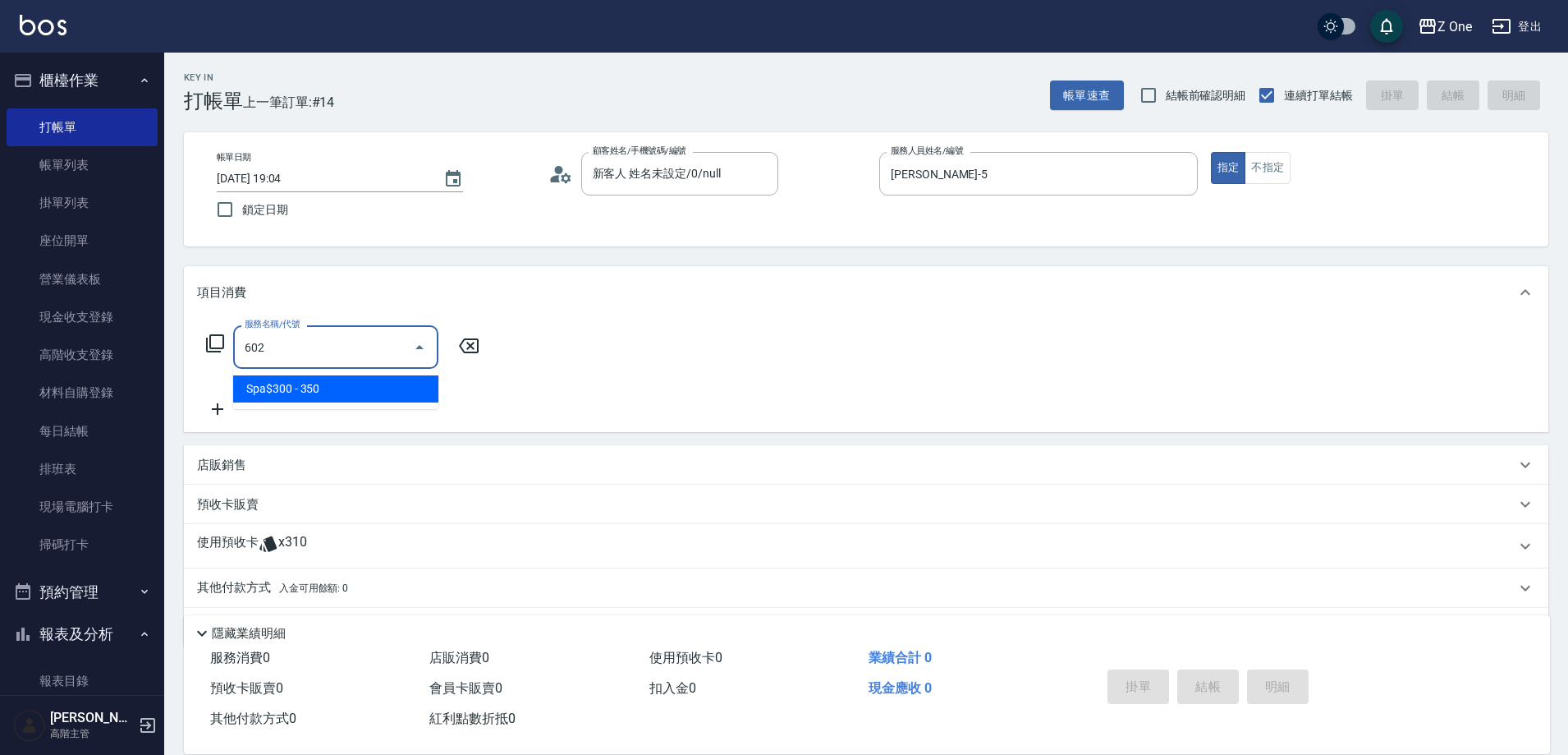
click at [362, 386] on span "Spa$300 - 350" at bounding box center [335, 388] width 205 height 27
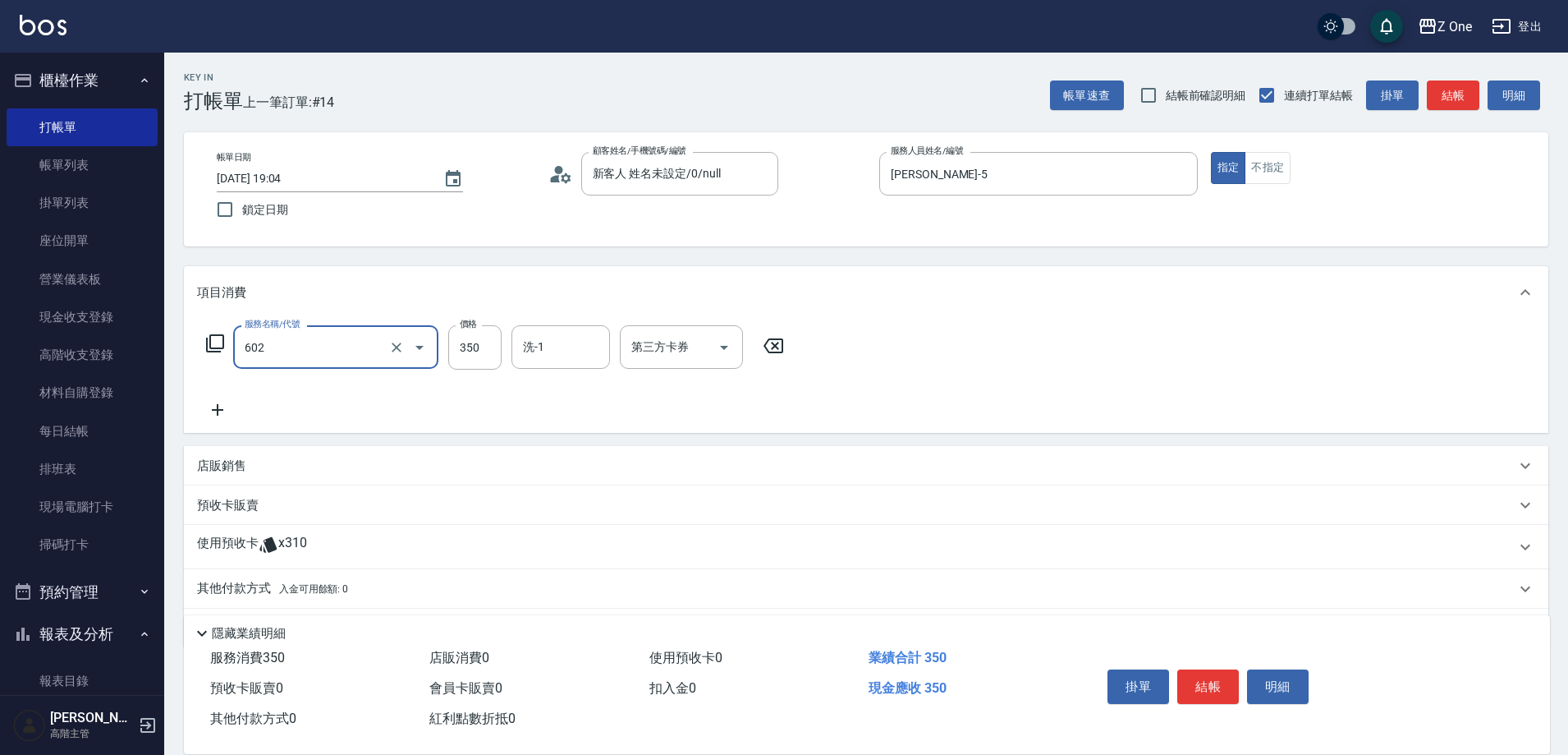
type input "Spa$300(602)"
click at [213, 401] on icon at bounding box center [217, 409] width 41 height 20
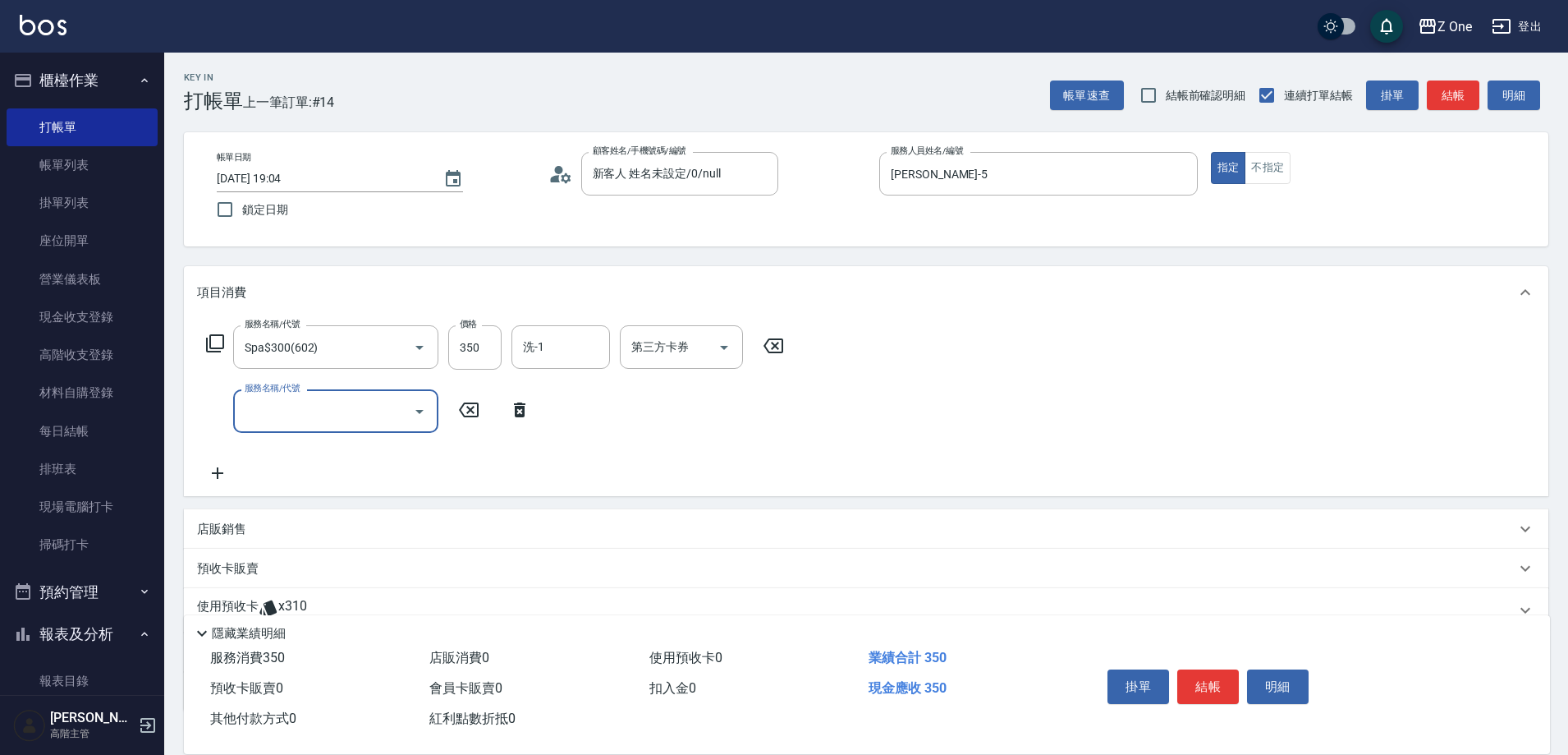
click at [411, 413] on icon "Open" at bounding box center [419, 411] width 20 height 20
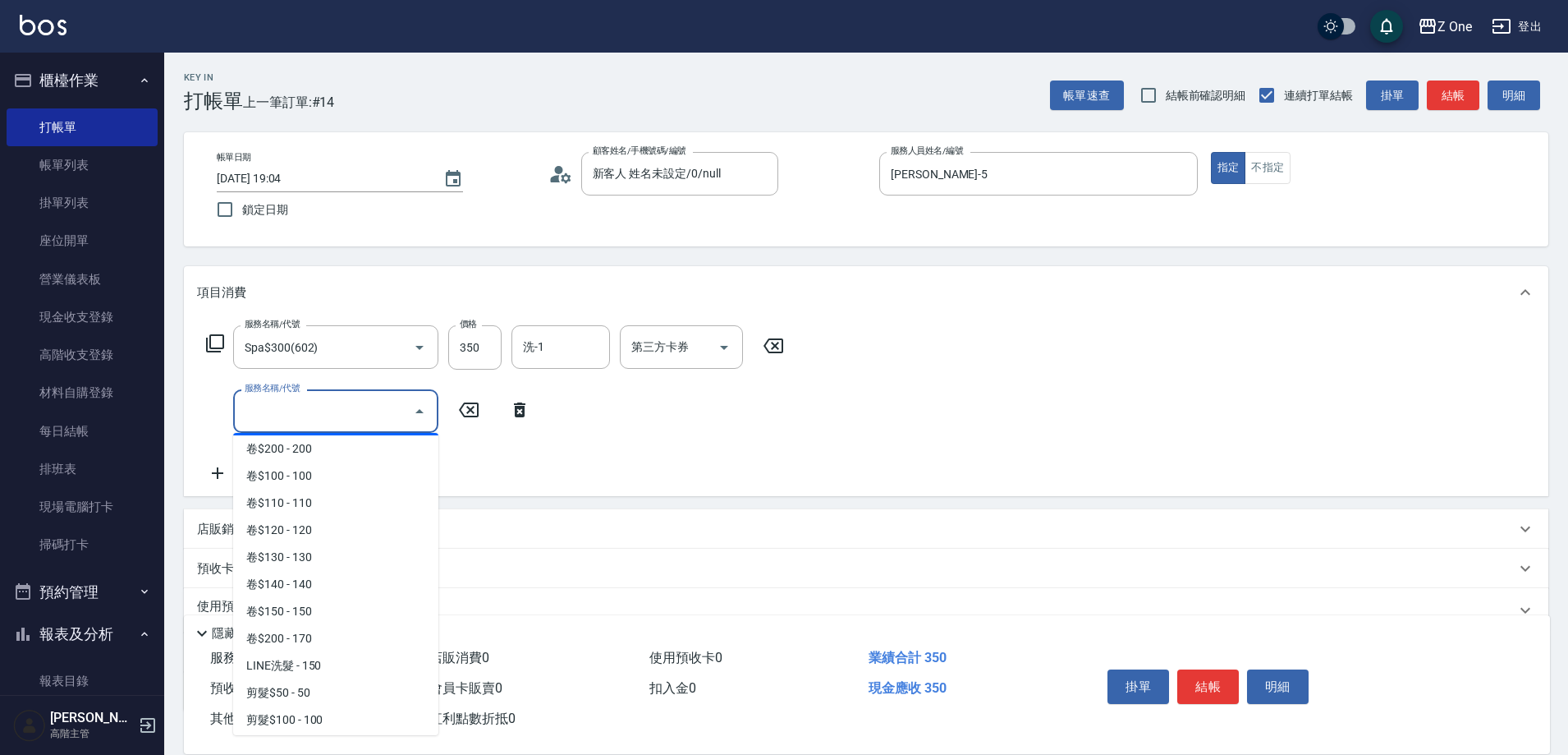
scroll to position [329, 0]
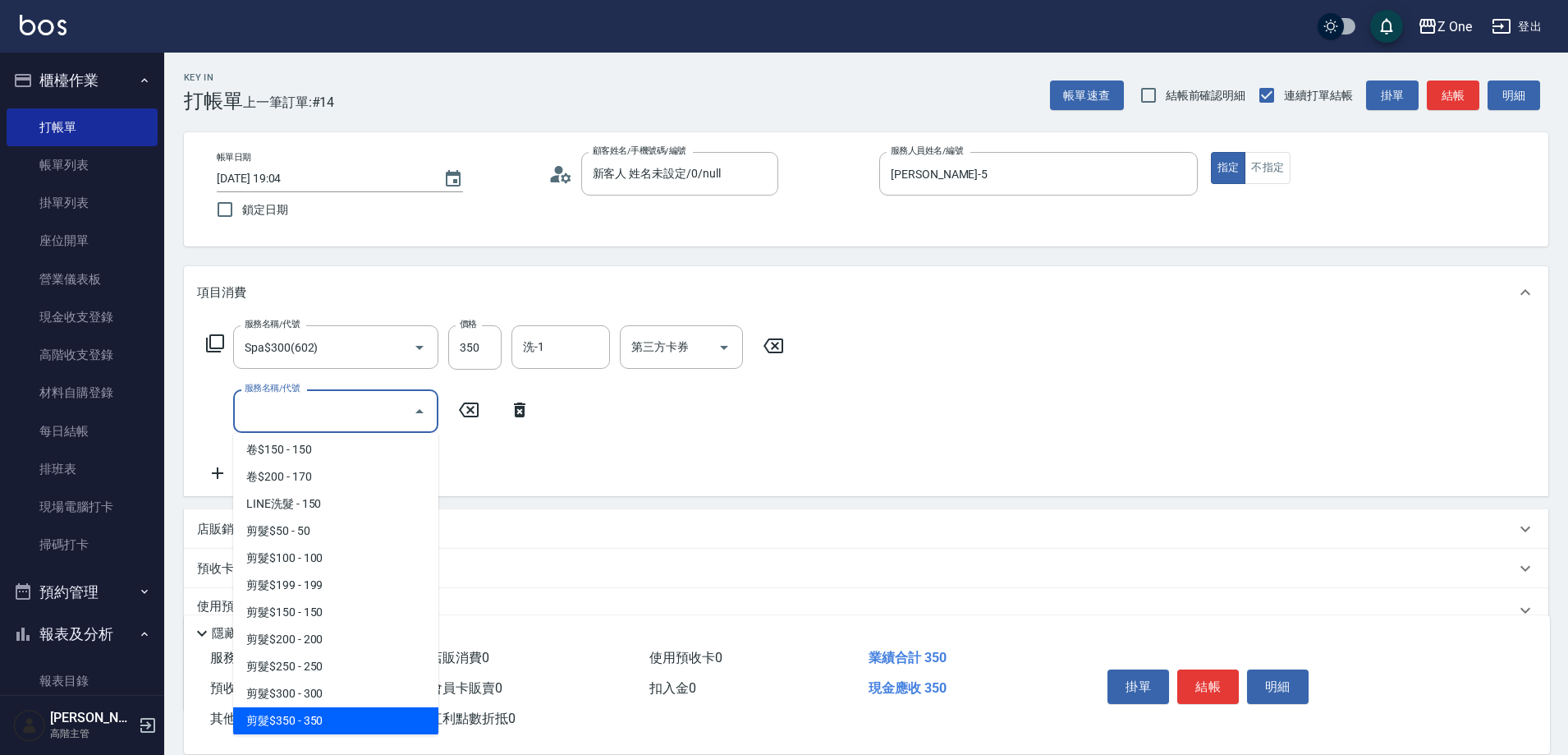
click at [330, 717] on span "剪髮$350 - 350" at bounding box center [335, 721] width 205 height 27
type input "剪髮$350(208)"
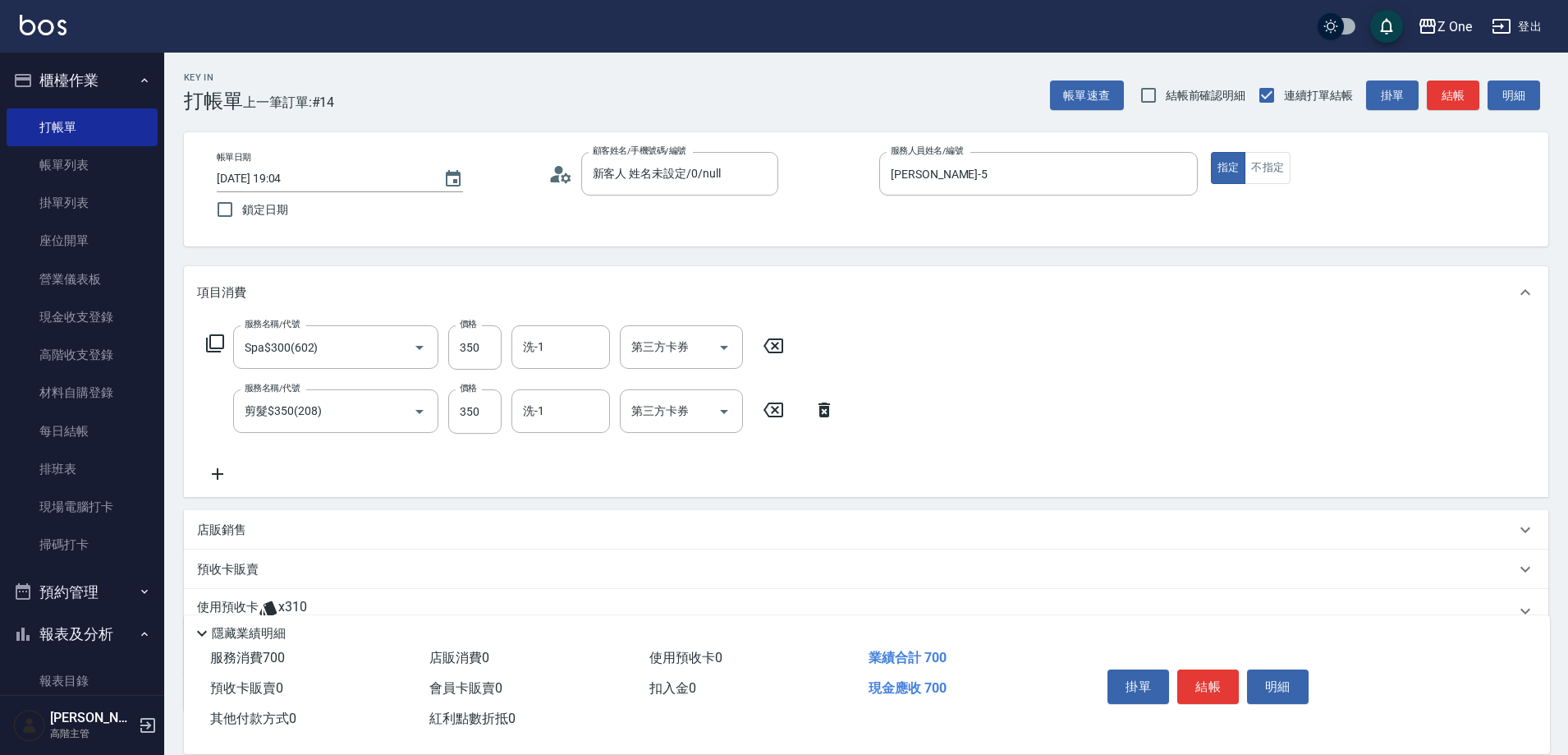
click at [220, 467] on icon at bounding box center [217, 474] width 41 height 20
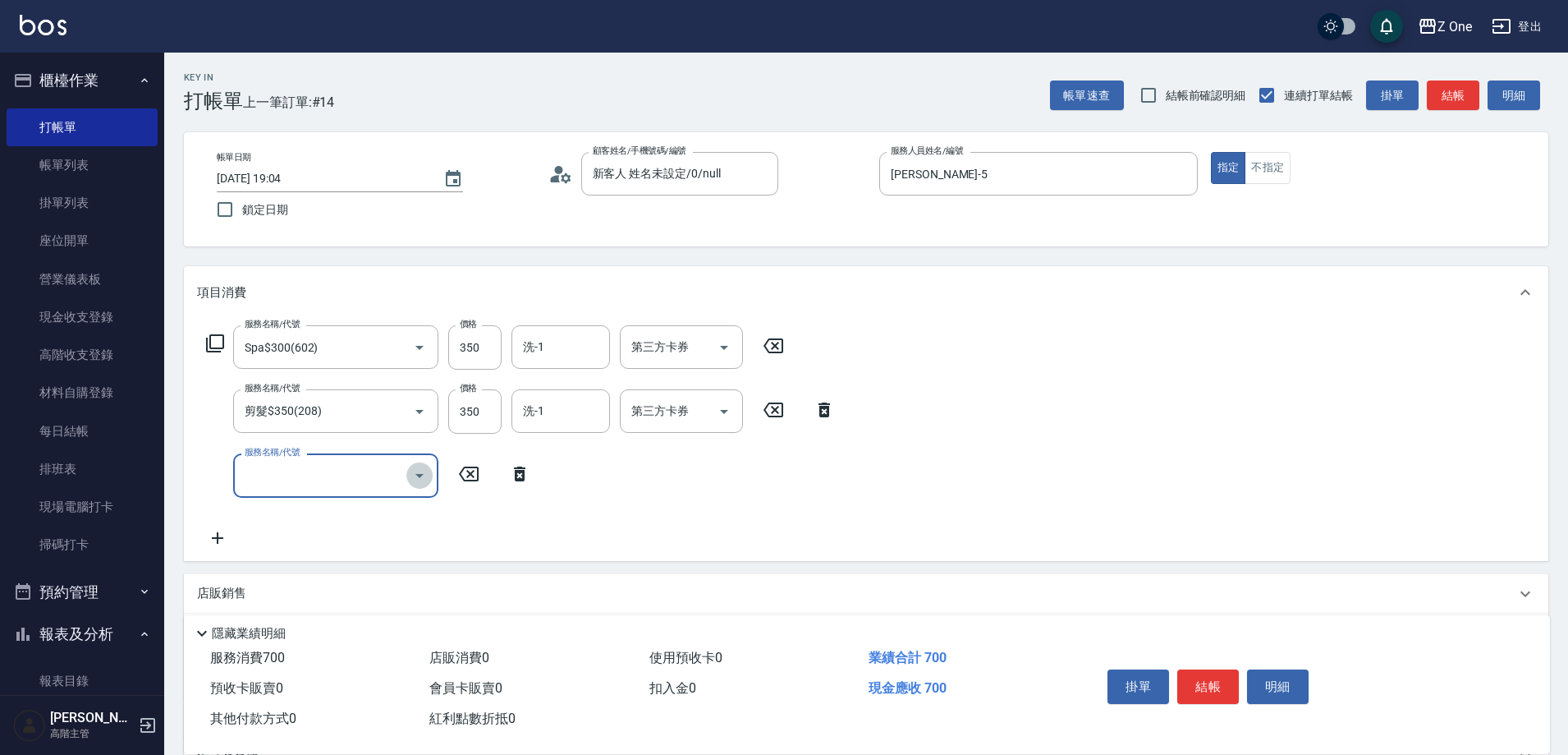
click at [417, 484] on icon "Open" at bounding box center [419, 476] width 20 height 20
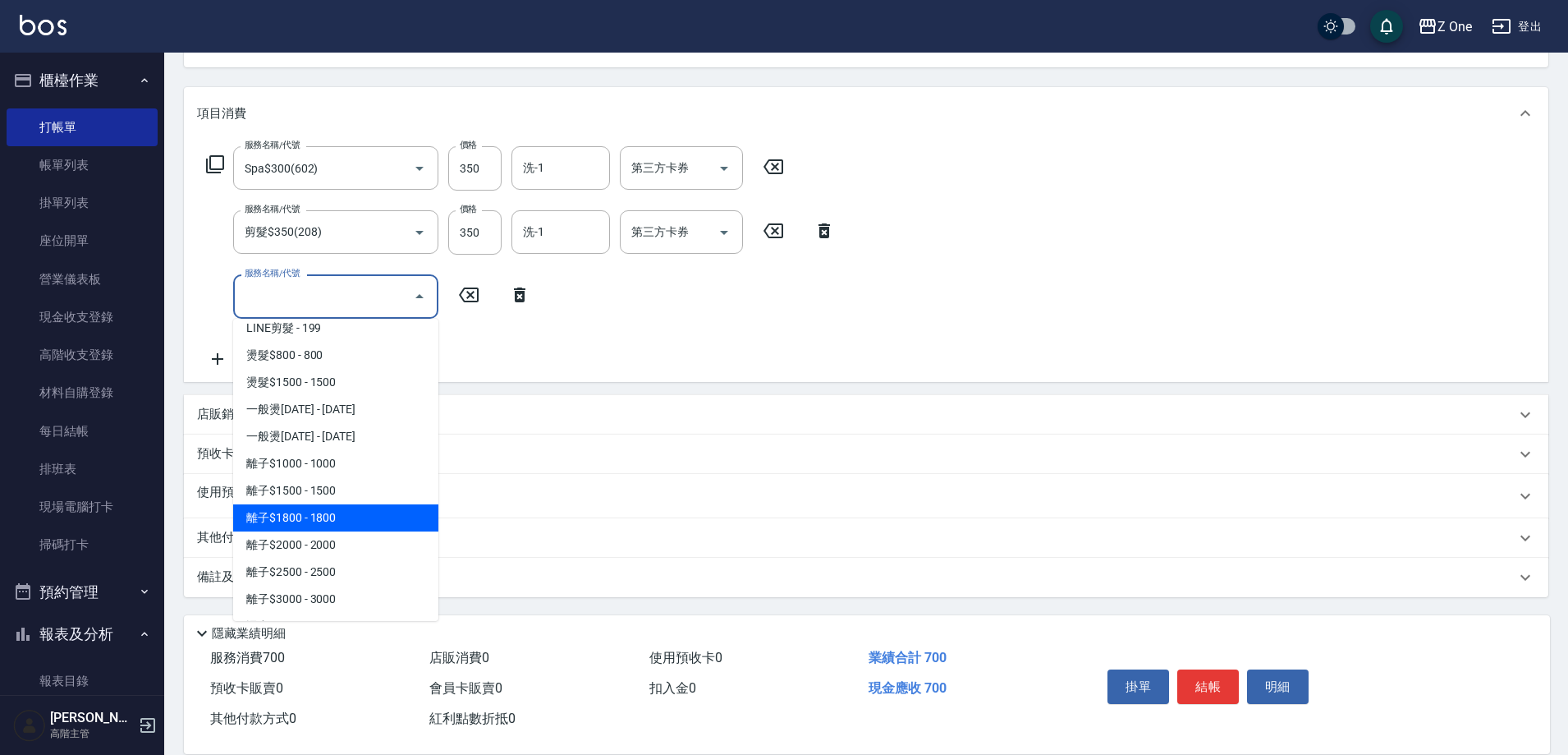
scroll to position [821, 0]
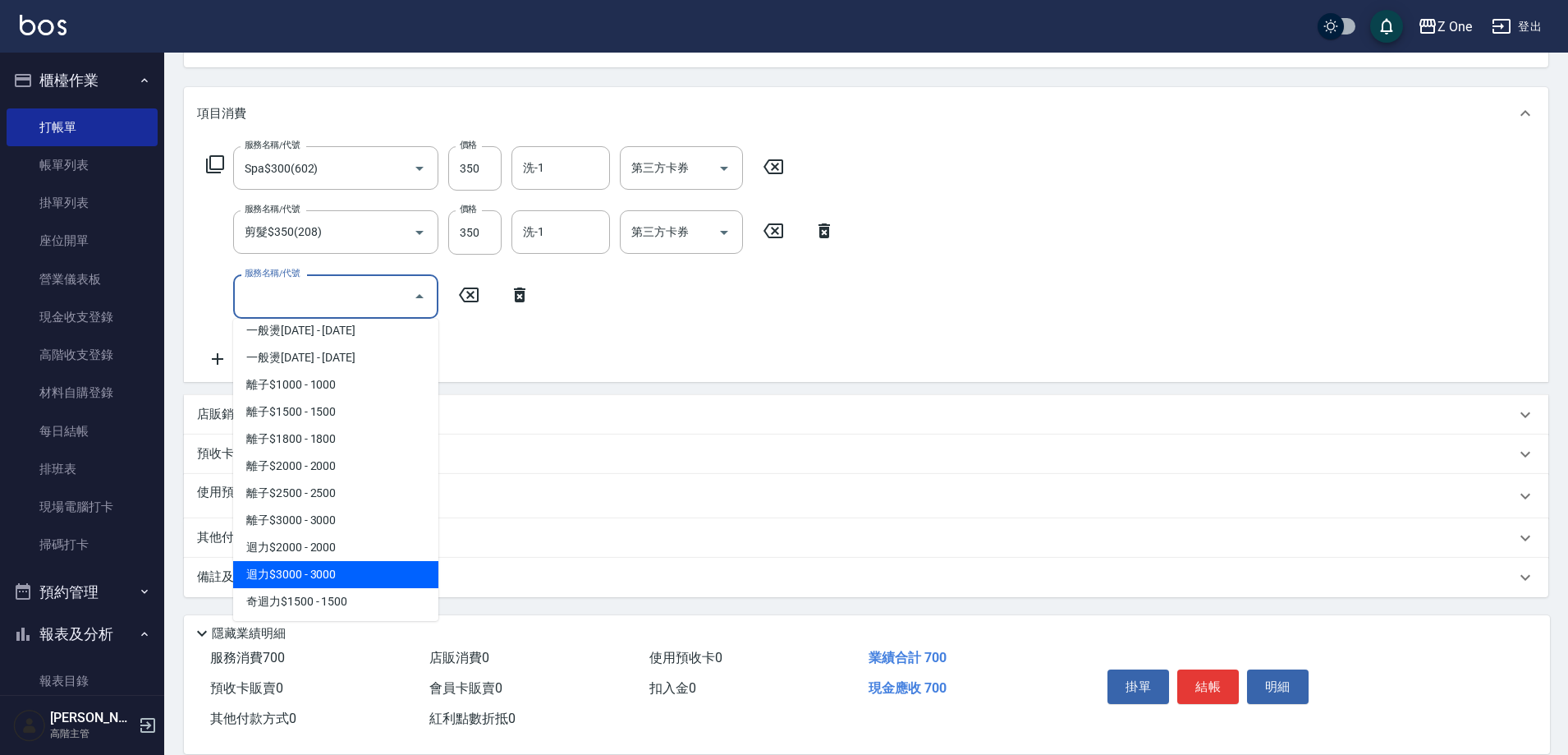
click at [355, 570] on span "迴力$3000 - 3000" at bounding box center [335, 574] width 205 height 27
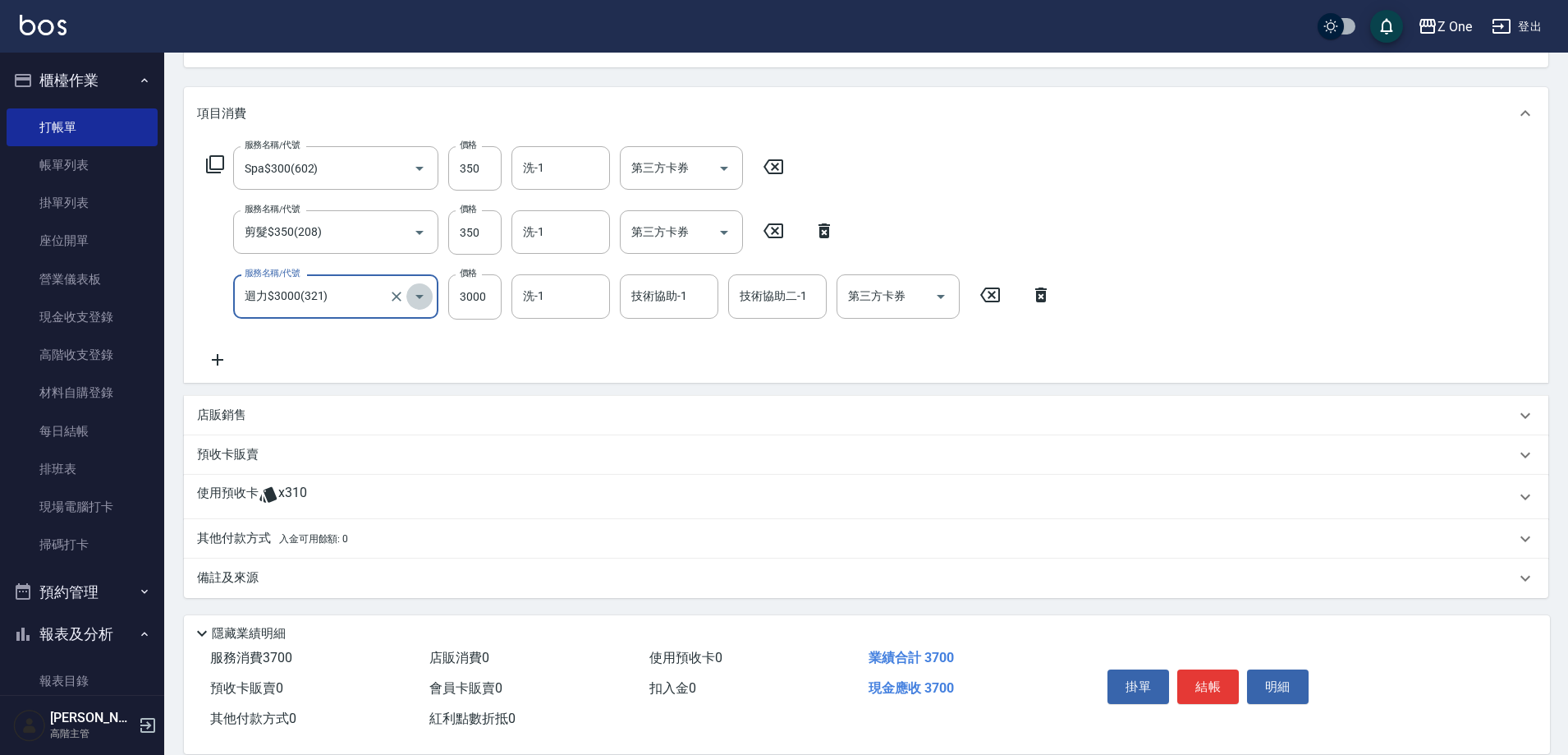
click at [423, 298] on icon "Open" at bounding box center [419, 297] width 20 height 20
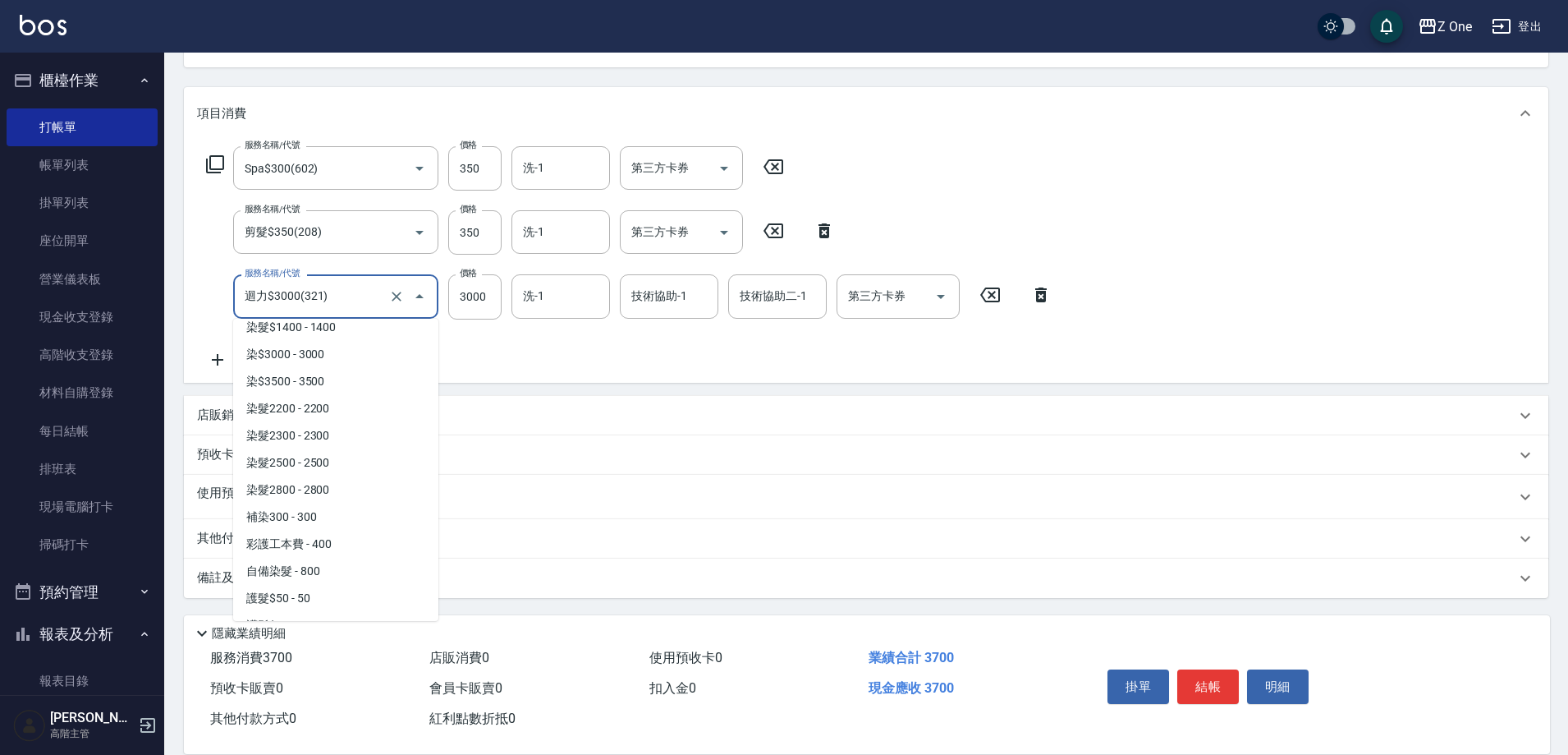
scroll to position [1774, 0]
click at [338, 482] on span "染髮2800 - 2800" at bounding box center [335, 489] width 205 height 27
type input "染髮2800(417)"
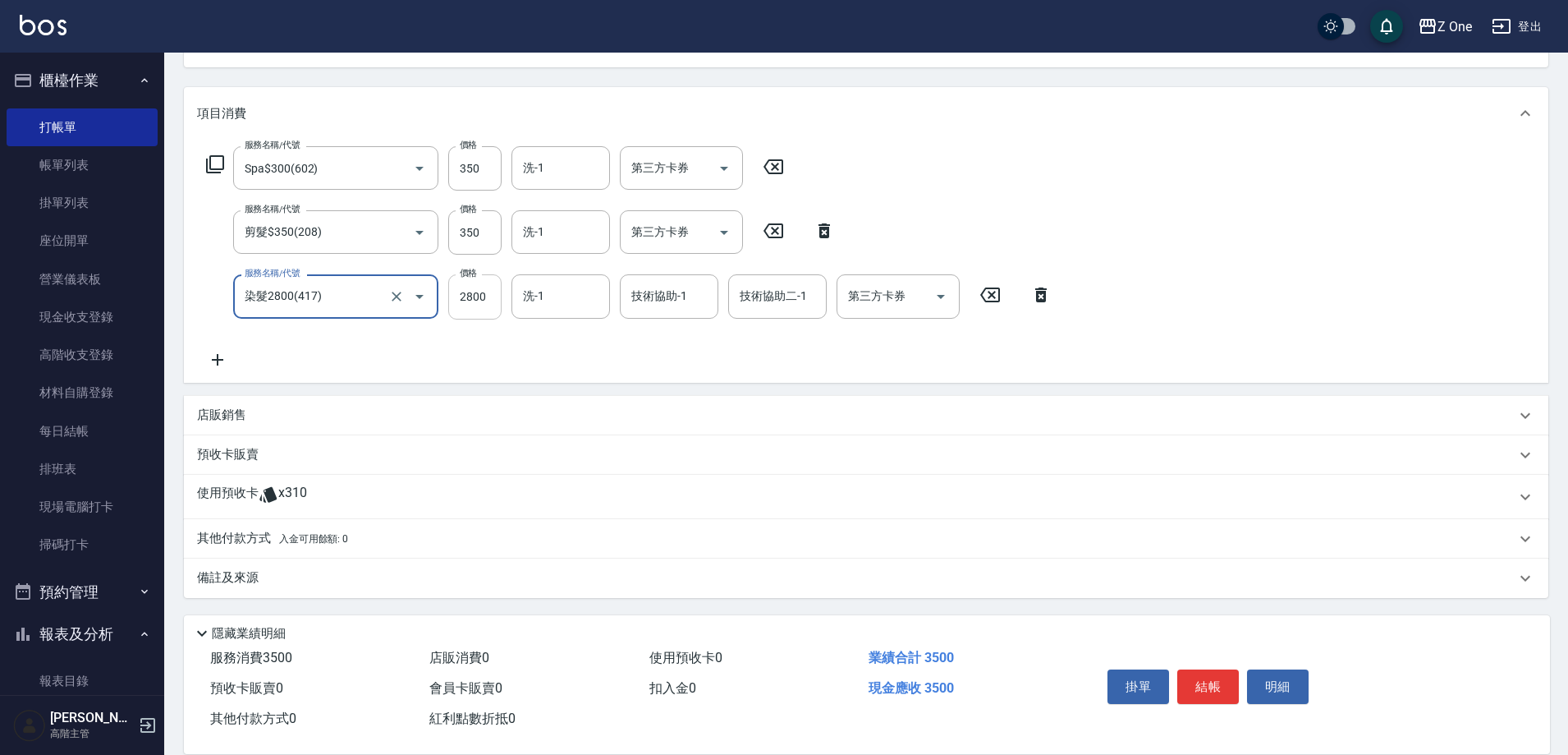
click at [484, 301] on input "2800" at bounding box center [474, 297] width 53 height 45
type input "3000"
click at [211, 365] on icon at bounding box center [217, 359] width 41 height 20
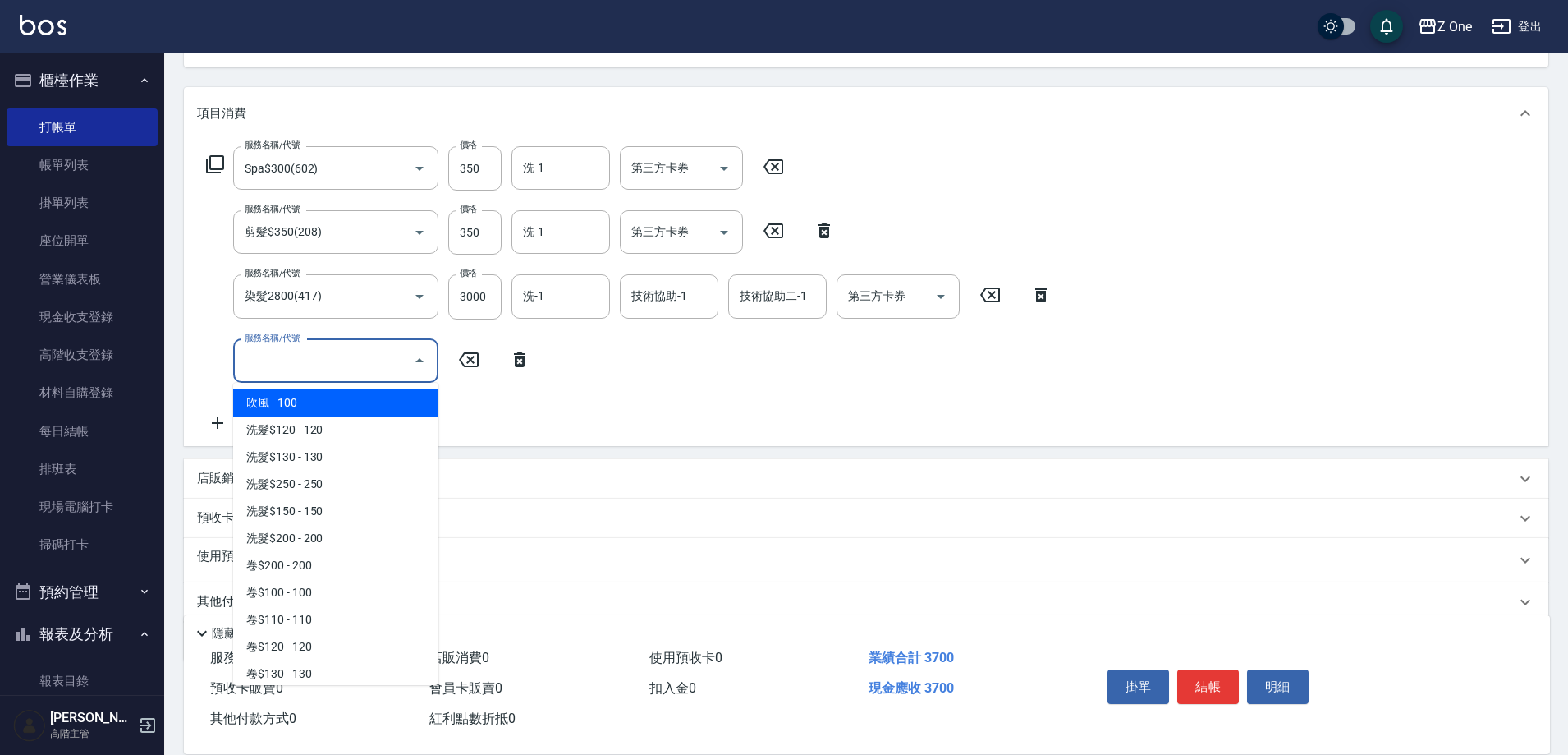
click at [357, 363] on input "服務名稱/代號" at bounding box center [323, 361] width 166 height 28
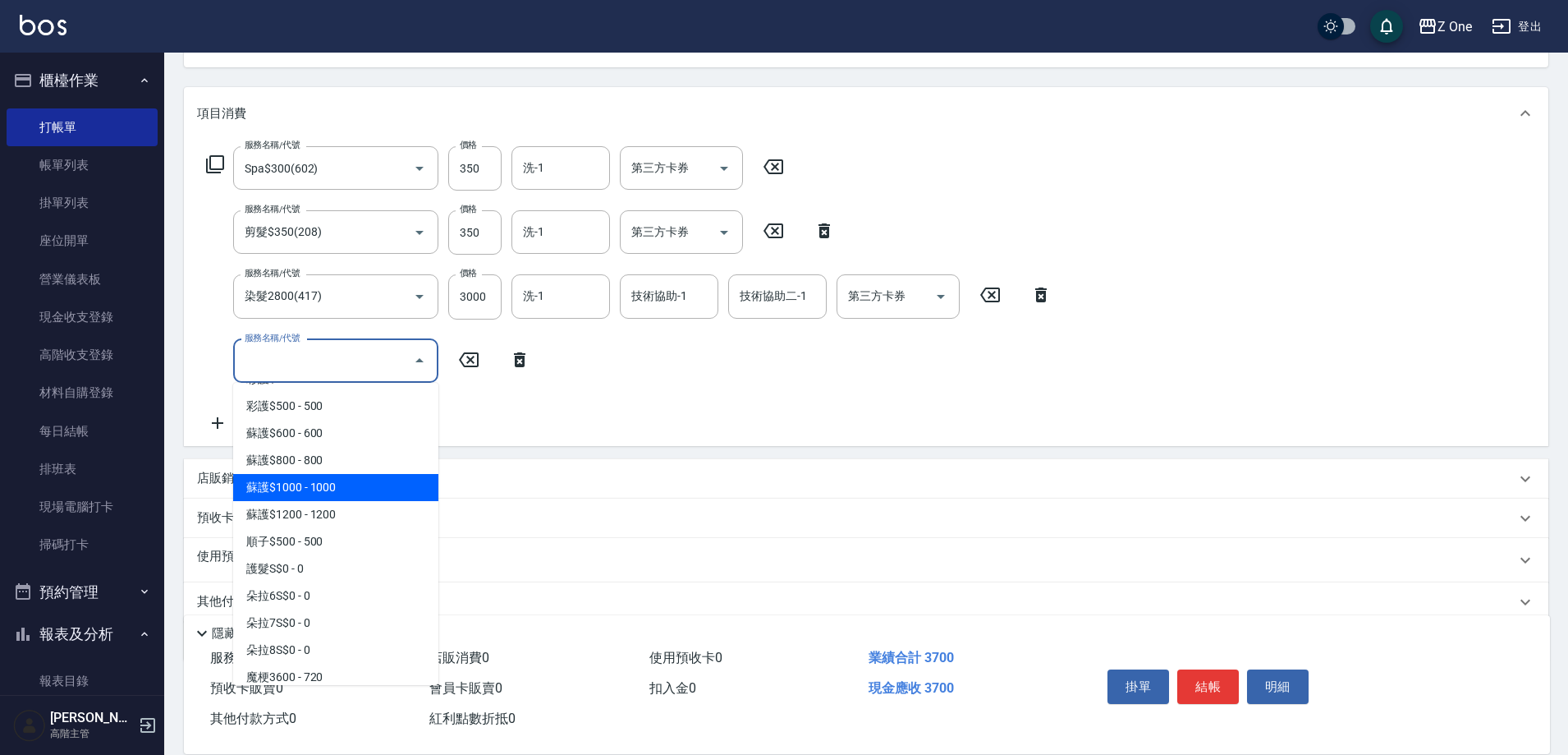
click at [362, 499] on span "蘇護$1000 - 1000" at bounding box center [335, 487] width 205 height 27
type input "蘇護$1000(527)"
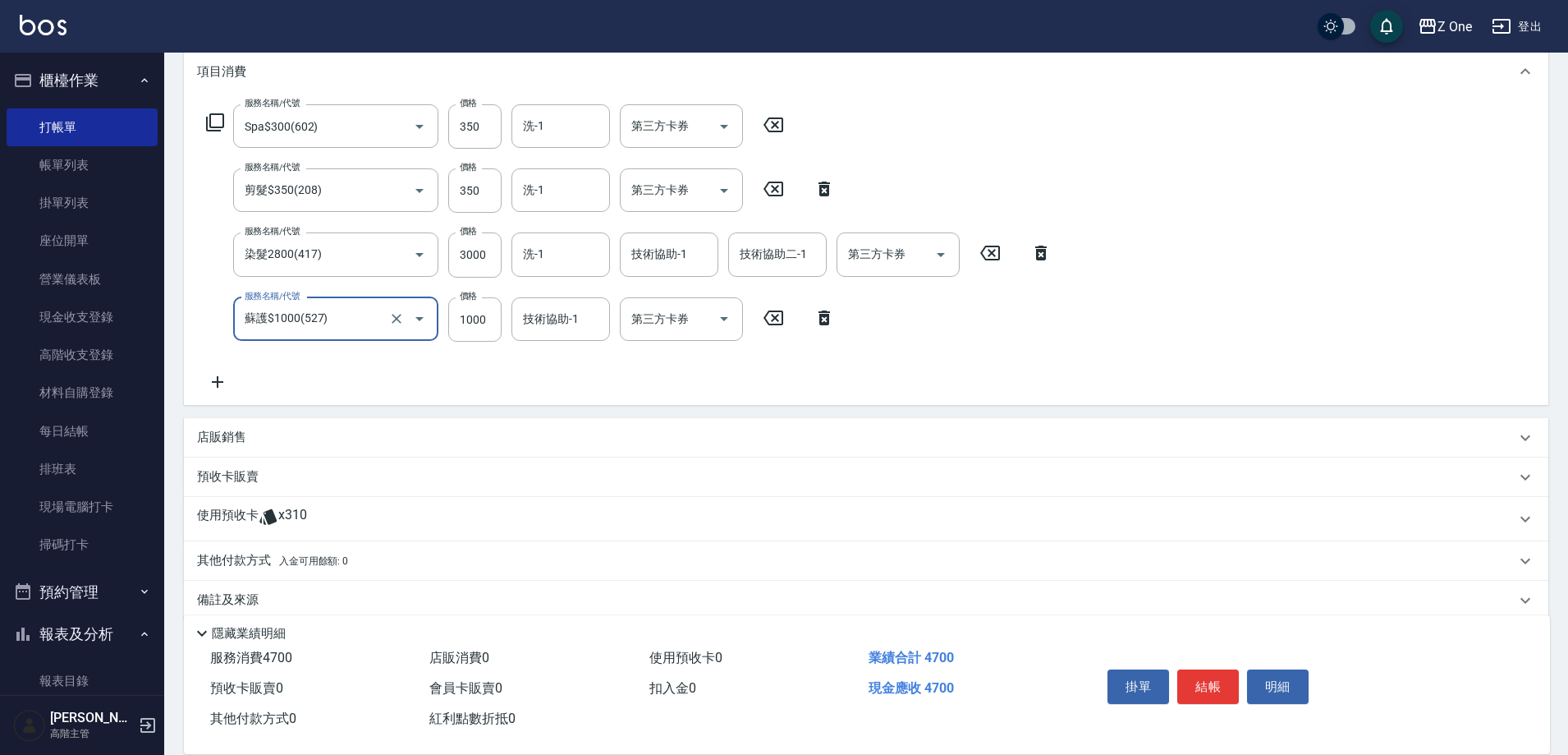
scroll to position [244, 0]
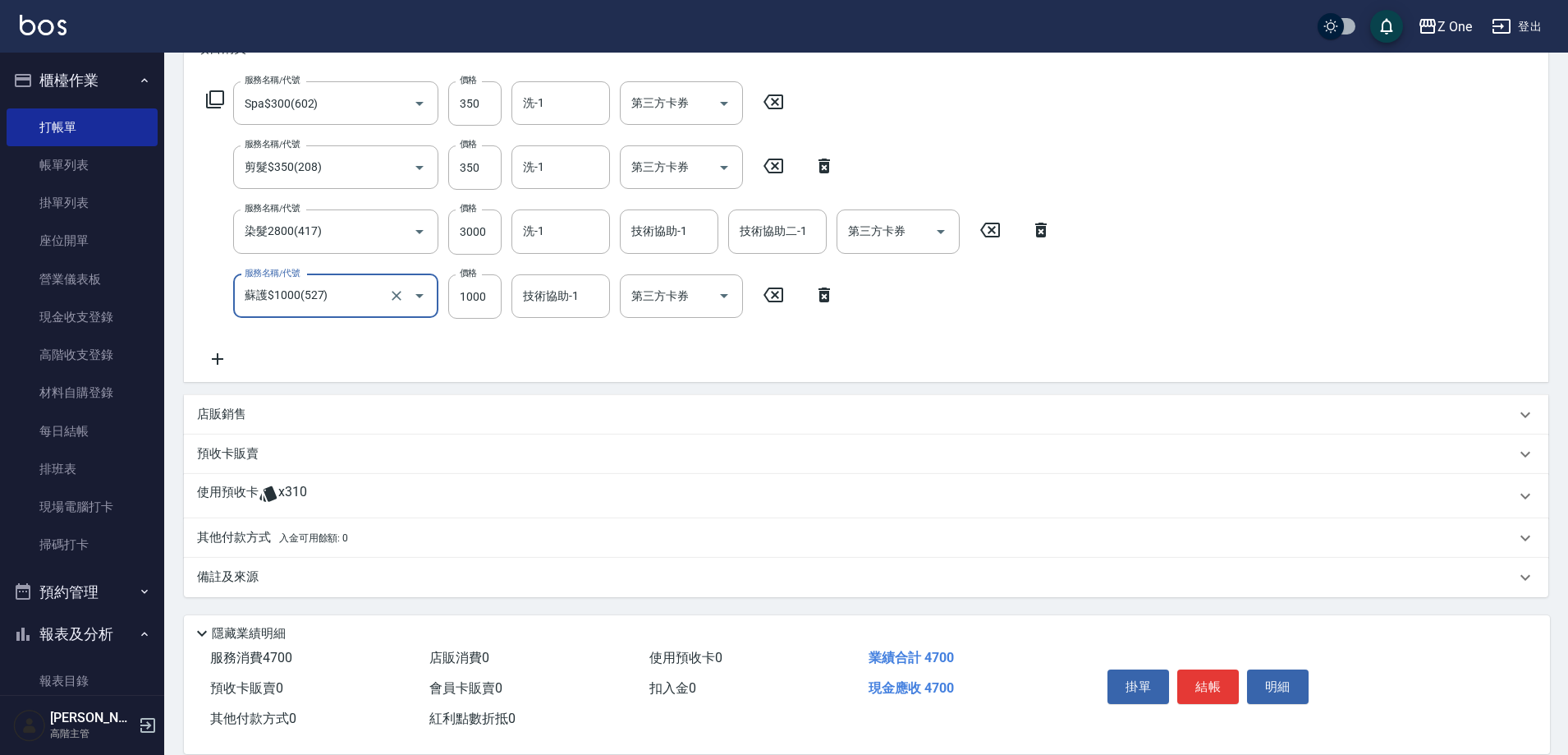
click at [335, 534] on span "入金可用餘額: 0" at bounding box center [314, 538] width 70 height 11
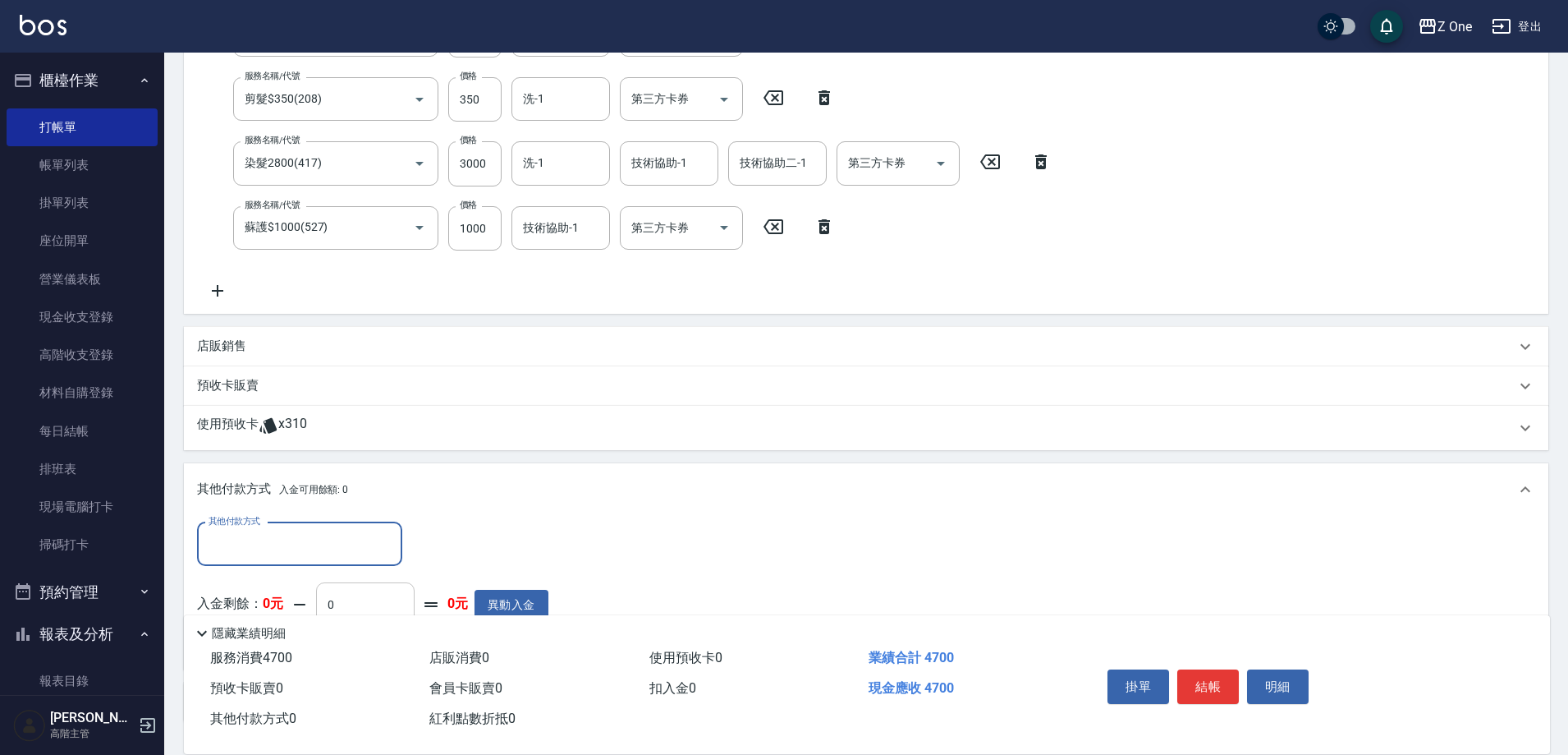
scroll to position [0, 0]
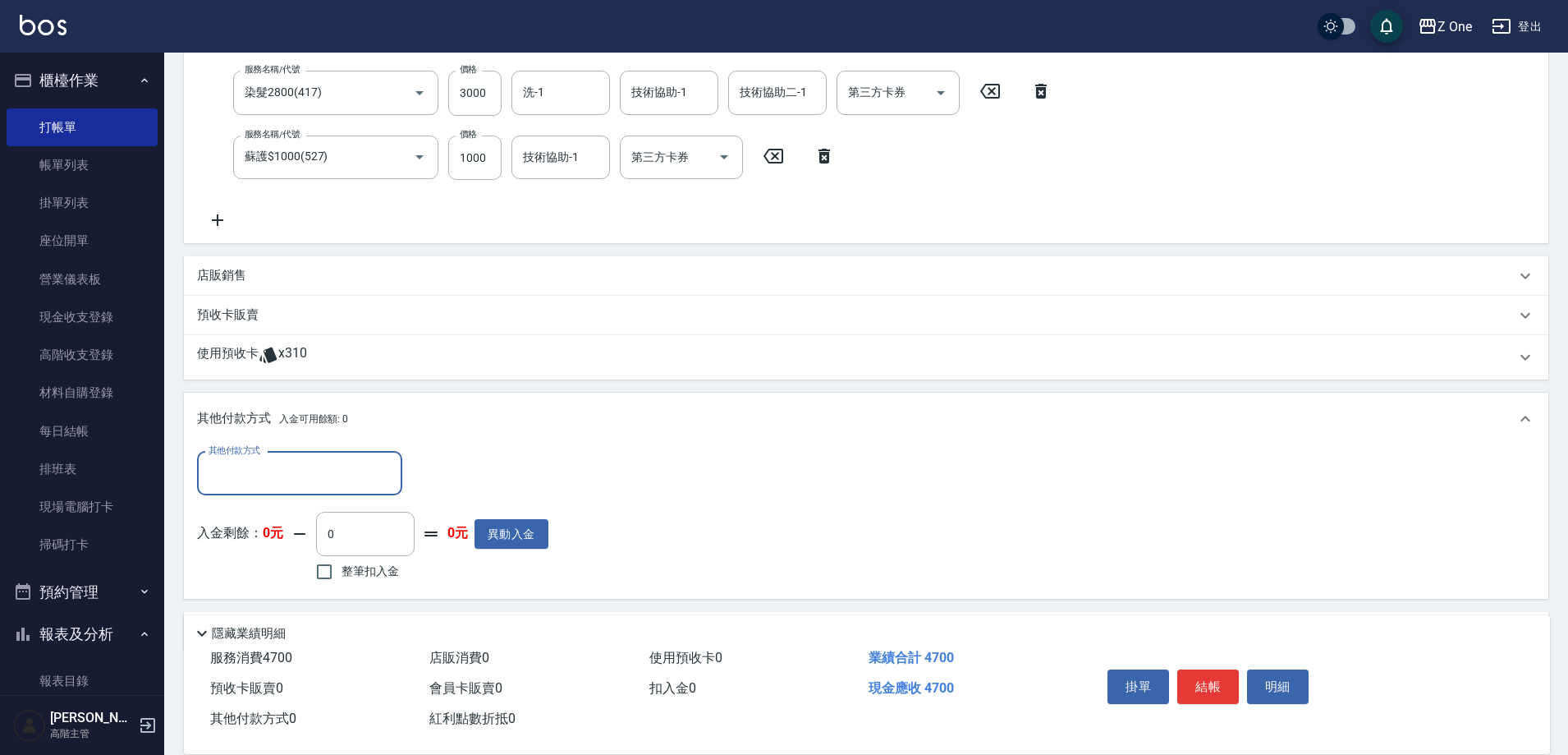
click at [306, 467] on input "其他付款方式" at bounding box center [299, 474] width 190 height 28
click at [265, 571] on span "信用卡" at bounding box center [299, 569] width 205 height 27
type input "信用卡"
type input "4700"
click at [1201, 674] on button "結帳" at bounding box center [1207, 687] width 62 height 34
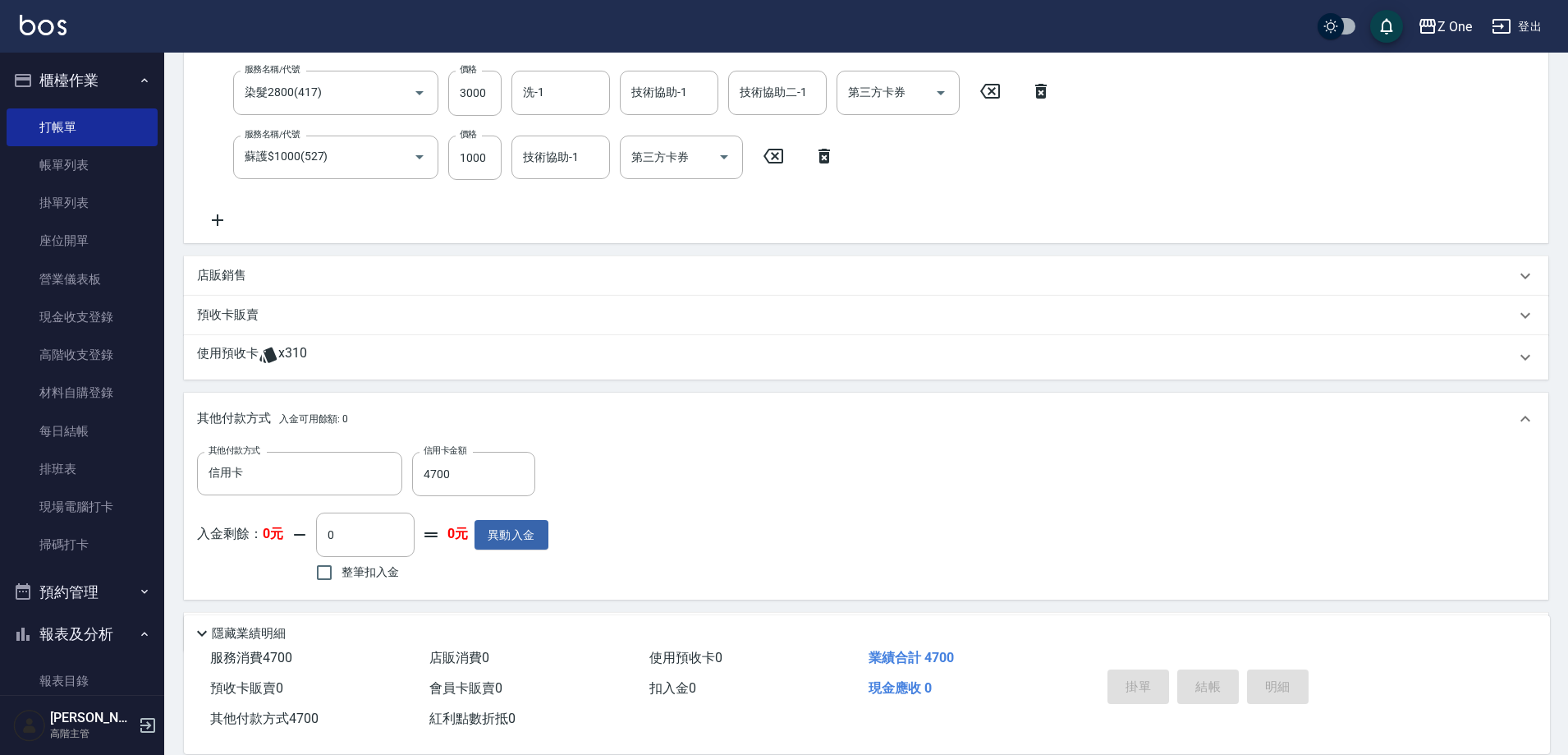
type input "[DATE] 19:05"
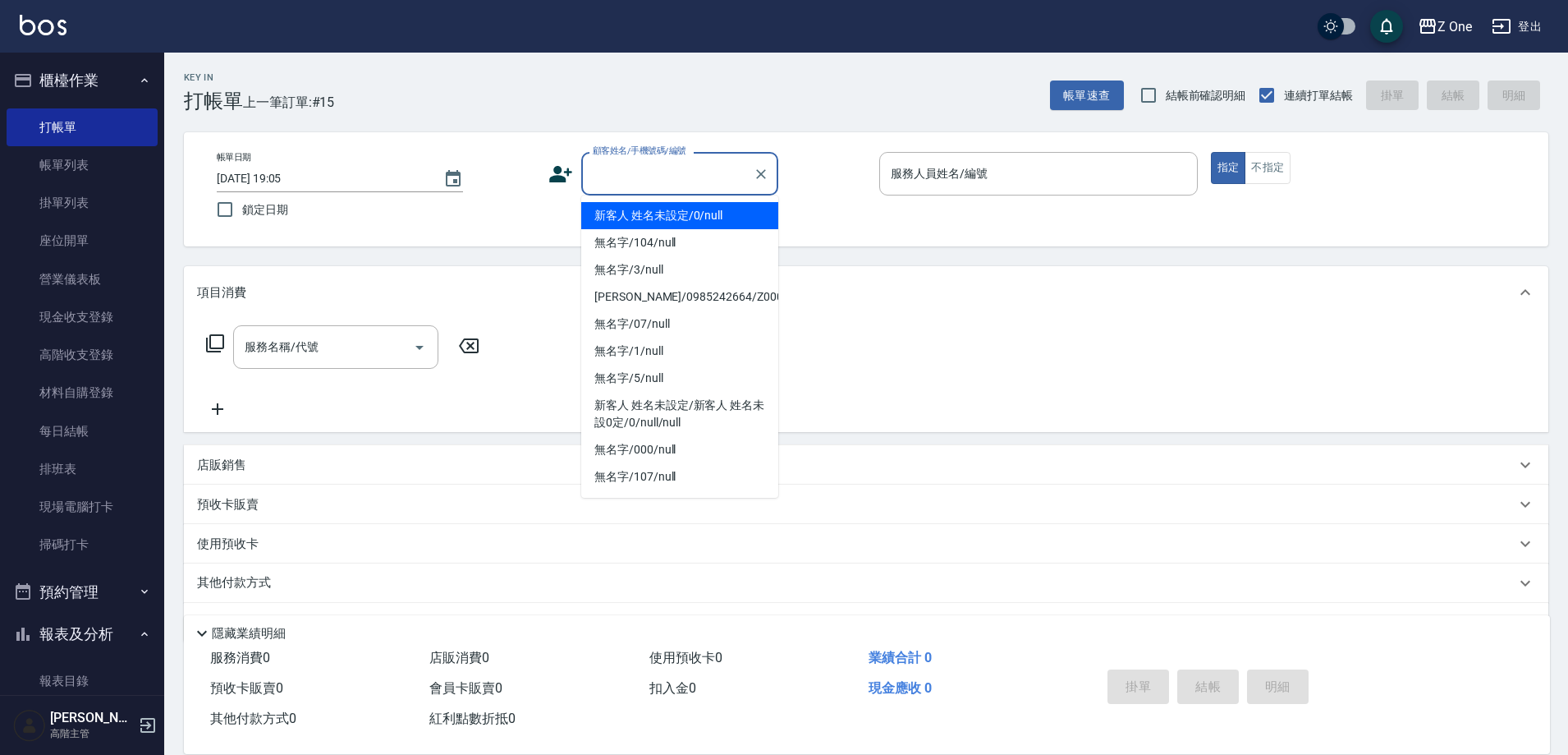
click at [682, 182] on input "顧客姓名/手機號碼/編號" at bounding box center [668, 173] width 157 height 28
click at [673, 215] on li "新客人 姓名未設定/0/null" at bounding box center [680, 215] width 197 height 27
type input "新客人 姓名未設定/0/null"
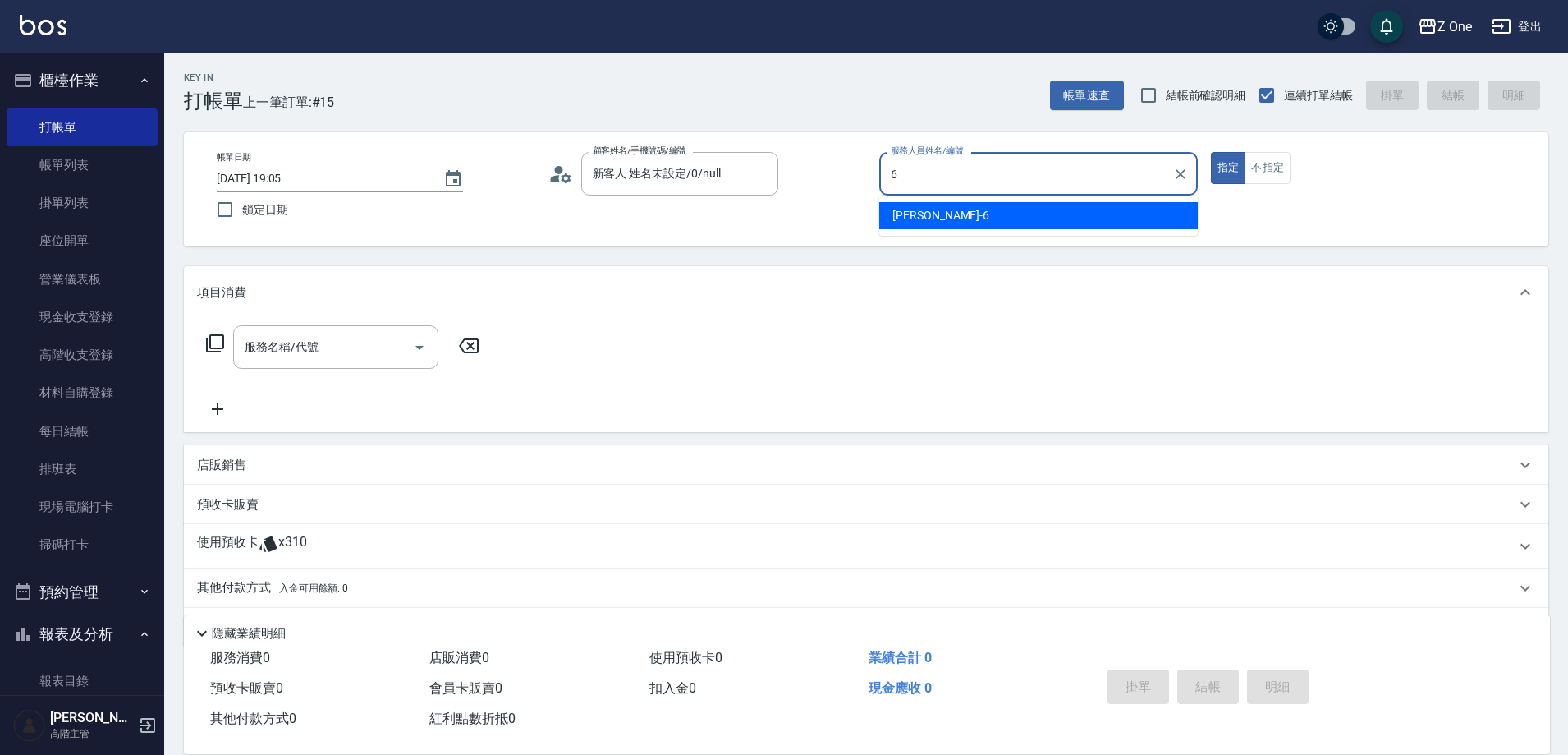
click at [957, 223] on div "[PERSON_NAME]-6" at bounding box center [1039, 215] width 318 height 27
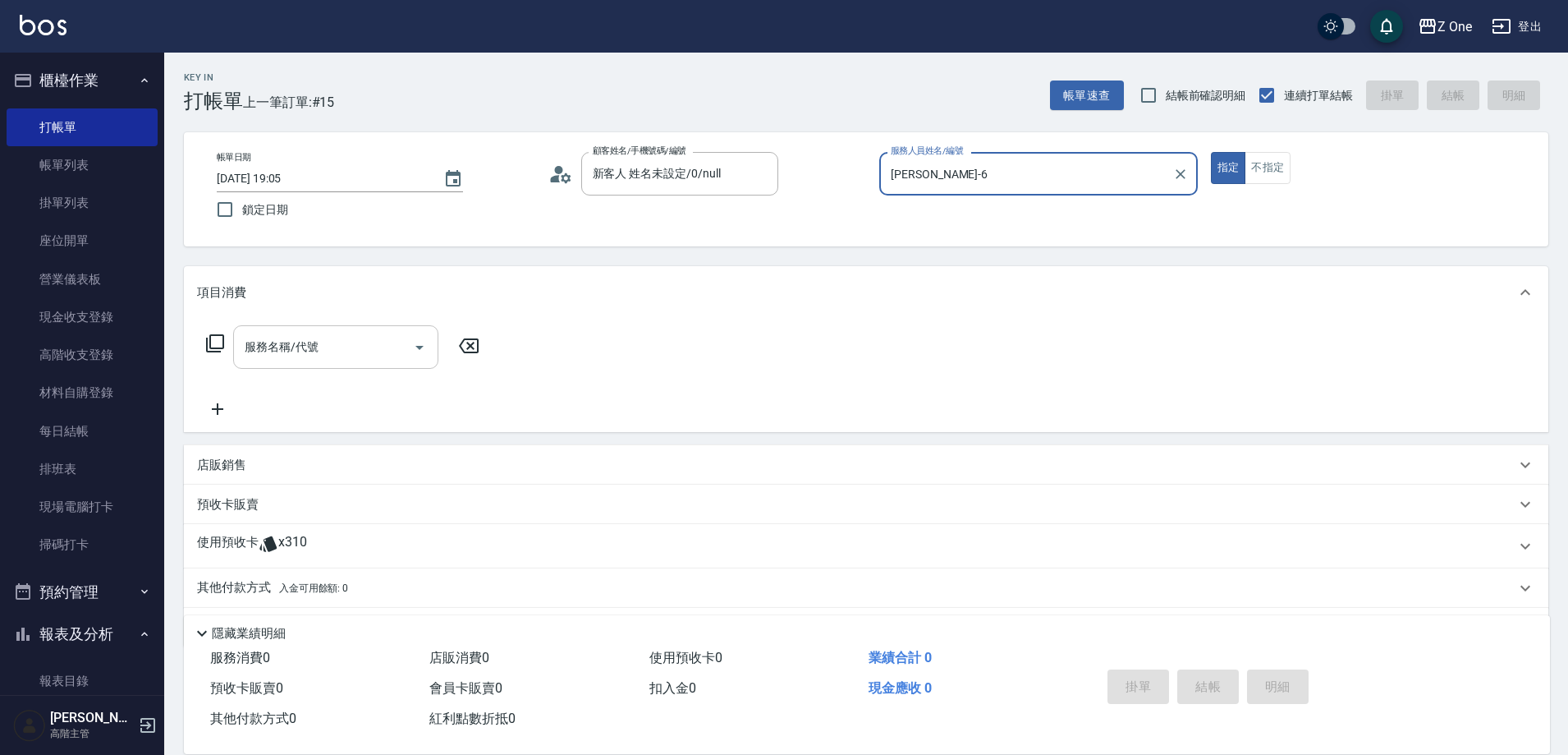
click at [417, 351] on icon "Open" at bounding box center [419, 347] width 20 height 20
type input "[PERSON_NAME]-6"
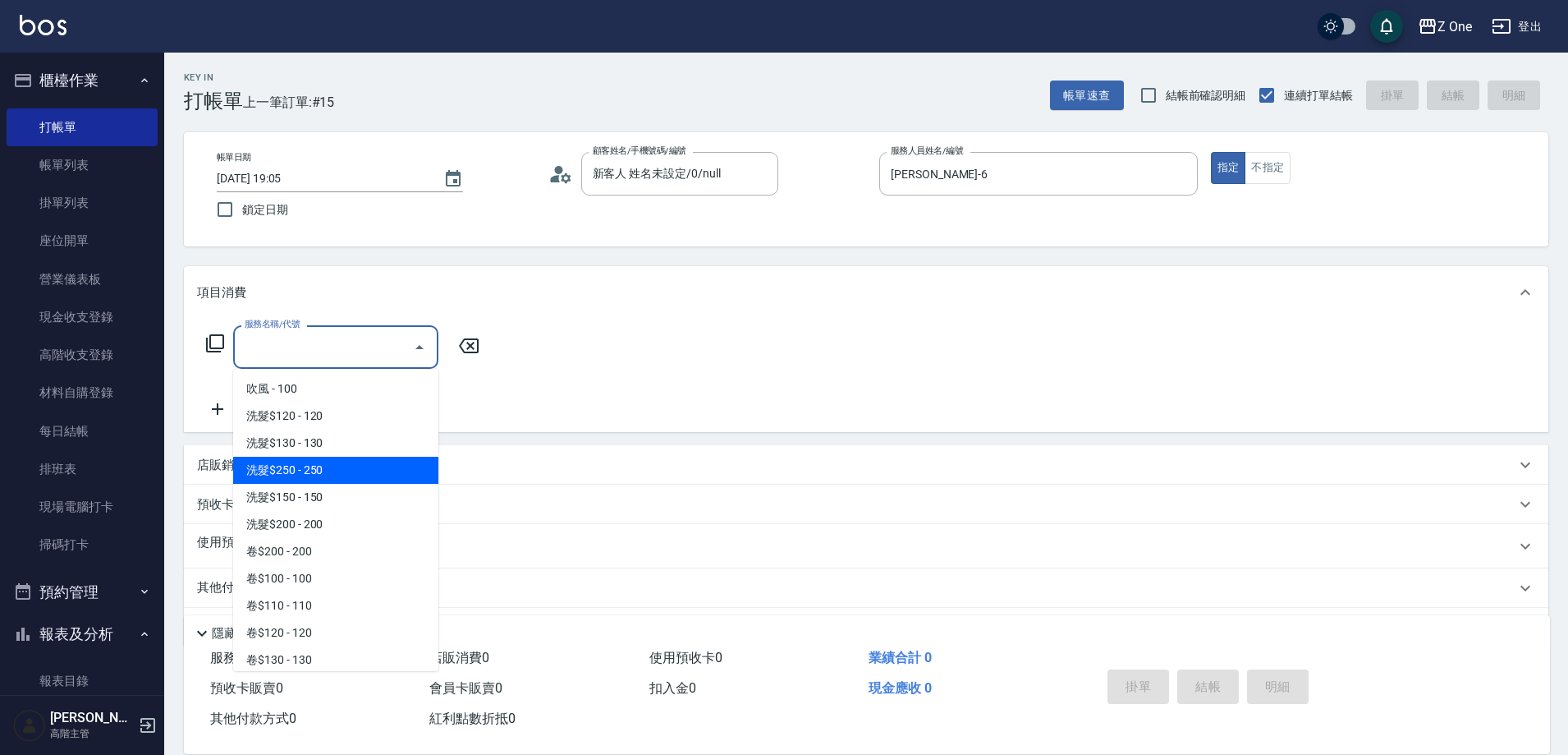
click at [353, 462] on span "洗髮$250 - 250" at bounding box center [335, 470] width 205 height 27
type input "洗髮$250(104)"
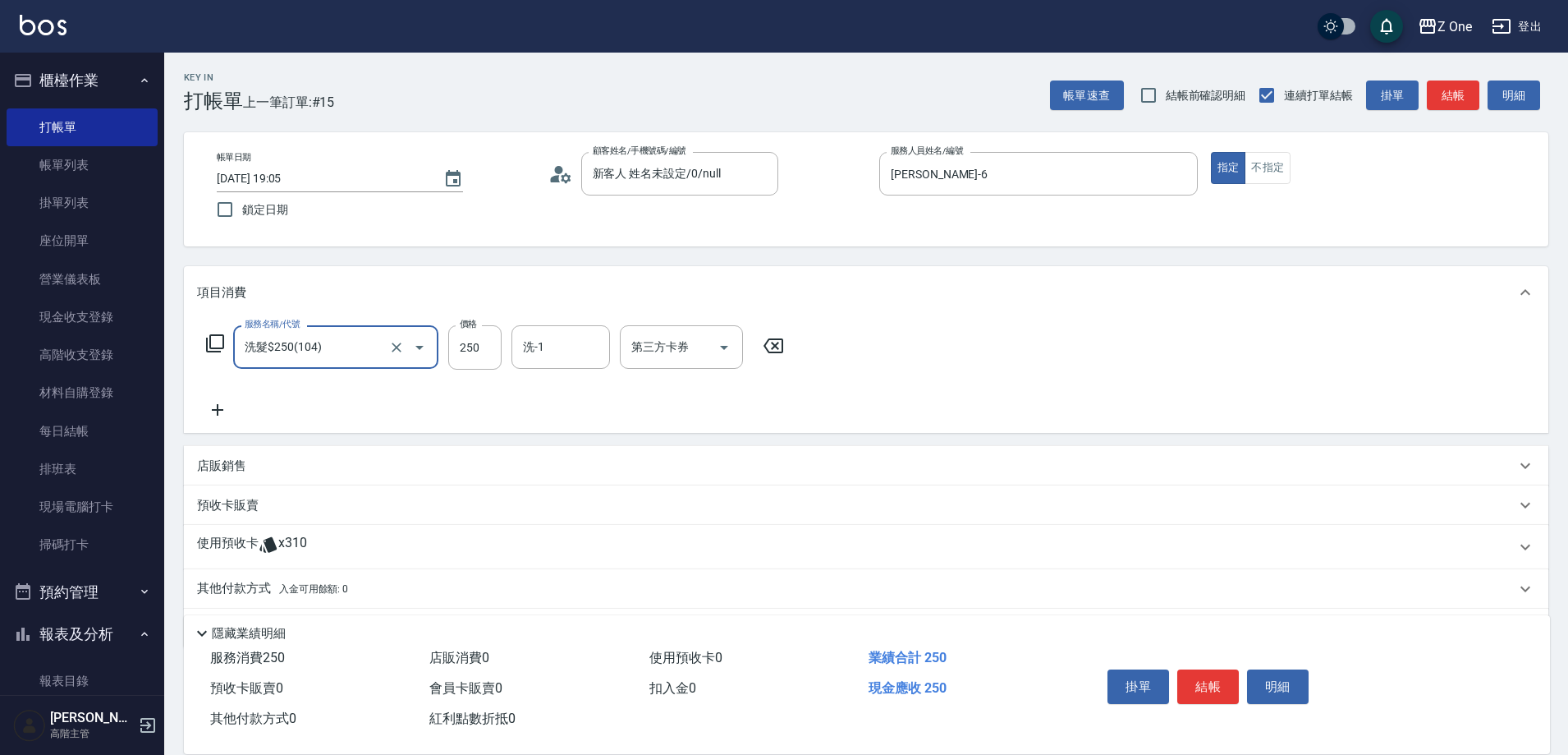
click at [214, 413] on icon at bounding box center [217, 409] width 41 height 20
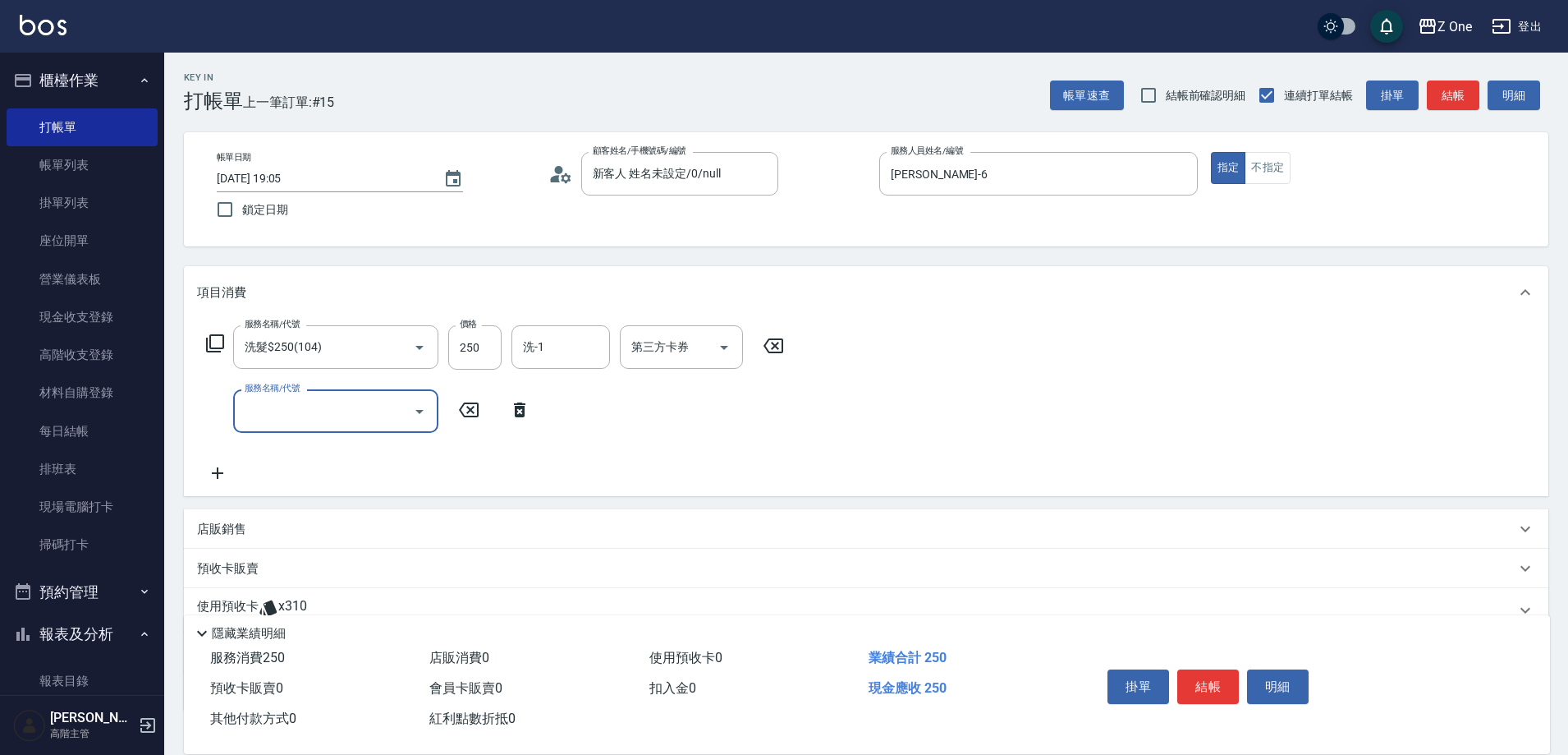
click at [314, 411] on input "服務名稱/代號" at bounding box center [323, 411] width 166 height 28
click at [349, 457] on span "黑耀光5400 - 1080" at bounding box center [335, 453] width 205 height 27
type input "黑耀光5400(565)"
click at [490, 409] on input "1080" at bounding box center [474, 411] width 53 height 45
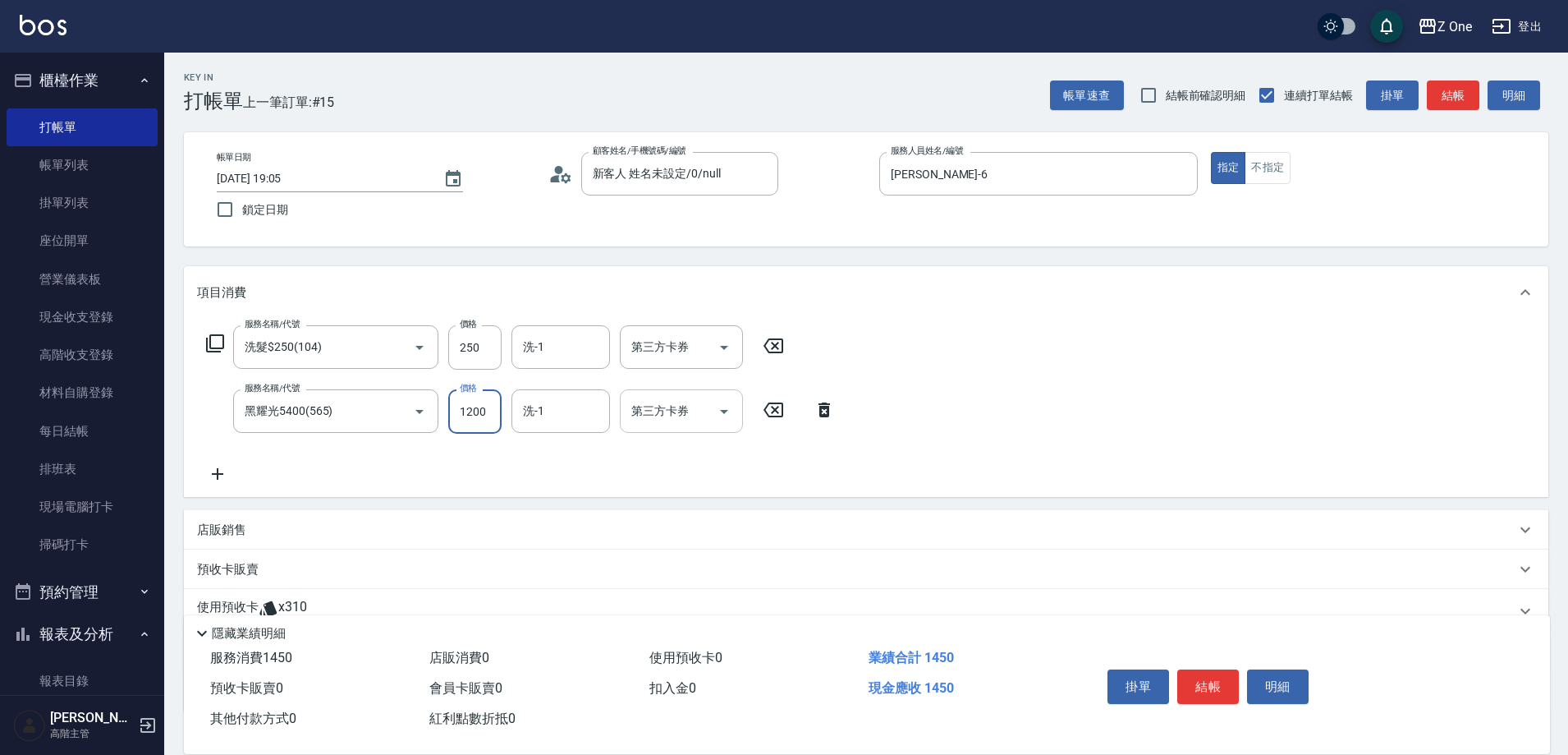
click at [731, 409] on icon "Open" at bounding box center [723, 411] width 20 height 20
type input "1200"
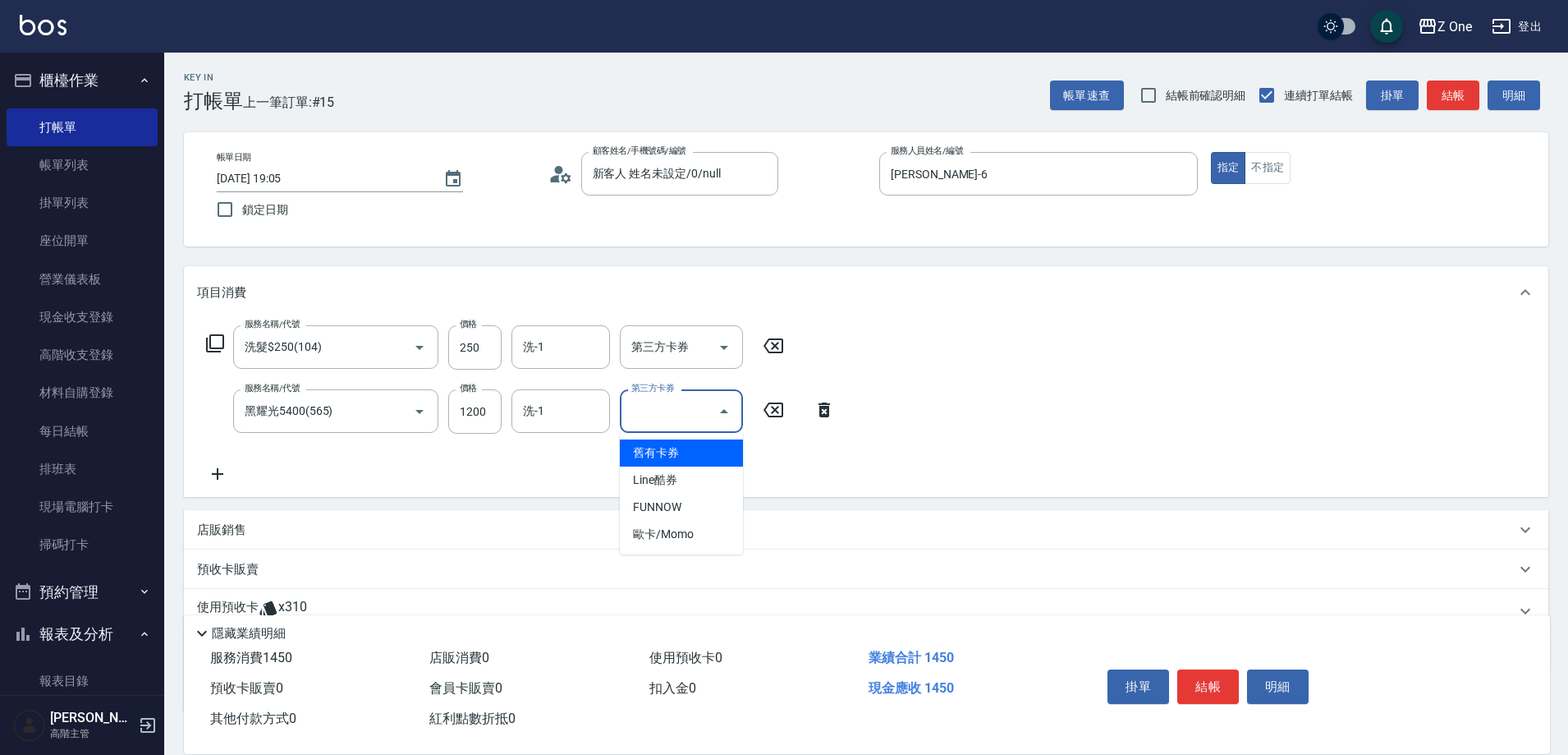
click at [710, 455] on span "舊有卡券" at bounding box center [682, 453] width 123 height 27
type input "舊有卡券"
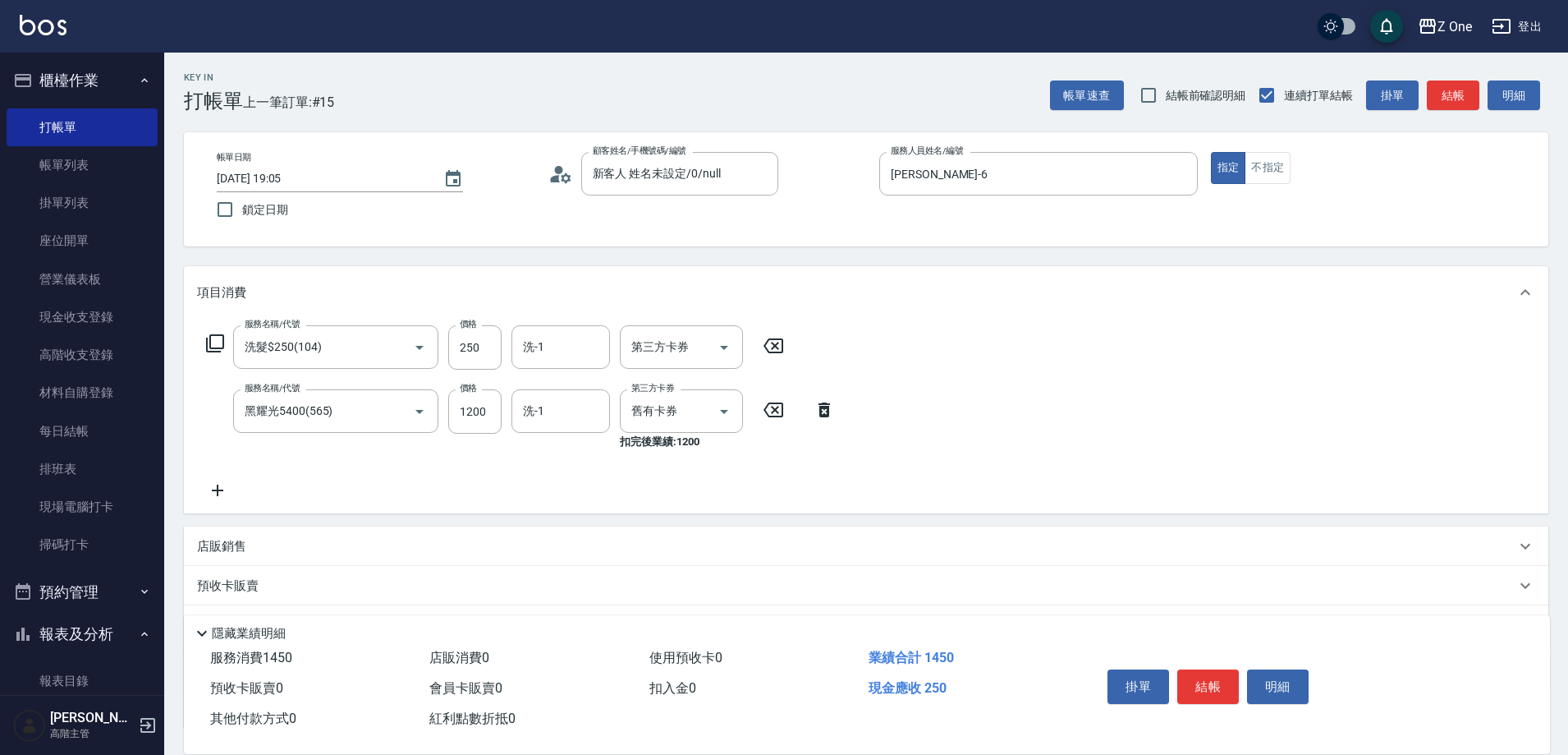
click at [1175, 664] on div "掛單 結帳 明細" at bounding box center [1208, 689] width 214 height 52
click at [1205, 677] on button "結帳" at bounding box center [1207, 687] width 62 height 34
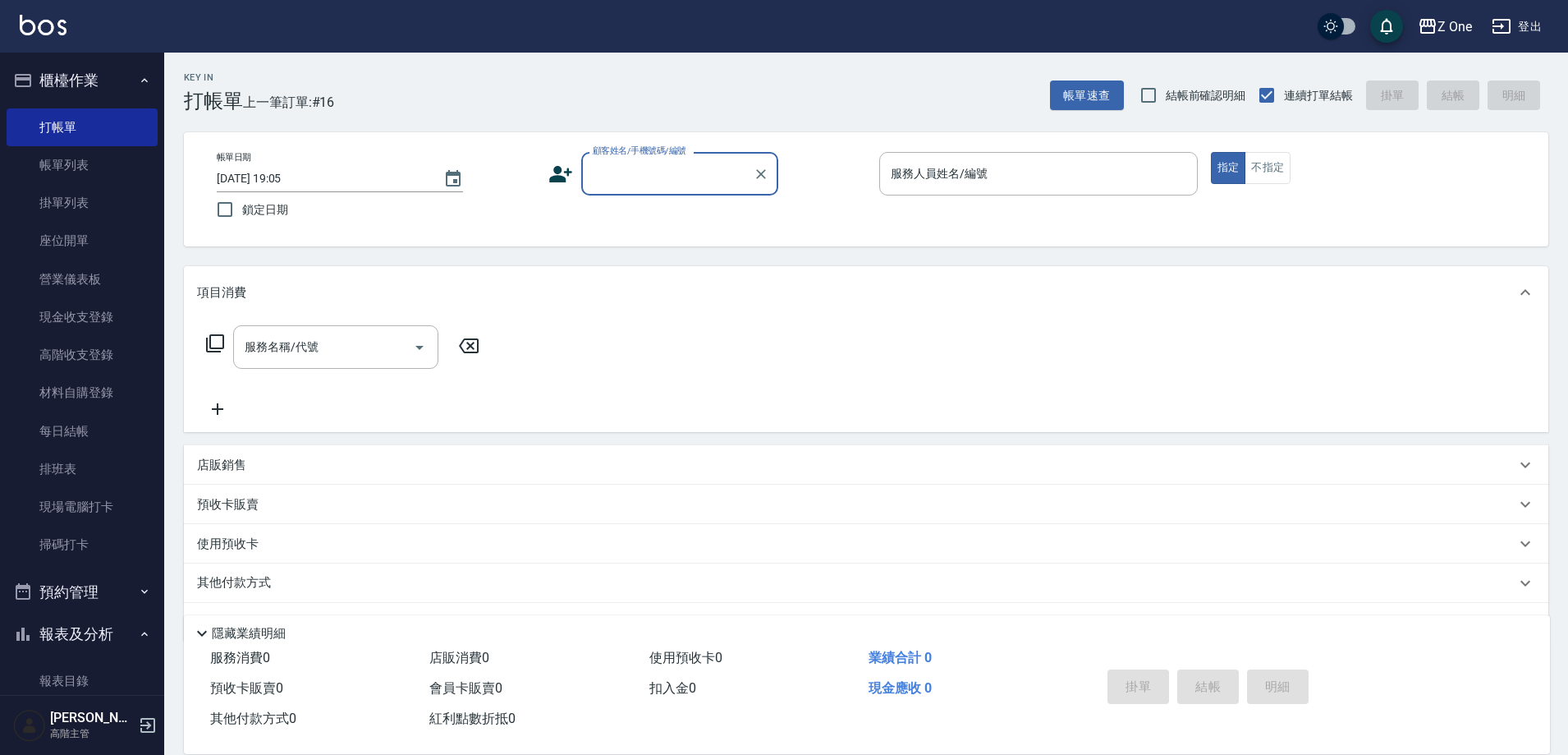
click at [666, 171] on input "顧客姓名/手機號碼/編號" at bounding box center [668, 173] width 157 height 28
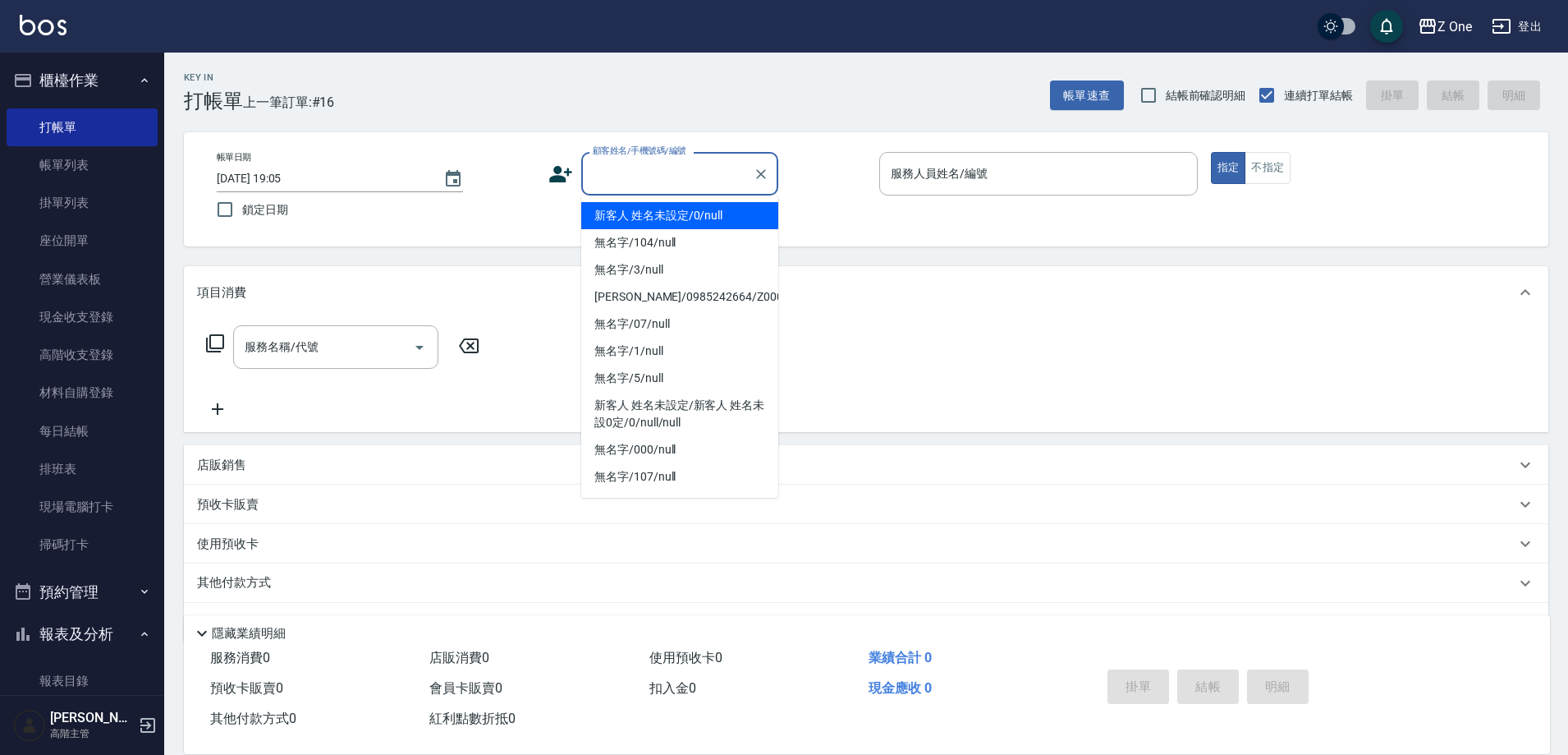
click at [668, 220] on li "新客人 姓名未設定/0/null" at bounding box center [680, 215] width 197 height 27
type input "新客人 姓名未設定/0/null"
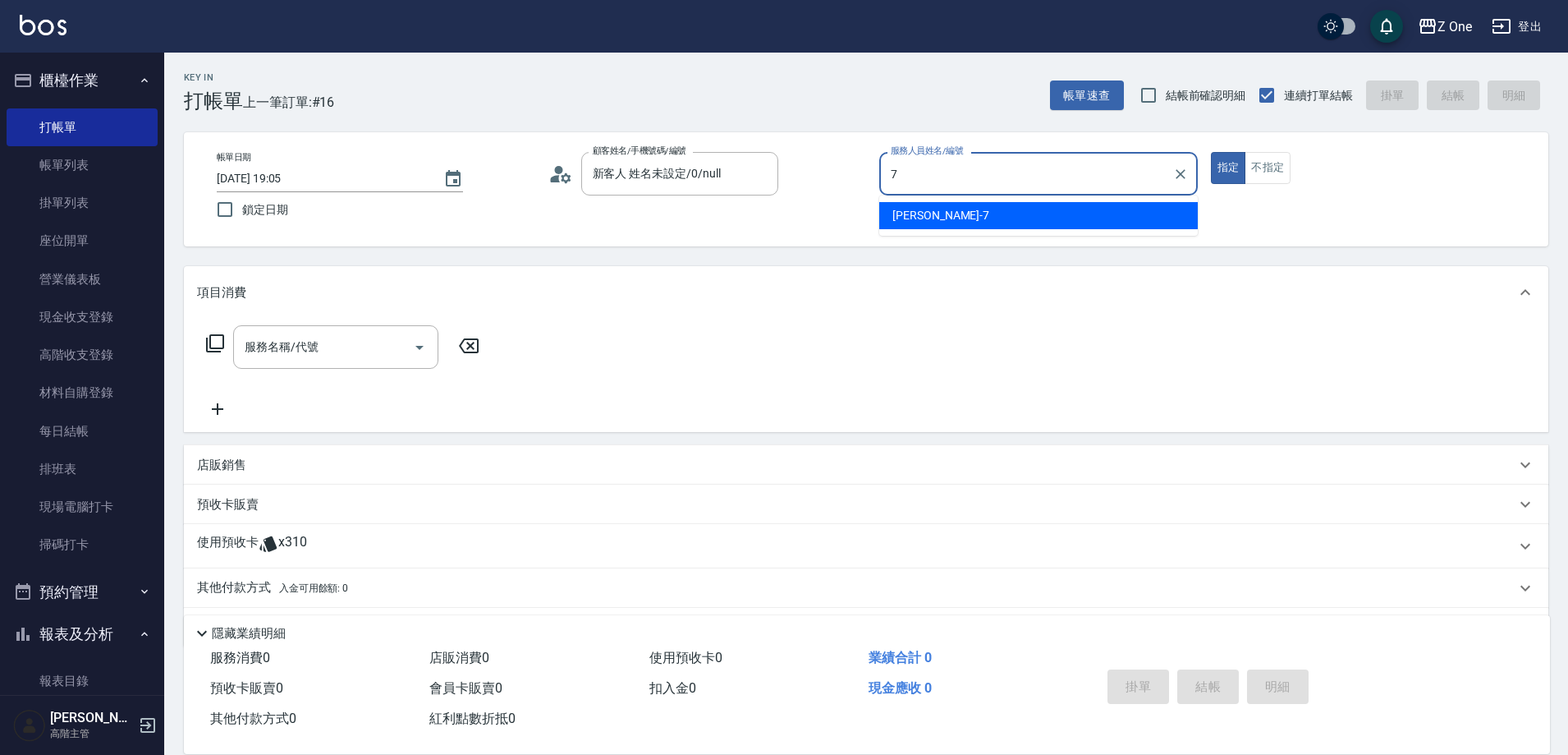
click at [934, 211] on span "[PERSON_NAME]-7" at bounding box center [941, 216] width 97 height 17
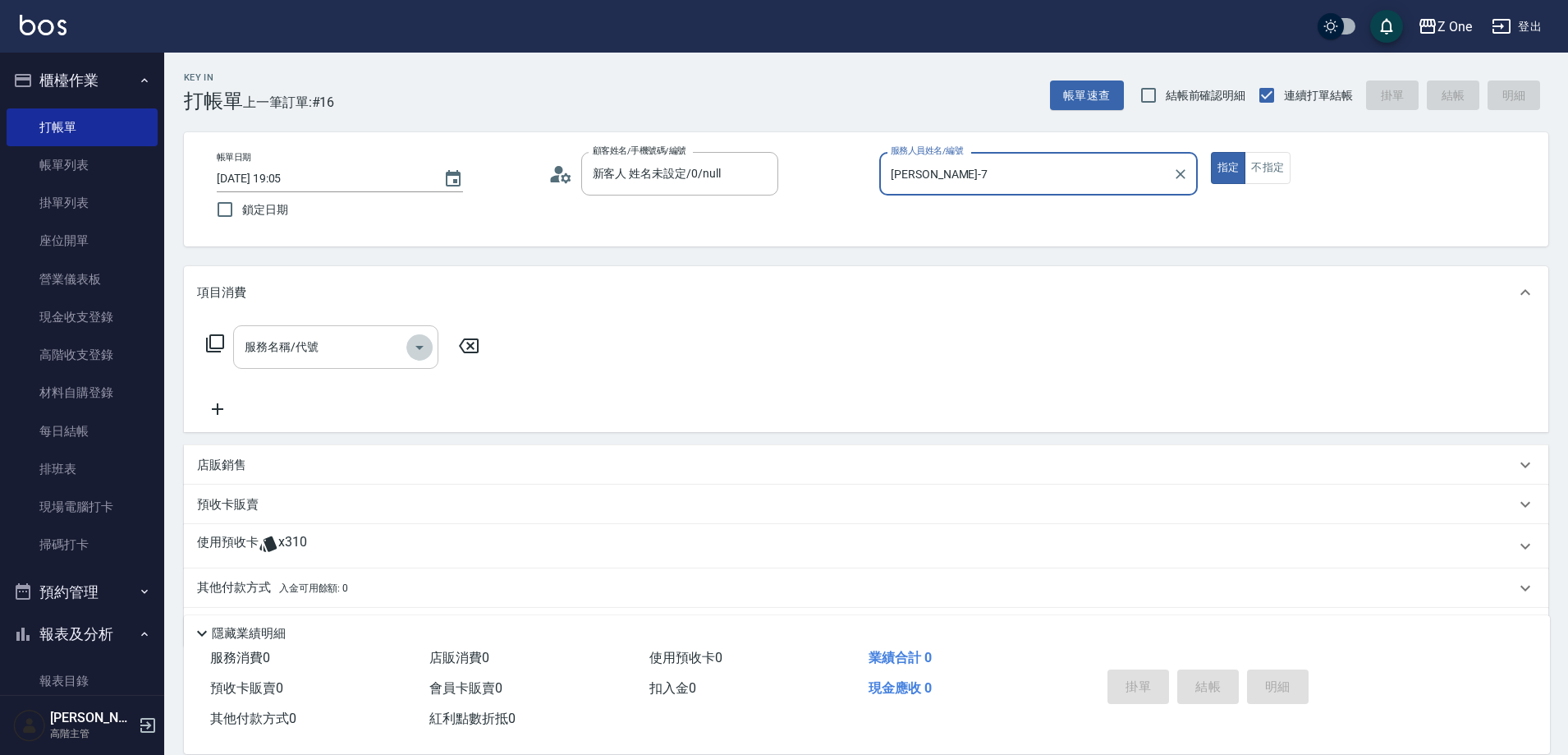
click at [419, 350] on icon "Open" at bounding box center [419, 347] width 20 height 20
type input "[PERSON_NAME]-7"
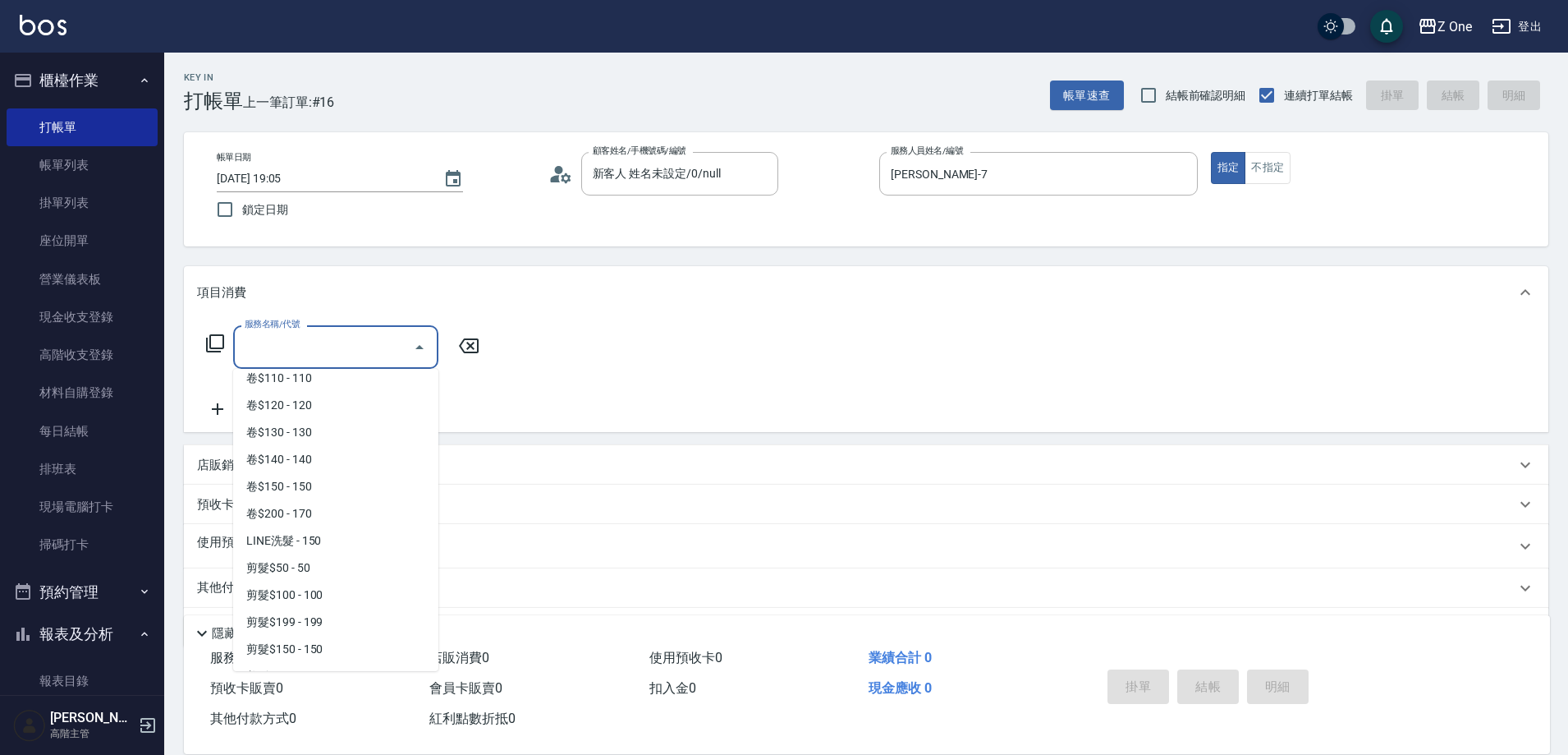
scroll to position [411, 0]
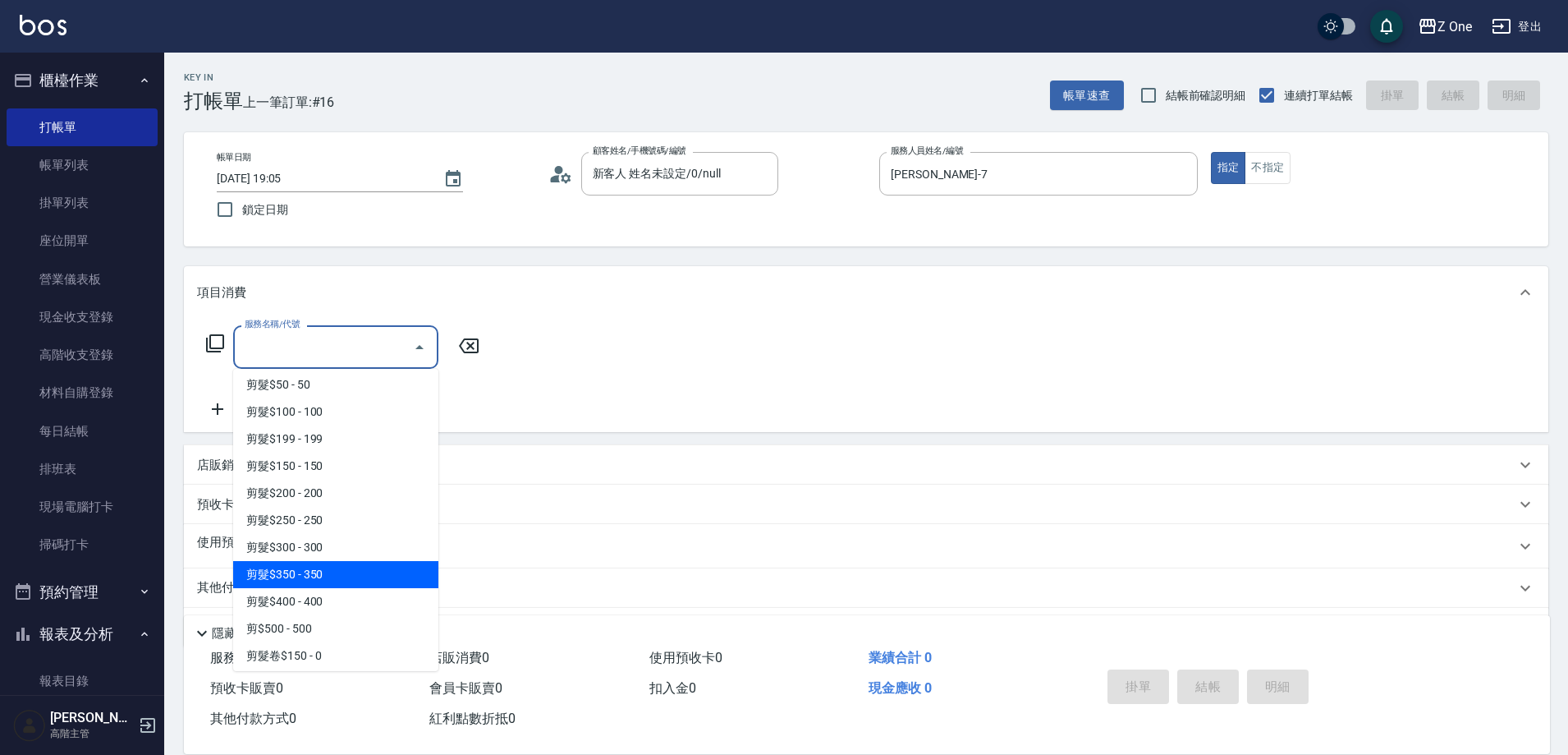
click at [337, 577] on span "剪髮$350 - 350" at bounding box center [335, 574] width 205 height 27
type input "剪髮$350(208)"
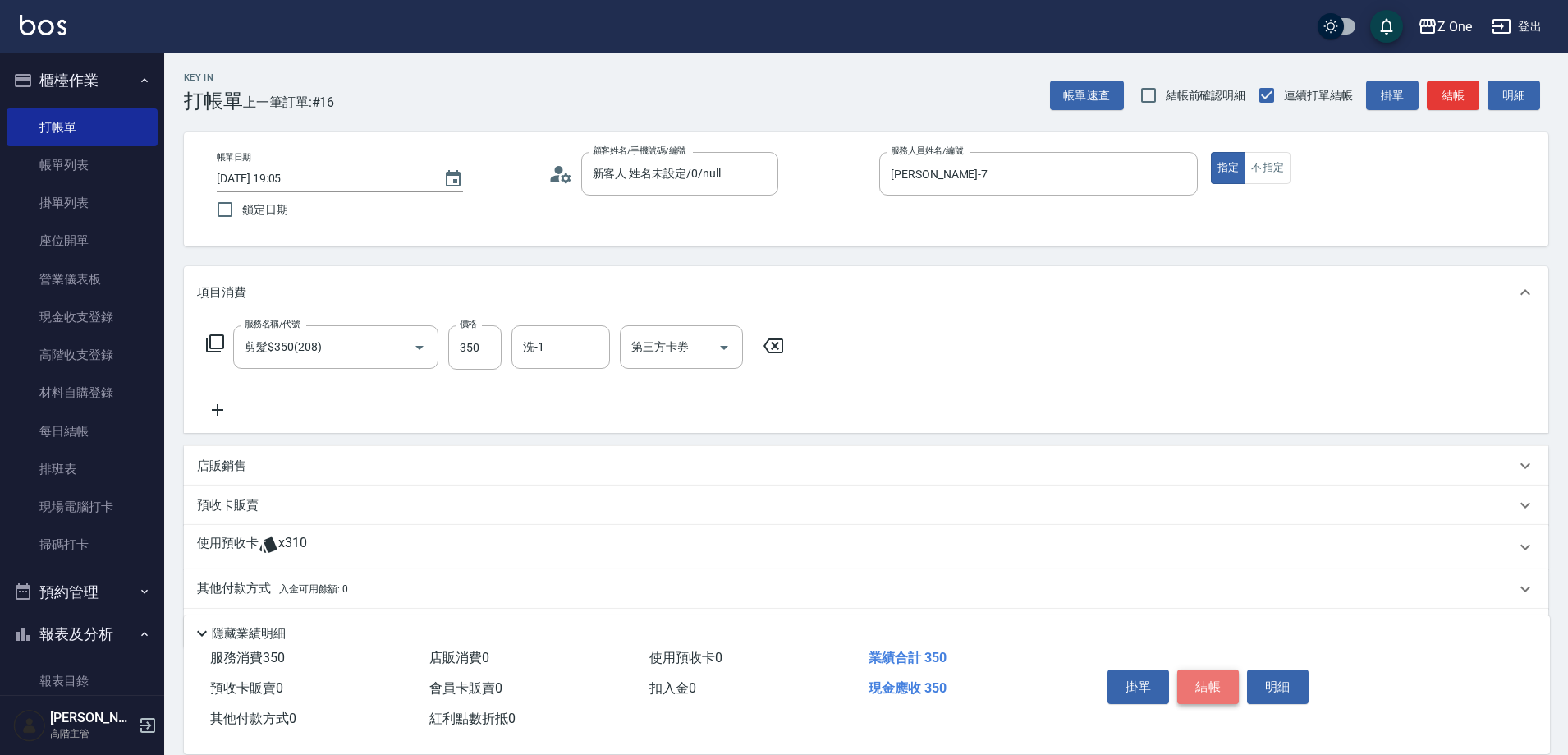
click at [1225, 690] on button "結帳" at bounding box center [1207, 687] width 62 height 34
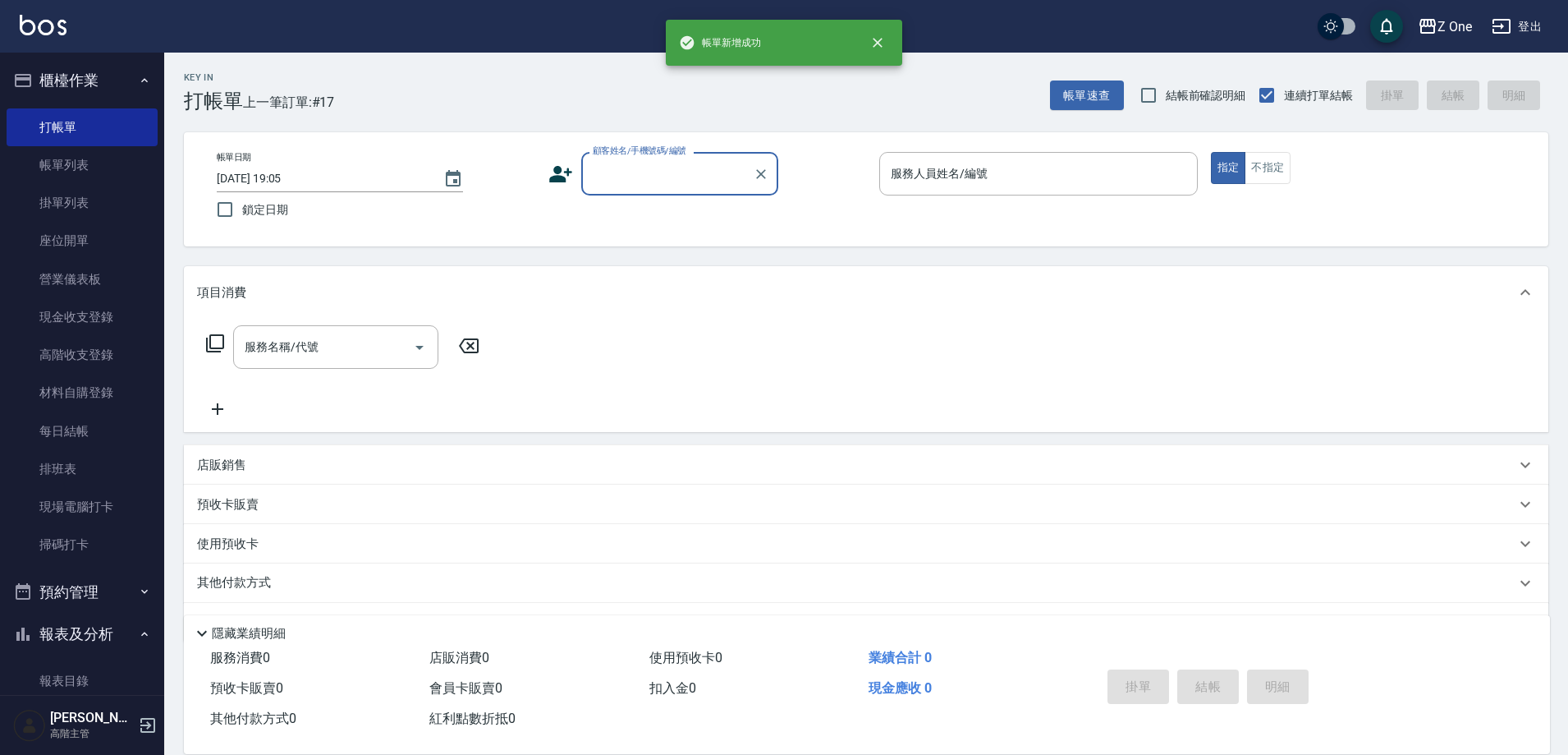
click at [623, 174] on input "顧客姓名/手機號碼/編號" at bounding box center [668, 173] width 157 height 28
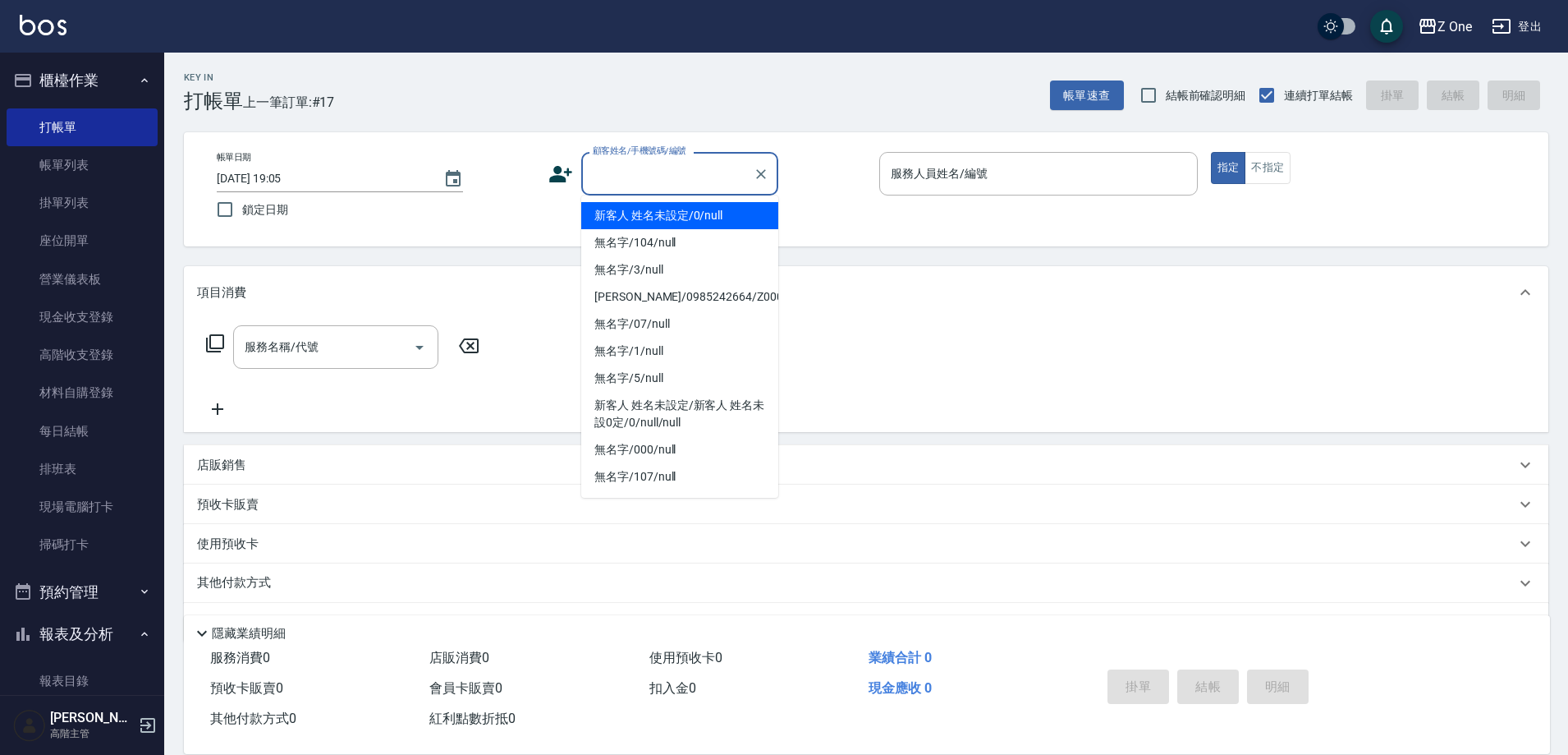
click at [635, 213] on li "新客人 姓名未設定/0/null" at bounding box center [680, 215] width 197 height 27
type input "新客人 姓名未設定/0/null"
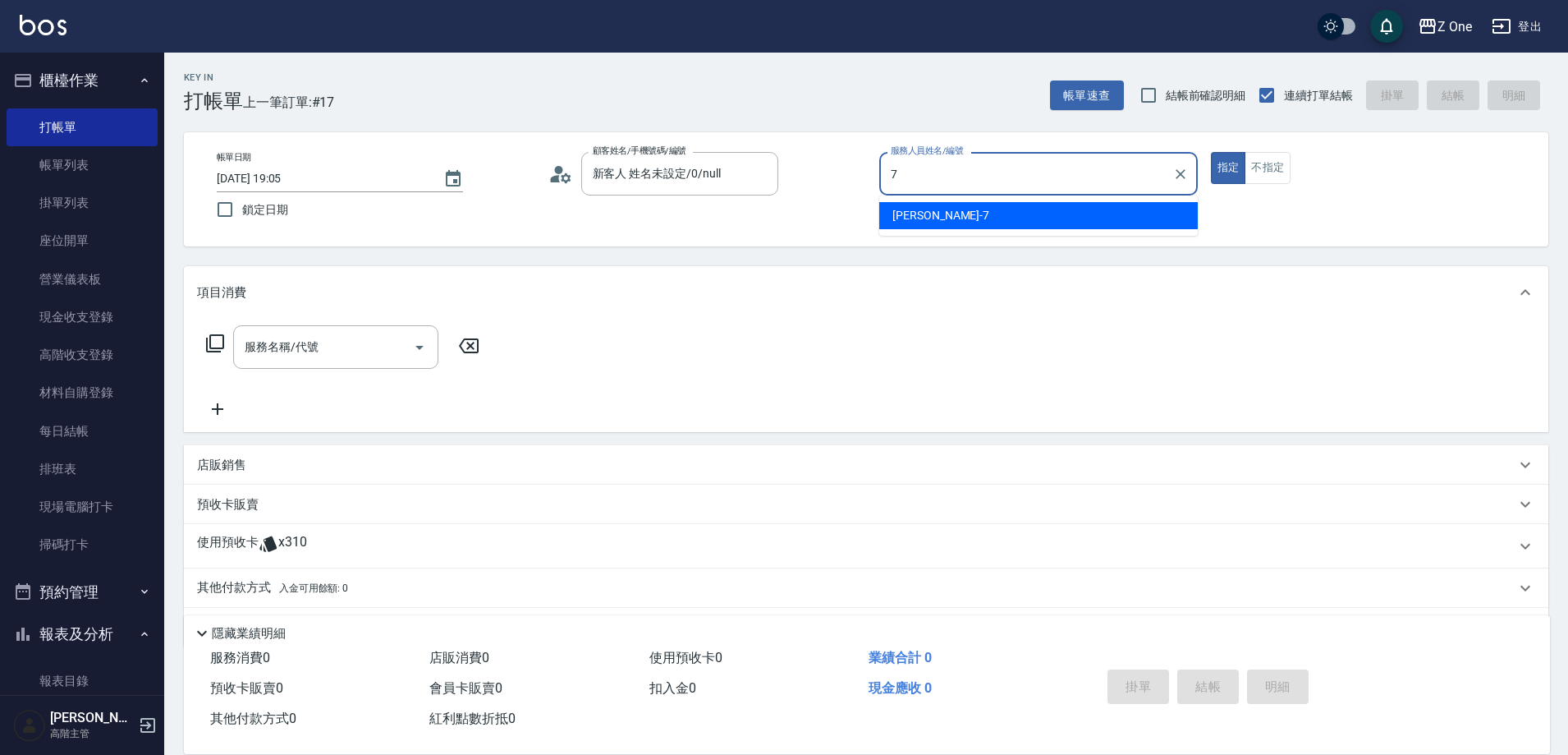
click at [954, 225] on div "[PERSON_NAME]-7" at bounding box center [1039, 215] width 318 height 27
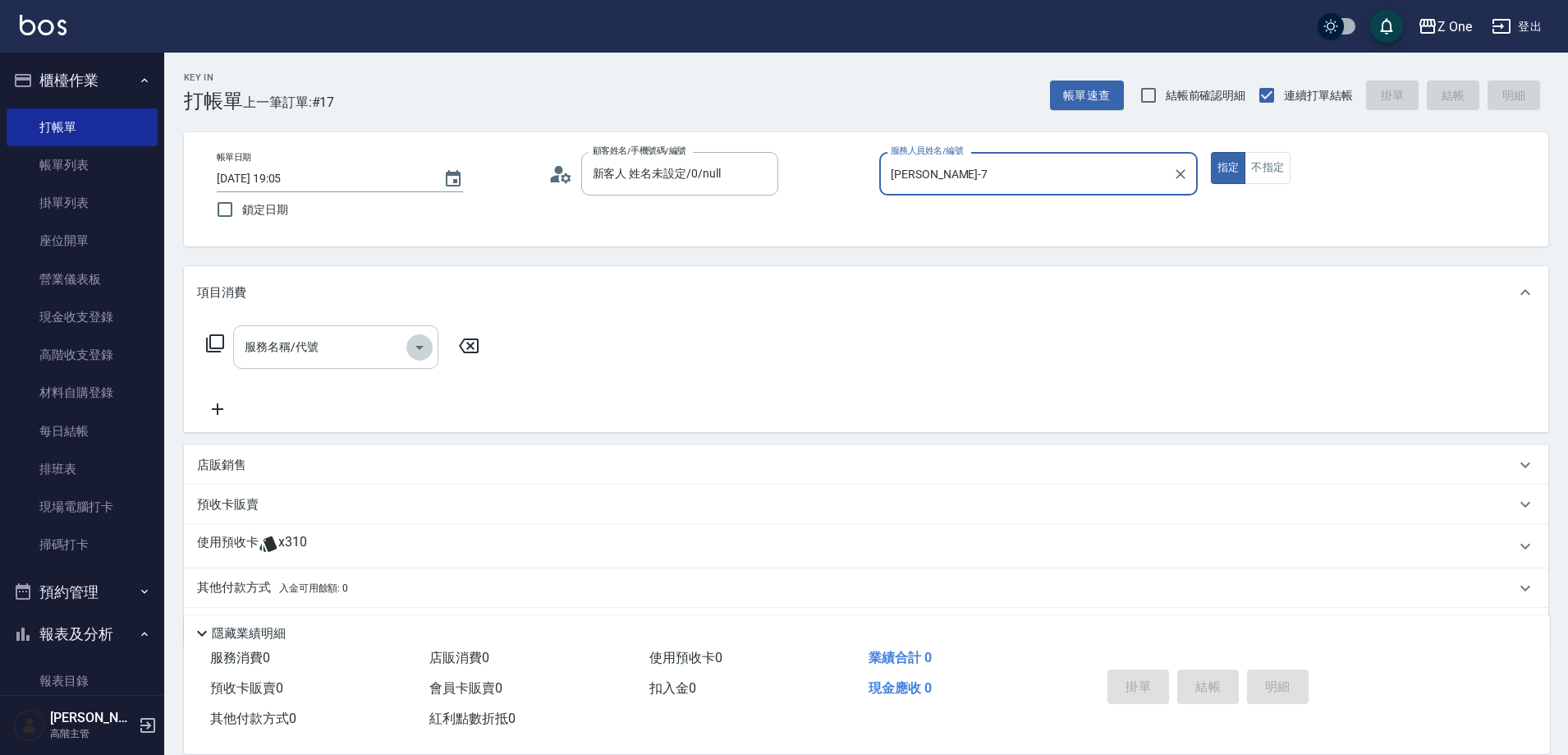
click at [412, 346] on icon "Open" at bounding box center [419, 347] width 20 height 20
type input "[PERSON_NAME]-7"
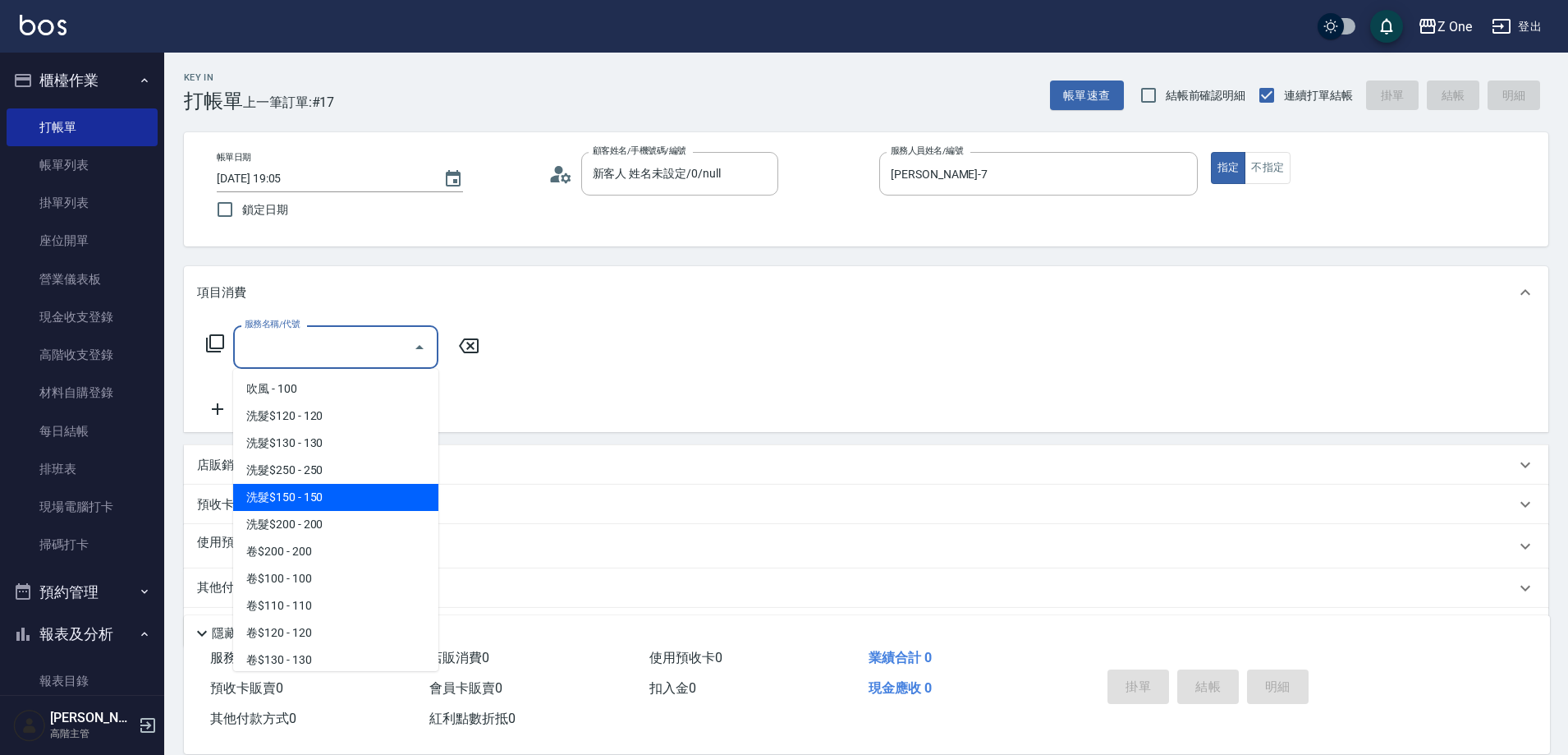
click at [333, 496] on span "洗髮$150 - 150" at bounding box center [335, 497] width 205 height 27
type input "洗髮$150(105)"
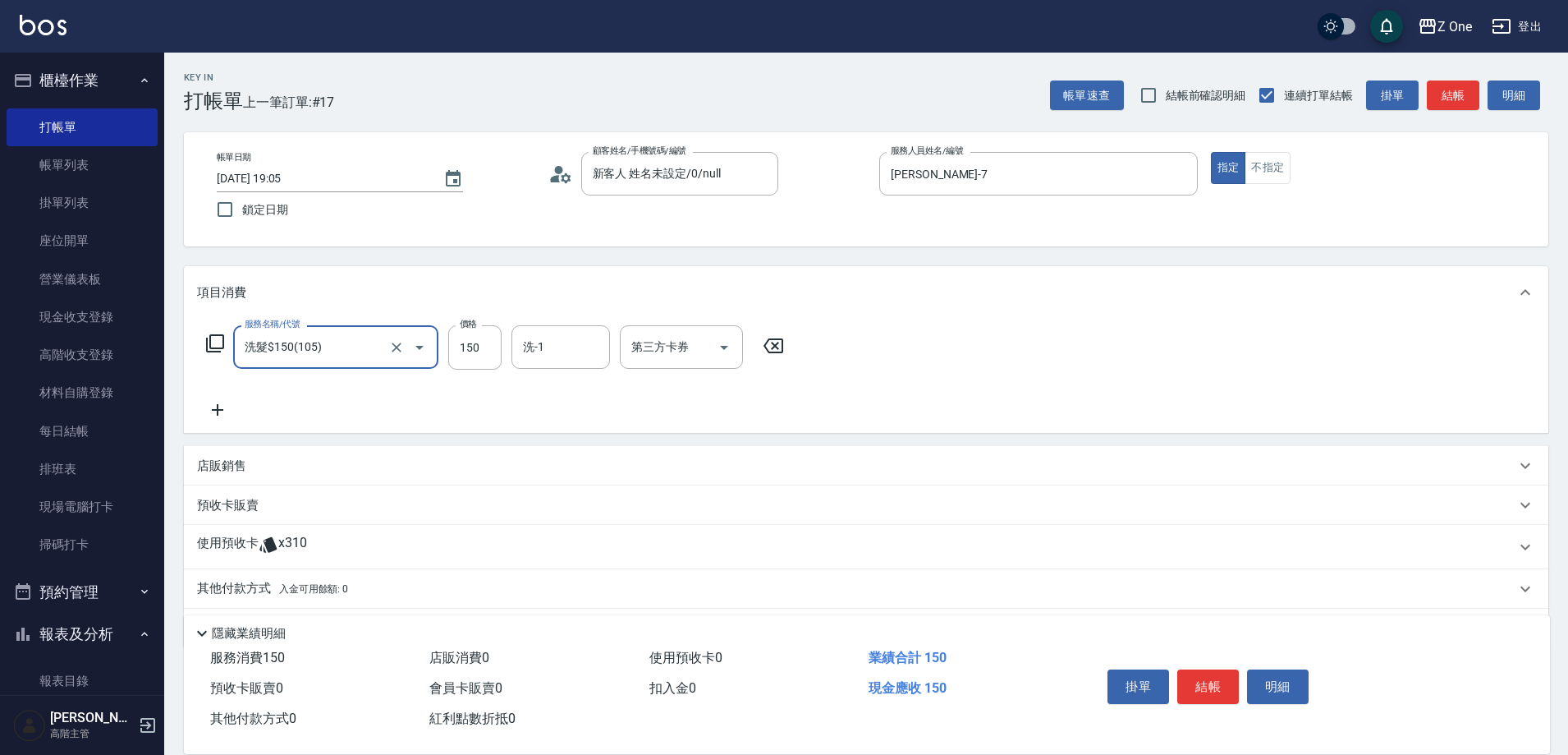
click at [222, 411] on icon at bounding box center [218, 410] width 11 height 11
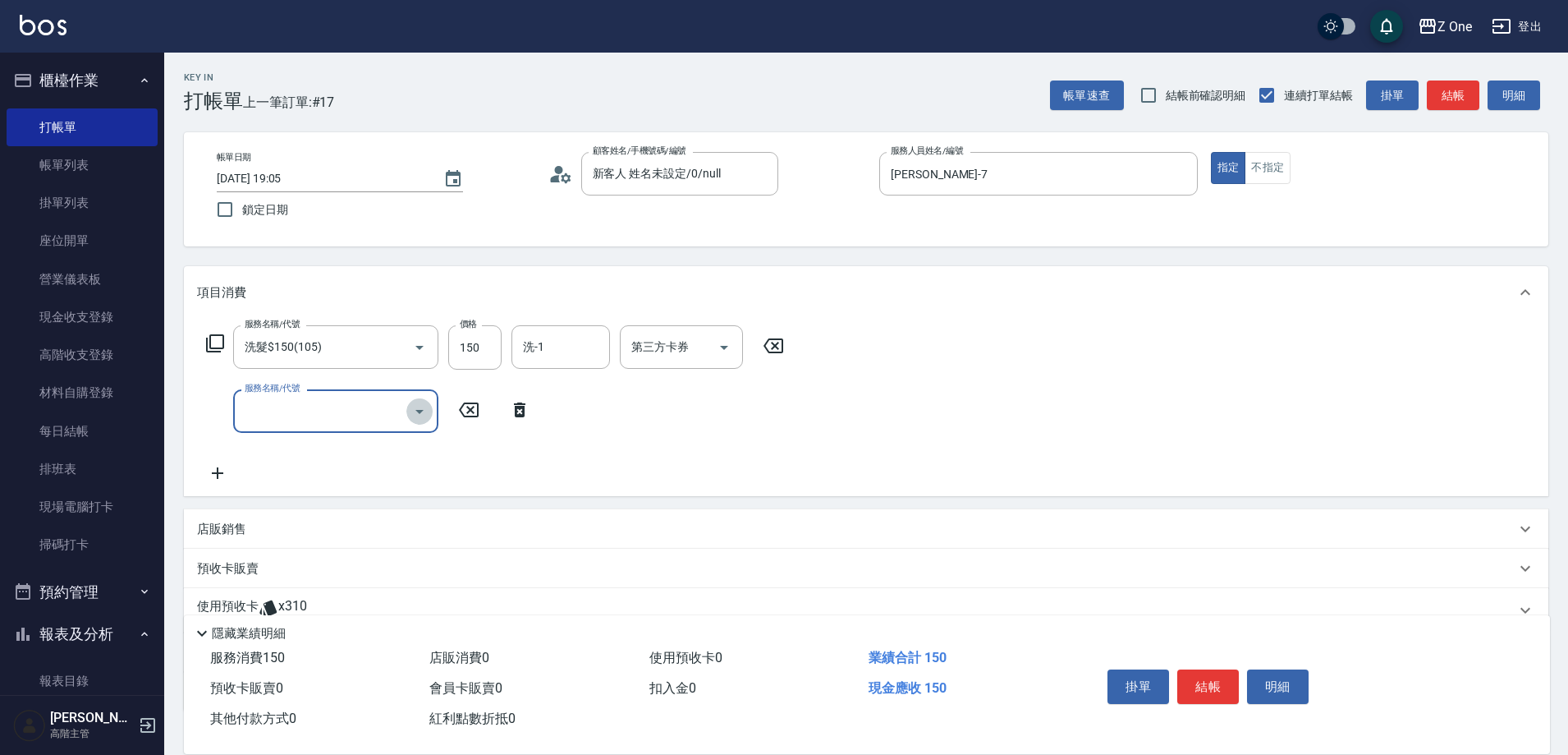
click at [425, 409] on icon "Open" at bounding box center [419, 411] width 20 height 20
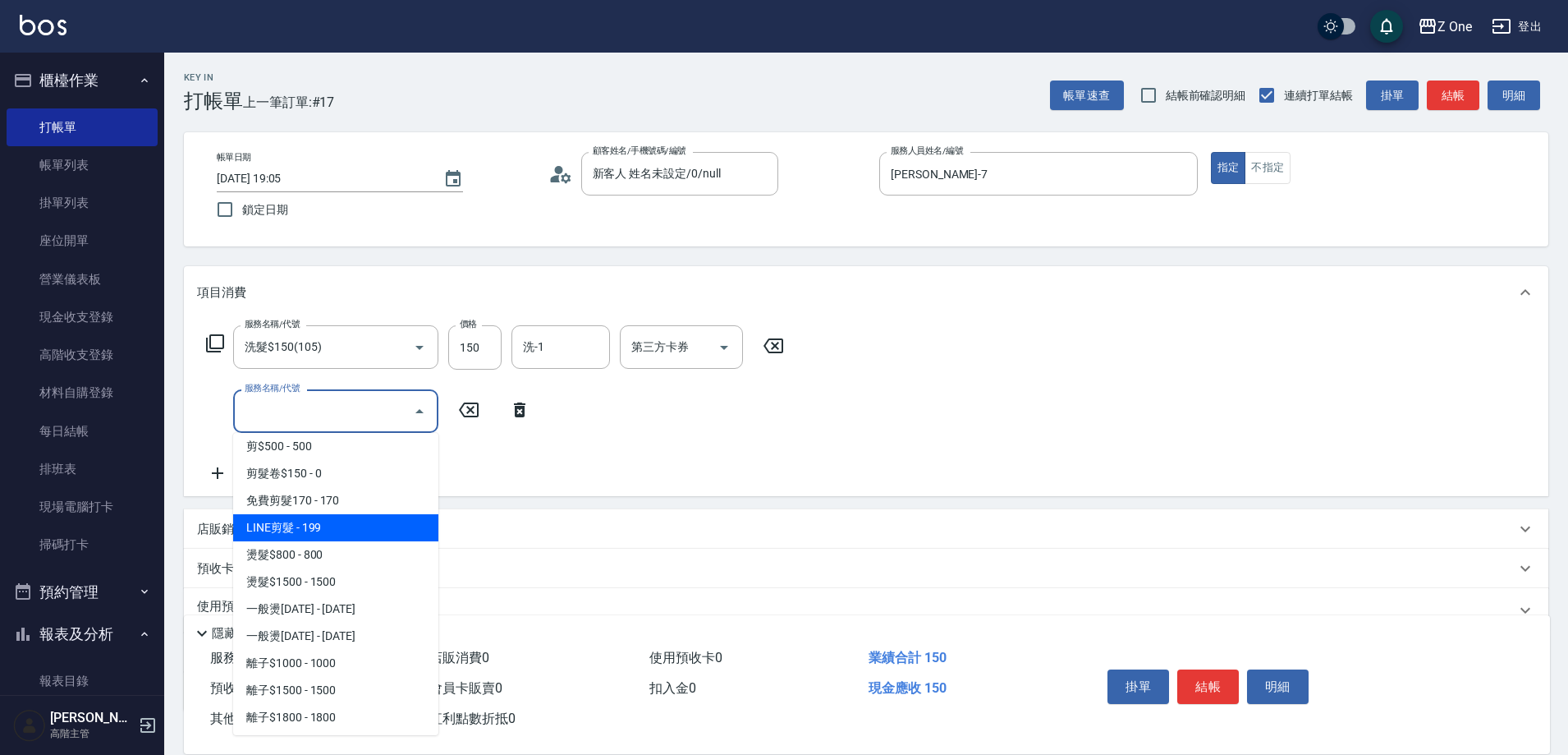
scroll to position [493, 0]
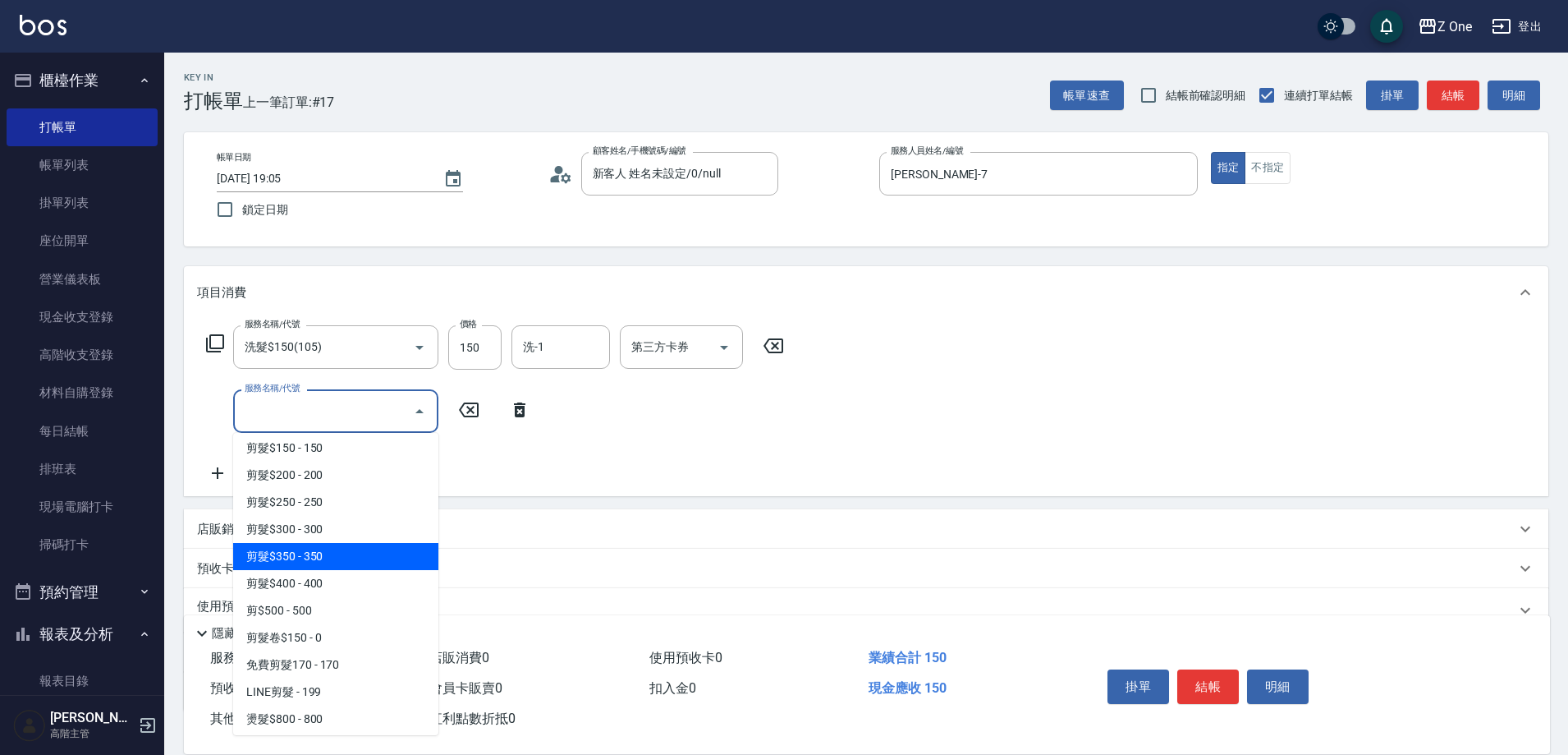
click at [349, 557] on span "剪髮$350 - 350" at bounding box center [335, 556] width 205 height 27
type input "剪髮$350(208)"
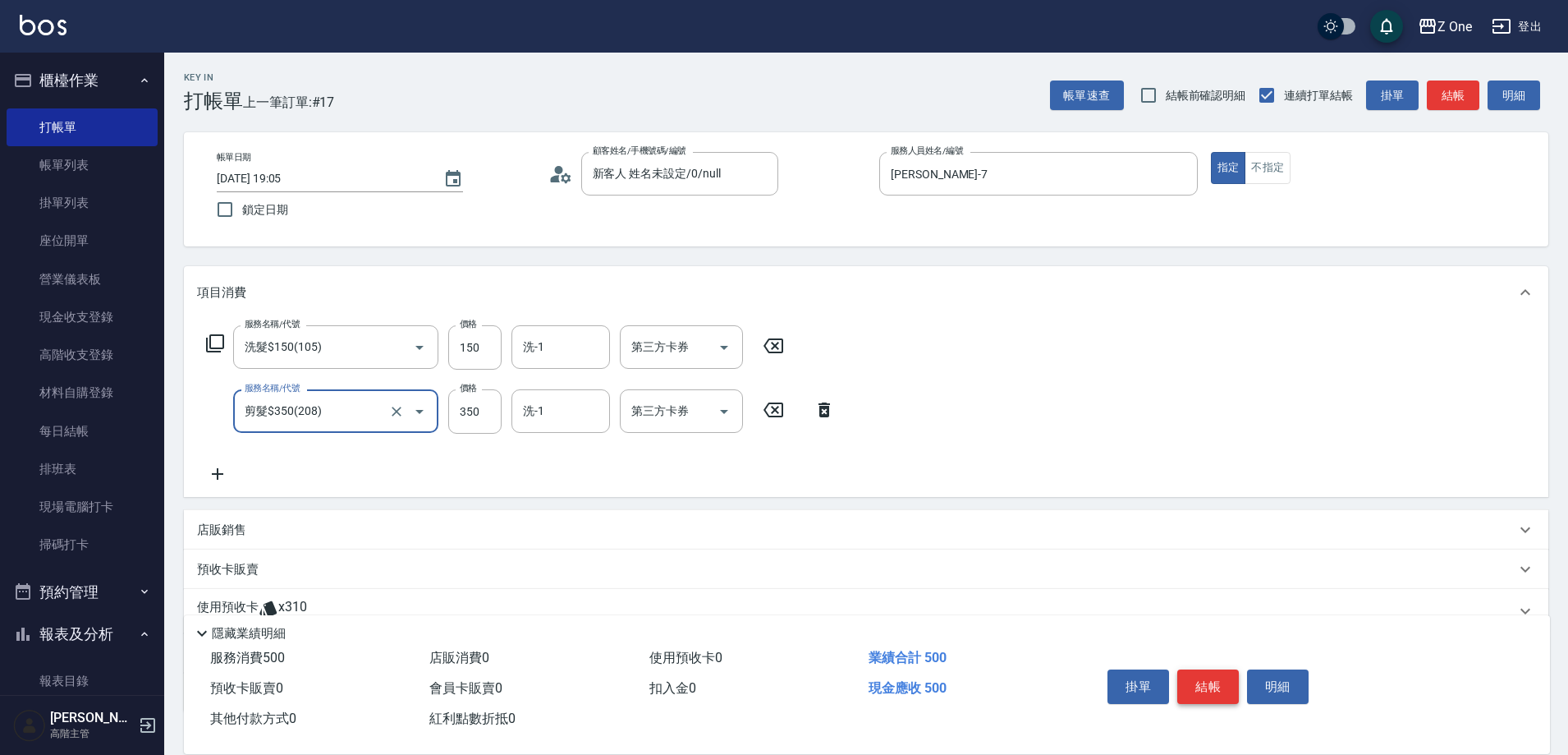
click at [1194, 670] on button "結帳" at bounding box center [1207, 687] width 62 height 34
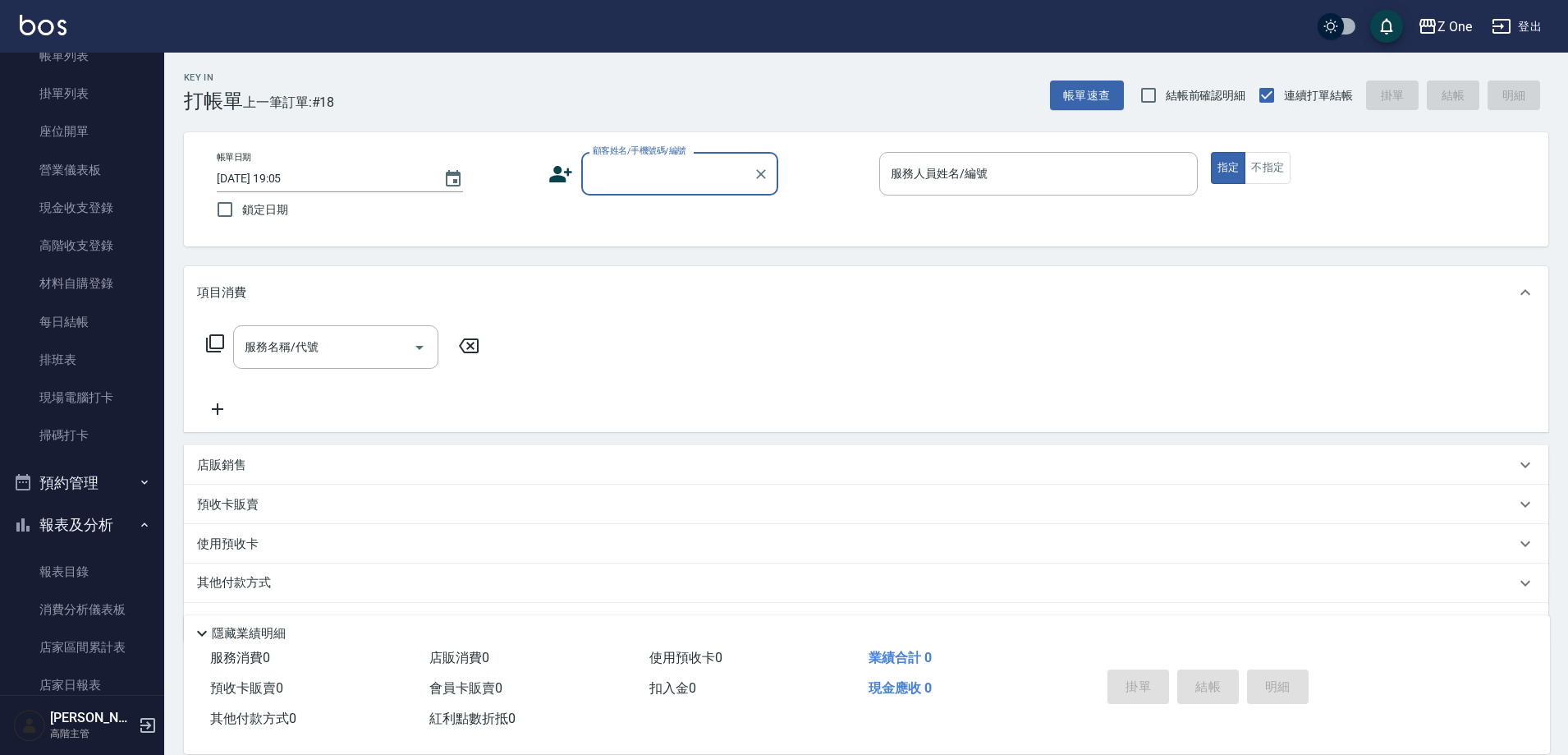
scroll to position [329, 0]
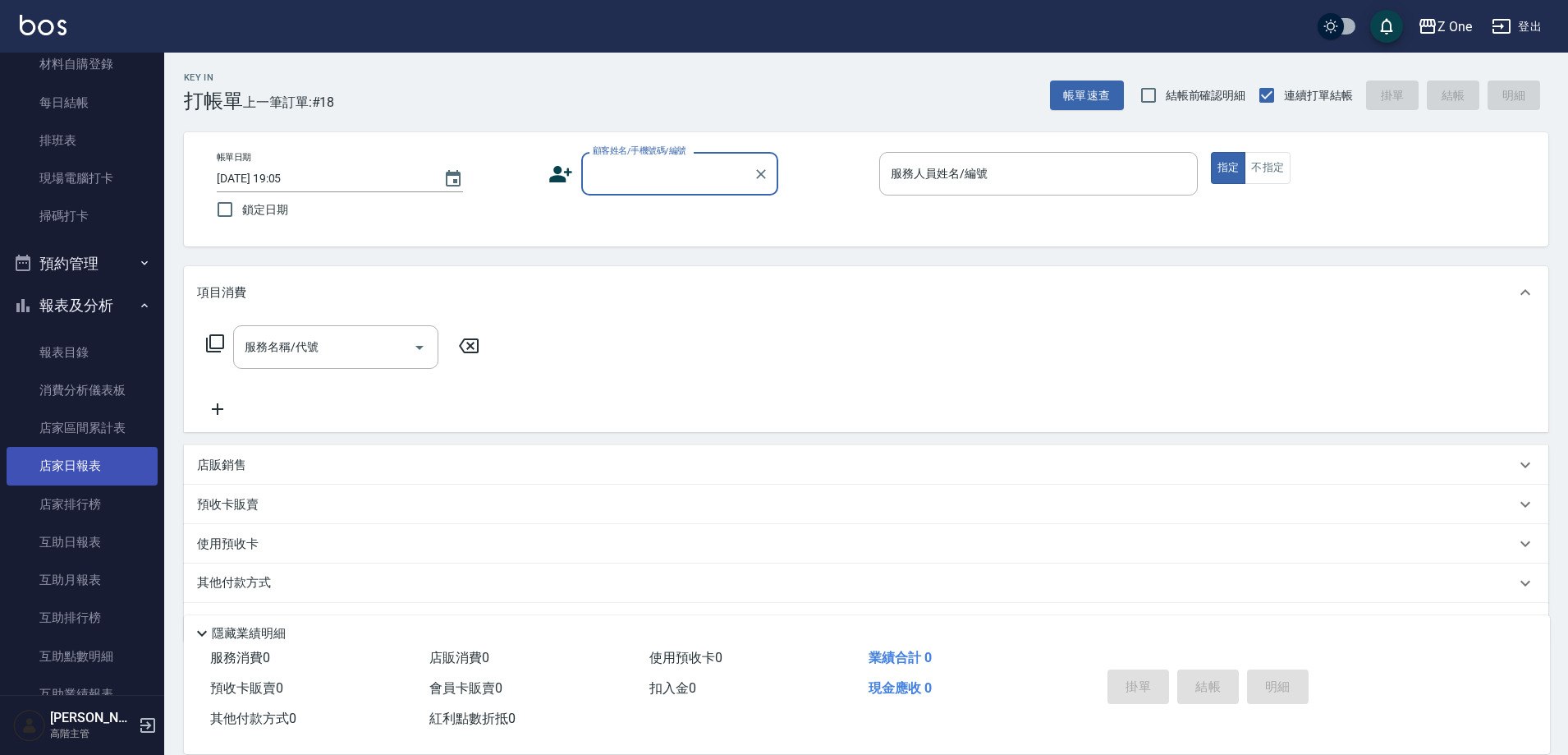
click at [91, 481] on link "店家日報表" at bounding box center [82, 466] width 151 height 38
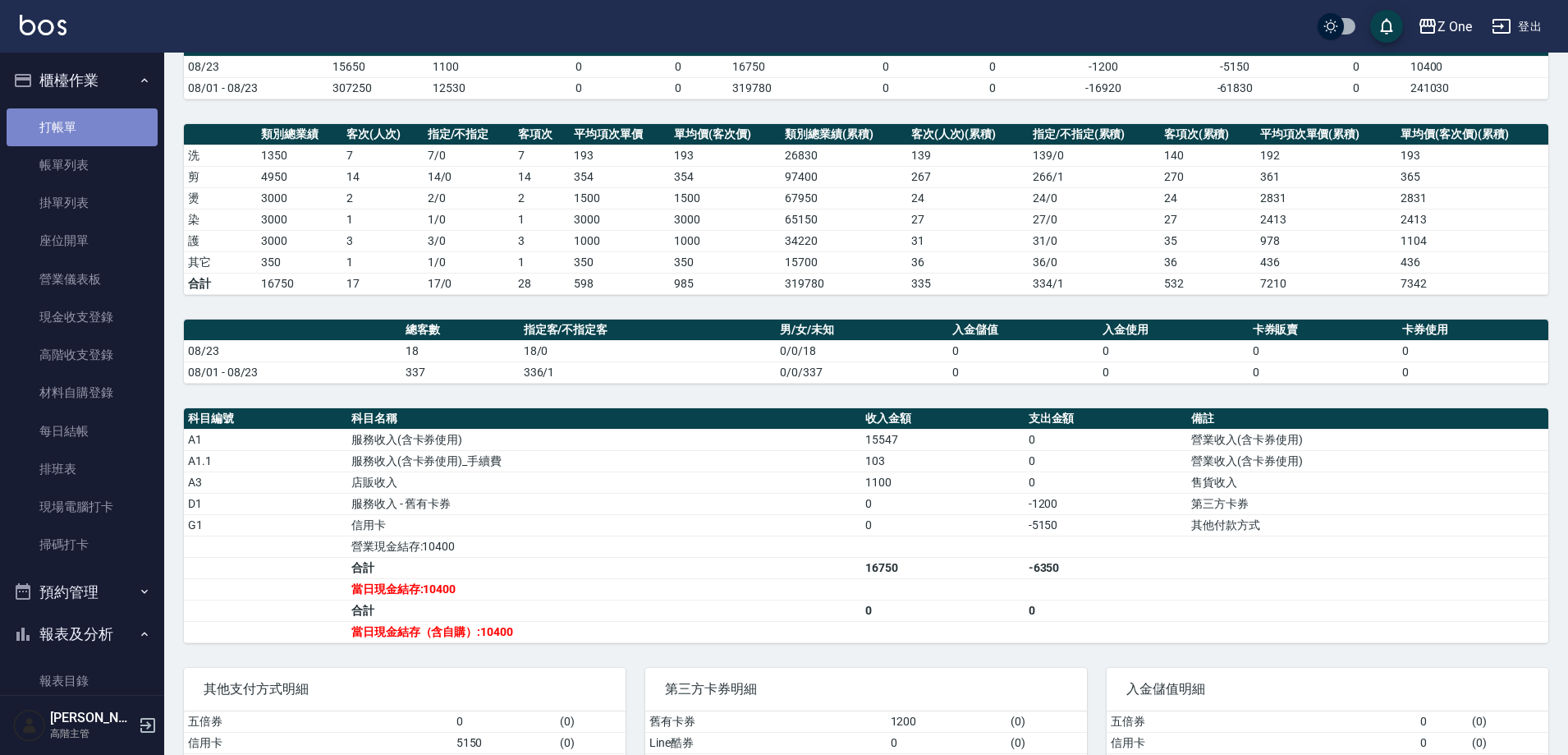
click at [115, 120] on link "打帳單" at bounding box center [82, 127] width 151 height 38
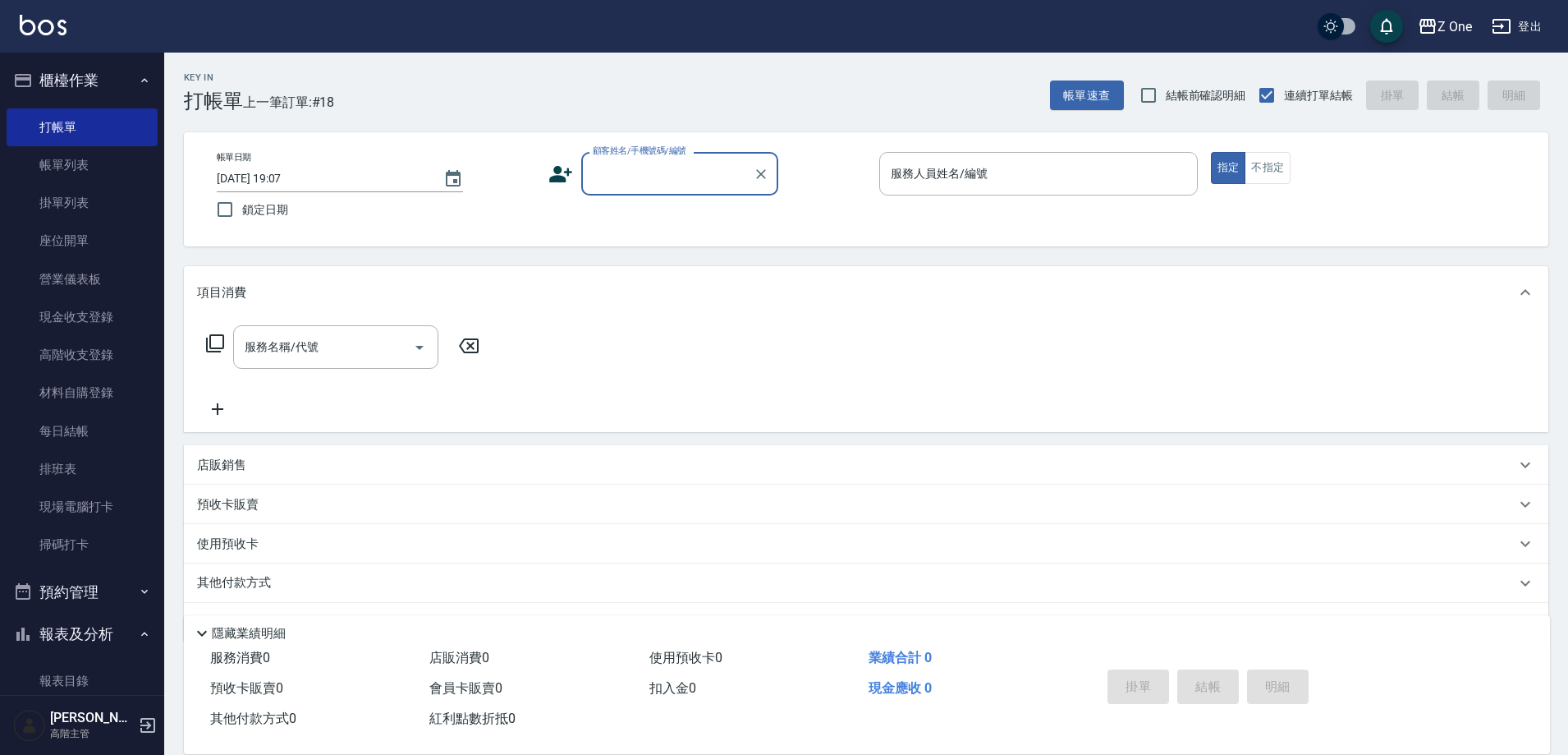
click at [647, 175] on input "顧客姓名/手機號碼/編號" at bounding box center [668, 173] width 157 height 28
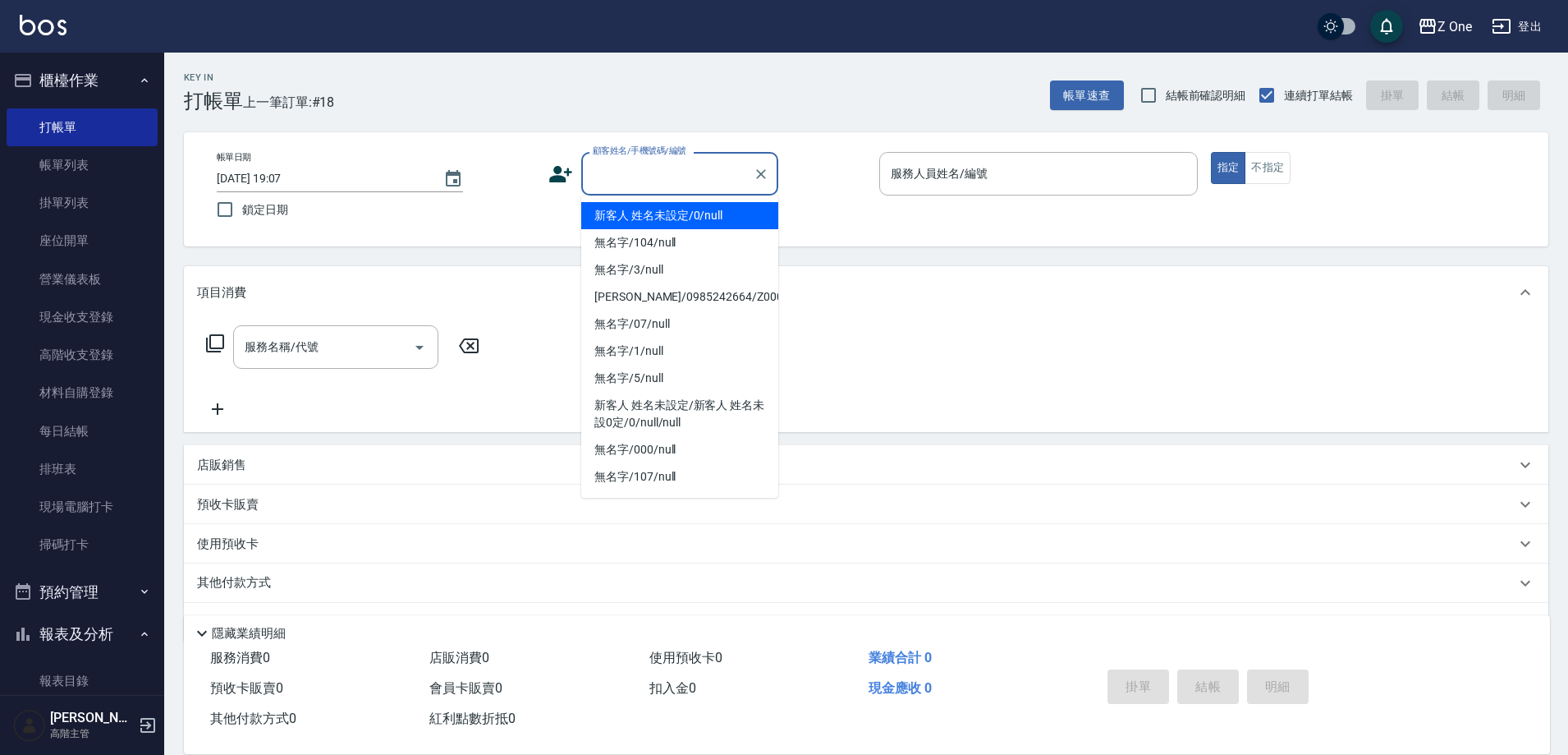
click at [619, 220] on li "新客人 姓名未設定/0/null" at bounding box center [680, 215] width 197 height 27
type input "新客人 姓名未設定/0/null"
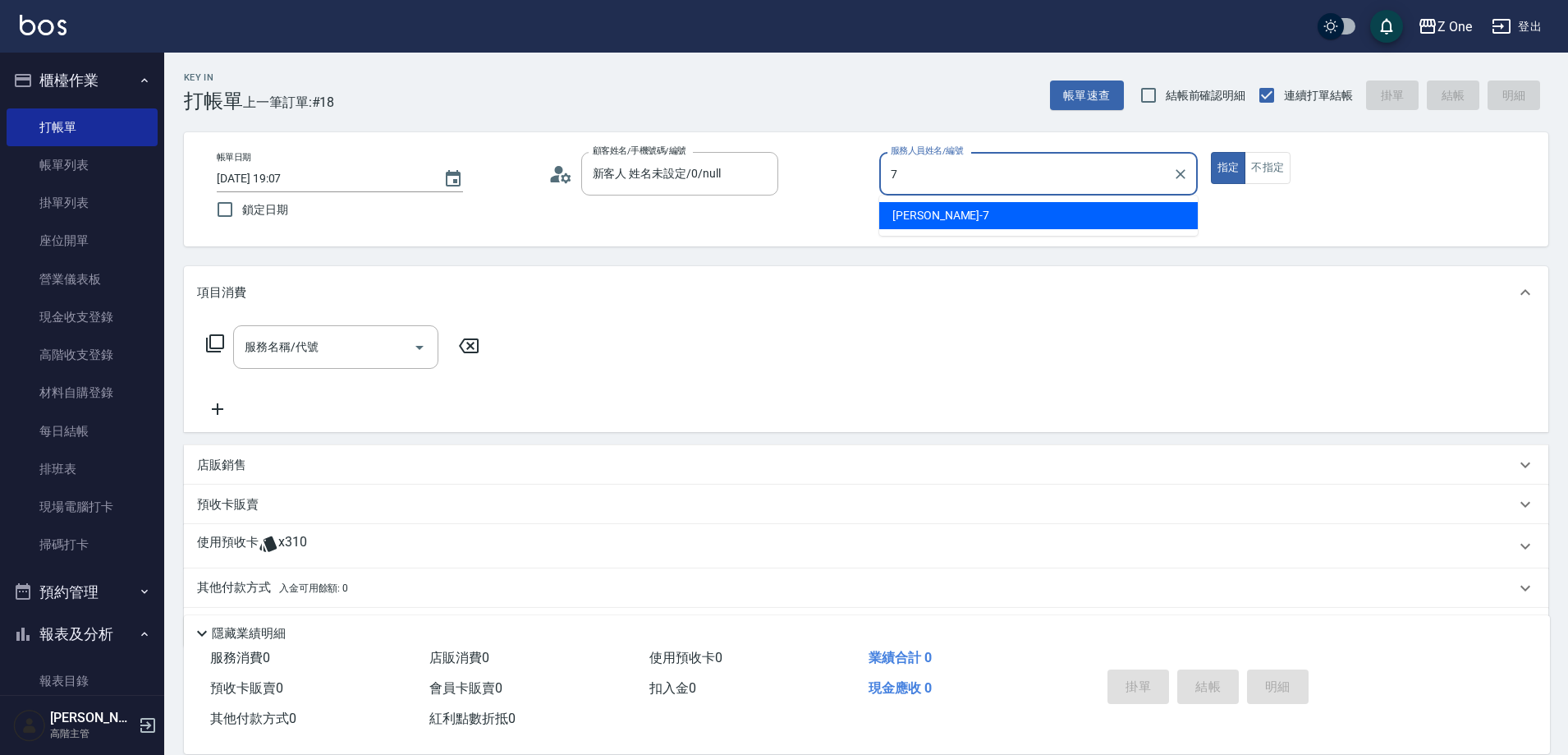
click at [934, 207] on span "[PERSON_NAME]-7" at bounding box center [941, 216] width 97 height 17
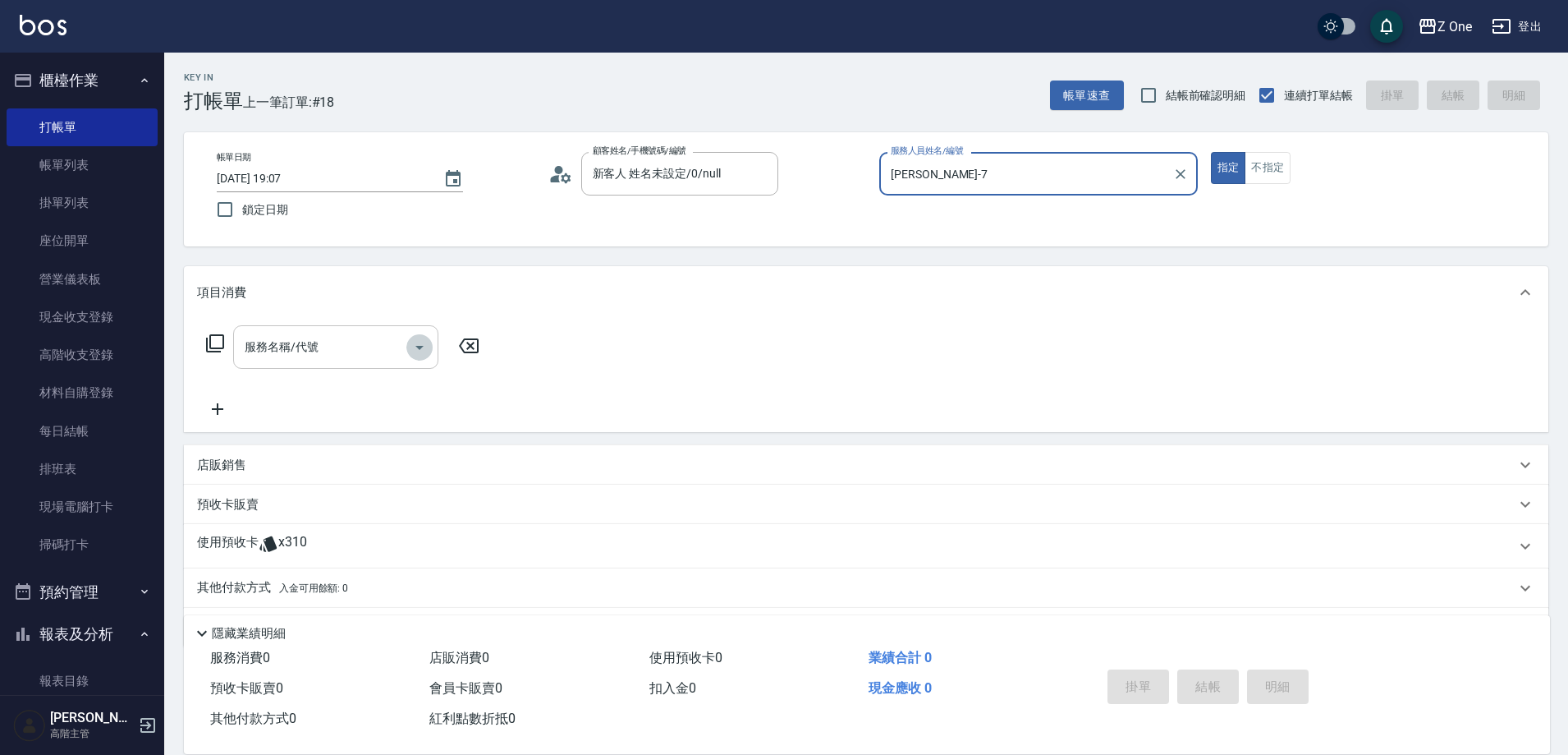
click at [418, 345] on icon "Open" at bounding box center [419, 347] width 20 height 20
type input "[PERSON_NAME]-7"
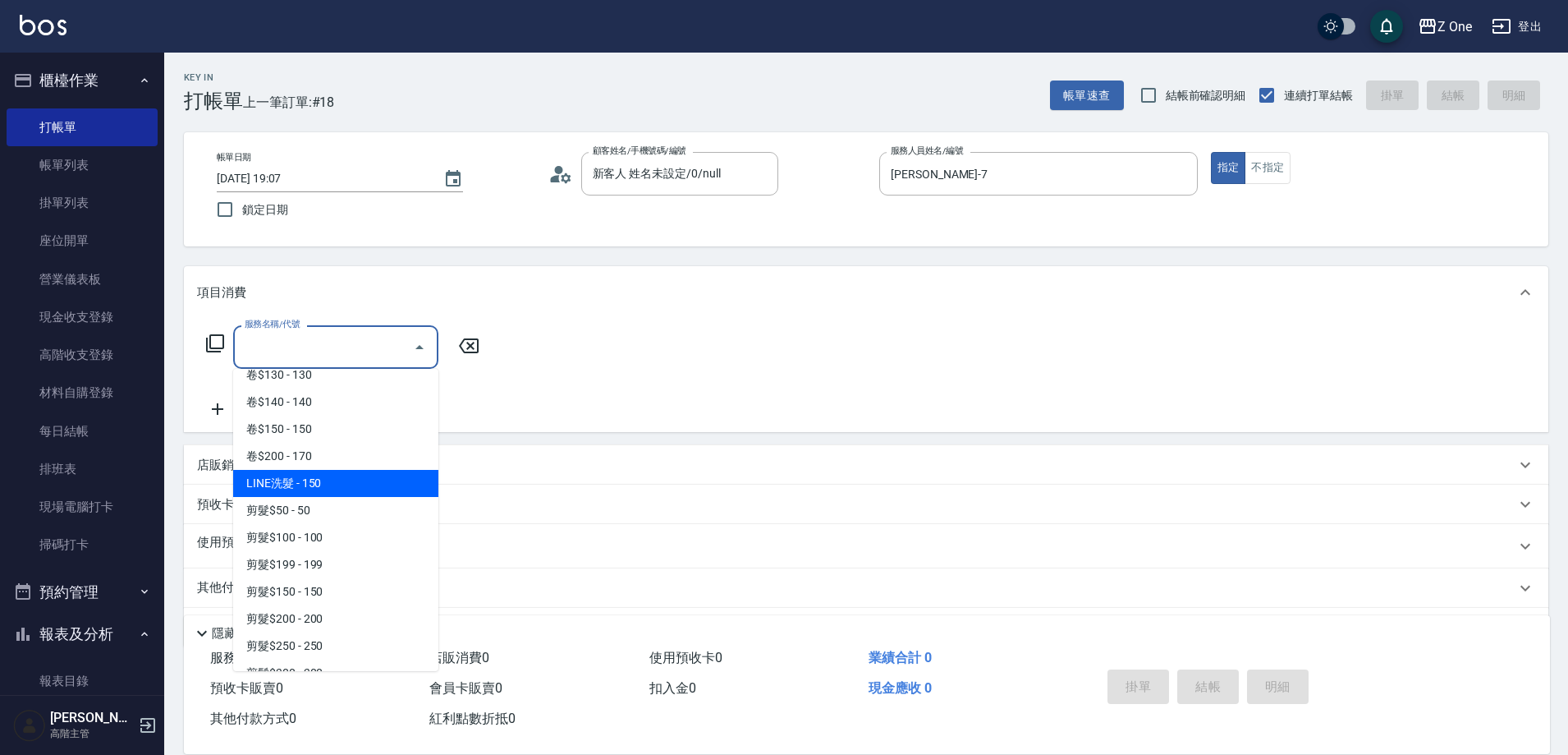
scroll to position [329, 0]
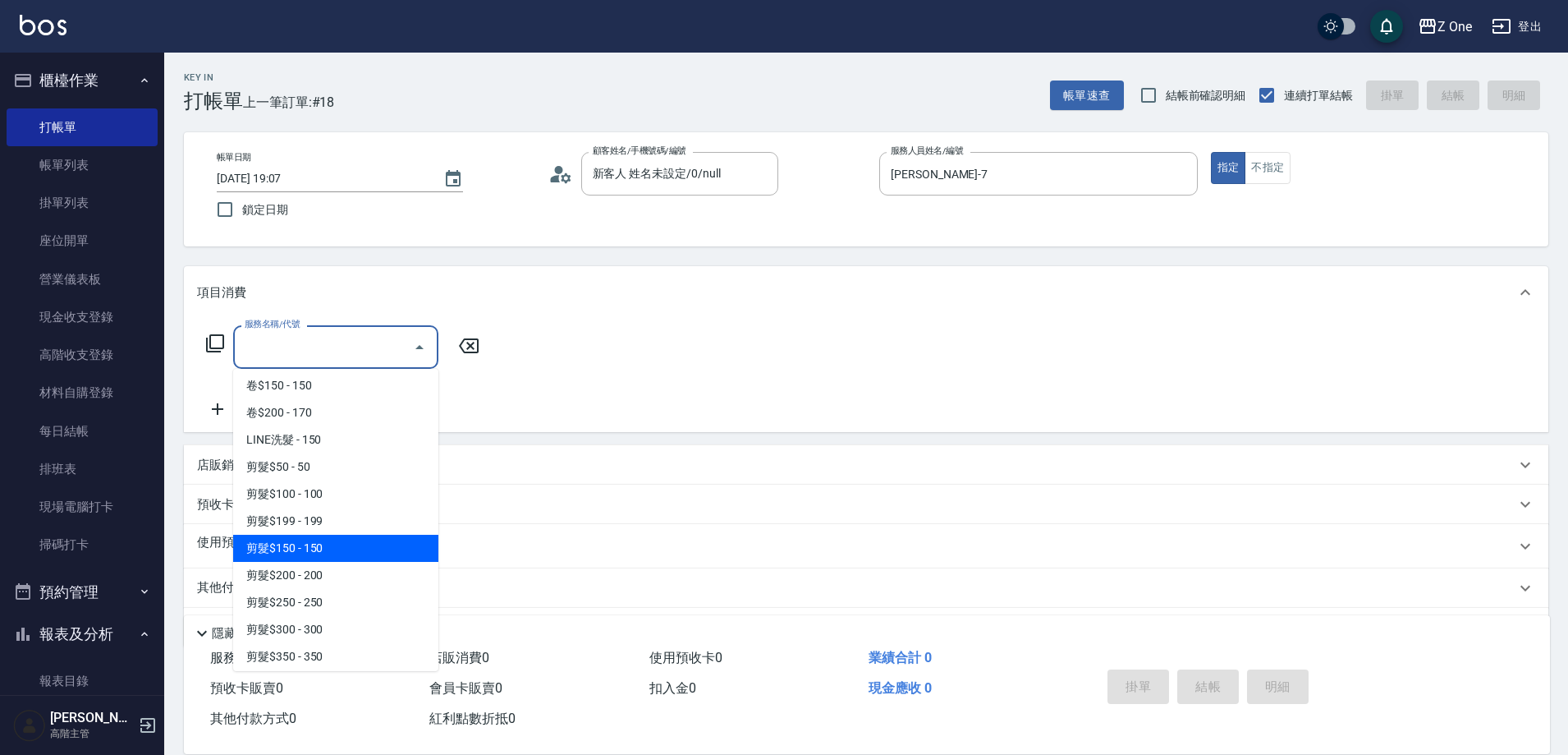
click at [342, 546] on span "剪髮$150 - 150" at bounding box center [335, 548] width 205 height 27
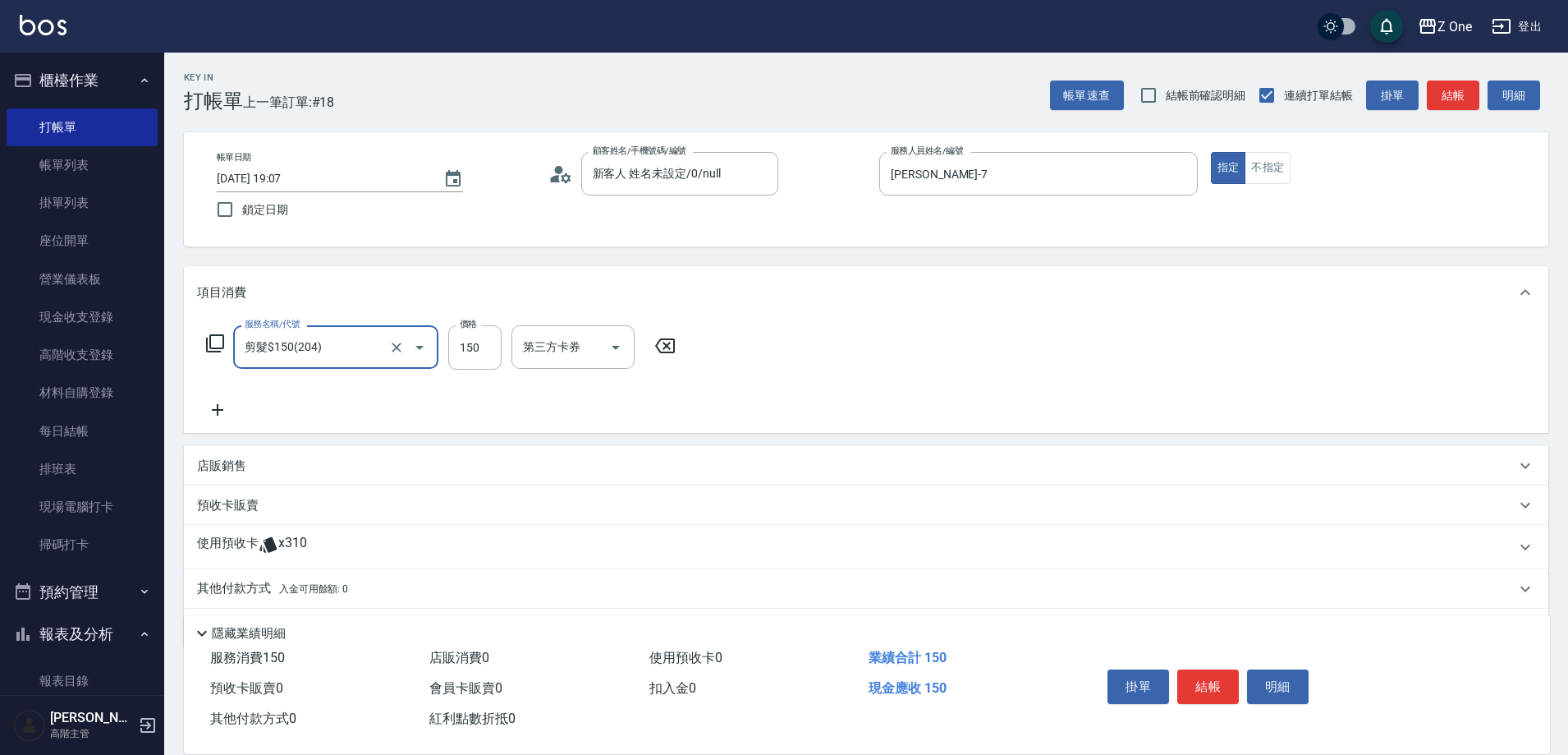
type input "剪髮$150(204)"
click at [212, 409] on icon at bounding box center [217, 409] width 41 height 20
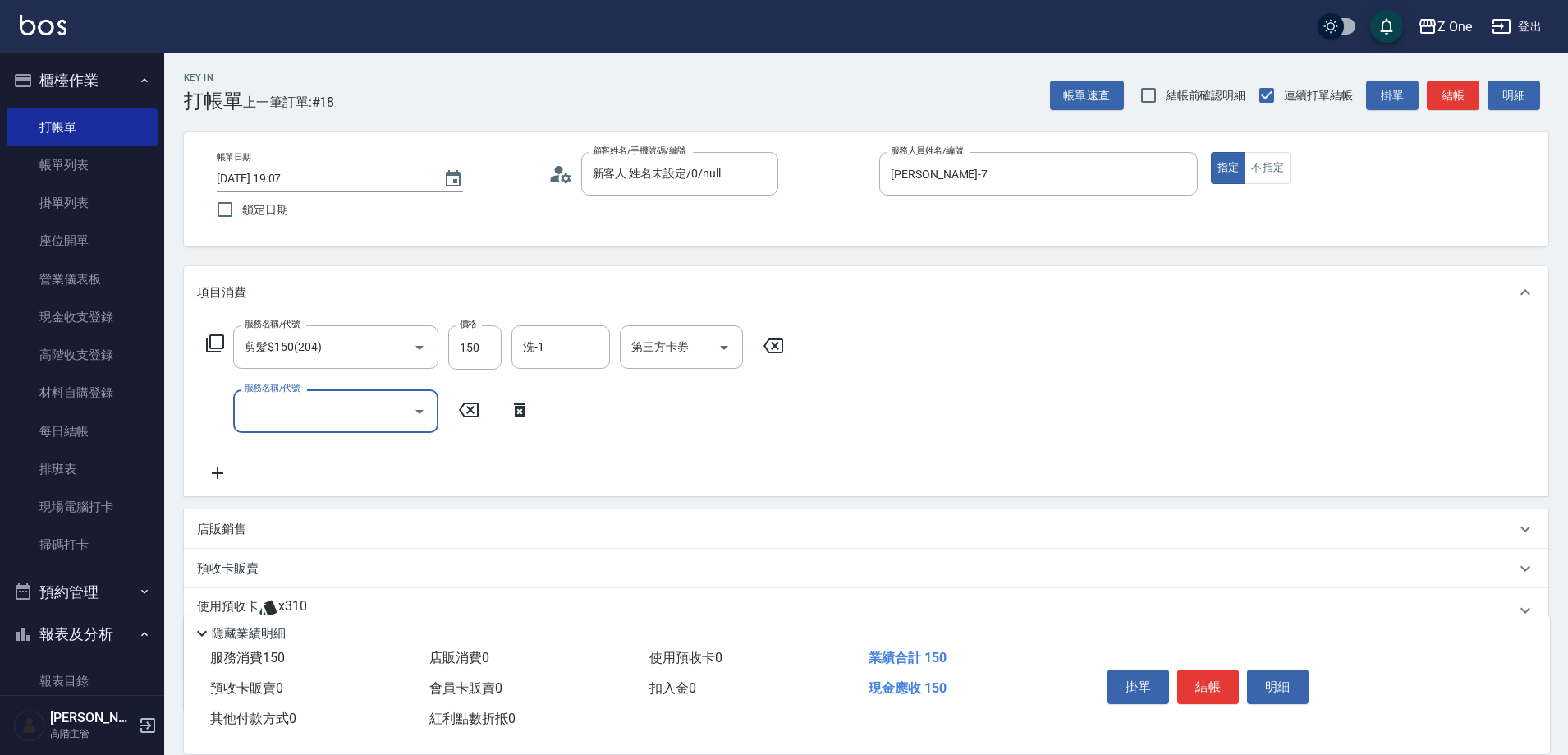
click at [420, 406] on icon "Open" at bounding box center [419, 411] width 20 height 20
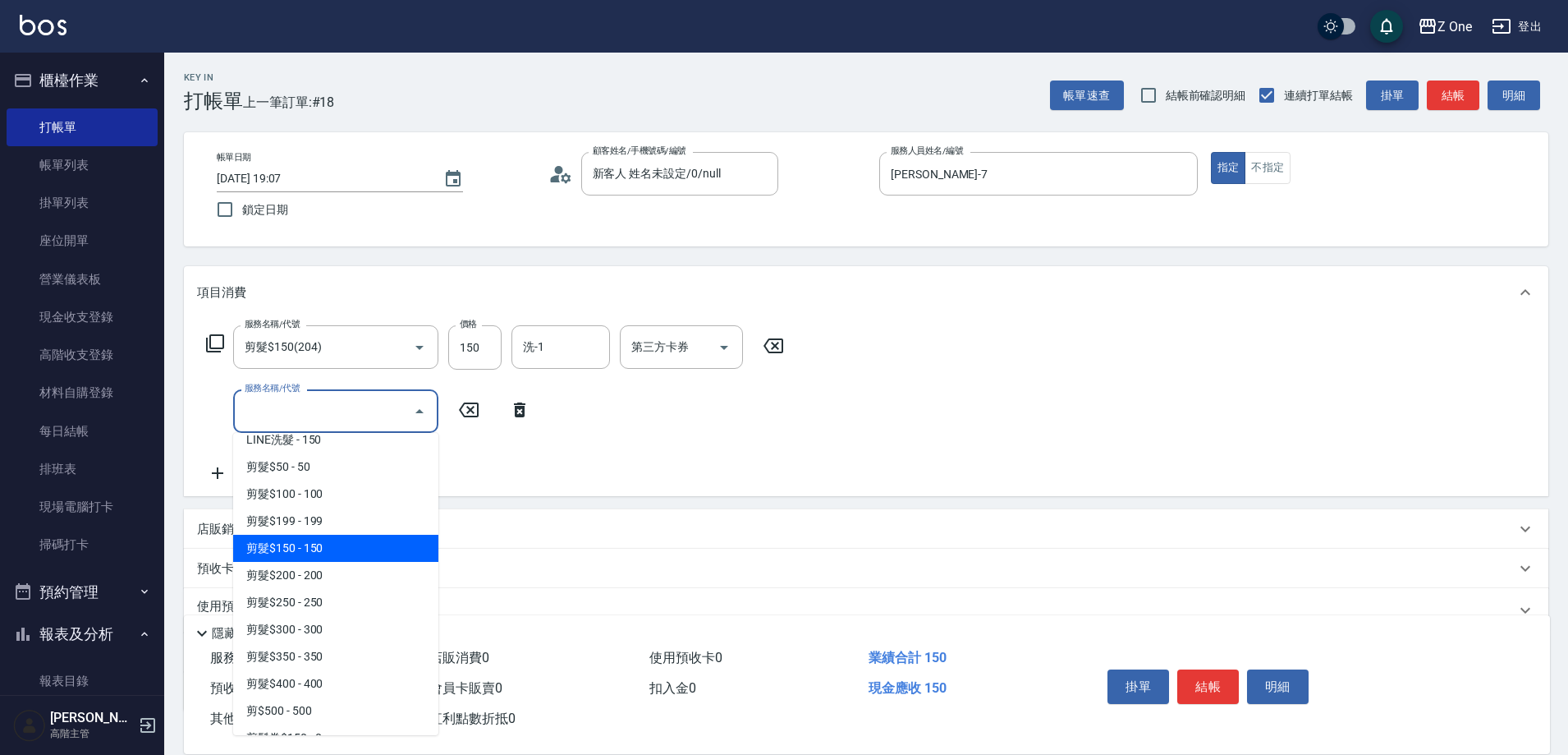
scroll to position [411, 0]
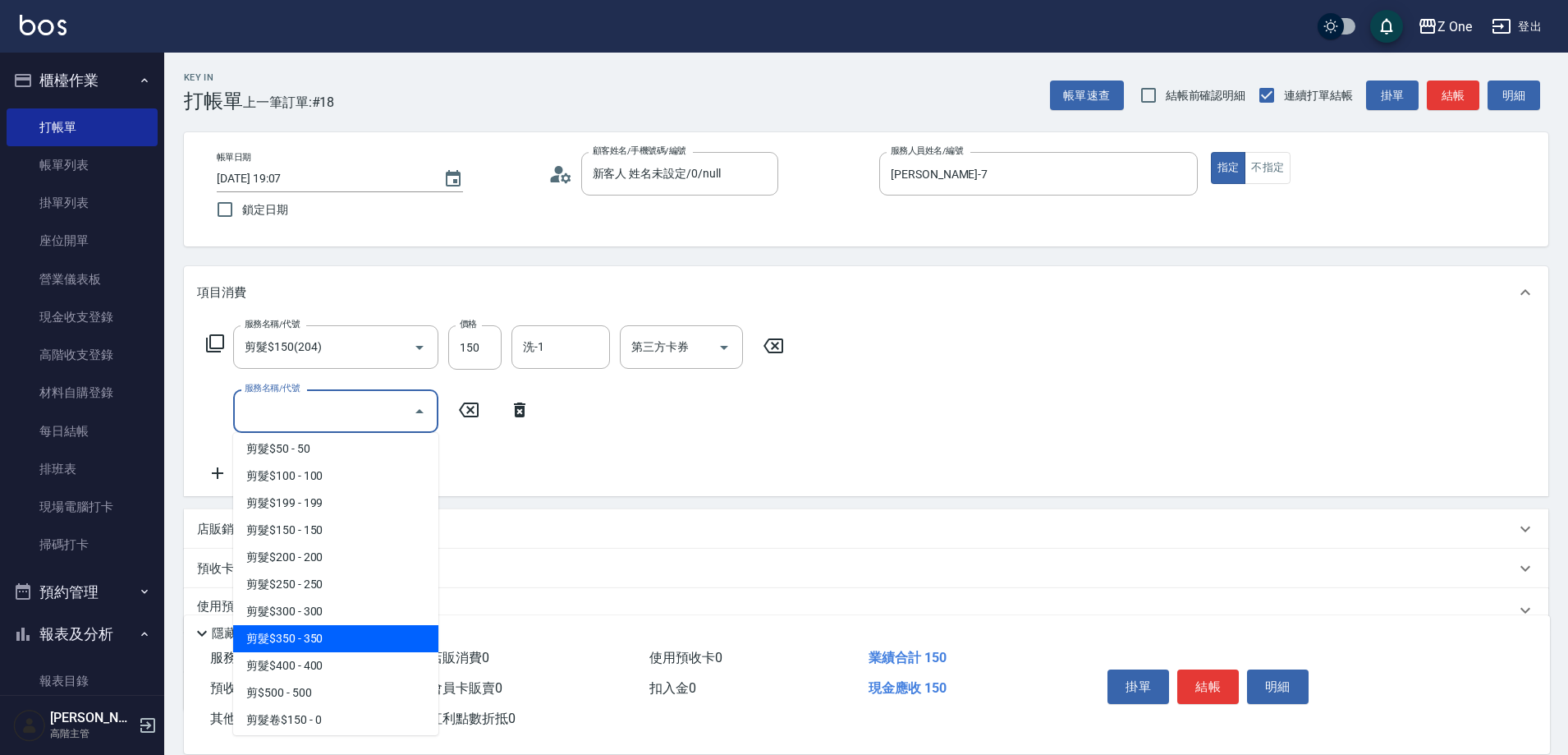
click at [349, 629] on span "剪髮$350 - 350" at bounding box center [335, 638] width 205 height 27
type input "剪髮$350(208)"
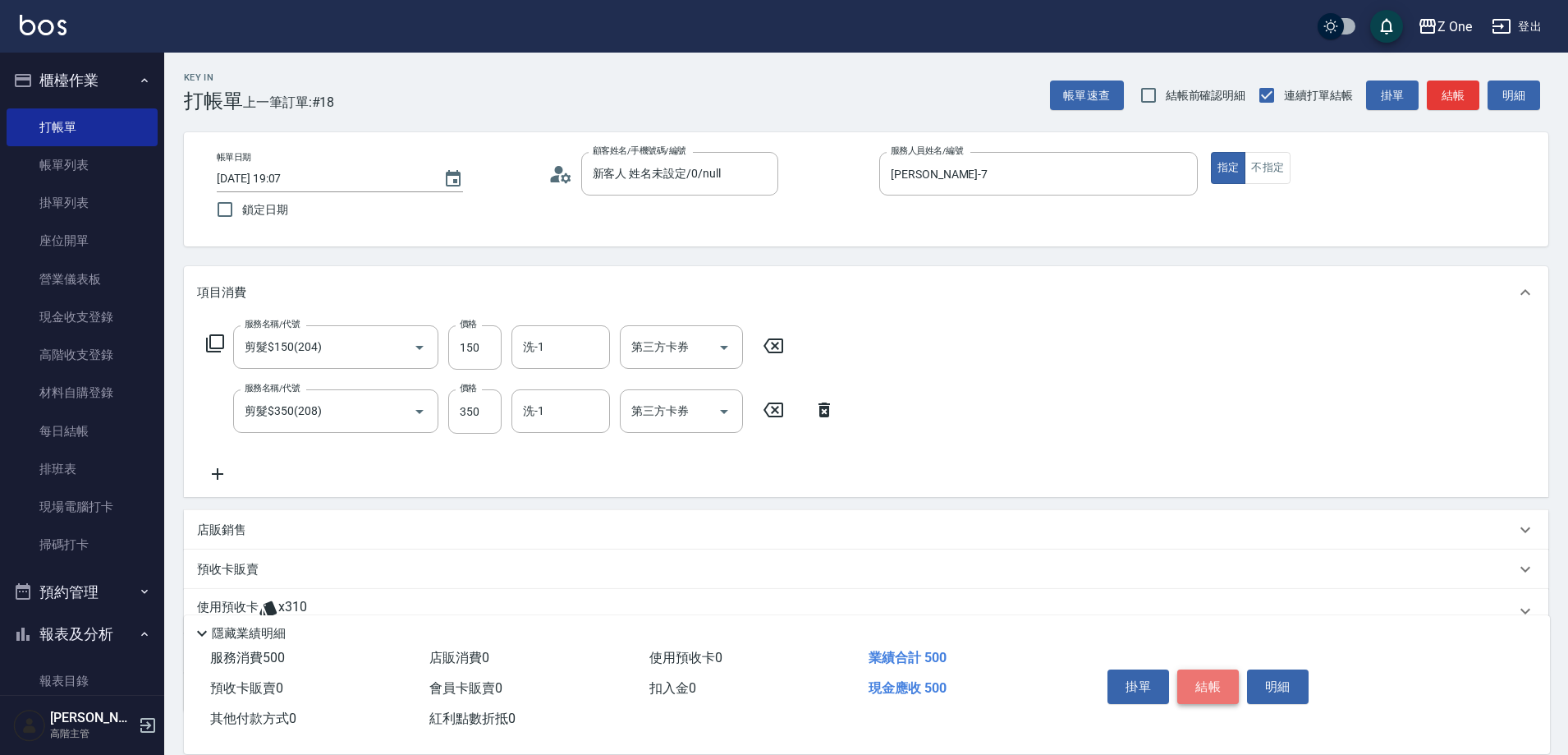
click at [1206, 674] on button "結帳" at bounding box center [1207, 687] width 62 height 34
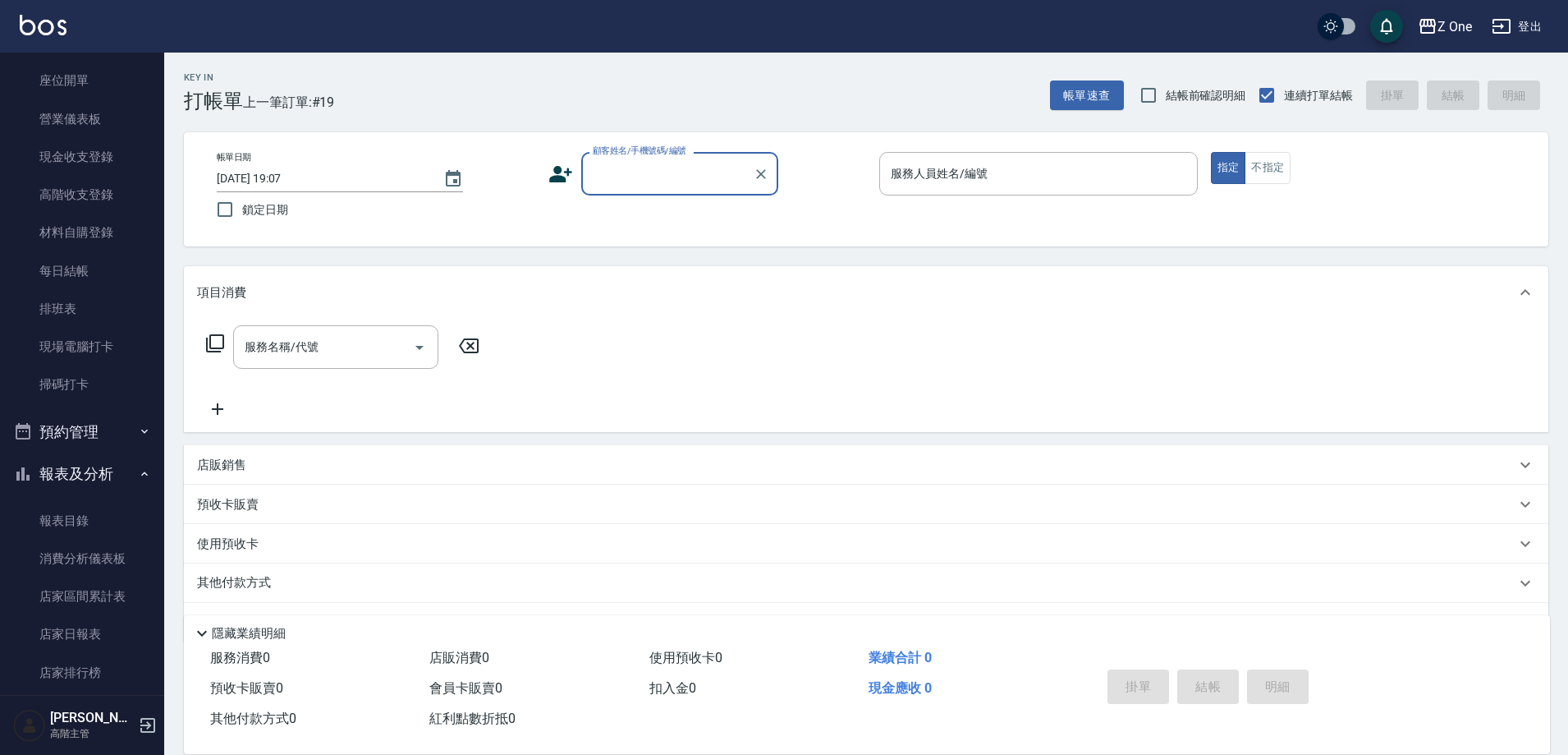
scroll to position [246, 0]
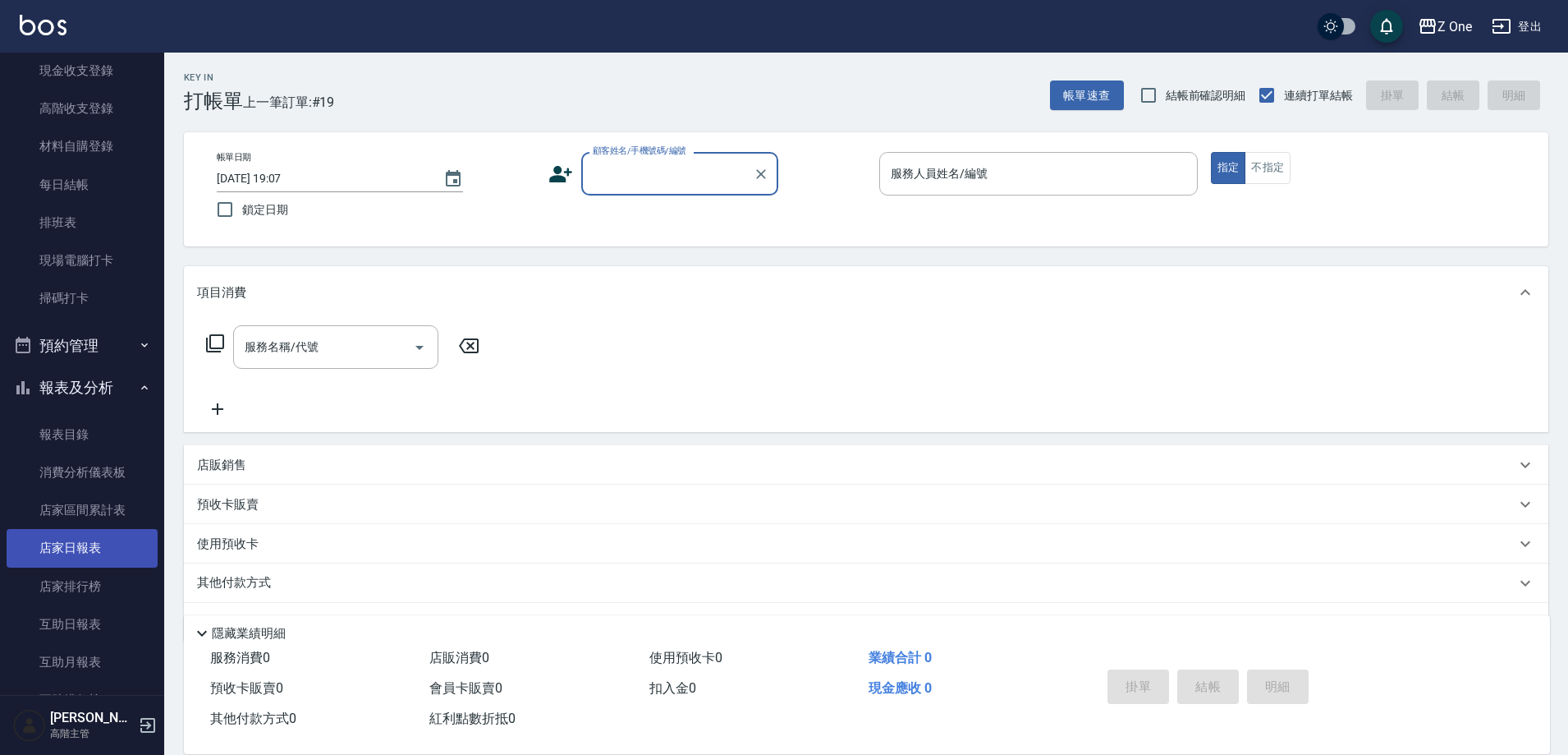
click at [54, 552] on link "店家日報表" at bounding box center [82, 548] width 151 height 38
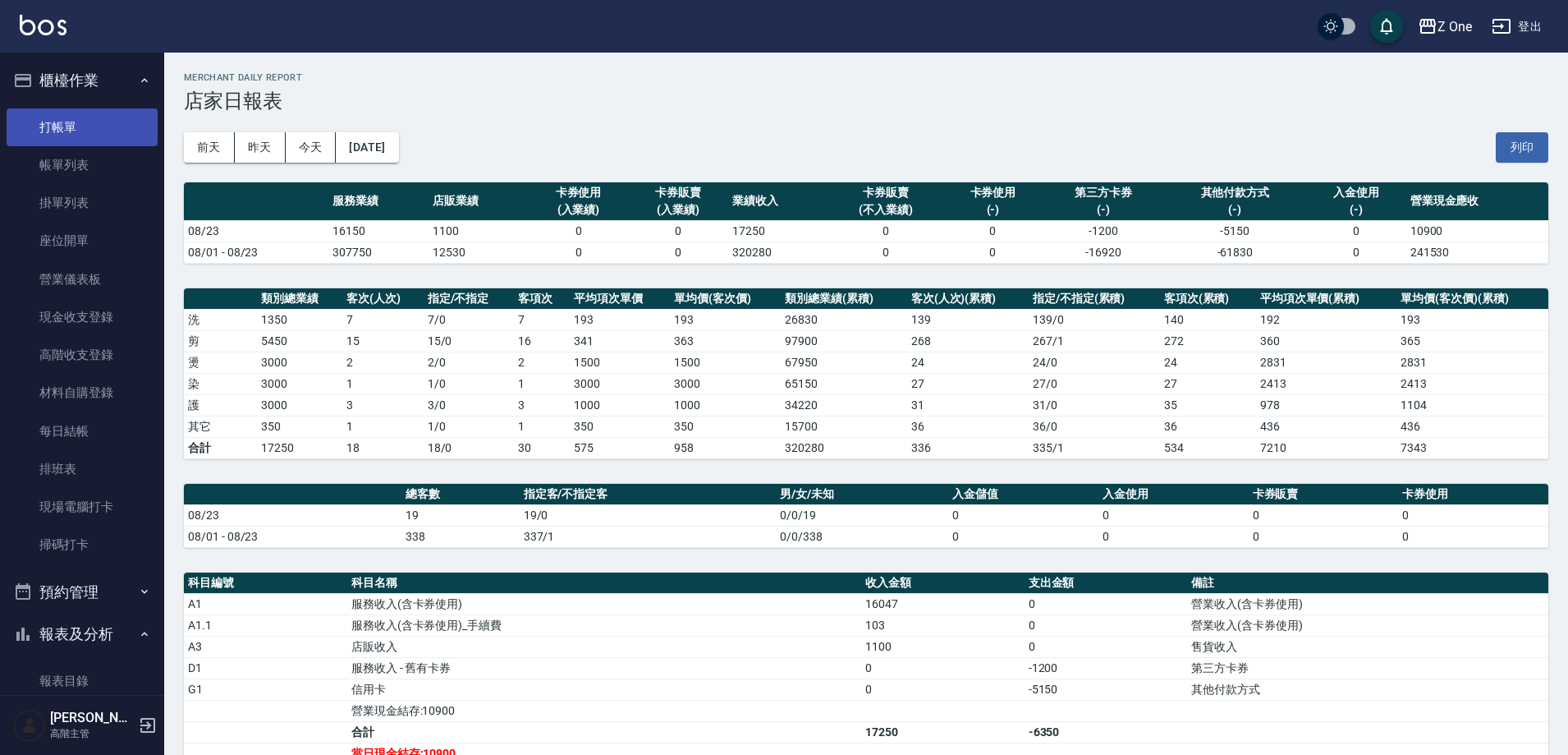
click at [84, 137] on link "打帳單" at bounding box center [82, 127] width 151 height 38
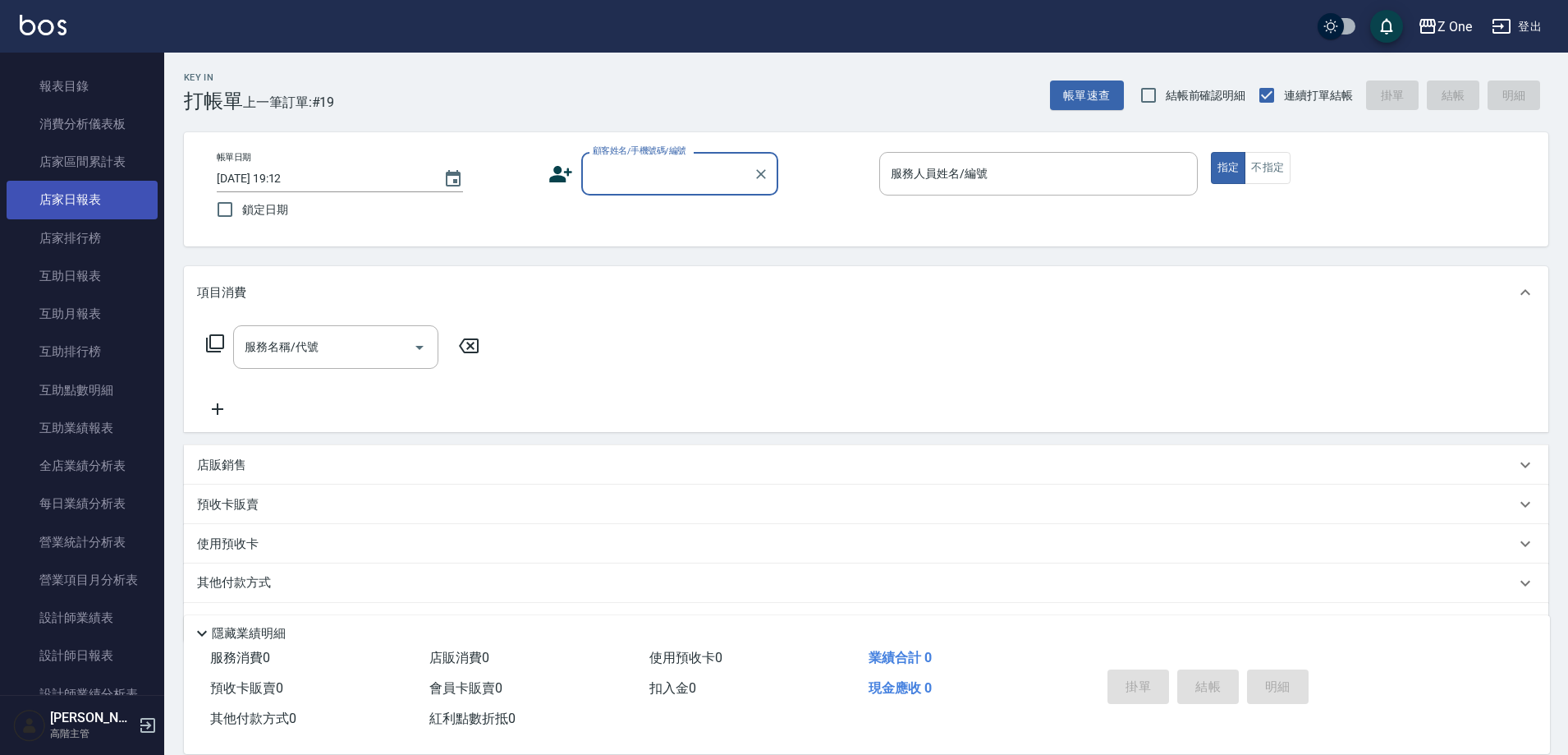
scroll to position [739, 0]
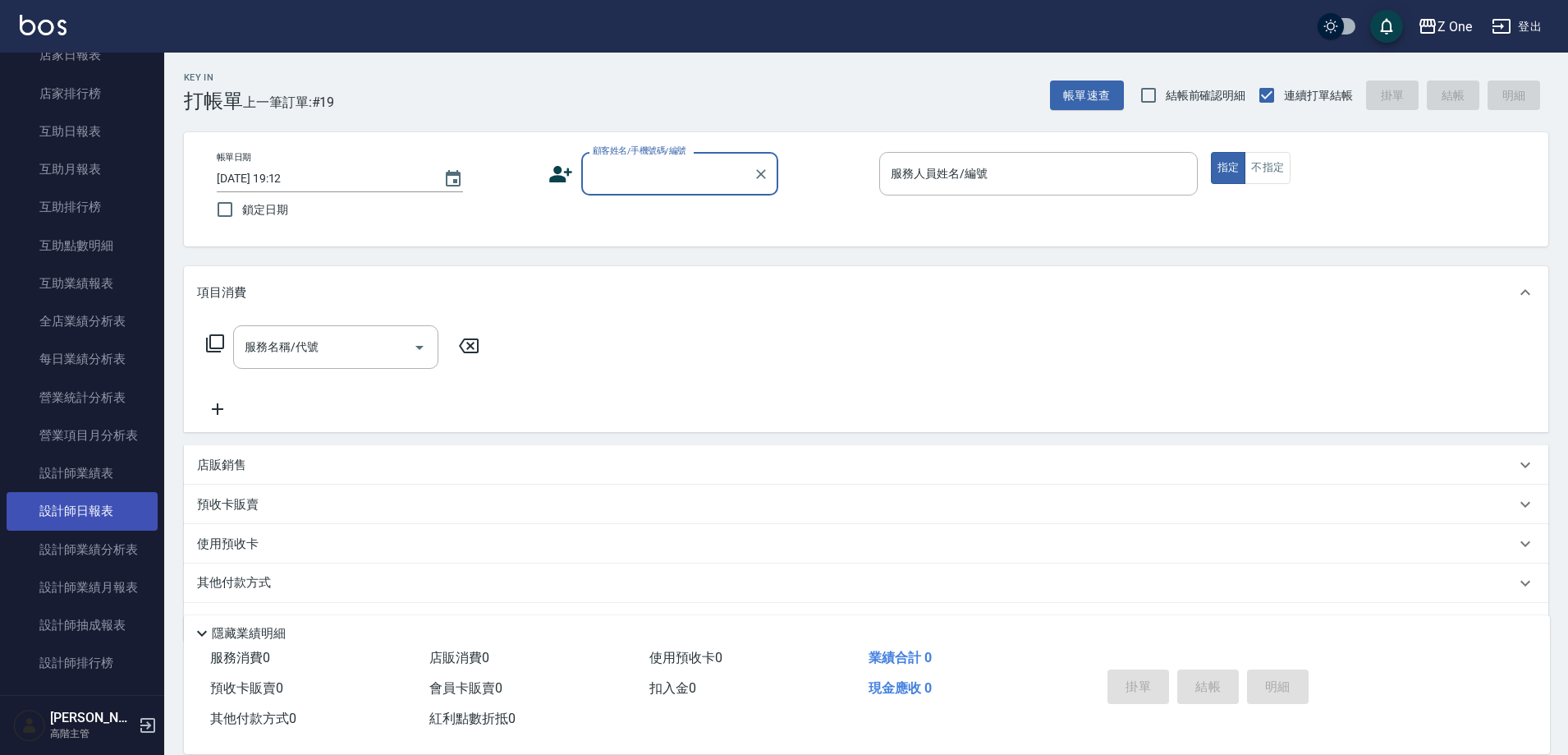
click at [82, 505] on link "設計師日報表" at bounding box center [82, 511] width 151 height 38
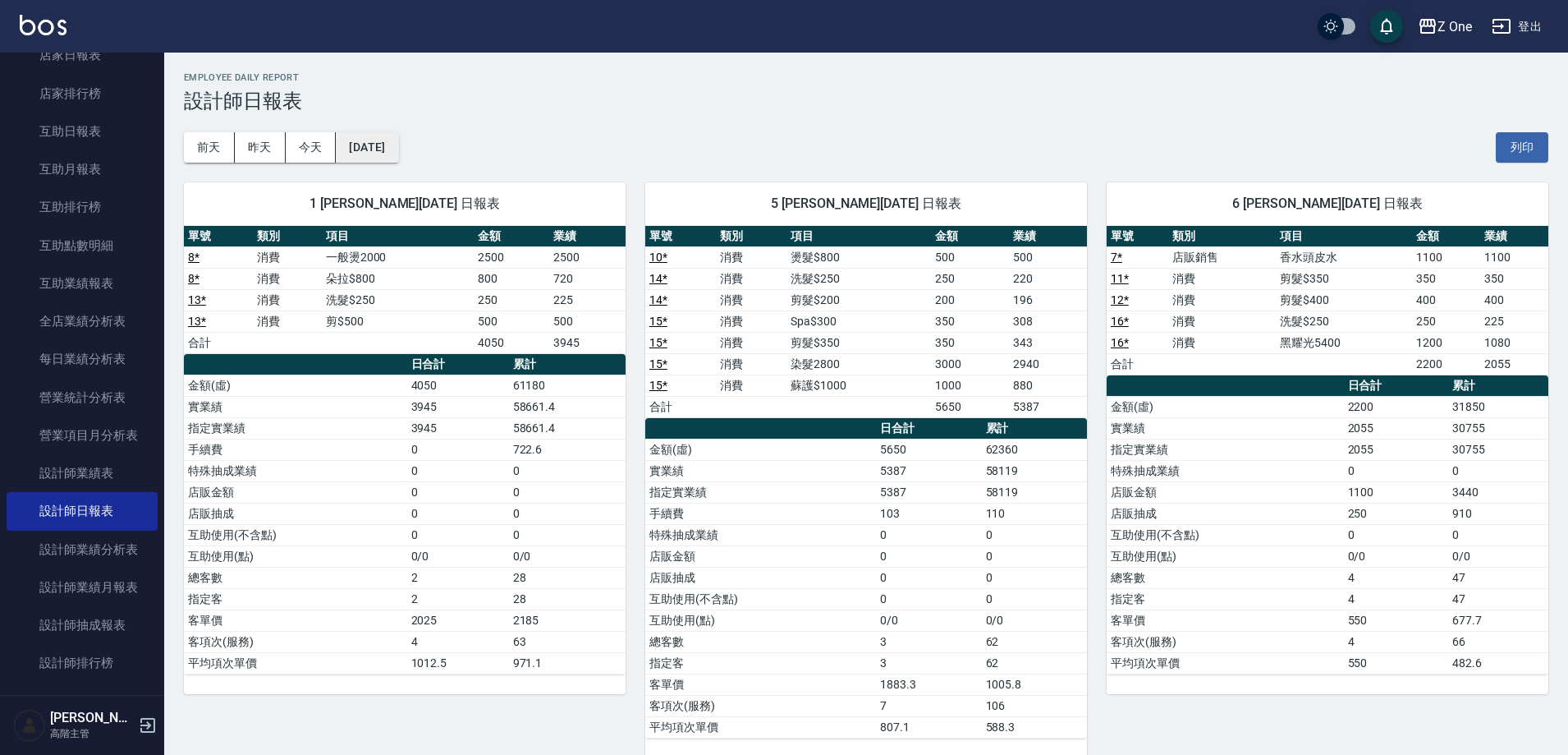
click at [399, 154] on button "[DATE]" at bounding box center [367, 148] width 62 height 30
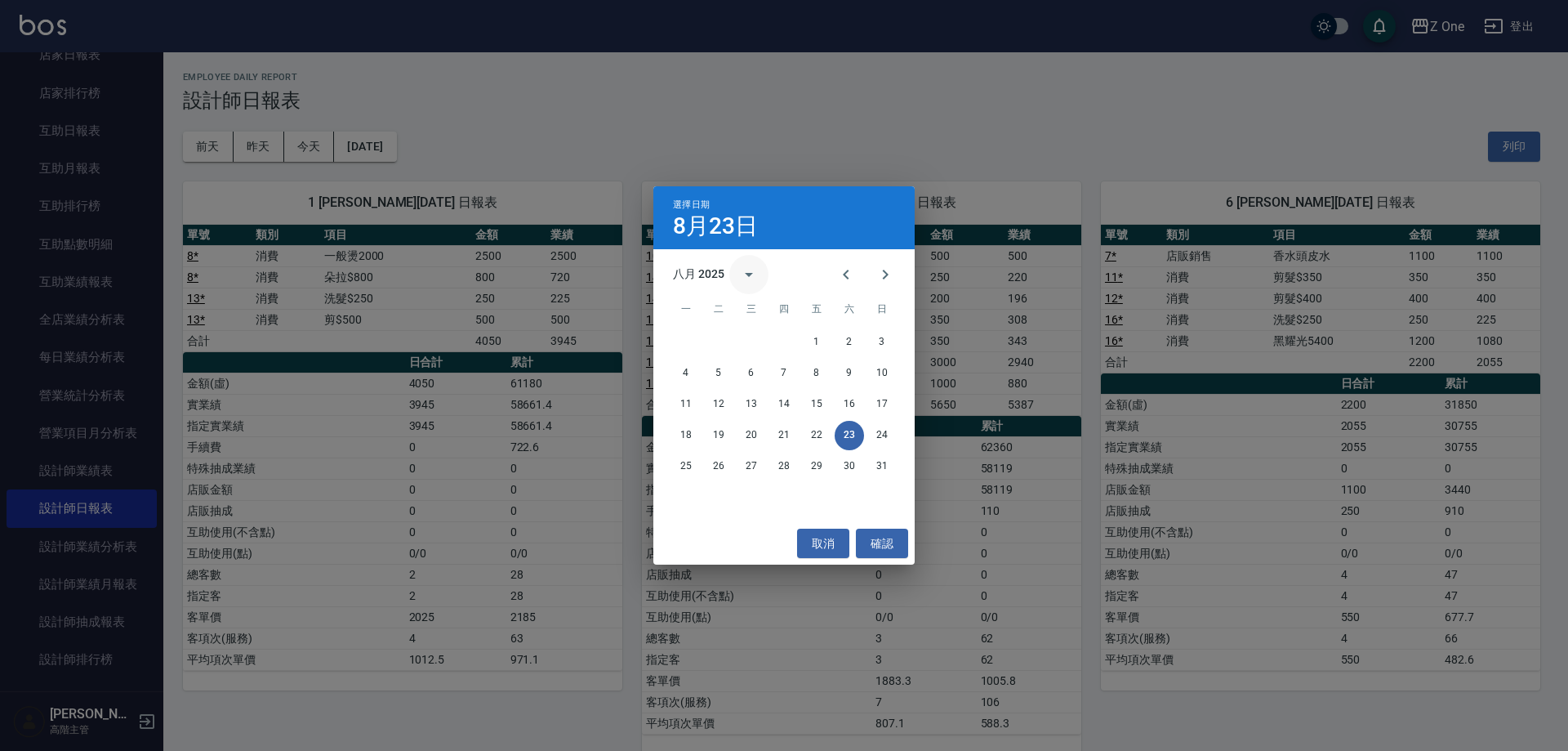
click at [759, 281] on button "calendar view is open, switch to year view" at bounding box center [749, 275] width 40 height 40
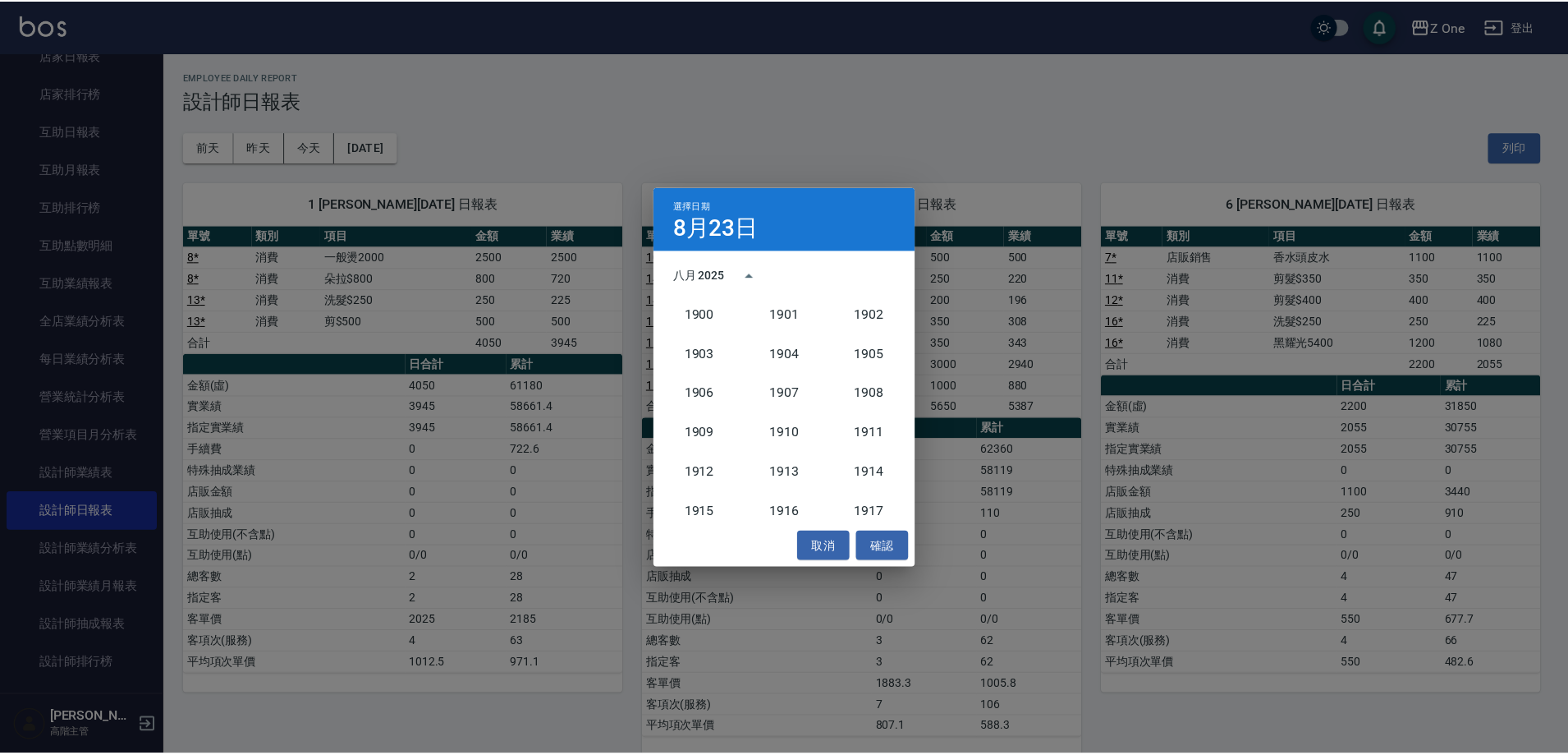
scroll to position [1521, 0]
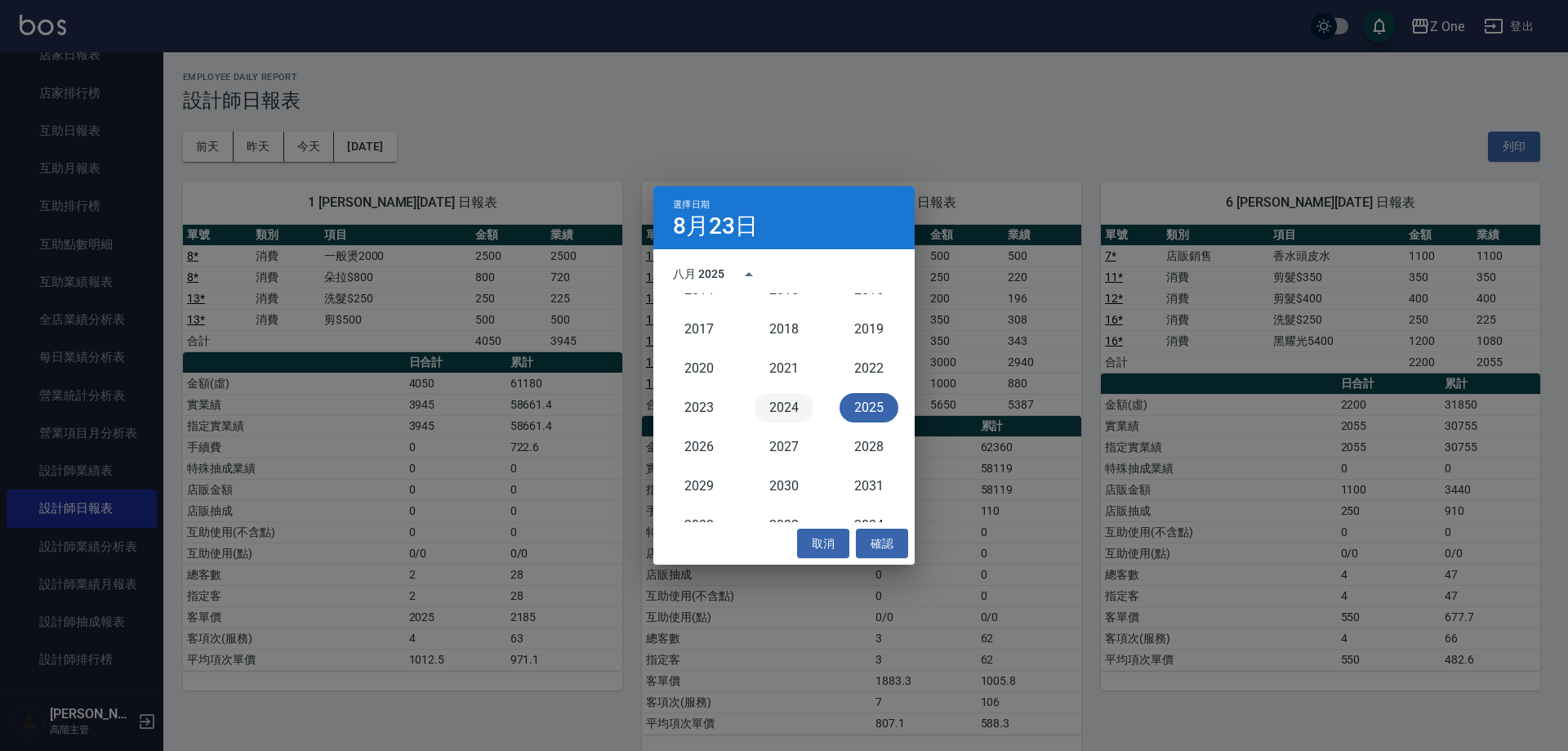
click at [782, 409] on button "2024" at bounding box center [784, 407] width 58 height 29
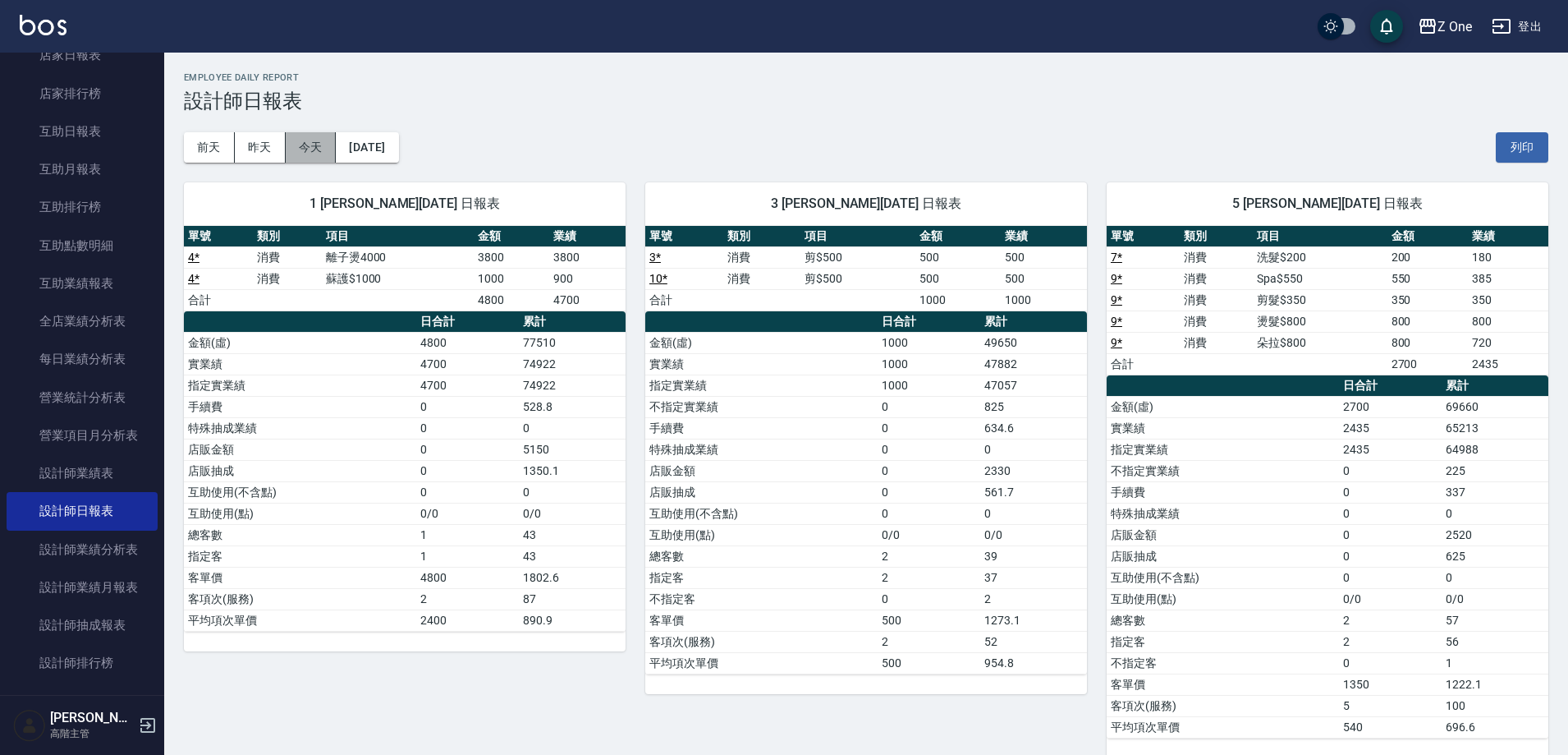
click at [306, 153] on button "今天" at bounding box center [312, 148] width 51 height 30
